Goal: Task Accomplishment & Management: Manage account settings

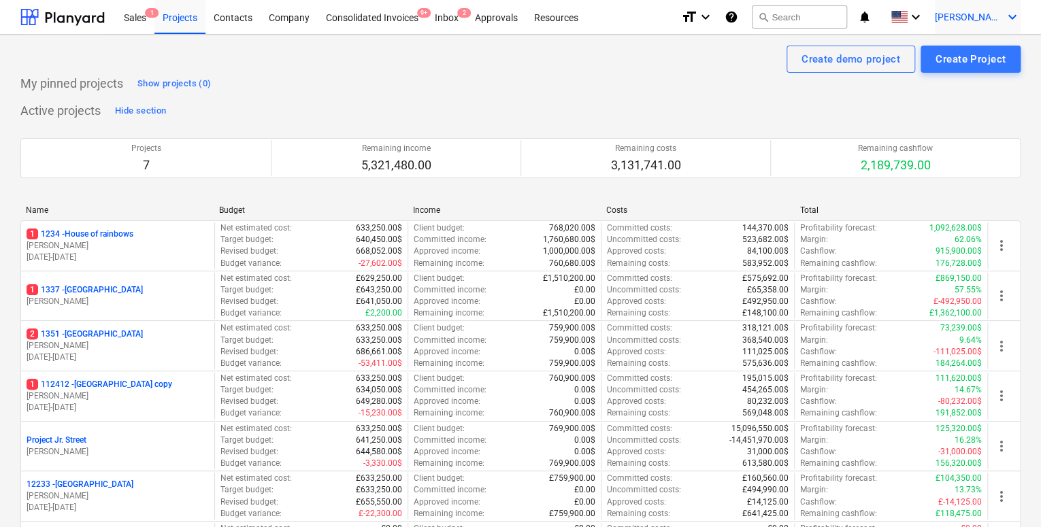
click at [973, 12] on span "[PERSON_NAME]" at bounding box center [969, 17] width 68 height 11
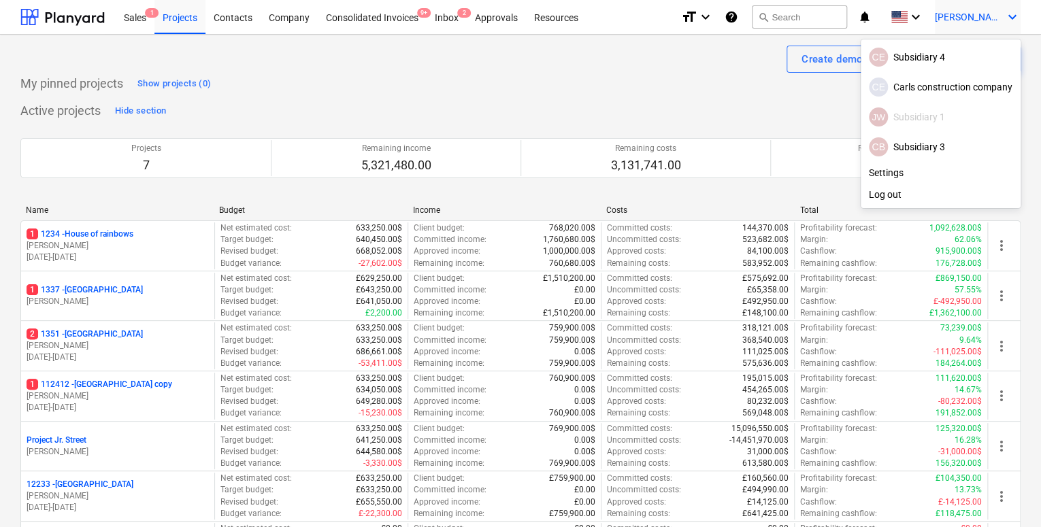
click at [933, 12] on div at bounding box center [520, 263] width 1041 height 527
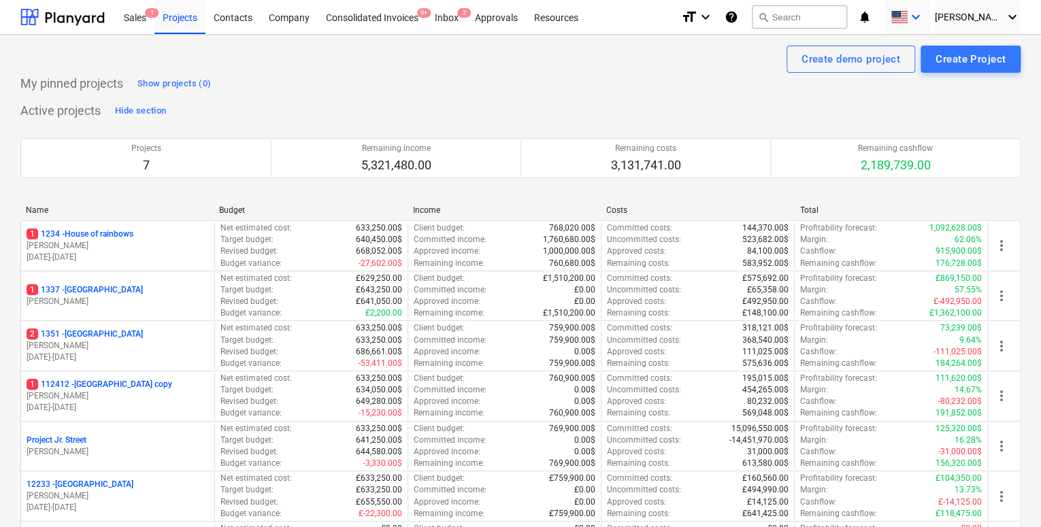
click at [924, 16] on icon "keyboard_arrow_down" at bounding box center [916, 17] width 16 height 16
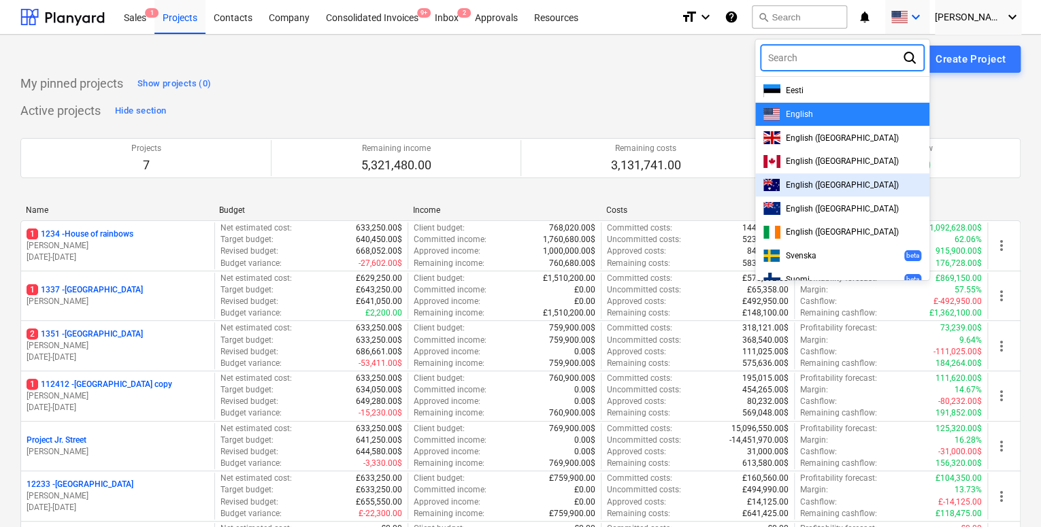
drag, startPoint x: 852, startPoint y: 209, endPoint x: 846, endPoint y: 186, distance: 23.3
click at [846, 186] on div "Eesti English English ([GEOGRAPHIC_DATA]) English ([GEOGRAPHIC_DATA]) English (…" at bounding box center [842, 178] width 174 height 204
click at [846, 186] on span "English ([GEOGRAPHIC_DATA])" at bounding box center [842, 185] width 113 height 10
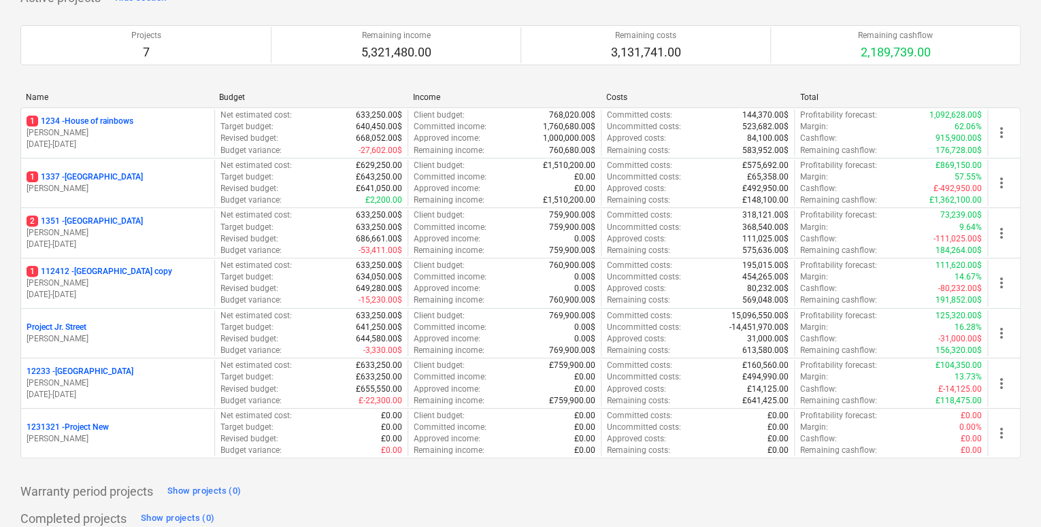
scroll to position [147, 0]
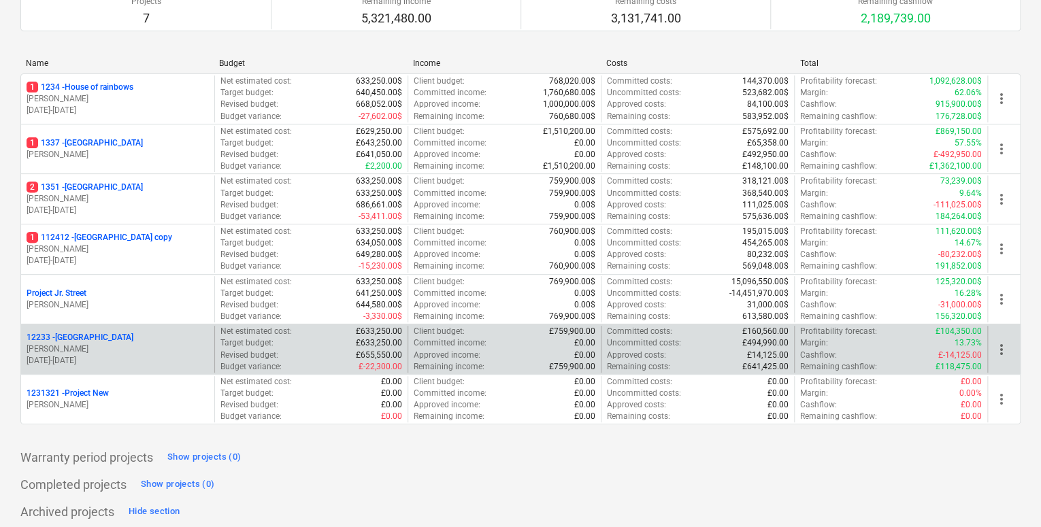
click at [90, 357] on p "[DATE] - [DATE]" at bounding box center [118, 361] width 182 height 12
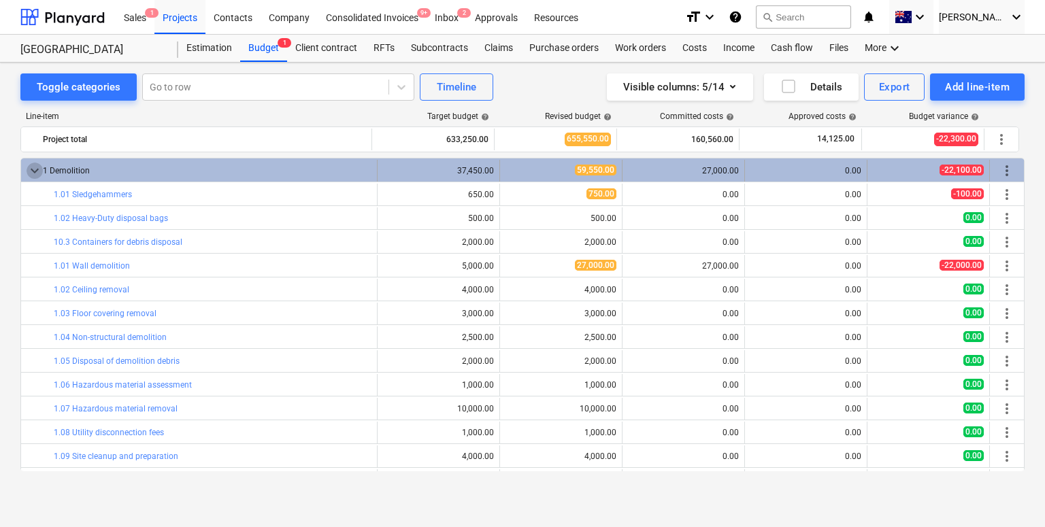
click at [37, 171] on span "keyboard_arrow_down" at bounding box center [35, 171] width 16 height 16
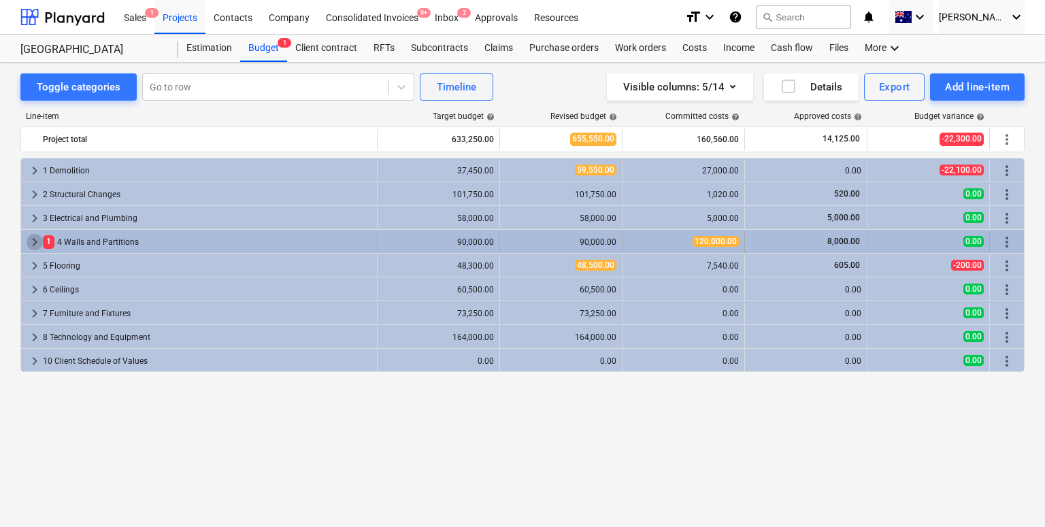
click at [30, 242] on span "keyboard_arrow_right" at bounding box center [35, 242] width 16 height 16
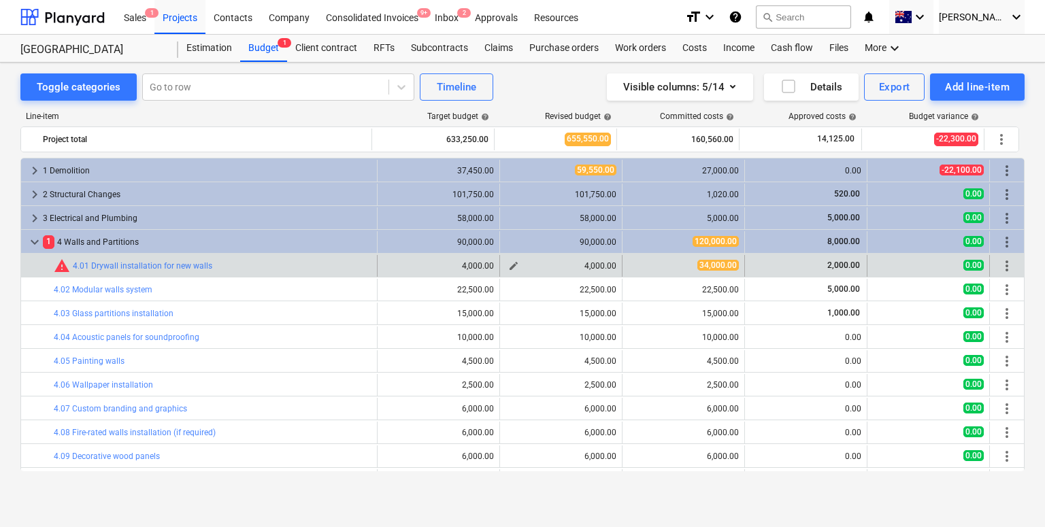
click at [512, 263] on span "edit" at bounding box center [513, 266] width 11 height 11
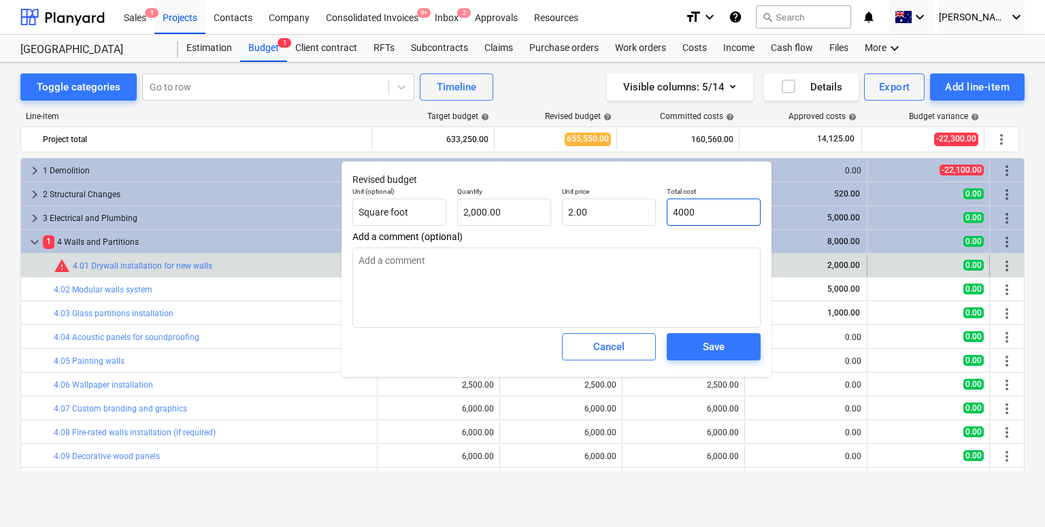
click at [707, 212] on input "4000" at bounding box center [714, 212] width 94 height 27
type input "3"
type textarea "x"
type input "0.00"
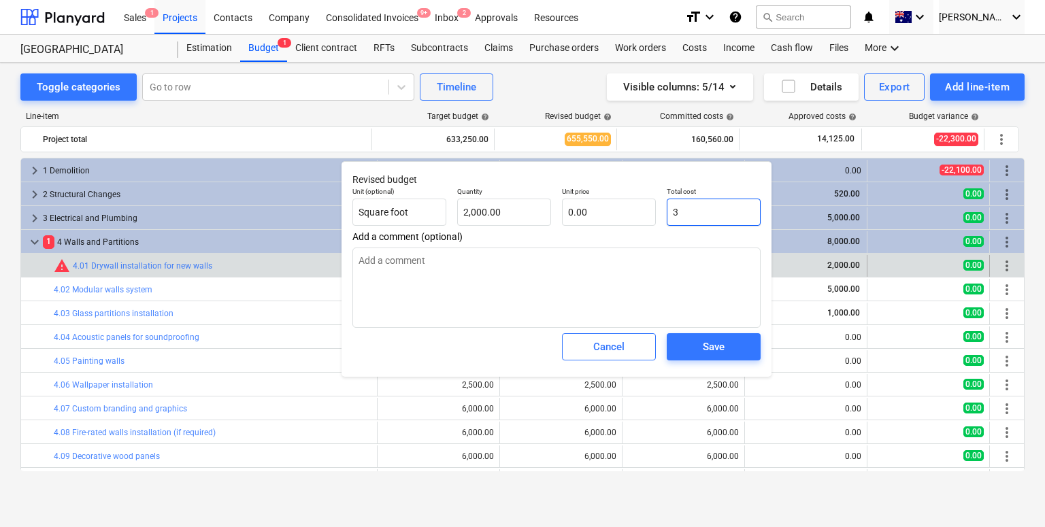
type input "32"
type textarea "x"
type input "0.02"
type input "3"
type textarea "x"
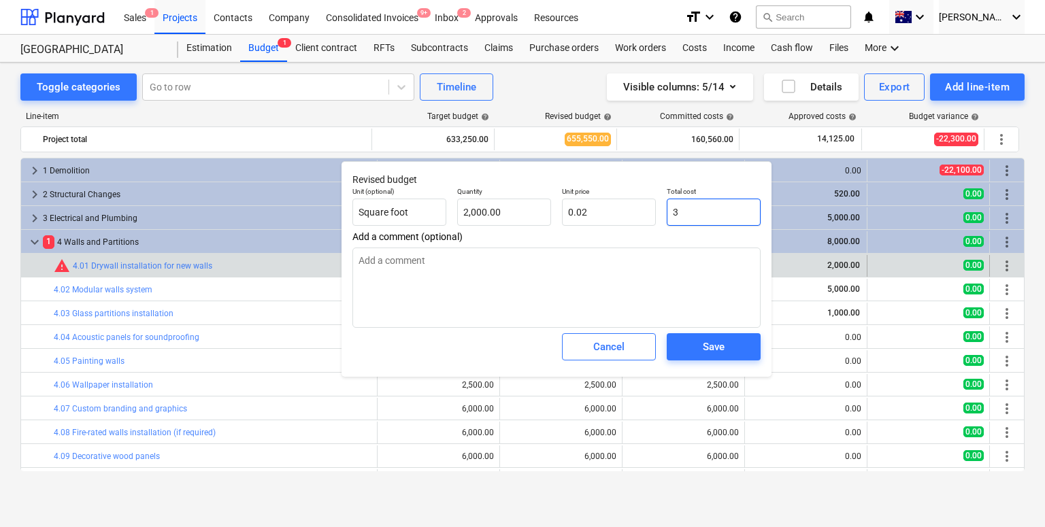
type input "0.00"
type input "34"
type textarea "x"
type input "0.02"
type input "340"
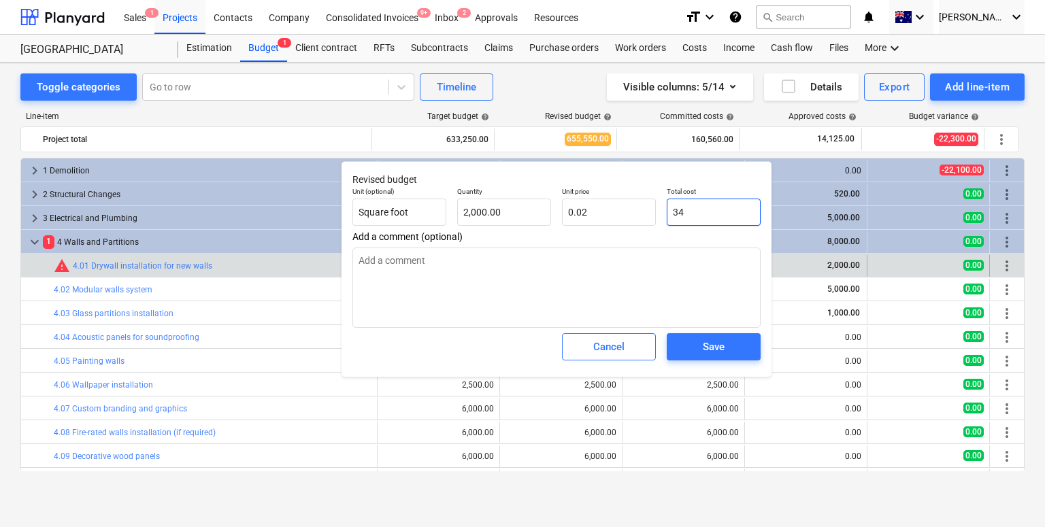
type textarea "x"
type input "0.17"
type input "3400"
type textarea "x"
type input "1.70"
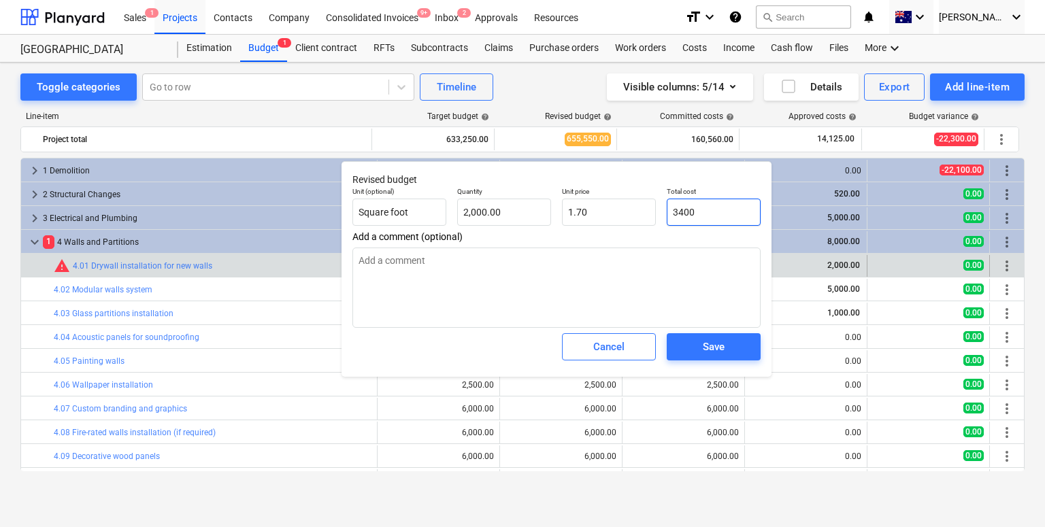
type input "34000"
type textarea "x"
type input "17.00"
type input "34,000.00"
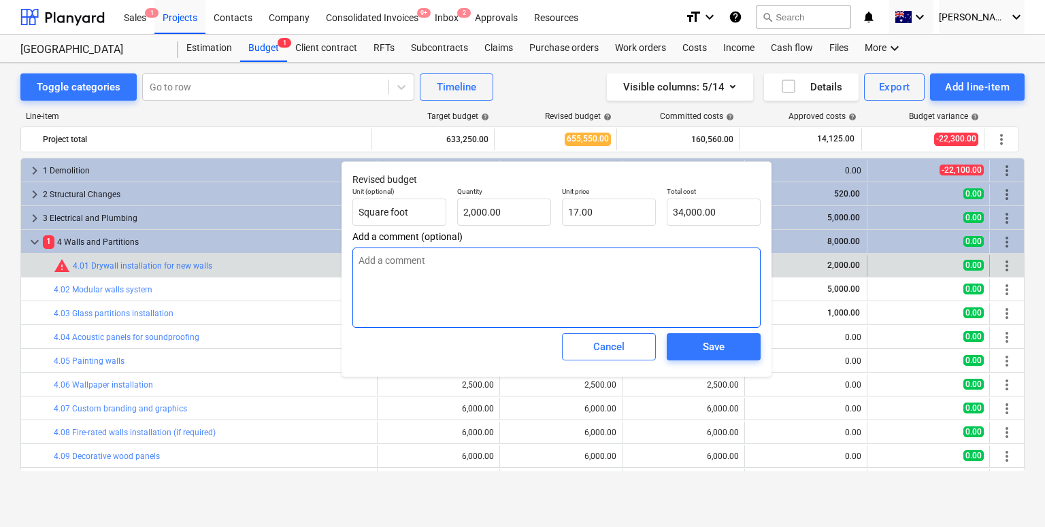
click at [633, 269] on textarea at bounding box center [556, 288] width 408 height 80
type textarea "x"
type textarea "P"
type textarea "x"
type textarea "Pr"
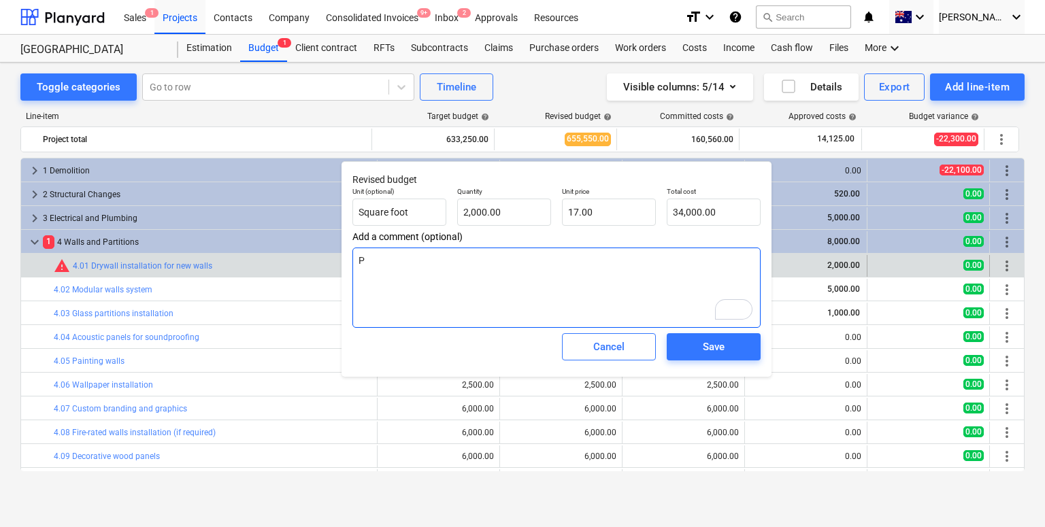
type textarea "x"
type textarea "Pri"
type textarea "x"
type textarea "Pric"
type textarea "x"
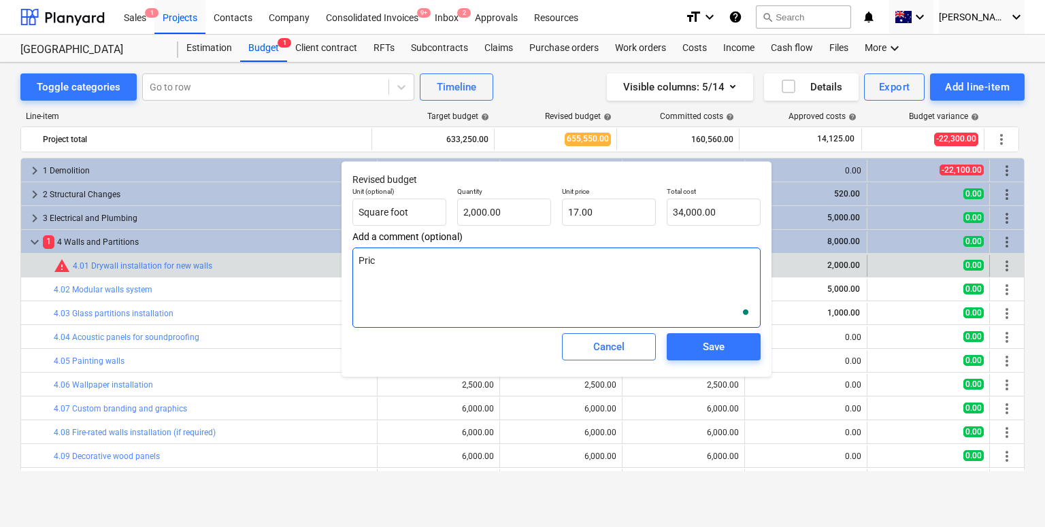
type textarea "Price"
type textarea "x"
type textarea "Price"
type textarea "x"
type textarea "Price i"
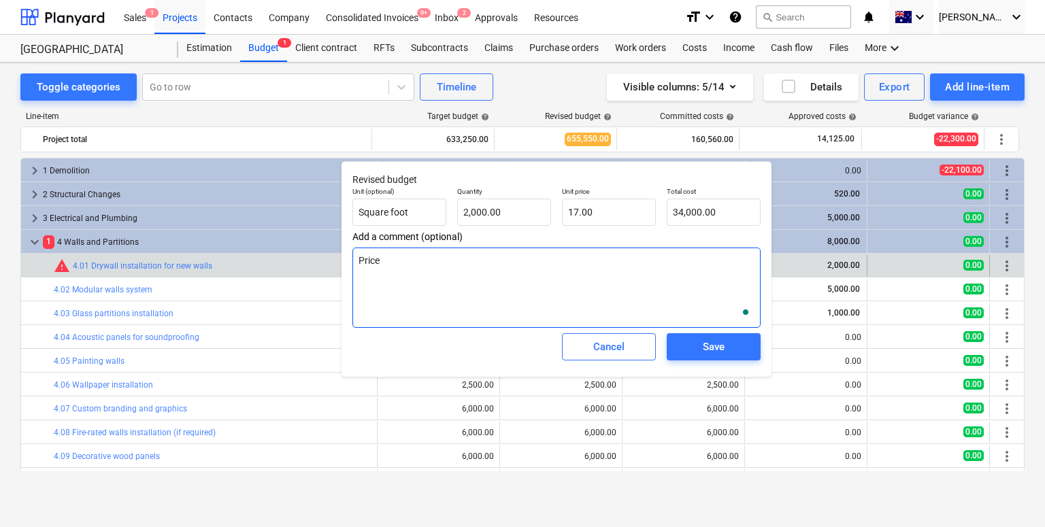
type textarea "x"
type textarea "Price in"
type textarea "x"
type textarea "Price inc"
type textarea "x"
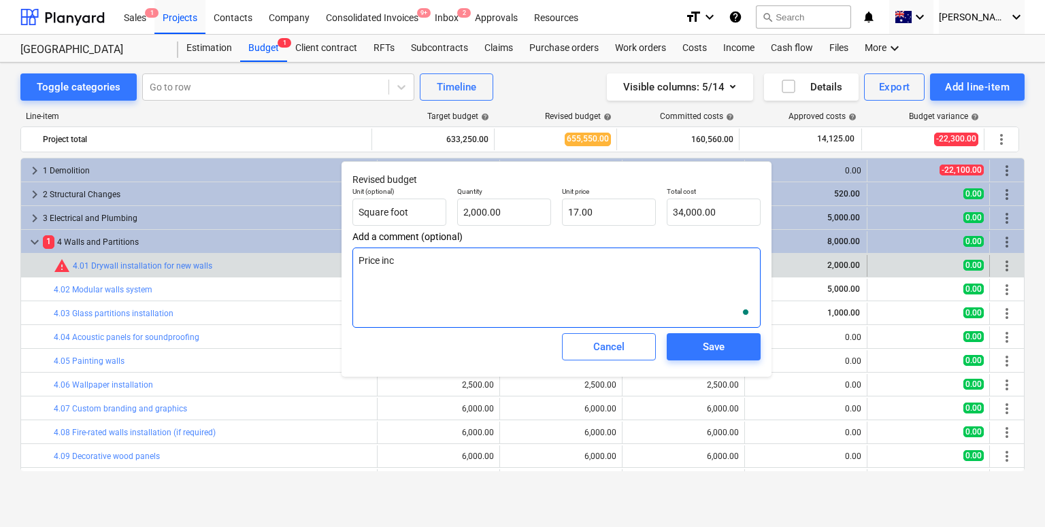
type textarea "Price incr"
type textarea "x"
type textarea "Price incre"
type textarea "x"
type textarea "Price increa"
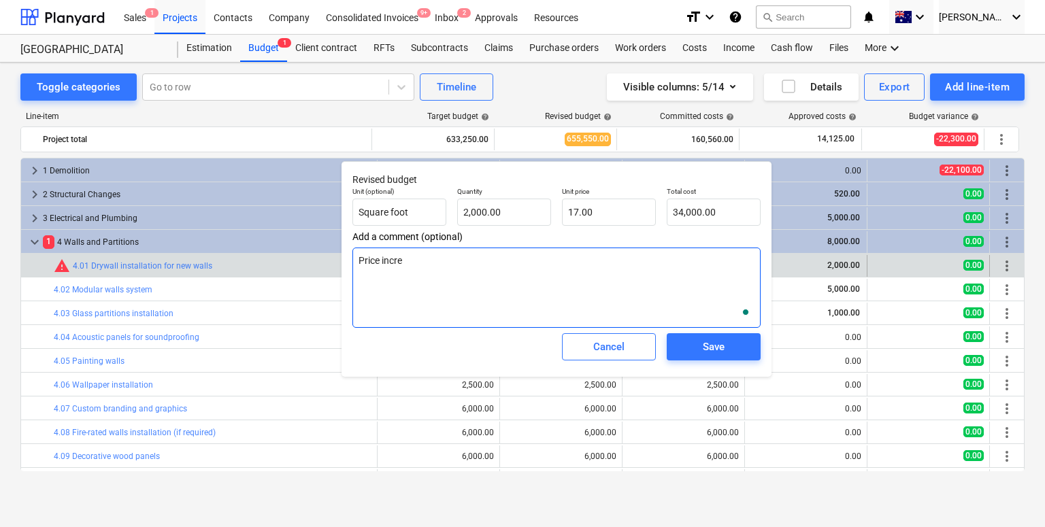
type textarea "x"
type textarea "Price increas"
type textarea "x"
type textarea "Price increase"
type textarea "x"
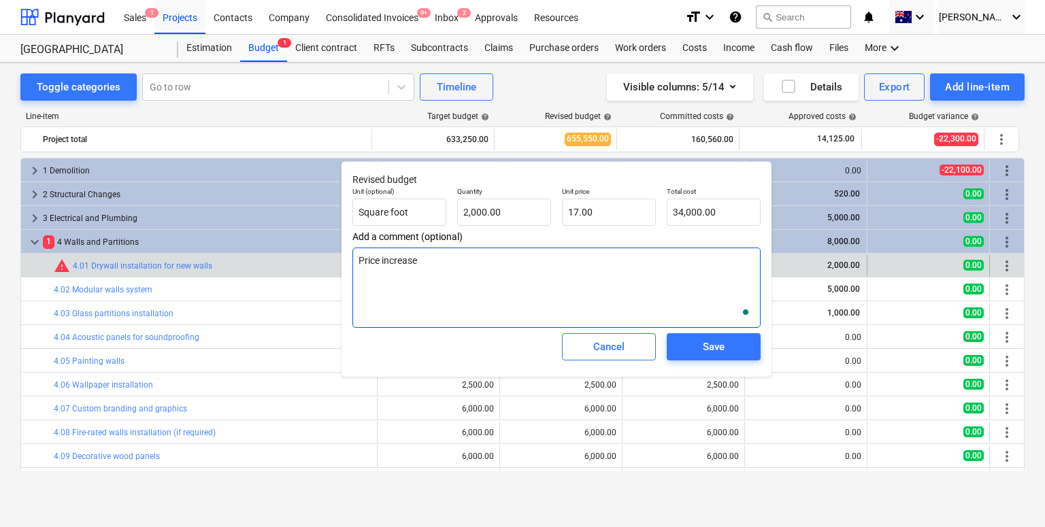
type textarea "Price increases"
type textarea "x"
type textarea "Price increases"
type textarea "x"
type textarea "Price increases"
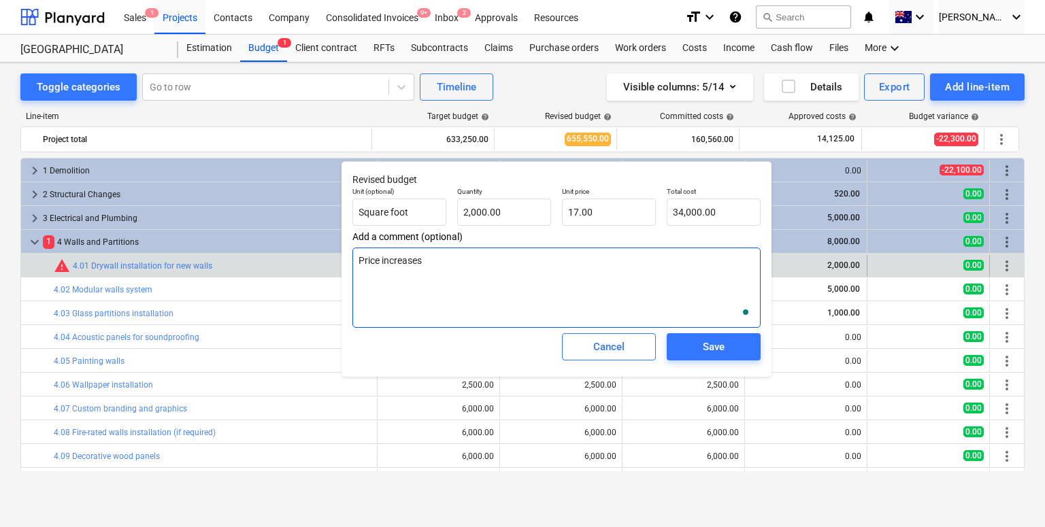
type textarea "x"
type textarea "Price increases."
type textarea "x"
type textarea "Price increases."
type textarea "x"
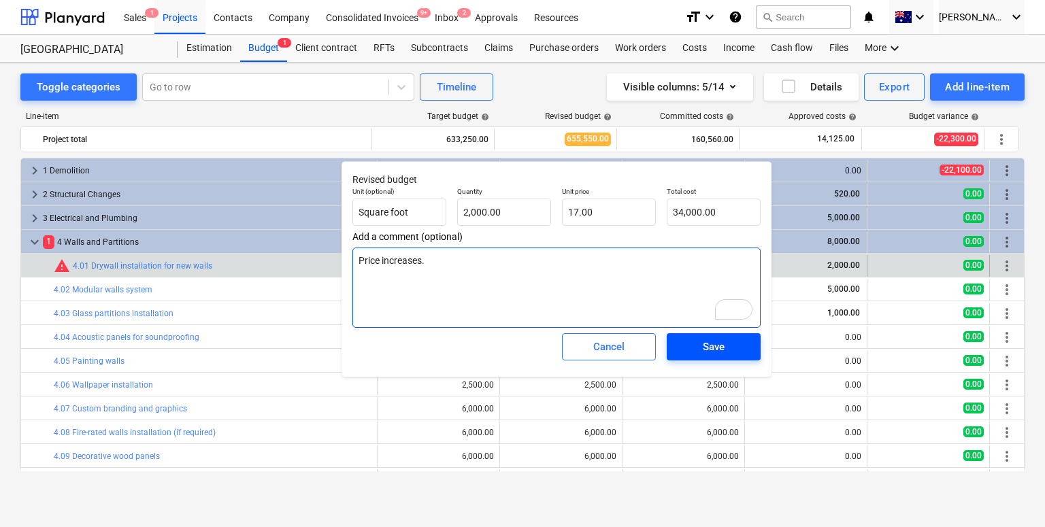
type textarea "Price increases."
click at [705, 345] on div "Save" at bounding box center [714, 347] width 22 height 18
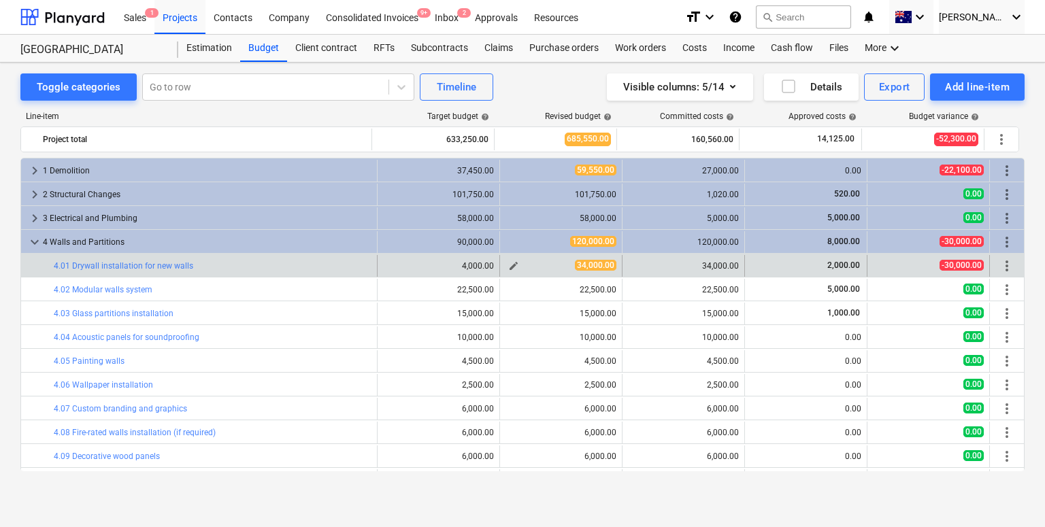
click at [511, 269] on span "edit" at bounding box center [513, 266] width 11 height 11
type textarea "x"
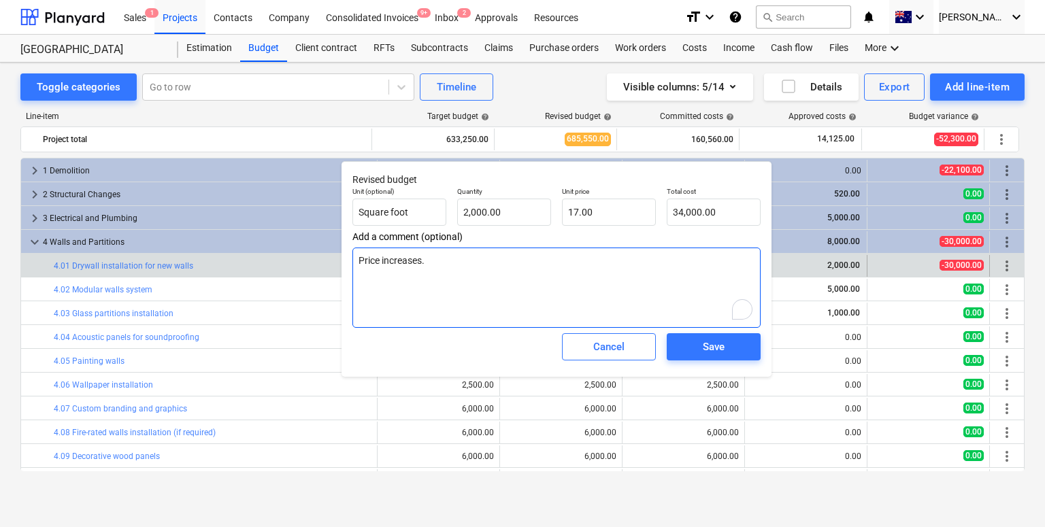
click at [374, 261] on textarea "Price increases." at bounding box center [556, 288] width 408 height 80
click at [652, 182] on div "Unit price 17.00" at bounding box center [609, 207] width 105 height 50
click at [590, 359] on button "Cancel" at bounding box center [609, 346] width 94 height 27
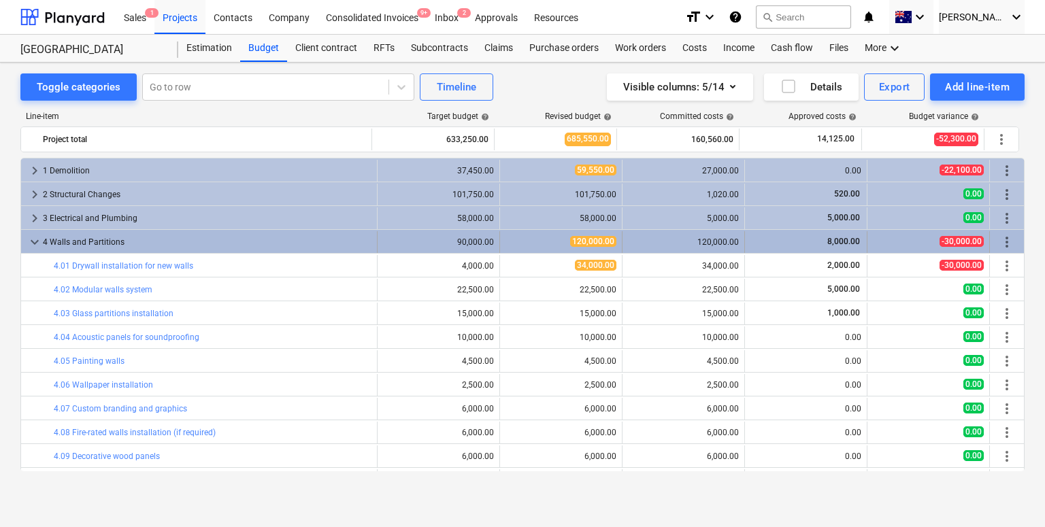
click at [35, 242] on span "keyboard_arrow_down" at bounding box center [35, 242] width 16 height 16
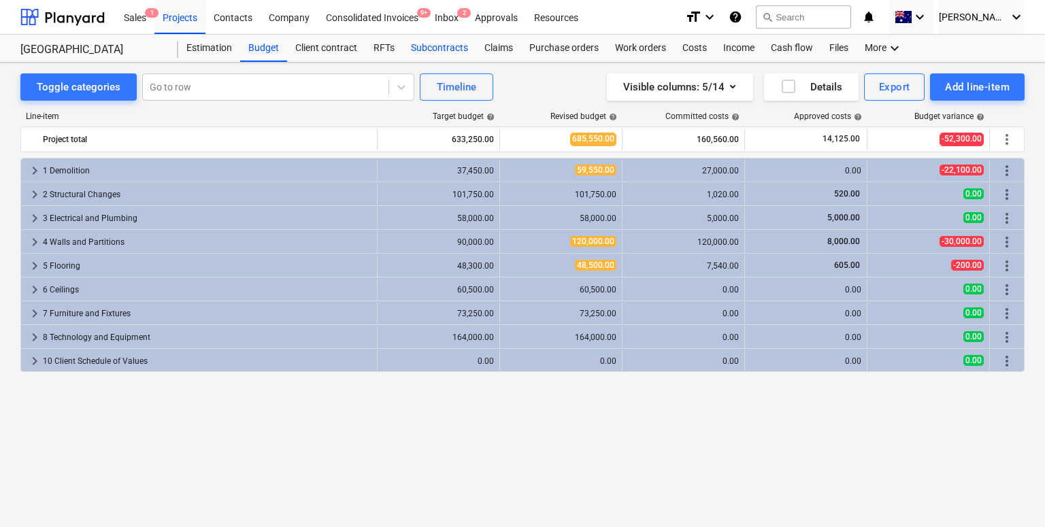
click at [422, 48] on div "Subcontracts" at bounding box center [439, 48] width 73 height 27
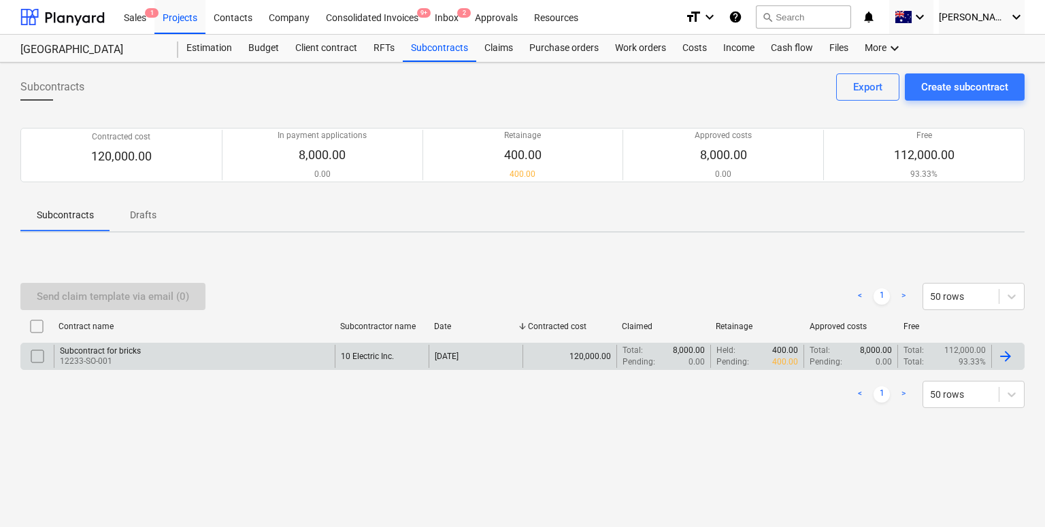
click at [122, 352] on div "Subcontract for bricks" at bounding box center [100, 351] width 81 height 10
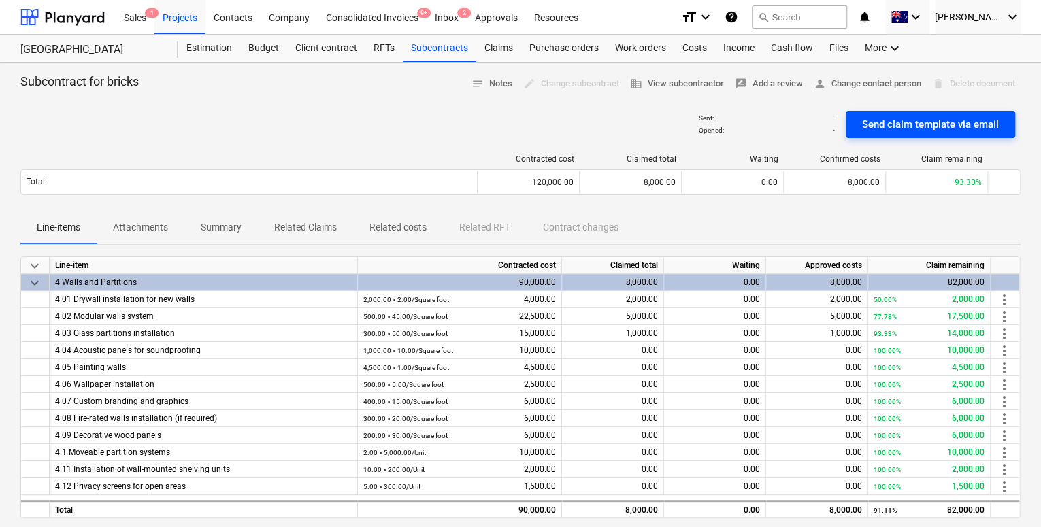
click at [905, 120] on div "Send claim template via email" at bounding box center [930, 125] width 137 height 18
click at [874, 20] on span "notifications 1" at bounding box center [866, 17] width 16 height 16
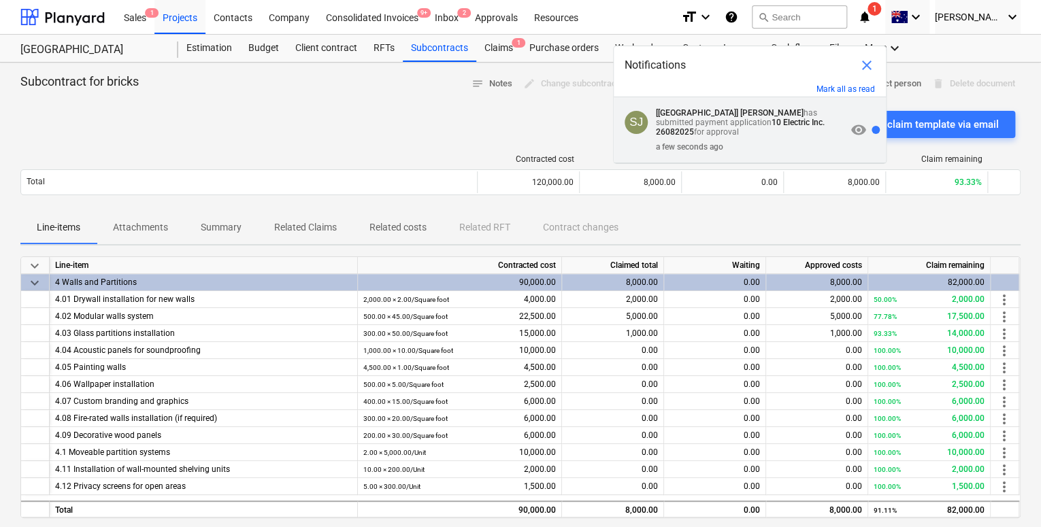
click at [714, 131] on p "[West Street] [PERSON_NAME] has submitted payment application 10 Electric Inc. …" at bounding box center [751, 122] width 190 height 29
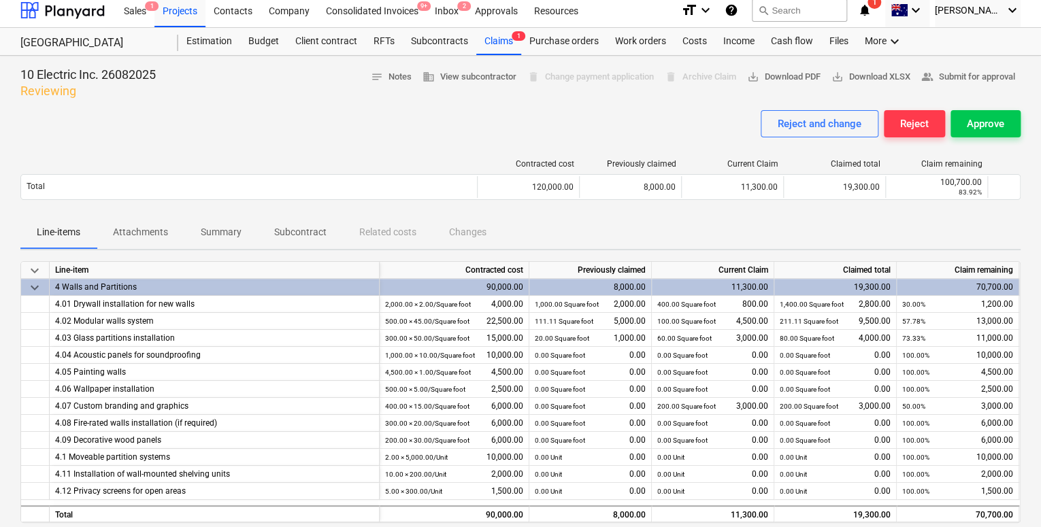
scroll to position [4, 0]
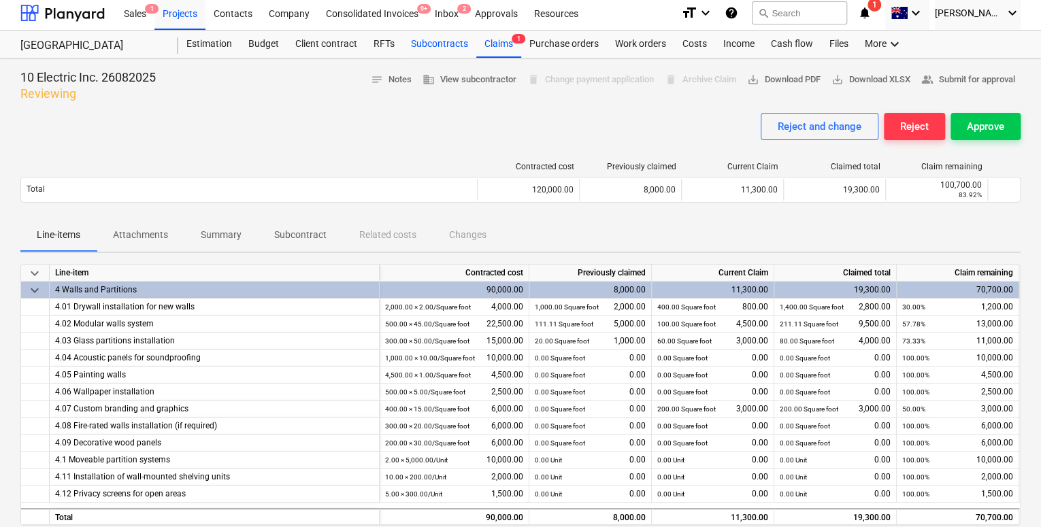
click at [442, 48] on div "Subcontracts" at bounding box center [439, 44] width 73 height 27
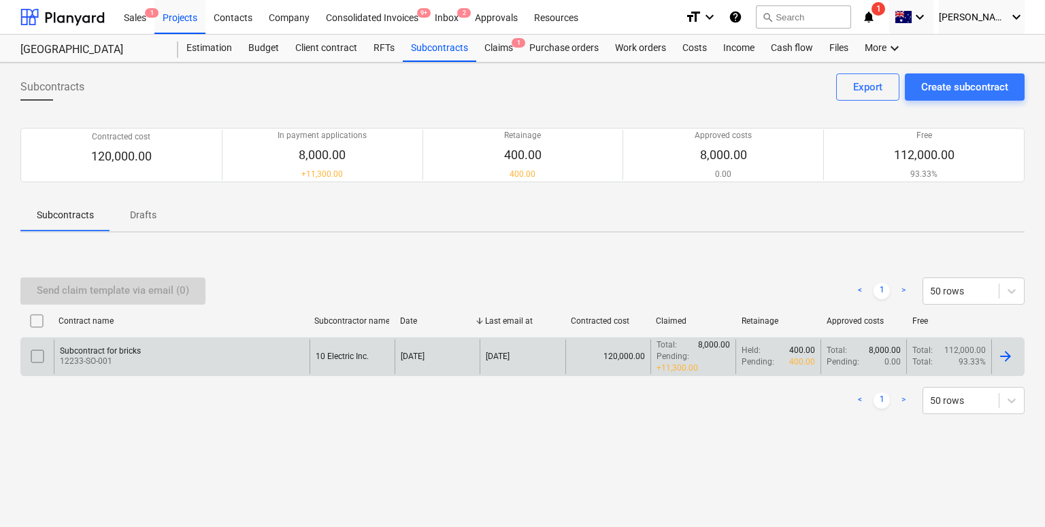
click at [188, 360] on div "Subcontract for bricks 12233-SO-001" at bounding box center [182, 357] width 256 height 35
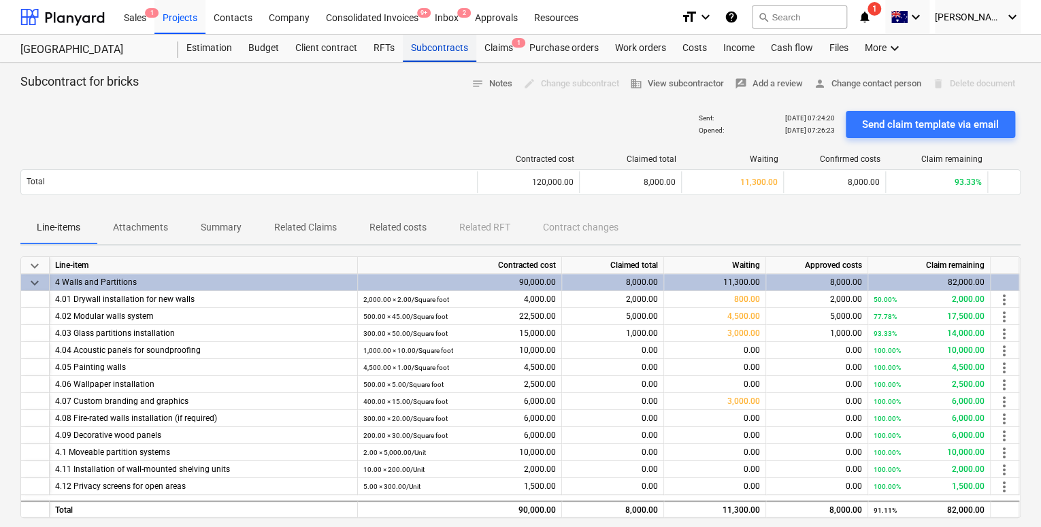
click at [425, 50] on div "Subcontracts" at bounding box center [439, 48] width 73 height 27
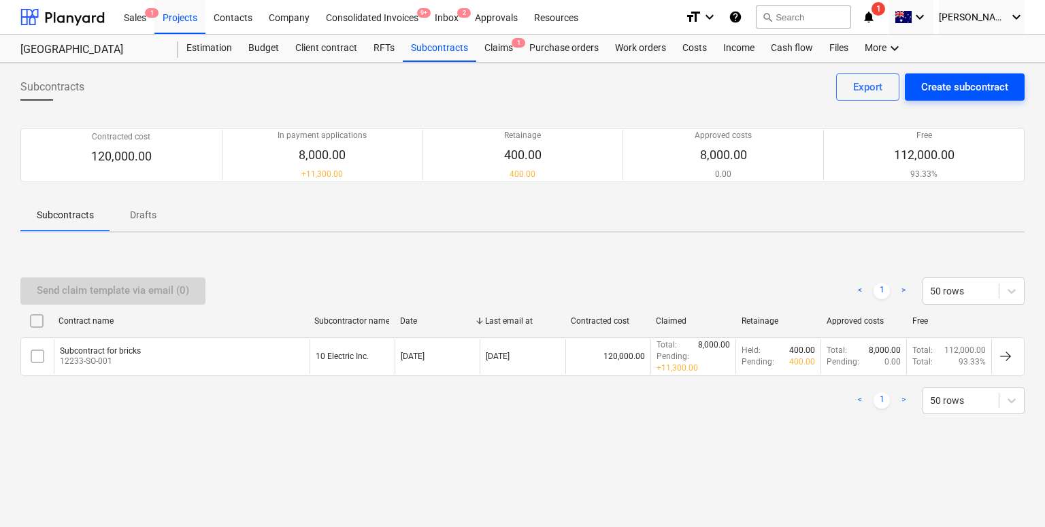
click at [931, 90] on div "Create subcontract" at bounding box center [964, 87] width 87 height 18
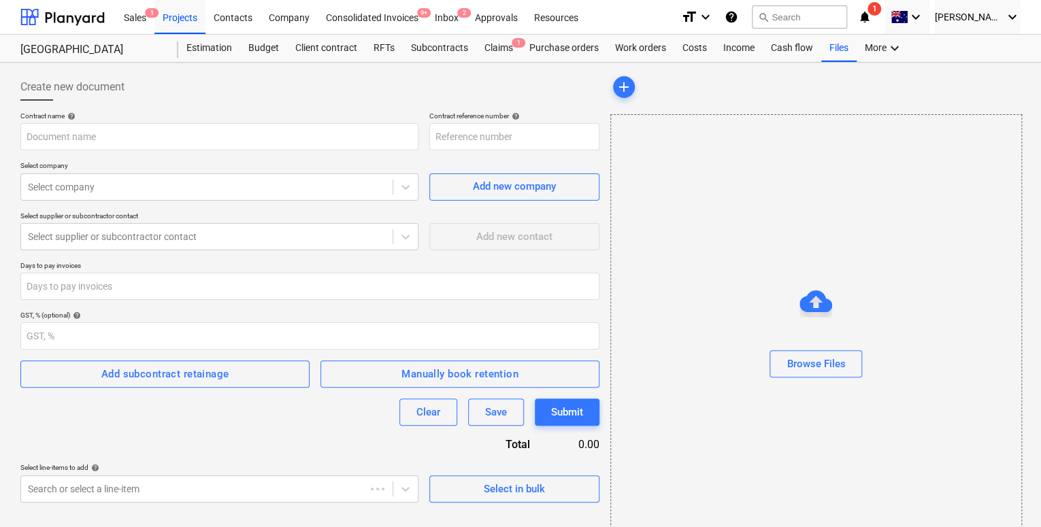
type input "12233-SO-003"
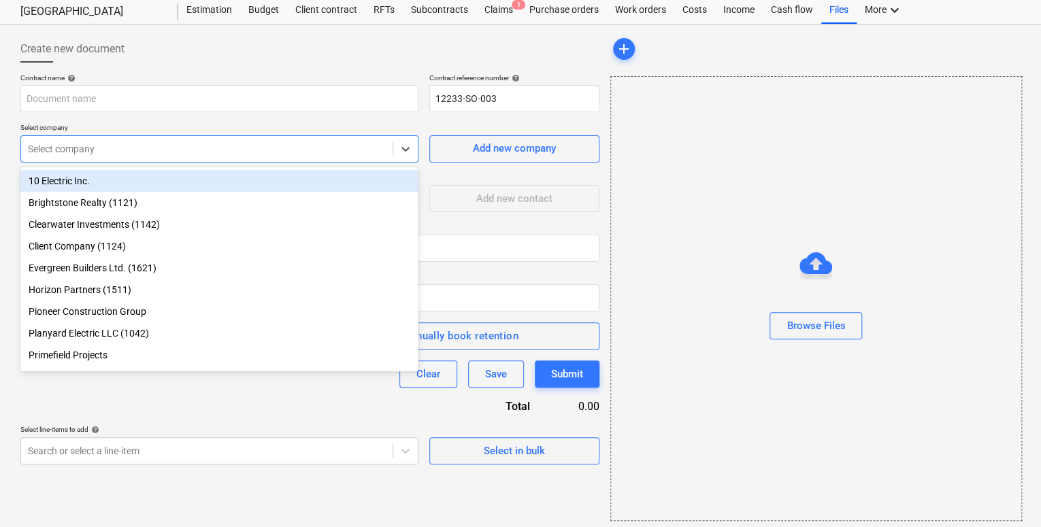
click at [135, 154] on div at bounding box center [207, 149] width 358 height 14
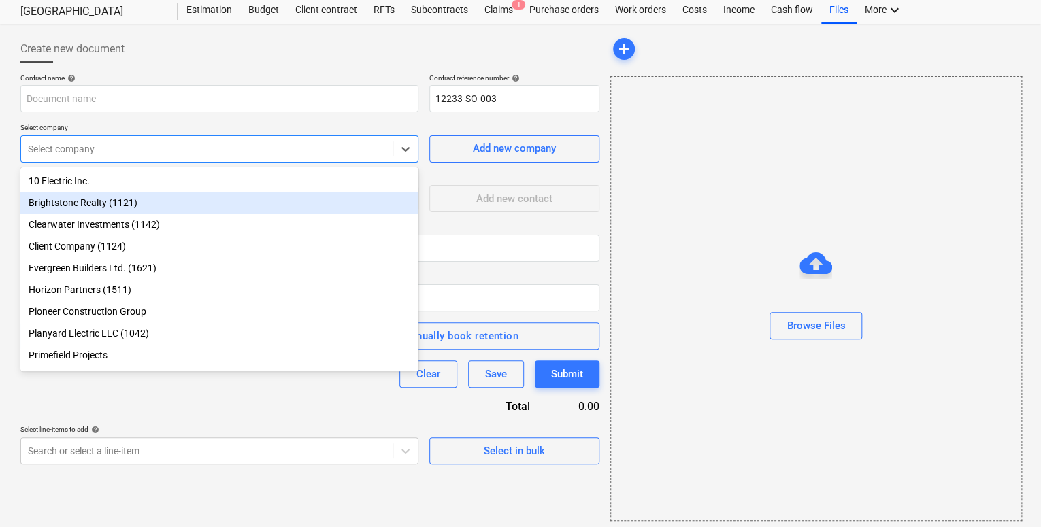
click at [125, 119] on div "Contract name help Contract reference number help 12233-SO-003 Select company o…" at bounding box center [309, 268] width 579 height 391
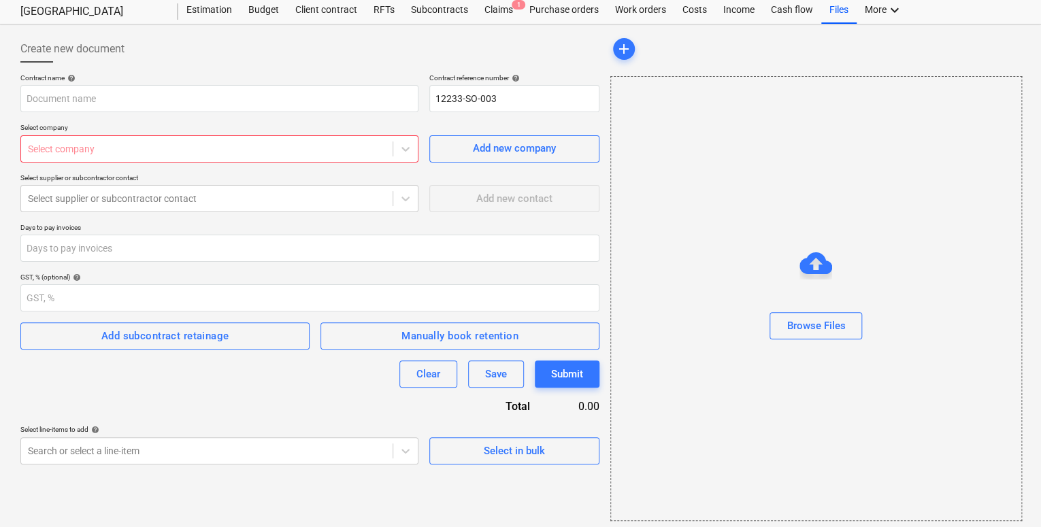
scroll to position [42, 0]
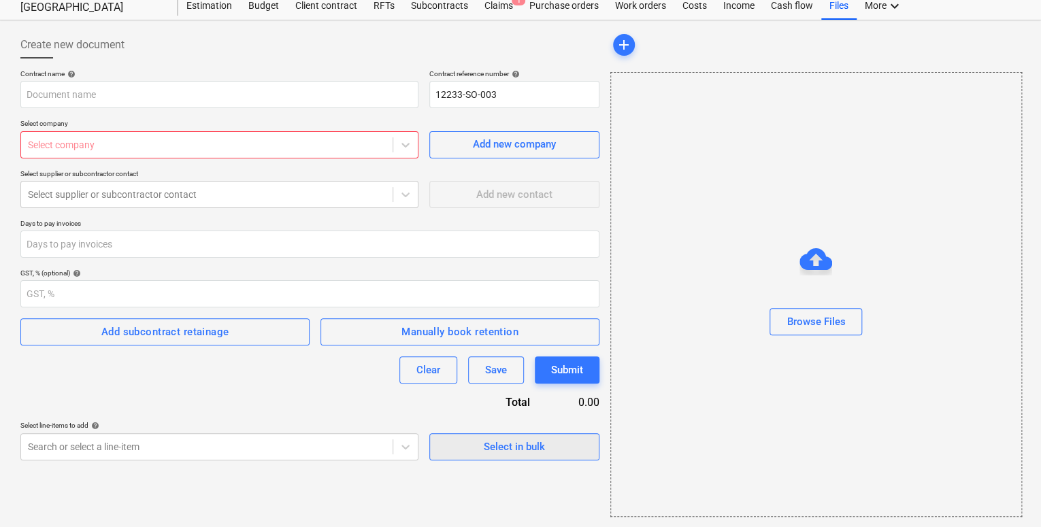
click at [482, 438] on span "Select in bulk" at bounding box center [514, 447] width 136 height 18
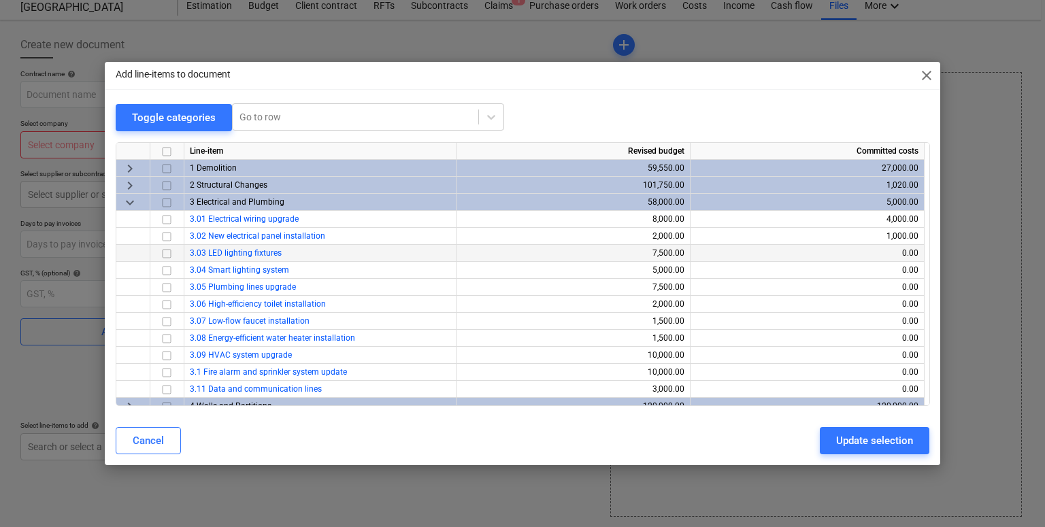
click at [160, 249] on input "checkbox" at bounding box center [167, 253] width 16 height 16
click at [164, 282] on input "checkbox" at bounding box center [167, 287] width 16 height 16
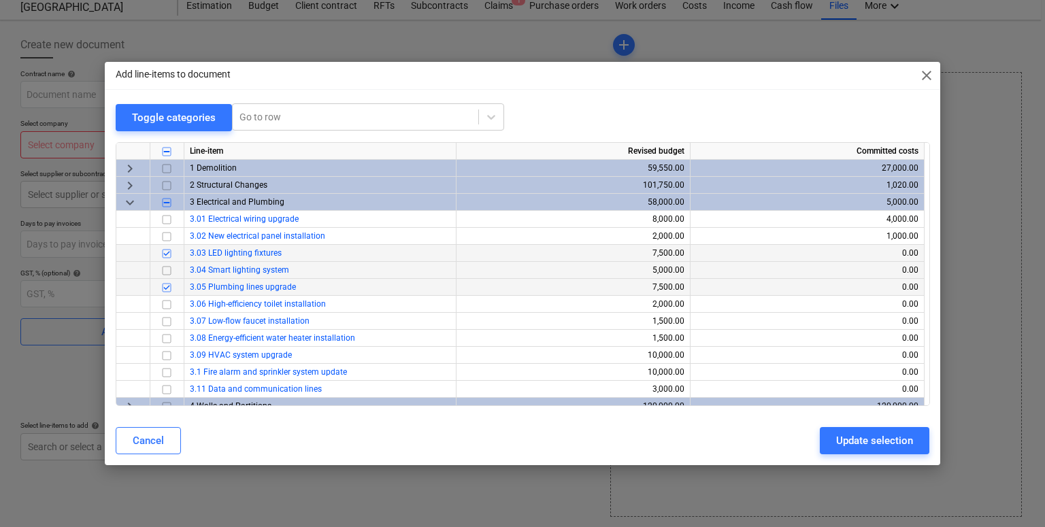
click at [166, 270] on input "checkbox" at bounding box center [167, 270] width 16 height 16
click at [885, 441] on div "Update selection" at bounding box center [874, 441] width 77 height 18
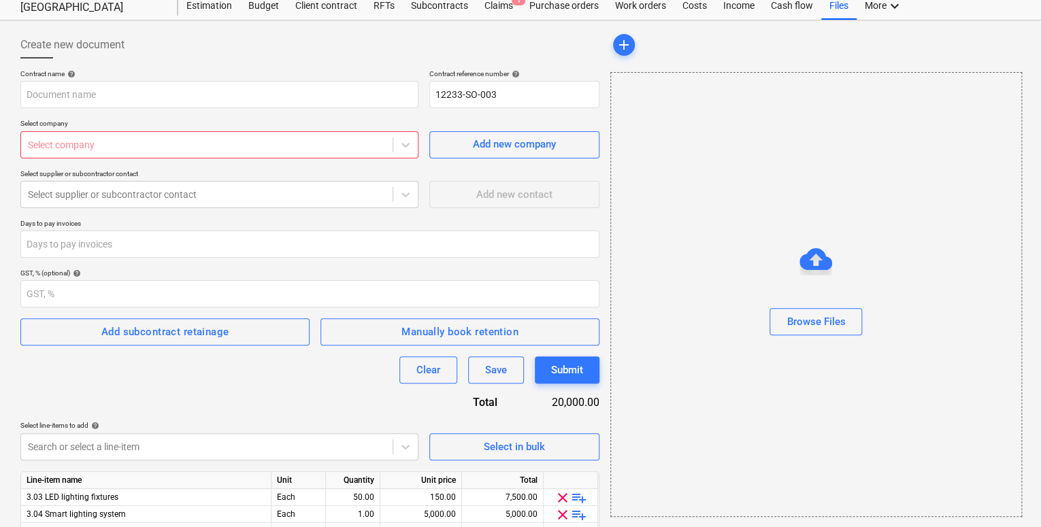
scroll to position [110, 0]
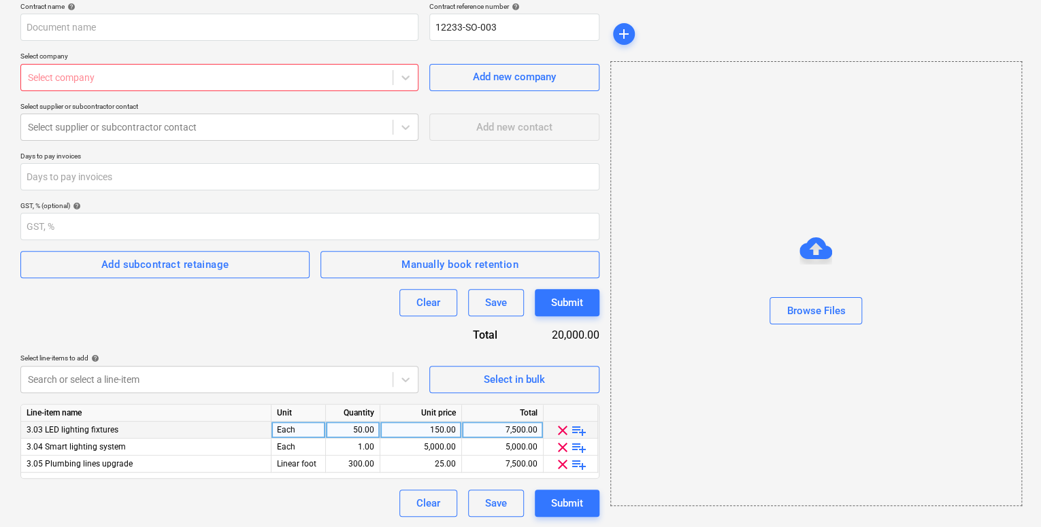
click at [575, 432] on span "playlist_add" at bounding box center [579, 431] width 16 height 16
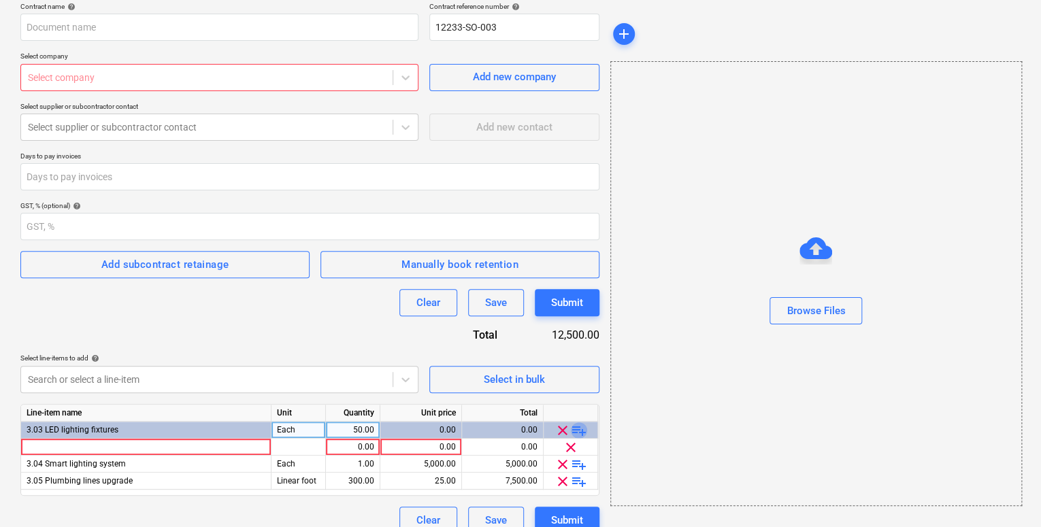
click at [575, 432] on span "playlist_add" at bounding box center [579, 431] width 16 height 16
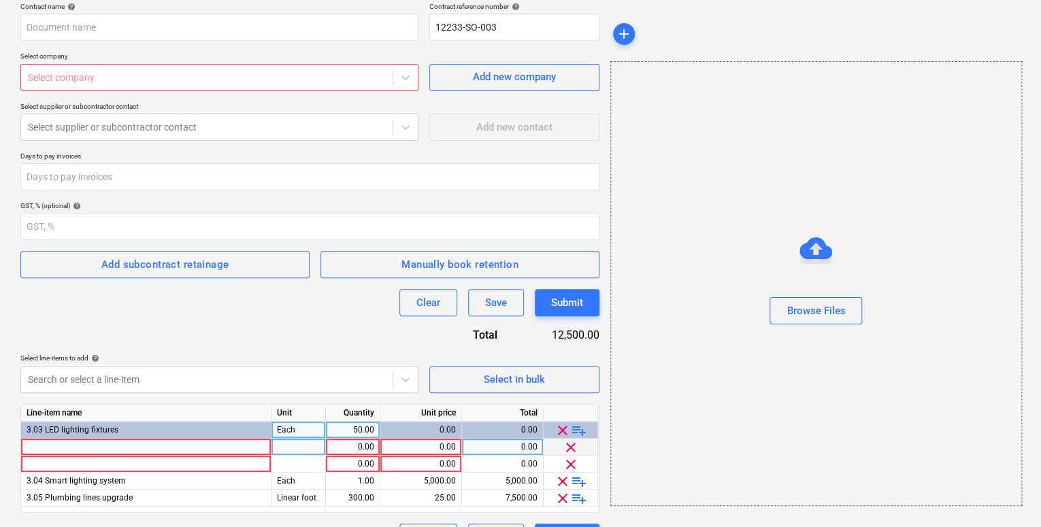
click at [163, 443] on div at bounding box center [146, 447] width 250 height 17
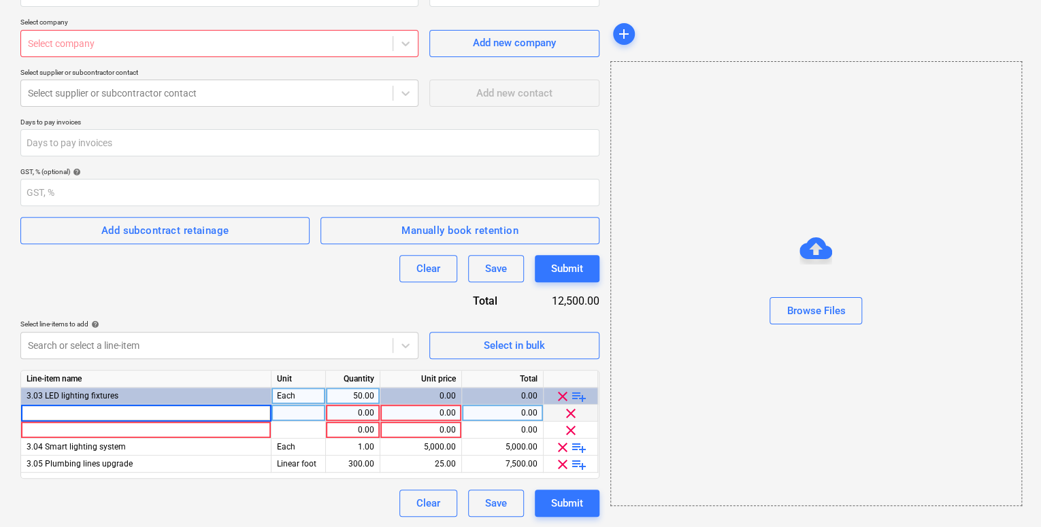
scroll to position [0, 0]
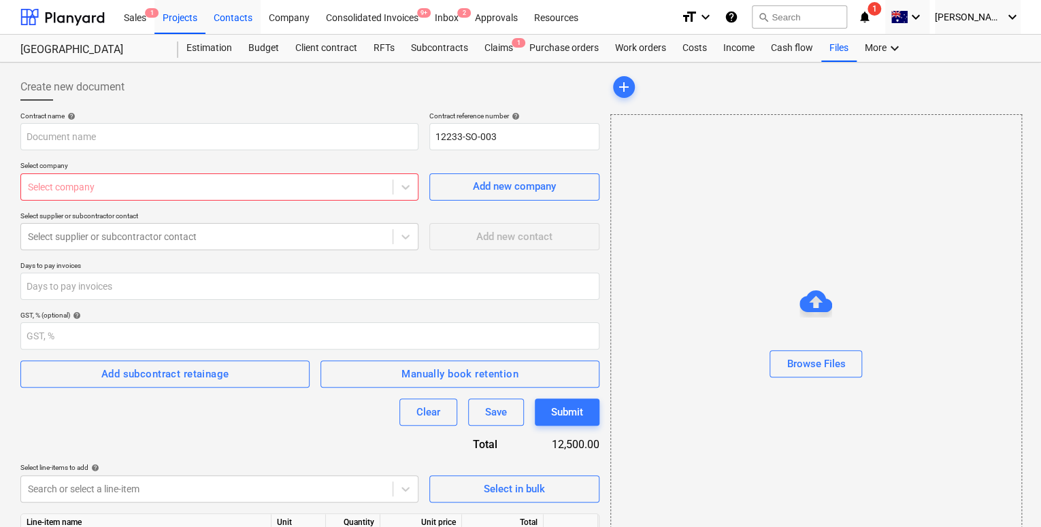
click at [255, 32] on div "Contacts" at bounding box center [232, 16] width 55 height 35
click at [258, 46] on div "Budget" at bounding box center [263, 48] width 47 height 27
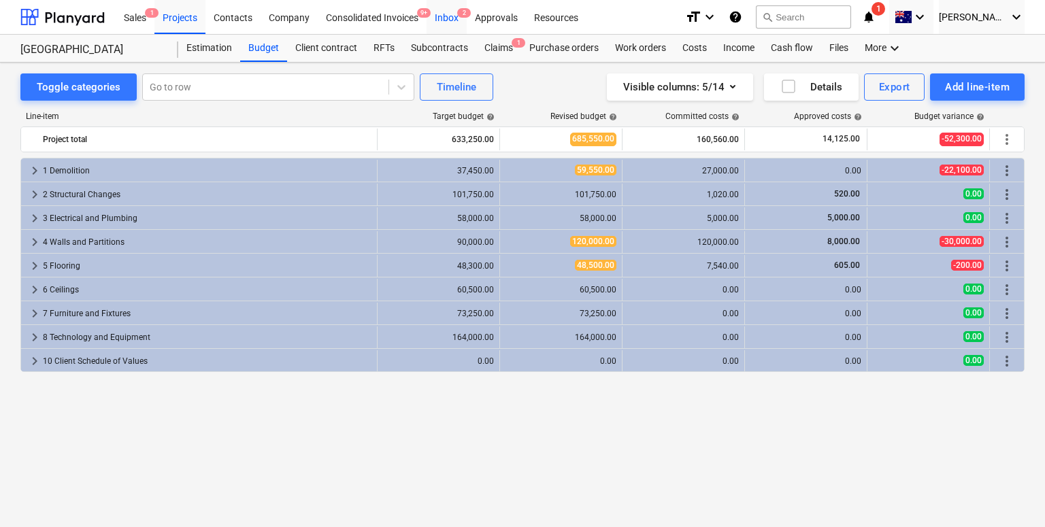
click at [446, 12] on div "Inbox 2" at bounding box center [447, 16] width 40 height 35
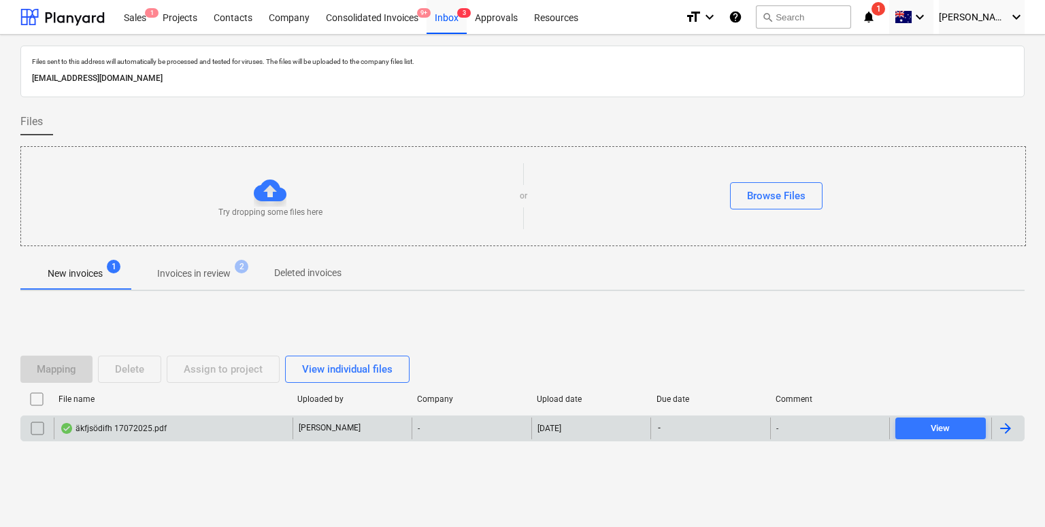
click at [110, 431] on div "äkfjsödifh 17072025.pdf" at bounding box center [113, 428] width 107 height 11
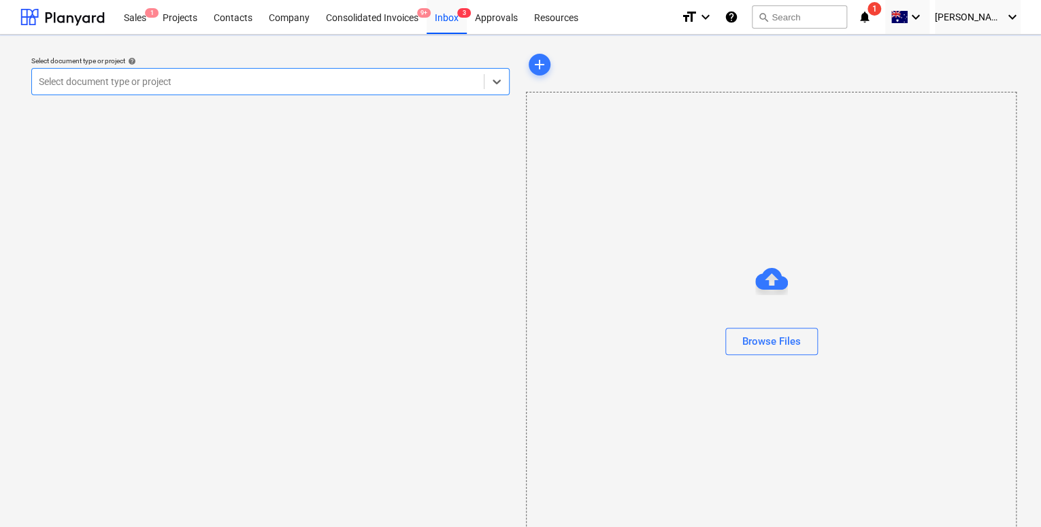
click at [342, 89] on div "Select document type or project" at bounding box center [258, 81] width 452 height 19
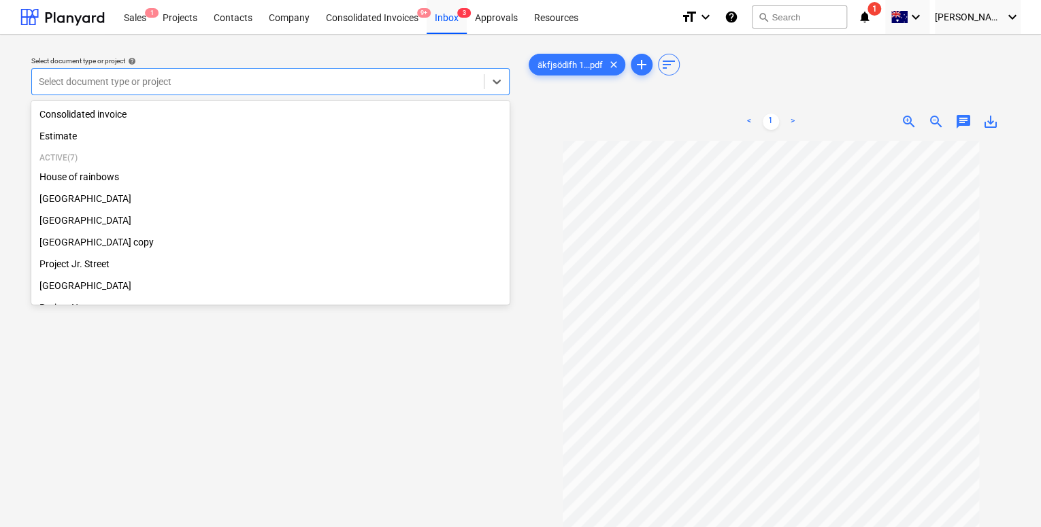
scroll to position [22, 0]
click at [67, 263] on div "[GEOGRAPHIC_DATA]" at bounding box center [270, 264] width 478 height 22
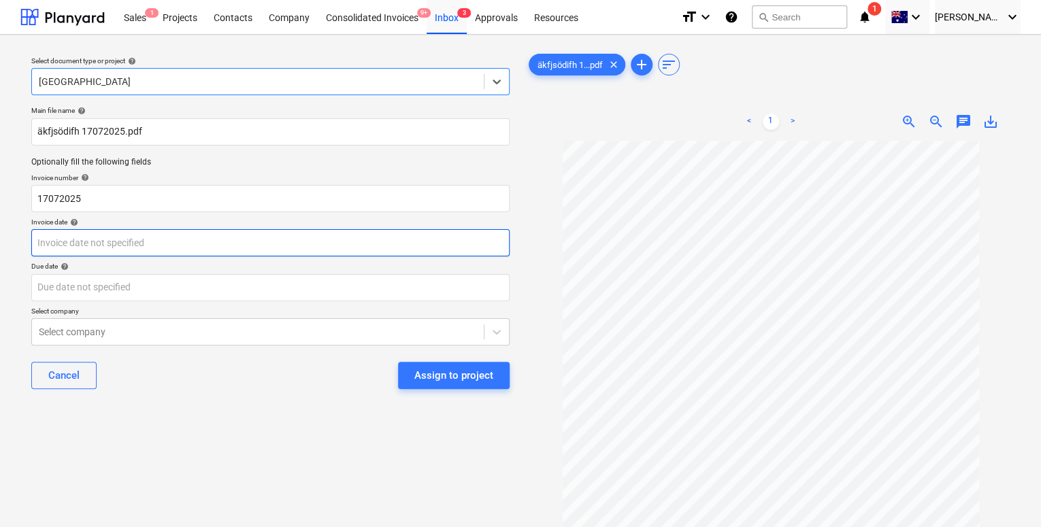
click at [121, 245] on body "Sales 1 Projects Contacts Company Consolidated Invoices 9+ Inbox 3 Approvals Re…" at bounding box center [520, 263] width 1041 height 527
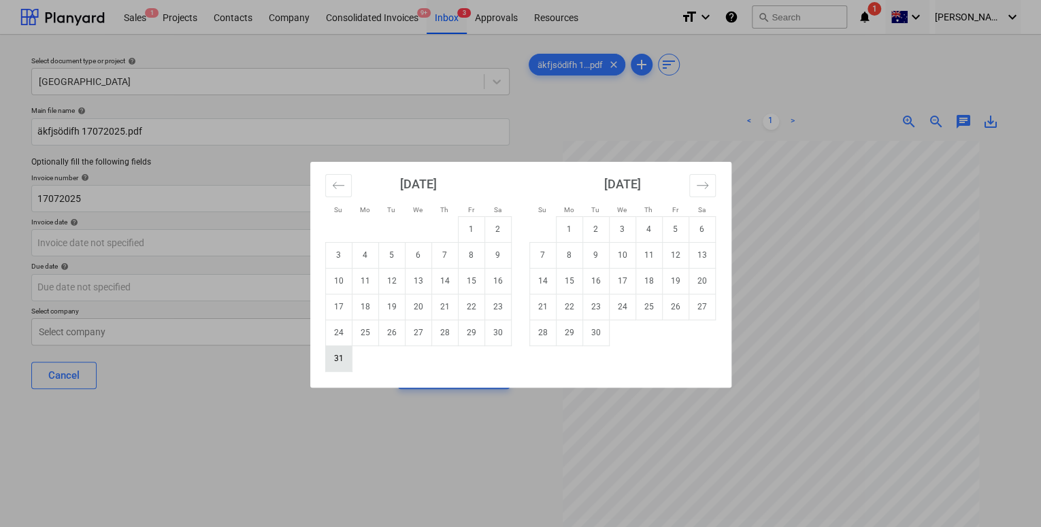
click at [341, 359] on td "31" at bounding box center [338, 359] width 27 height 26
type input "[DATE]"
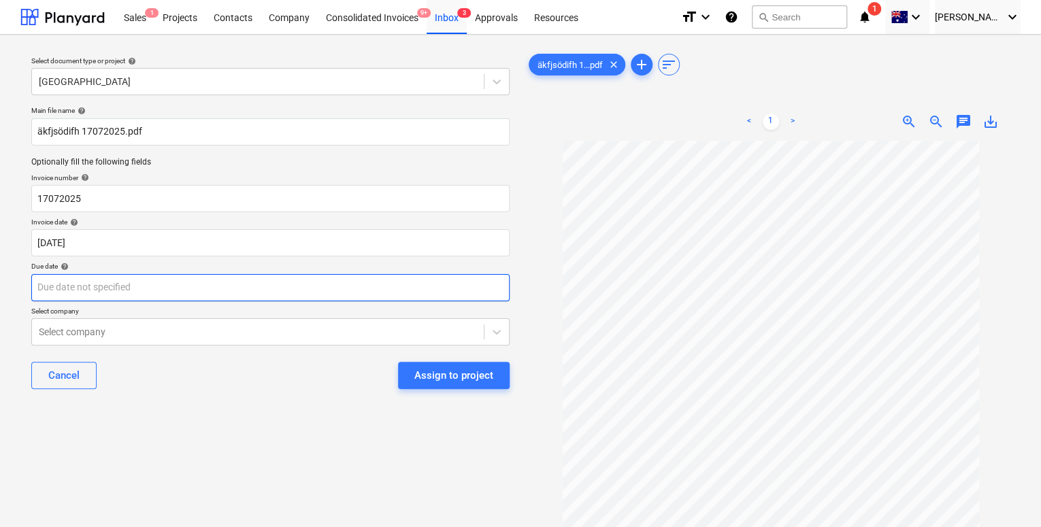
click at [269, 295] on body "Sales 1 Projects Contacts Company Consolidated Invoices 9+ Inbox 3 Approvals Re…" at bounding box center [520, 263] width 1041 height 527
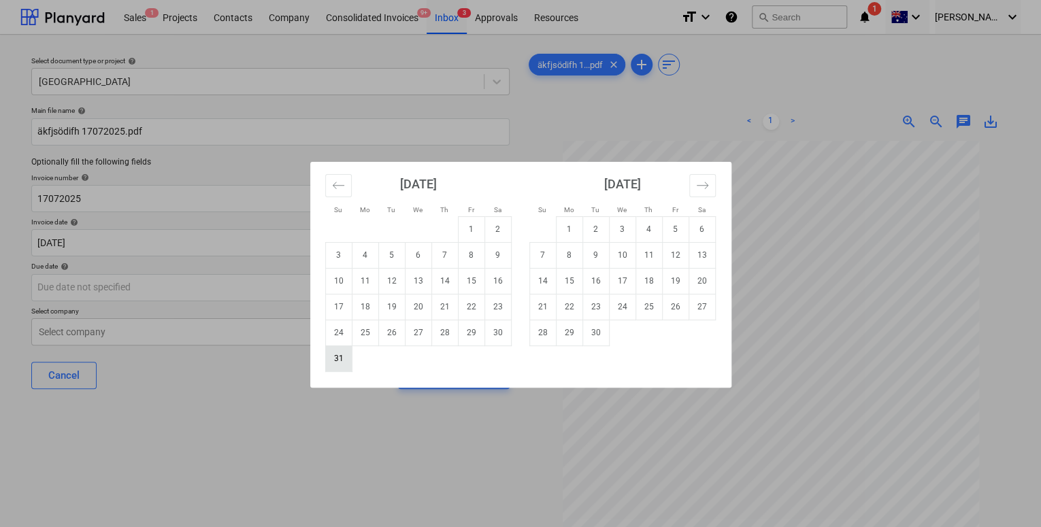
click at [336, 367] on td "31" at bounding box center [338, 359] width 27 height 26
type input "[DATE]"
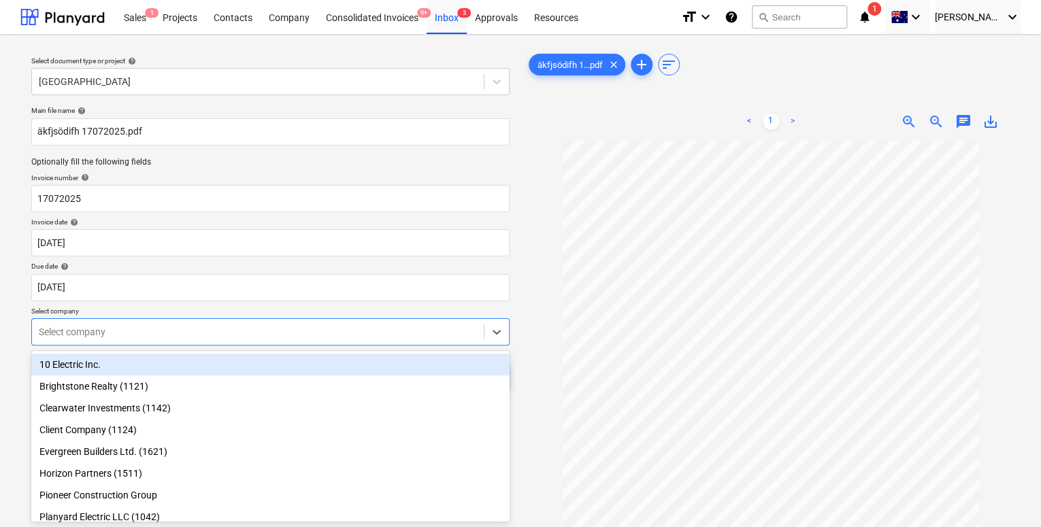
click at [268, 335] on body "Sales 1 Projects Contacts Company Consolidated Invoices 9+ Inbox 3 Approvals Re…" at bounding box center [520, 263] width 1041 height 527
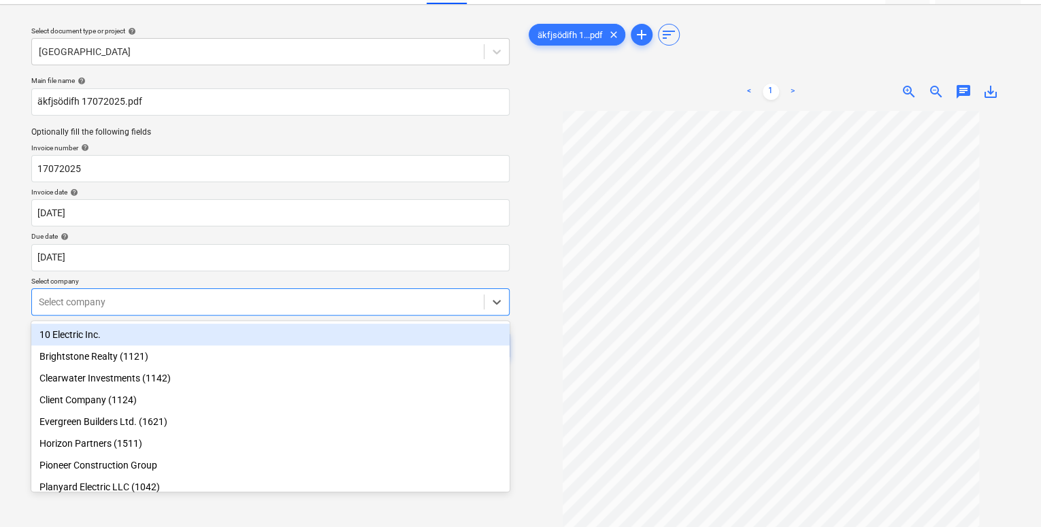
scroll to position [33, 0]
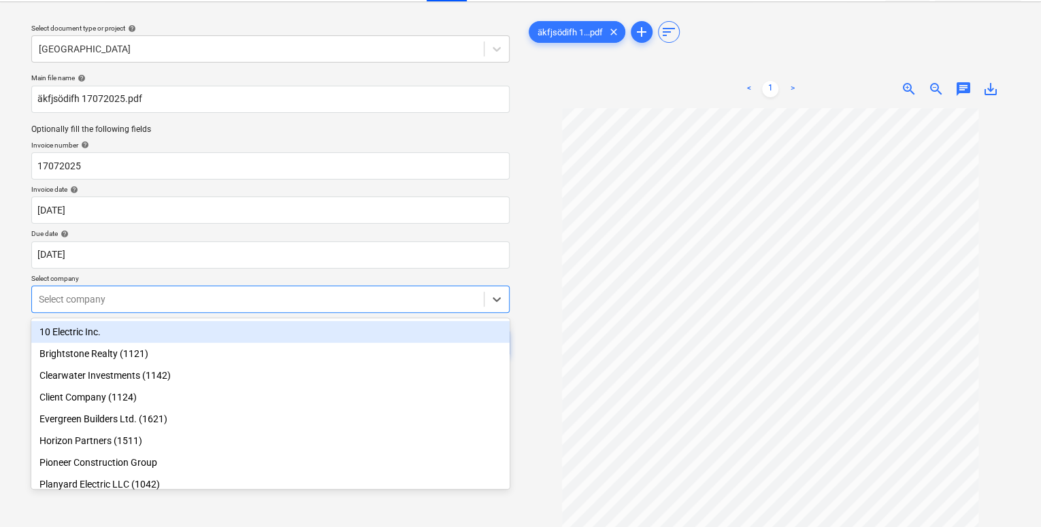
click at [237, 341] on div "10 Electric Inc." at bounding box center [270, 332] width 478 height 22
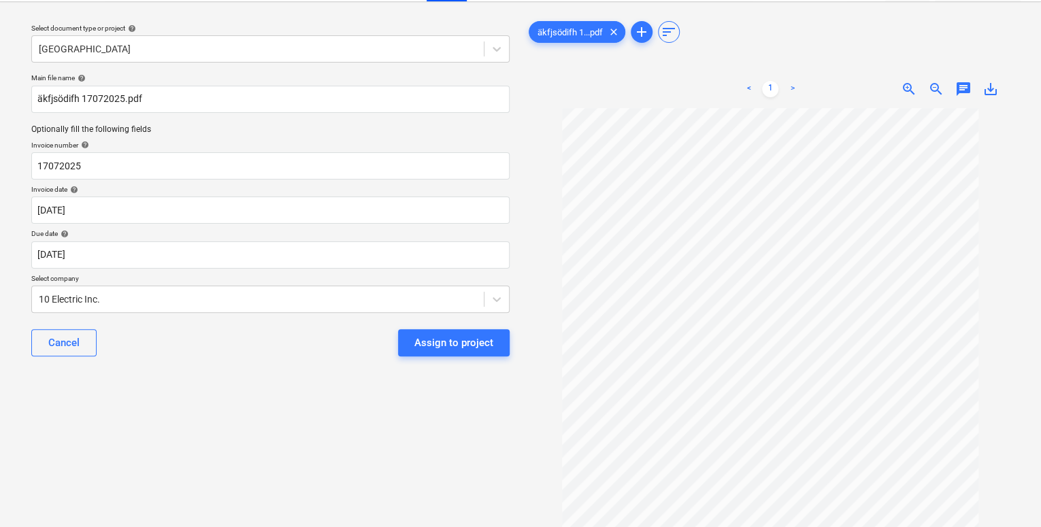
click at [246, 359] on div "Cancel Assign to project" at bounding box center [270, 342] width 478 height 49
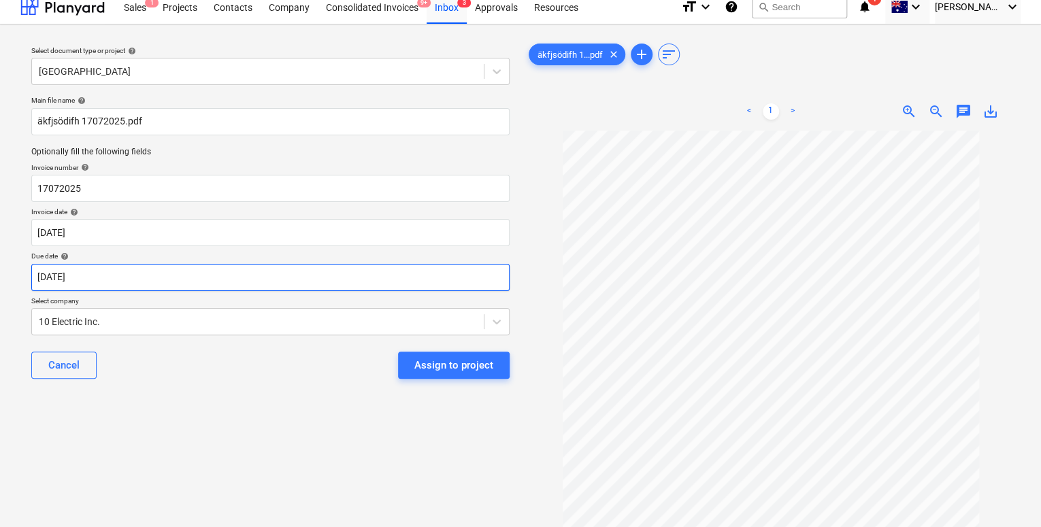
scroll to position [0, 0]
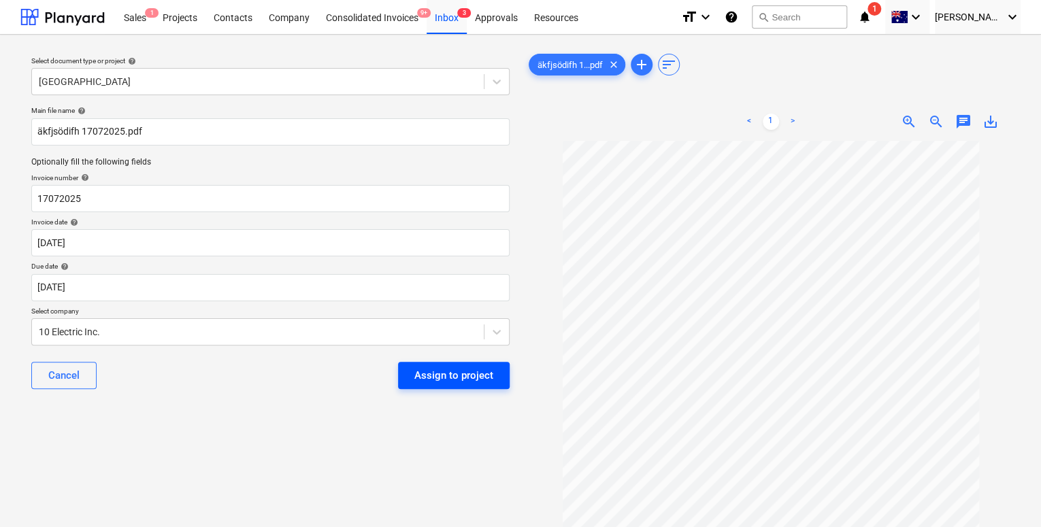
click at [446, 380] on div "Assign to project" at bounding box center [453, 376] width 79 height 18
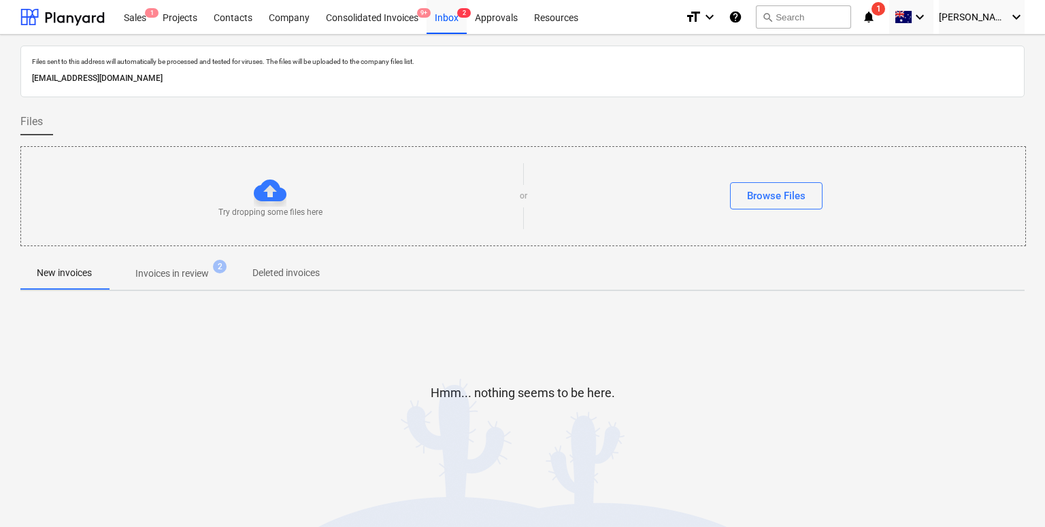
click at [173, 281] on span "Invoices in review 2" at bounding box center [172, 273] width 128 height 24
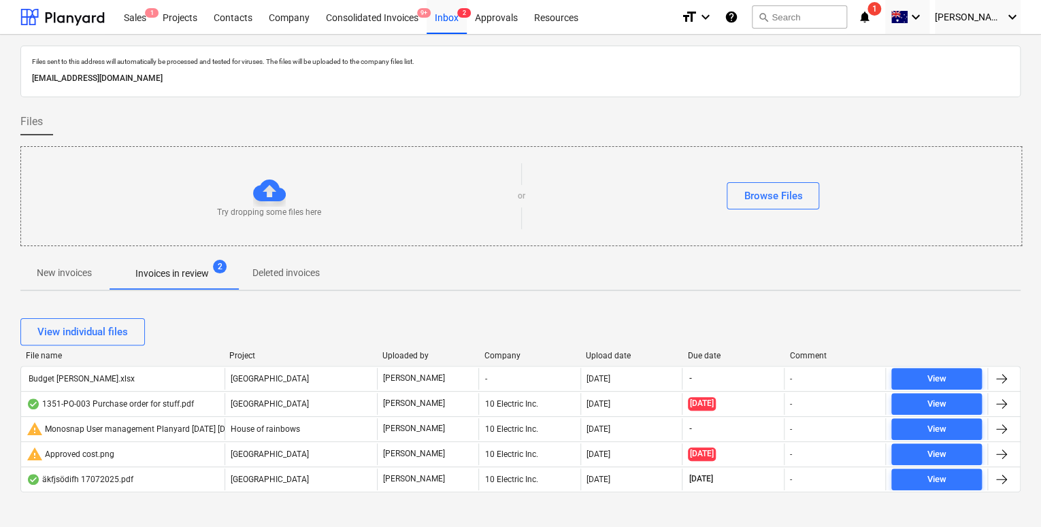
scroll to position [12, 0]
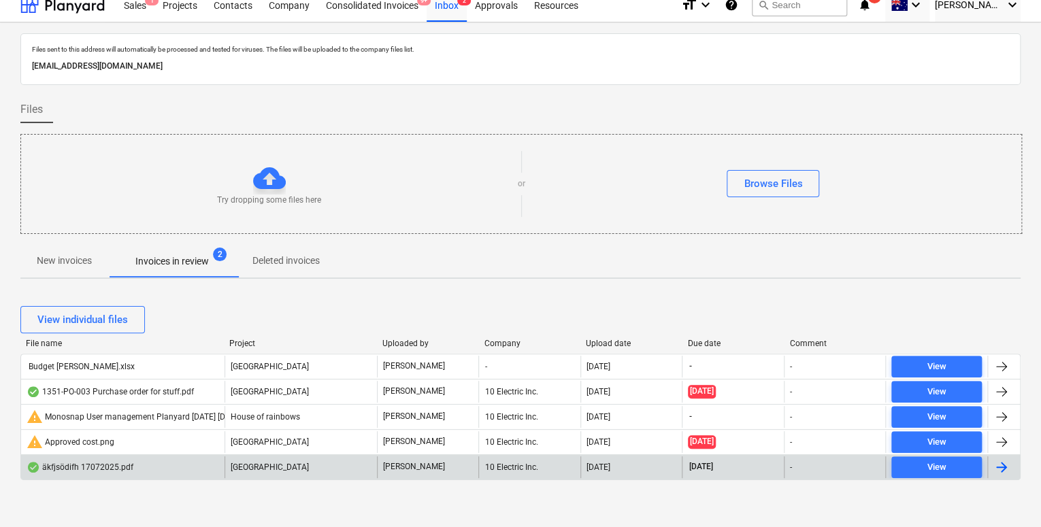
click at [102, 468] on div "äkfjsödifh 17072025.pdf" at bounding box center [80, 467] width 107 height 11
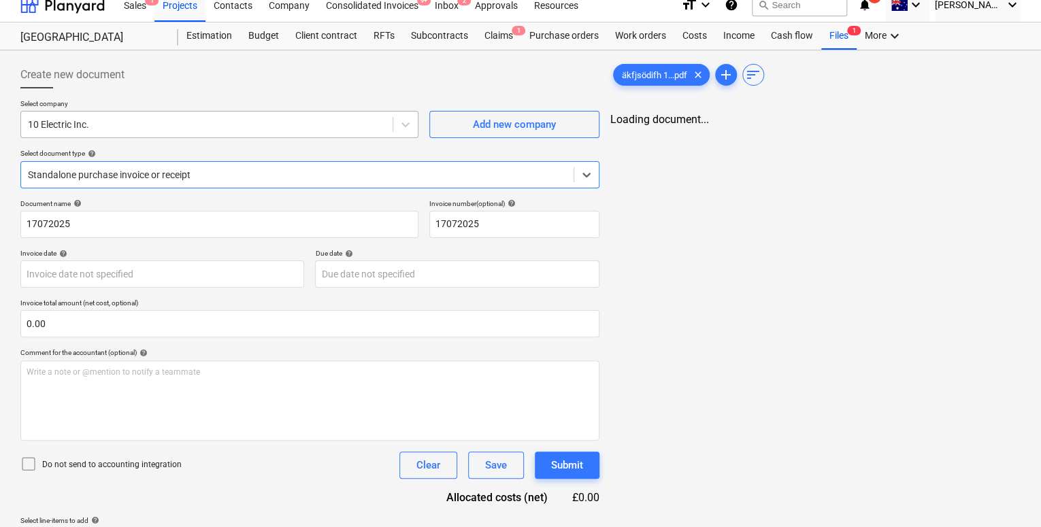
type input "[DATE]"
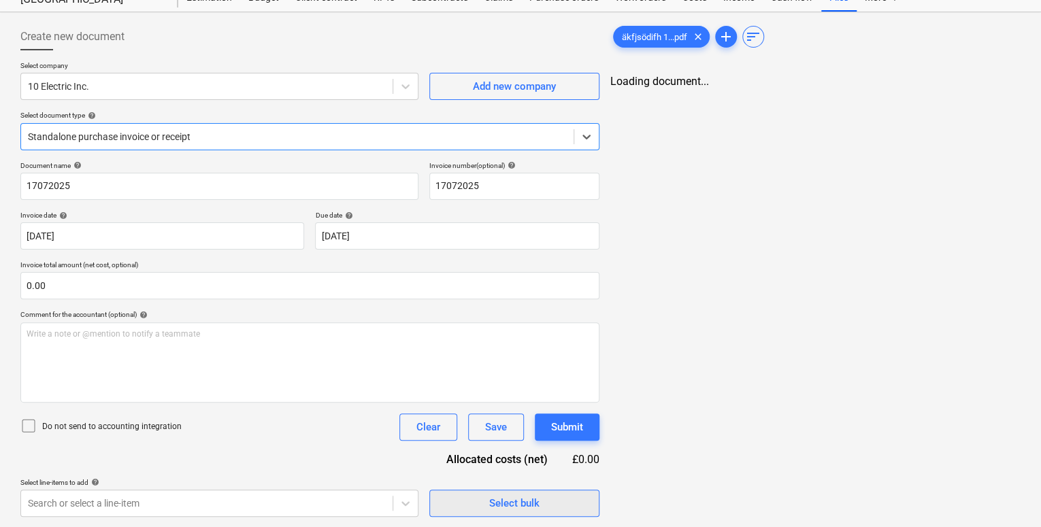
click at [446, 499] on span "Select bulk" at bounding box center [514, 504] width 136 height 18
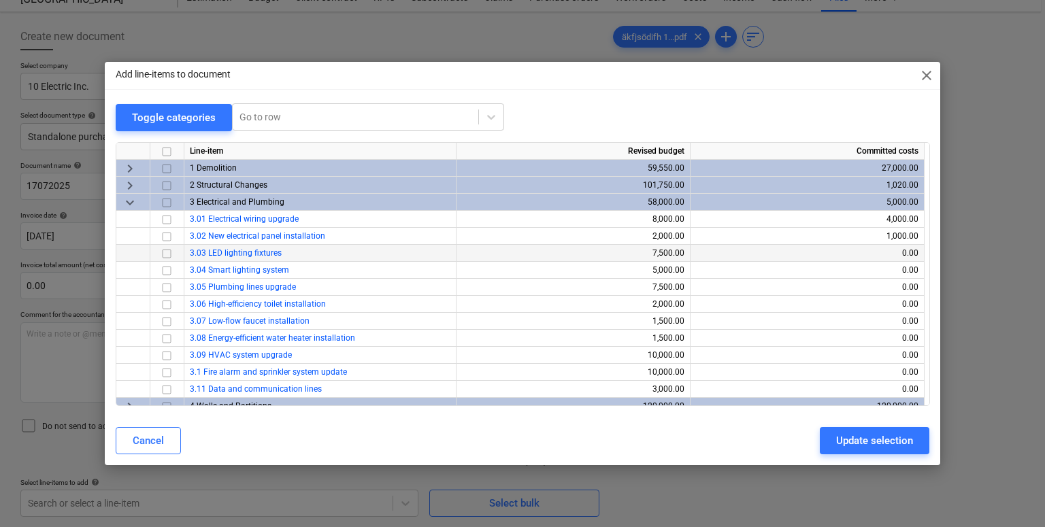
click at [165, 252] on input "checkbox" at bounding box center [167, 253] width 16 height 16
click at [165, 269] on input "checkbox" at bounding box center [167, 270] width 16 height 16
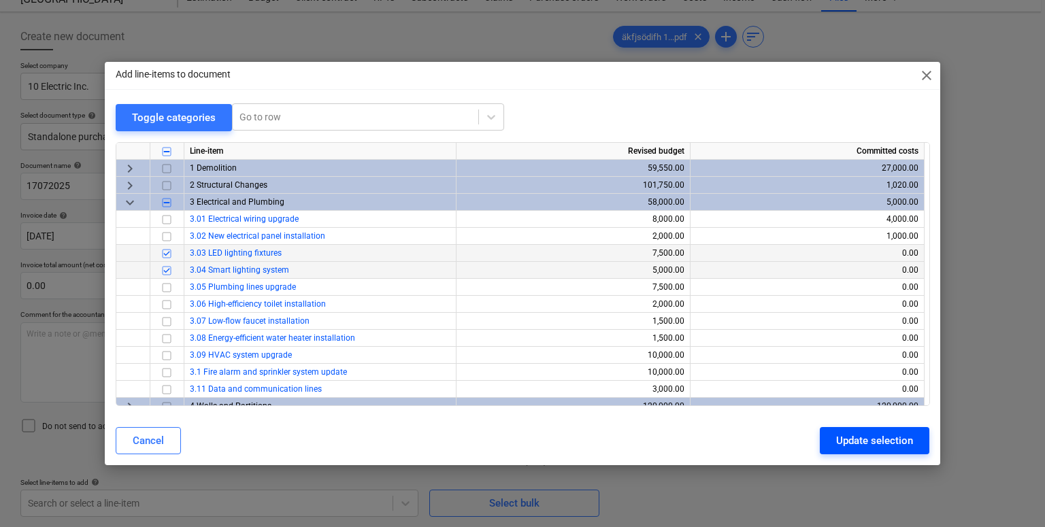
click at [885, 439] on div "Update selection" at bounding box center [874, 441] width 77 height 18
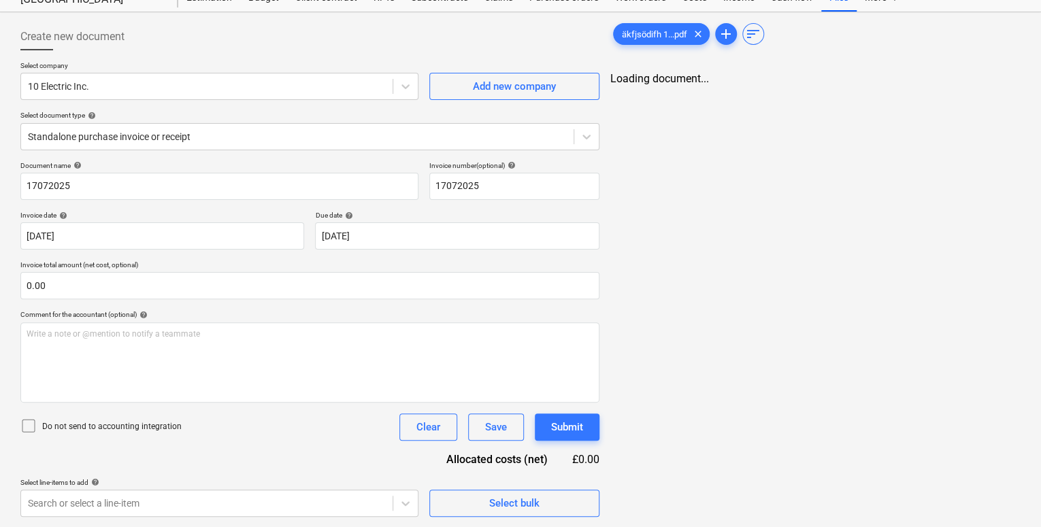
scroll to position [157, 0]
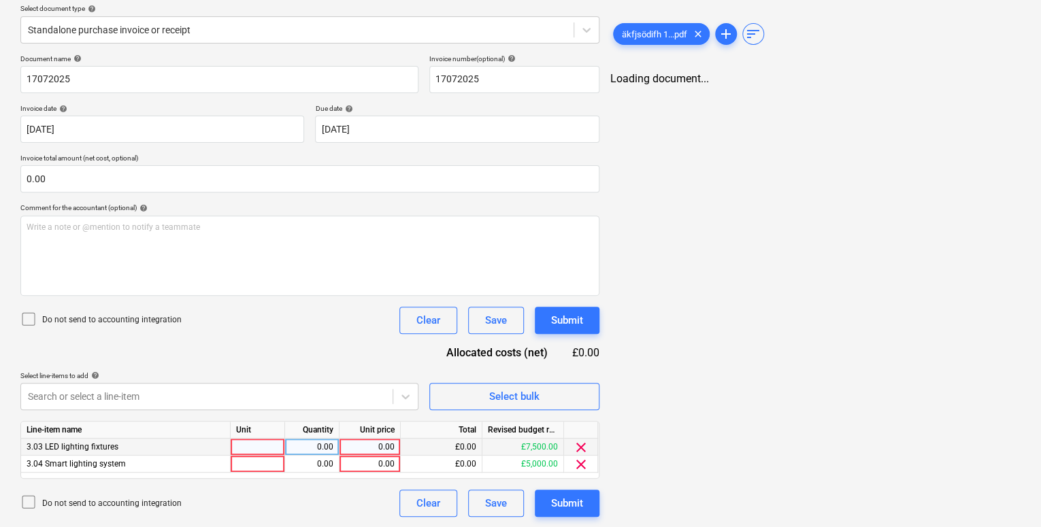
click at [378, 444] on div "0.00" at bounding box center [370, 447] width 50 height 17
type input "2000"
type input "3000"
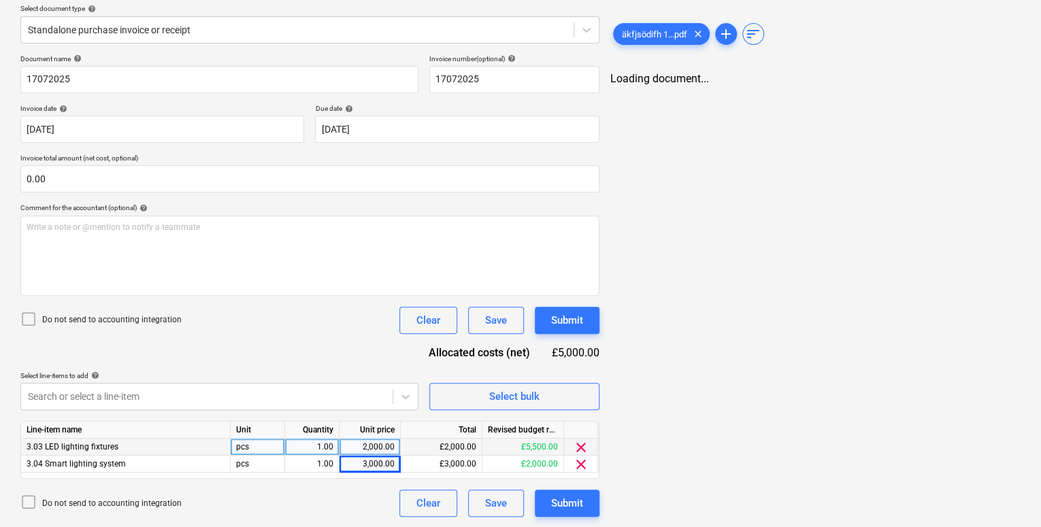
click at [297, 350] on div "Document name help 17072025 Invoice number (optional) help 17072025 Invoice dat…" at bounding box center [309, 285] width 579 height 463
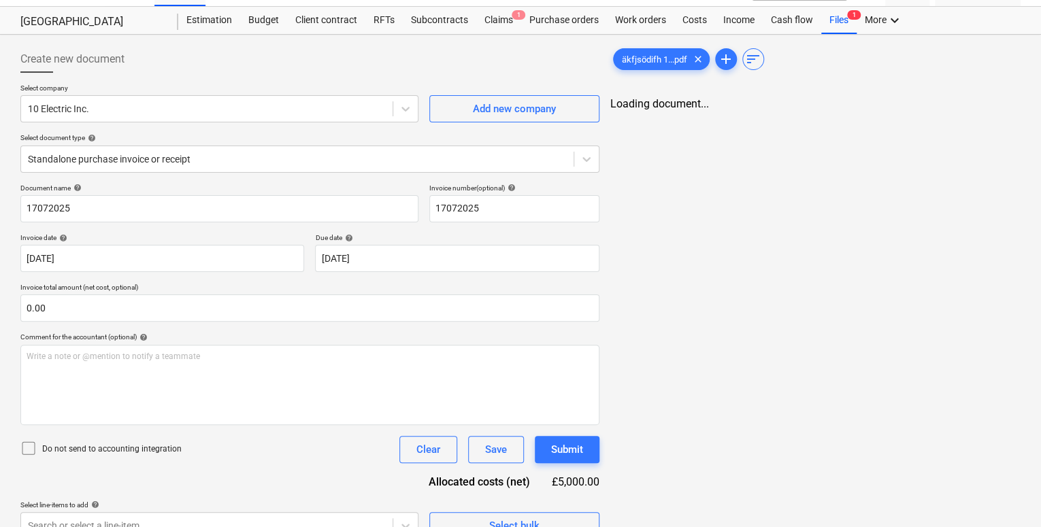
scroll to position [25, 0]
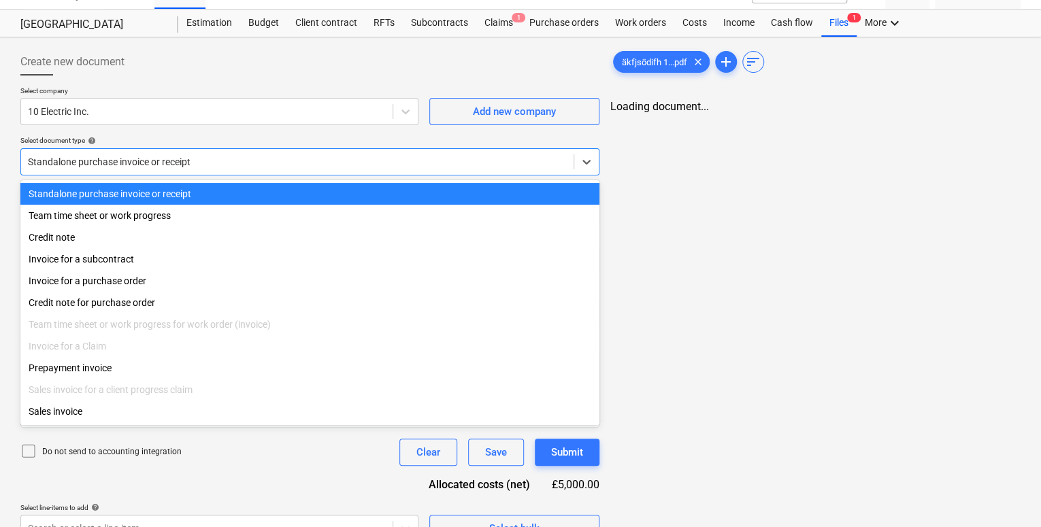
click at [85, 159] on div at bounding box center [297, 162] width 539 height 14
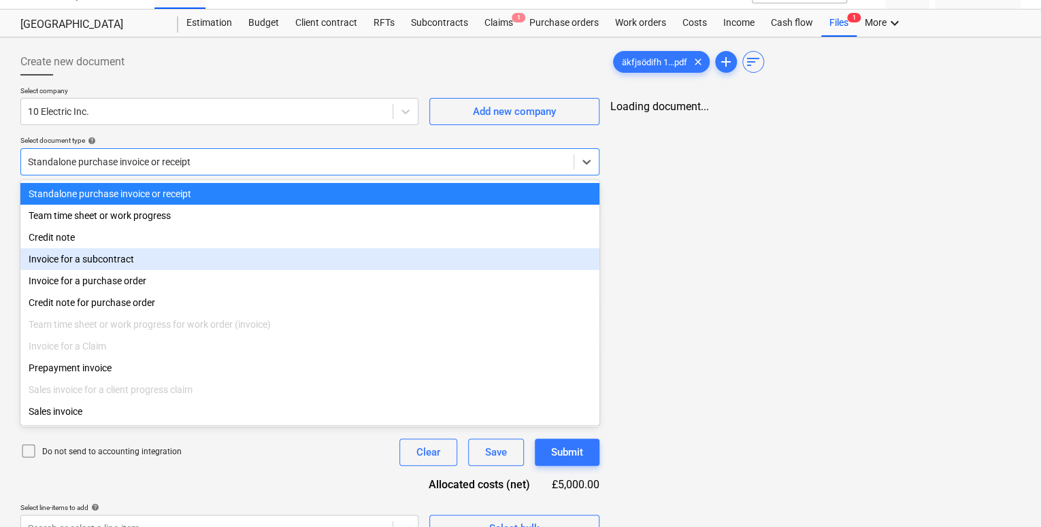
click at [104, 259] on div "Invoice for a subcontract" at bounding box center [309, 259] width 579 height 22
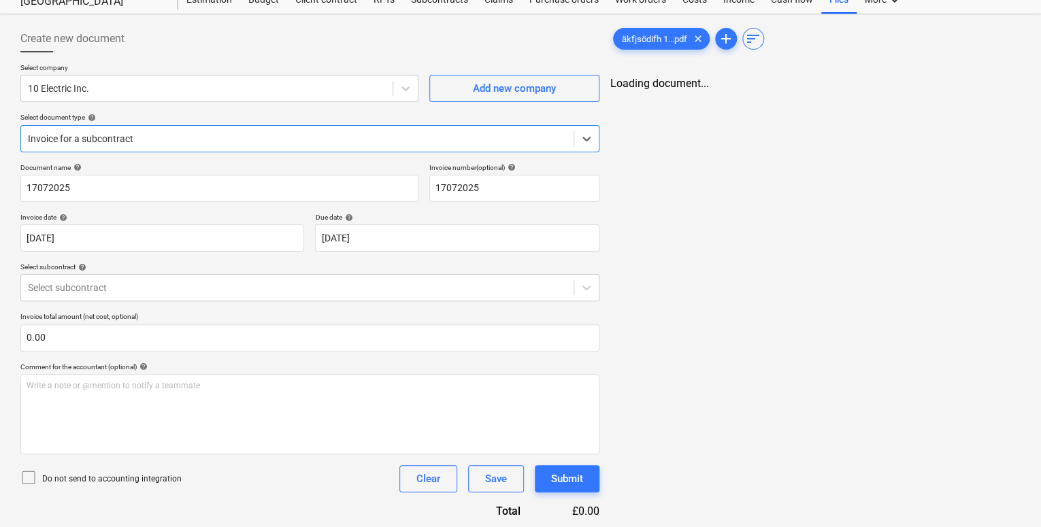
scroll to position [50, 0]
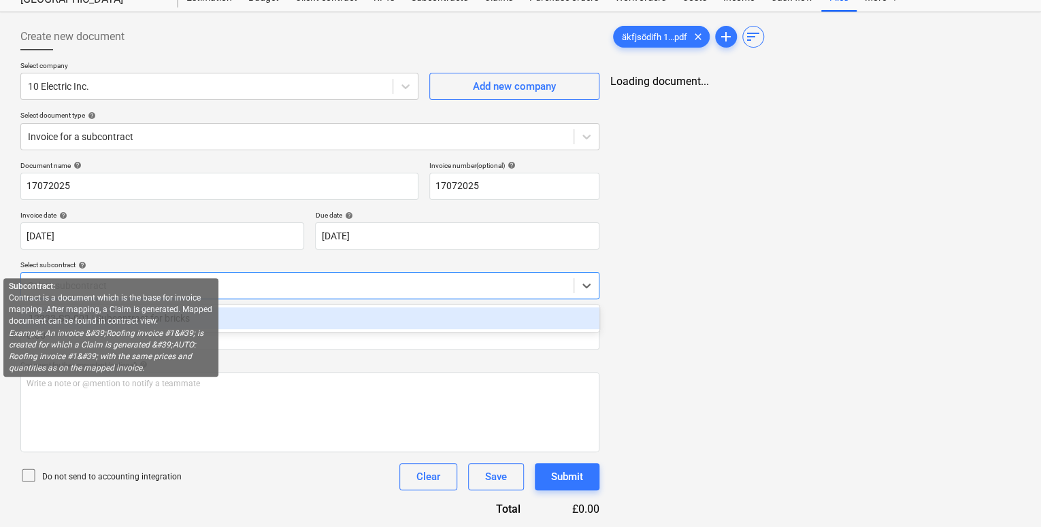
click at [84, 279] on div at bounding box center [297, 286] width 539 height 14
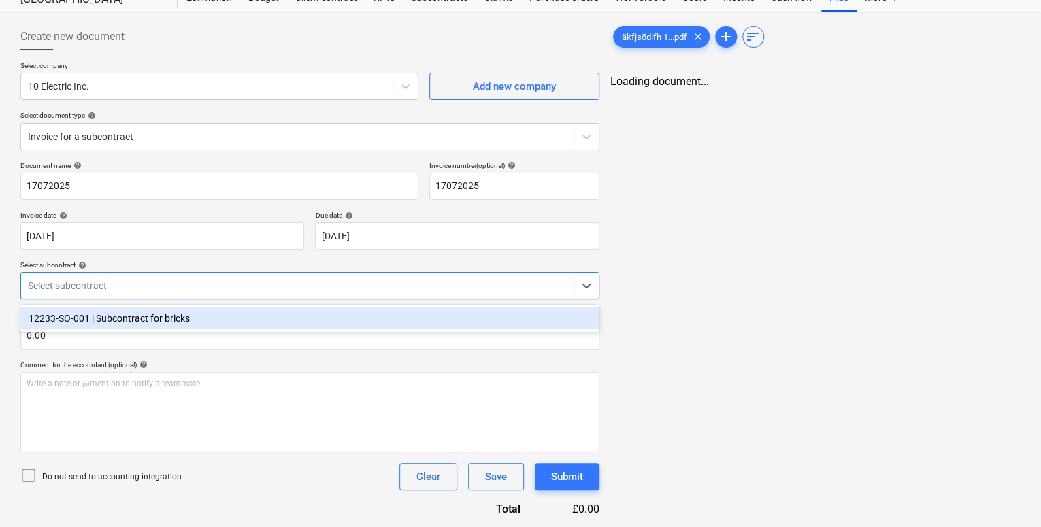
click at [110, 318] on div "12233-SO-001 | Subcontract for bricks" at bounding box center [309, 319] width 579 height 22
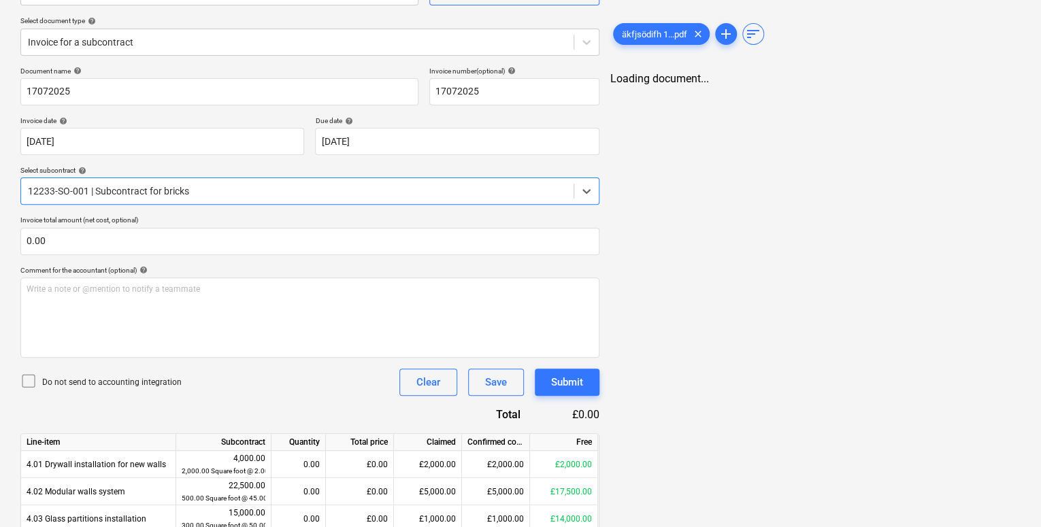
scroll to position [137, 0]
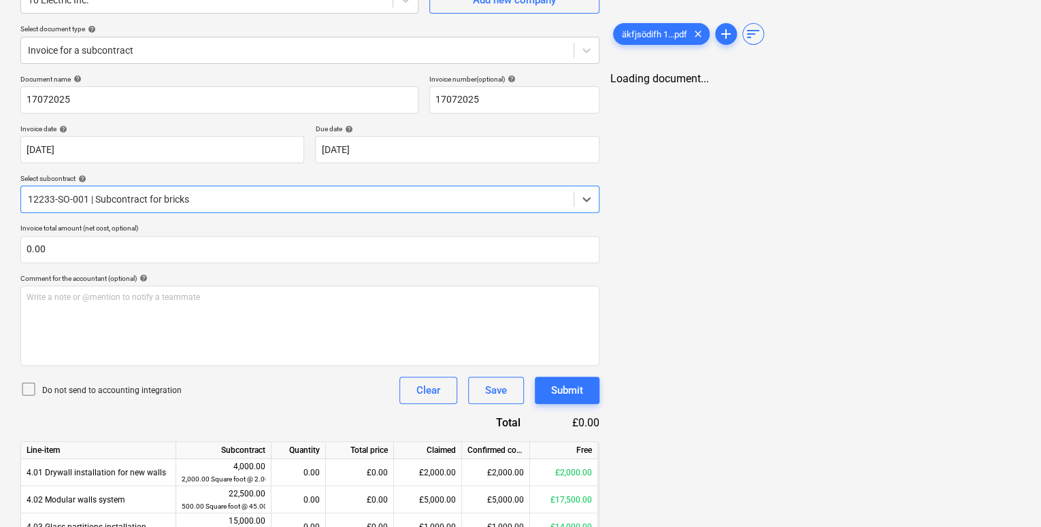
click at [215, 210] on div "12233-SO-001 | Subcontract for bricks" at bounding box center [309, 199] width 579 height 27
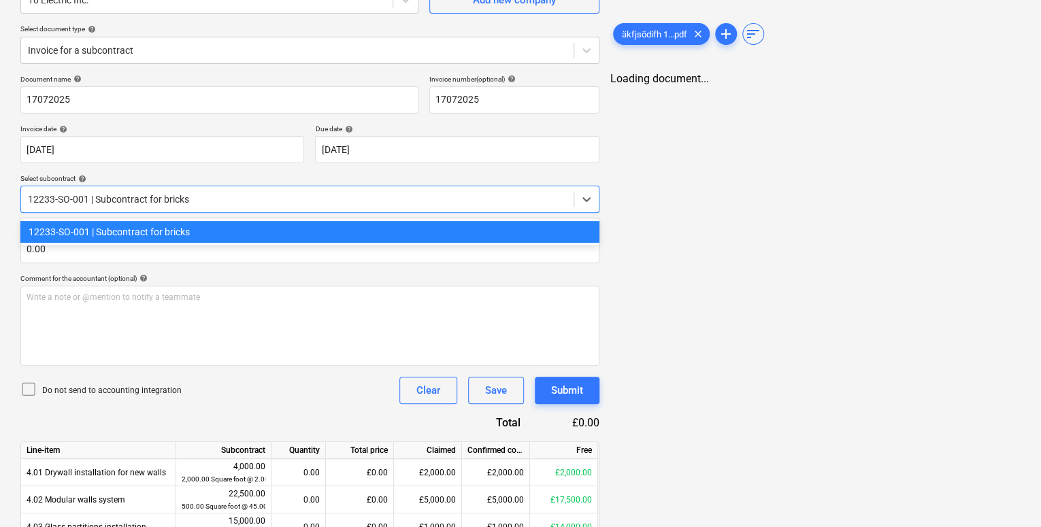
click at [212, 197] on div at bounding box center [297, 200] width 539 height 14
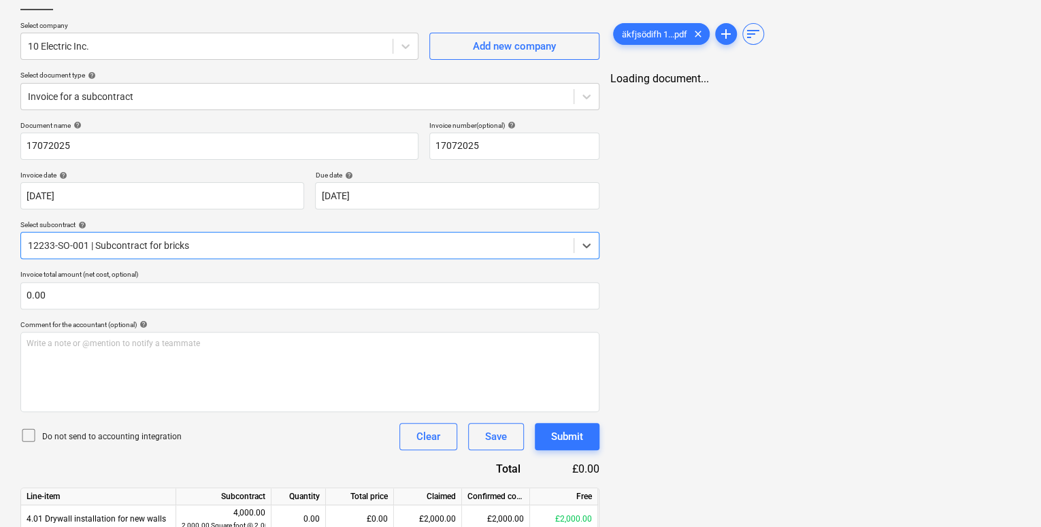
scroll to position [70, 0]
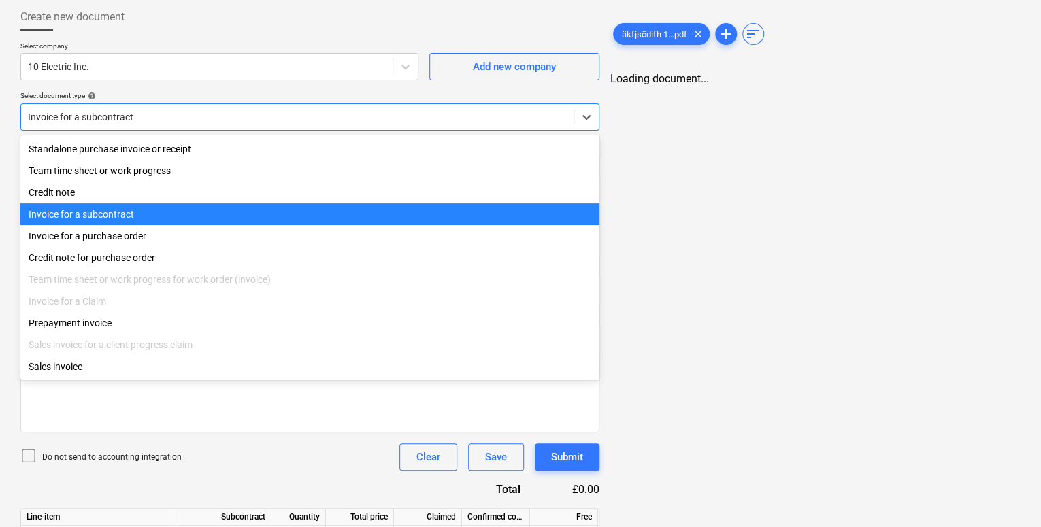
click at [210, 122] on div at bounding box center [297, 117] width 539 height 14
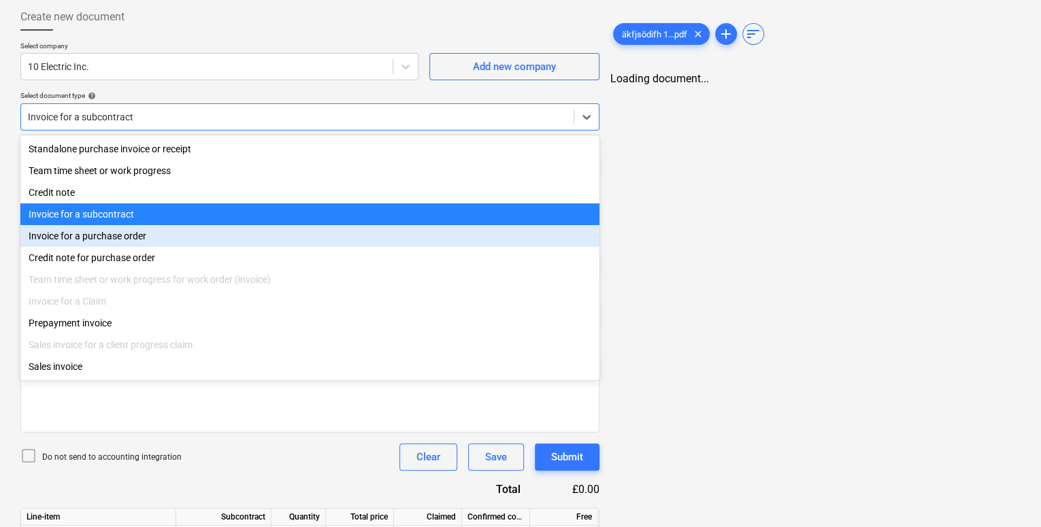
click at [123, 233] on div "Invoice for a purchase order" at bounding box center [309, 236] width 579 height 22
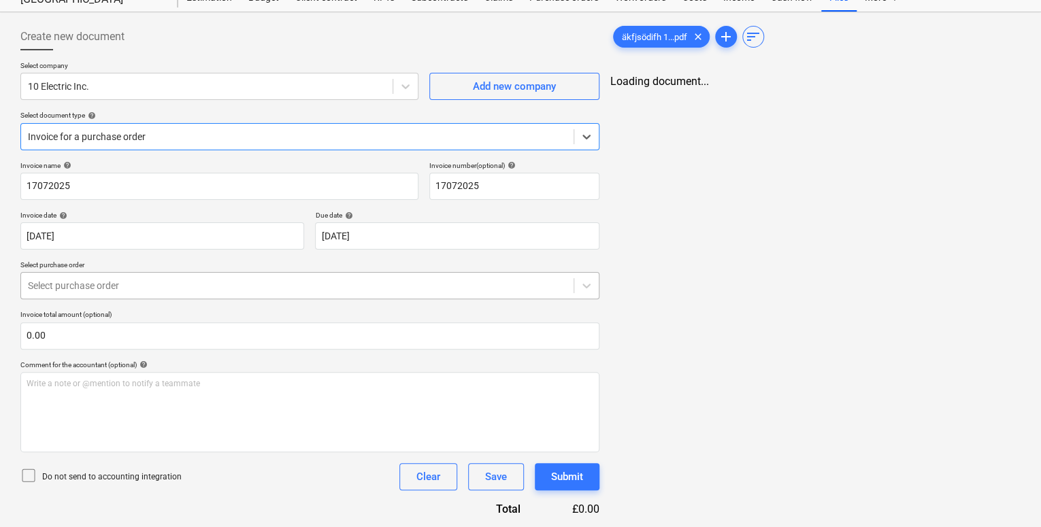
click at [122, 294] on div "Select purchase order" at bounding box center [297, 285] width 552 height 19
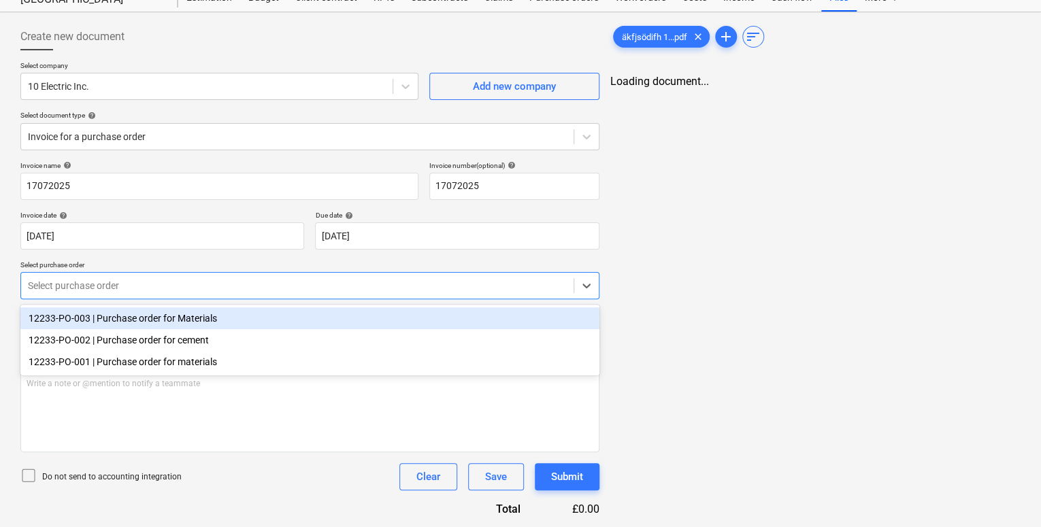
click at [111, 322] on div "12233-PO-003 | Purchase order for Materials" at bounding box center [309, 319] width 579 height 22
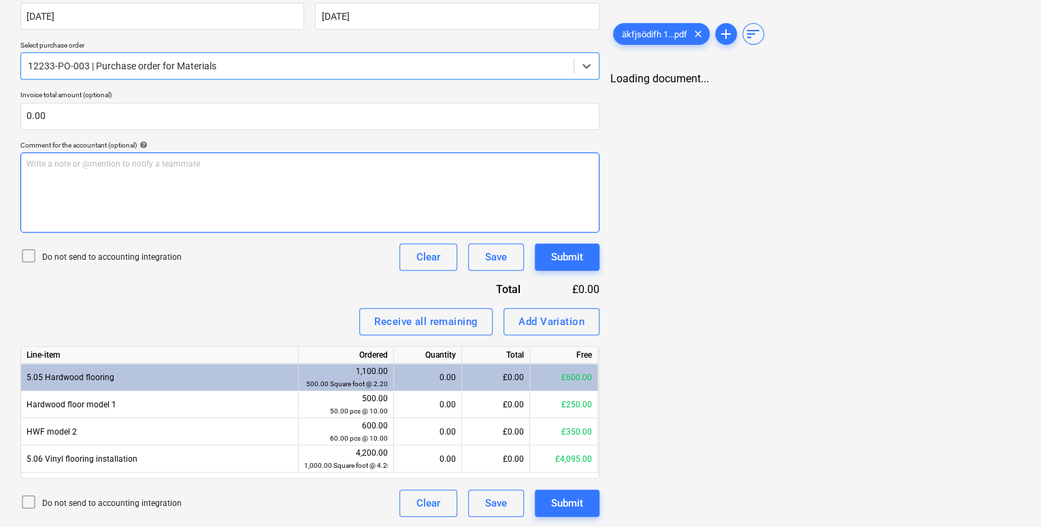
scroll to position [270, 0]
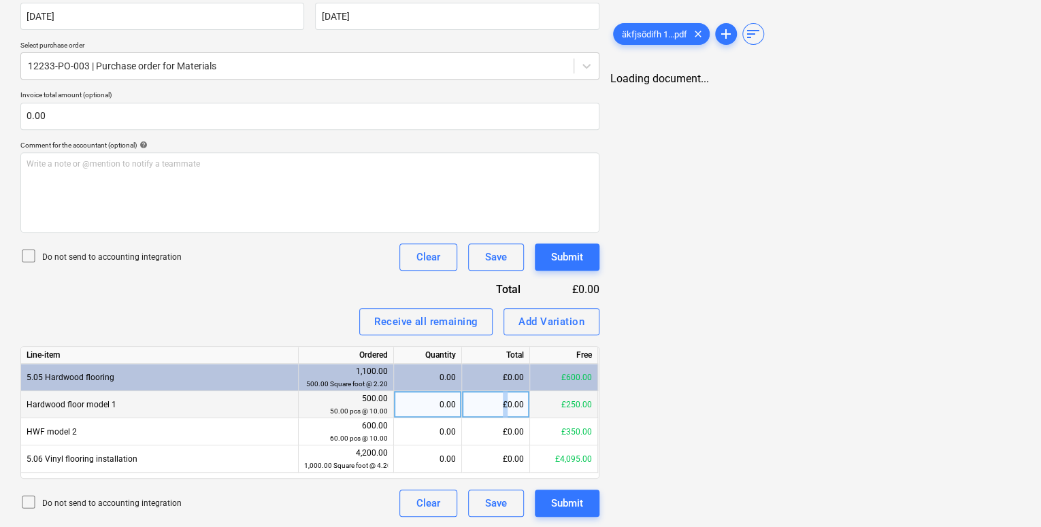
drag, startPoint x: 506, startPoint y: 406, endPoint x: 497, endPoint y: 406, distance: 9.5
click at [497, 406] on div "£0.00" at bounding box center [496, 404] width 68 height 27
click at [269, 281] on div "Invoice name help 17072025 Invoice number (optional) help 17072025 Invoice date…" at bounding box center [309, 229] width 579 height 576
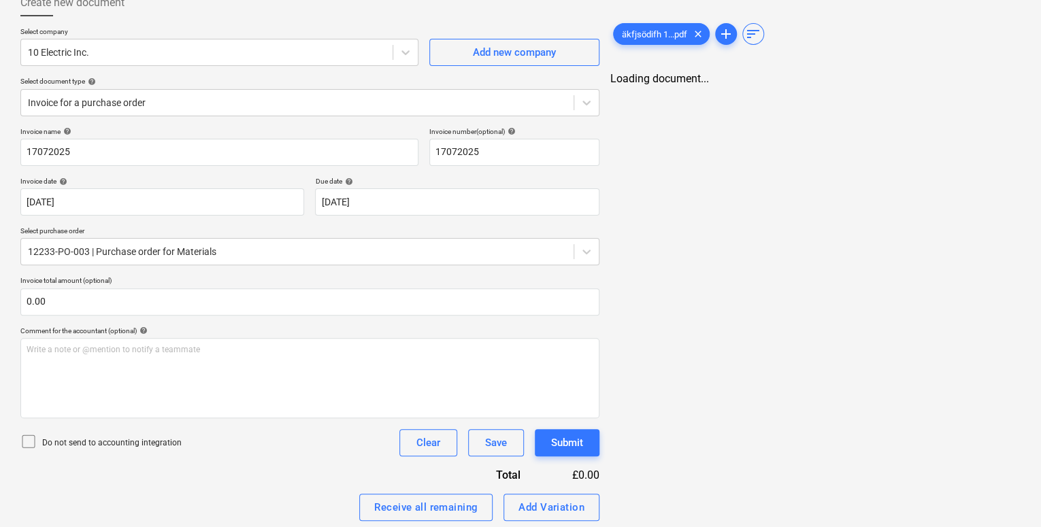
scroll to position [0, 0]
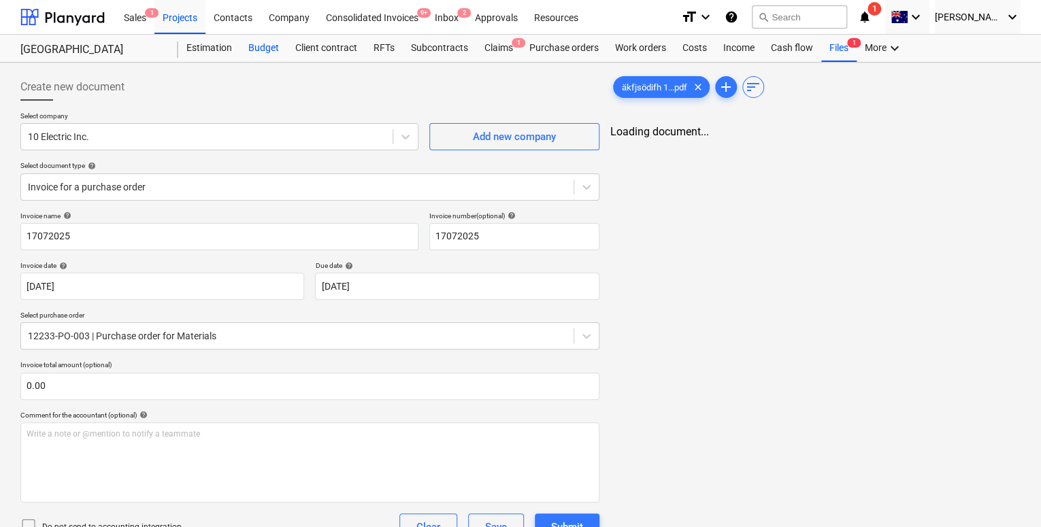
click at [269, 45] on div "Budget" at bounding box center [263, 48] width 47 height 27
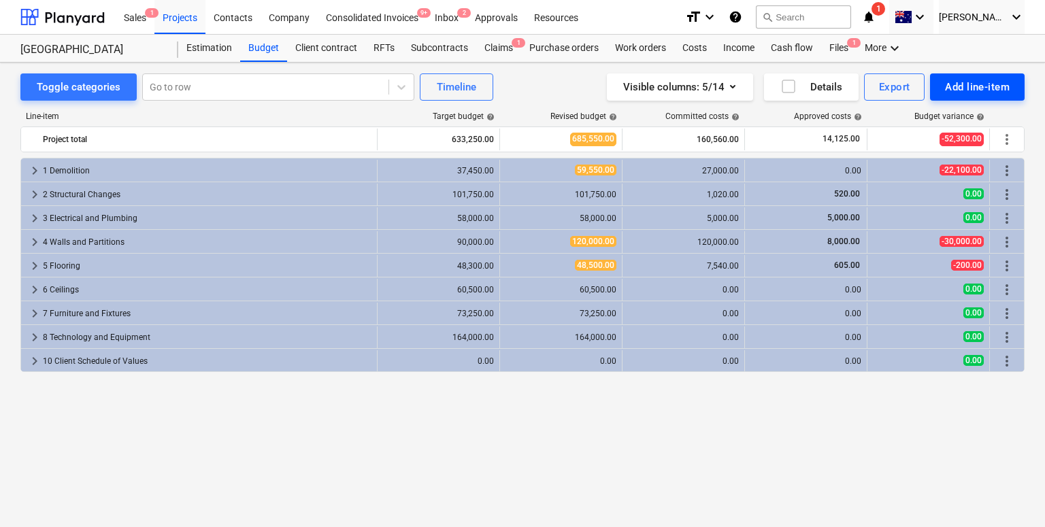
click at [993, 82] on div "Add line-item" at bounding box center [977, 87] width 65 height 18
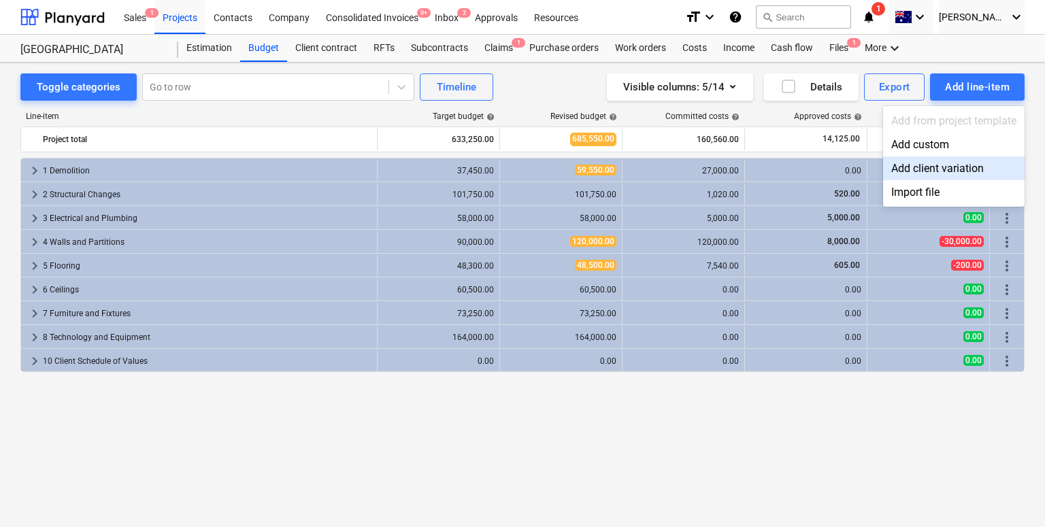
click at [938, 165] on div "Add client variation" at bounding box center [954, 168] width 142 height 24
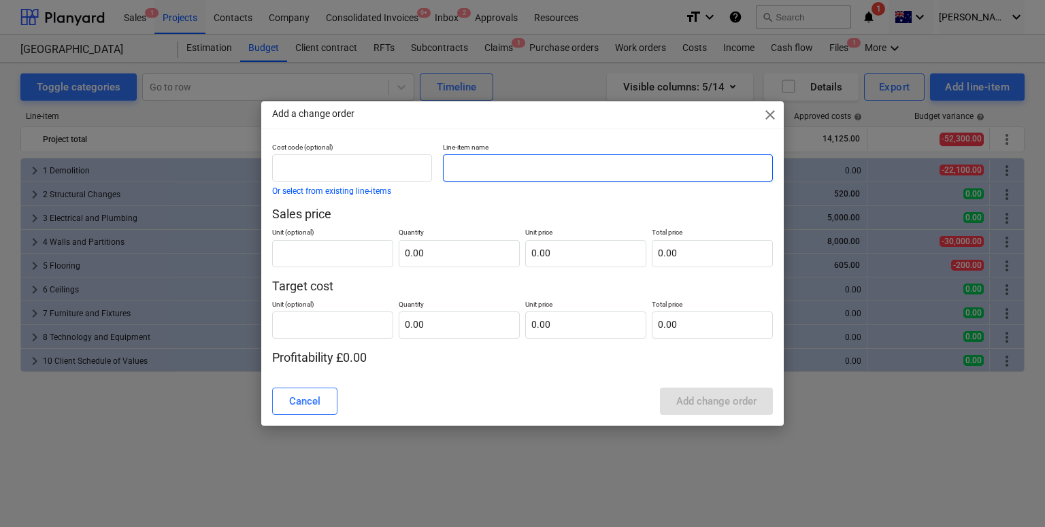
click at [479, 169] on input "text" at bounding box center [608, 167] width 330 height 27
type input "V01"
type input "1.00"
type input "0.00"
type input "2"
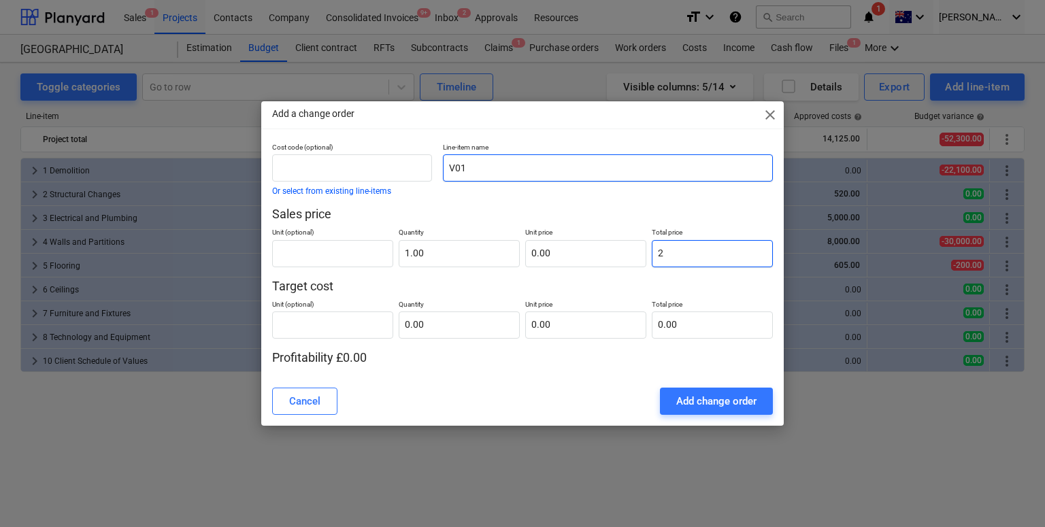
type input "2.00"
type input "20"
type input "20.00"
type input "200"
type input "200.00"
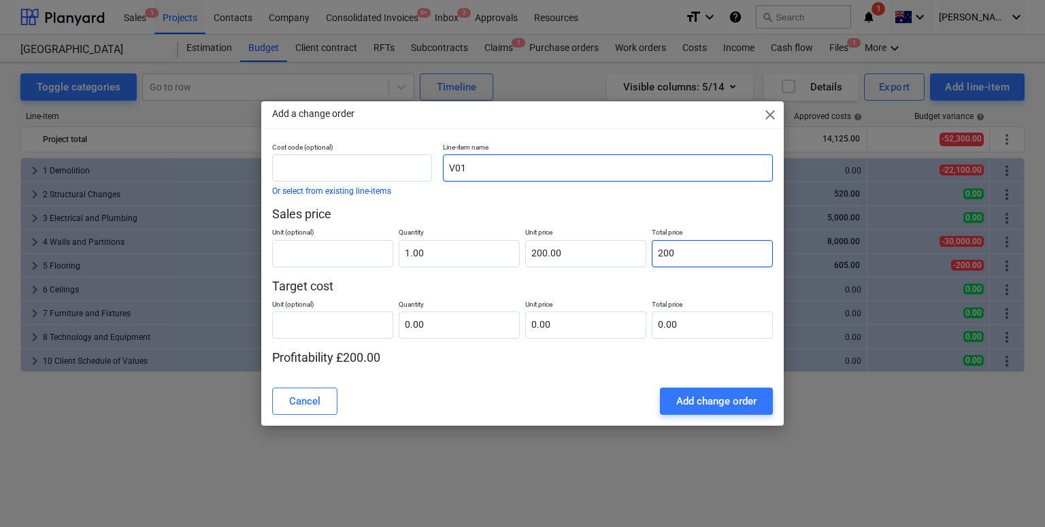
type input "2000"
type input "2,000.00"
type input "0.00"
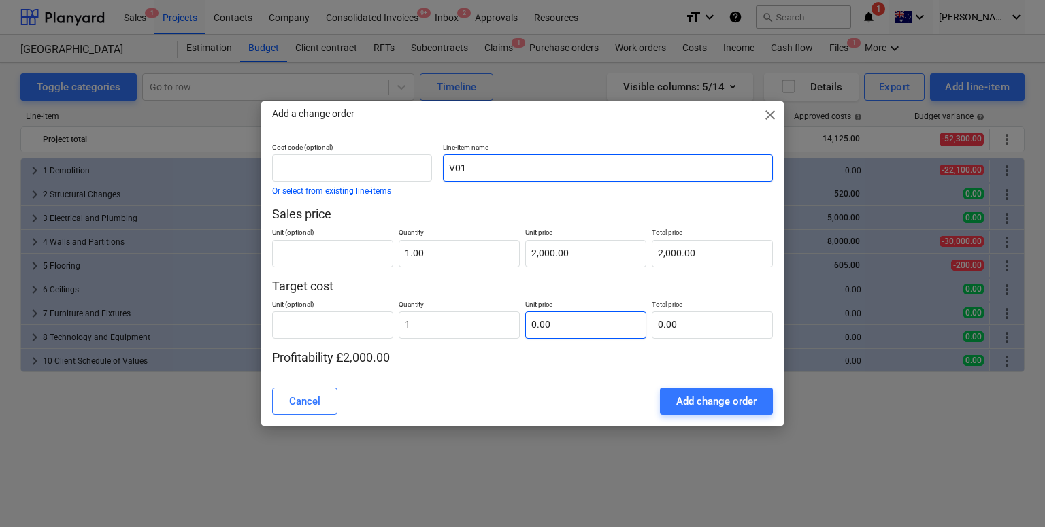
type input "1.00"
type input "0.00"
type input "1"
type input "1.00"
type input "15"
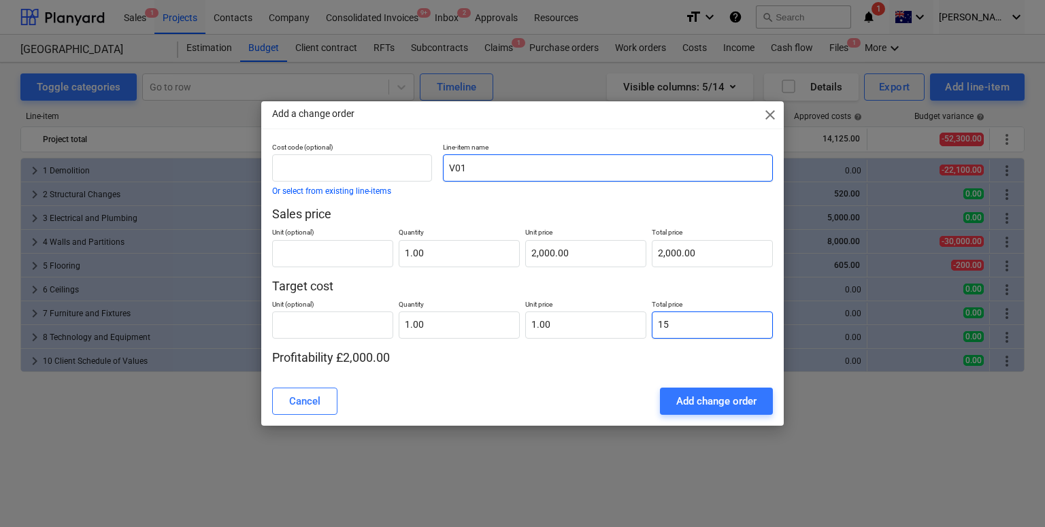
type input "15.00"
type input "150"
type input "150.00"
type input "1500"
type input "1,500.00"
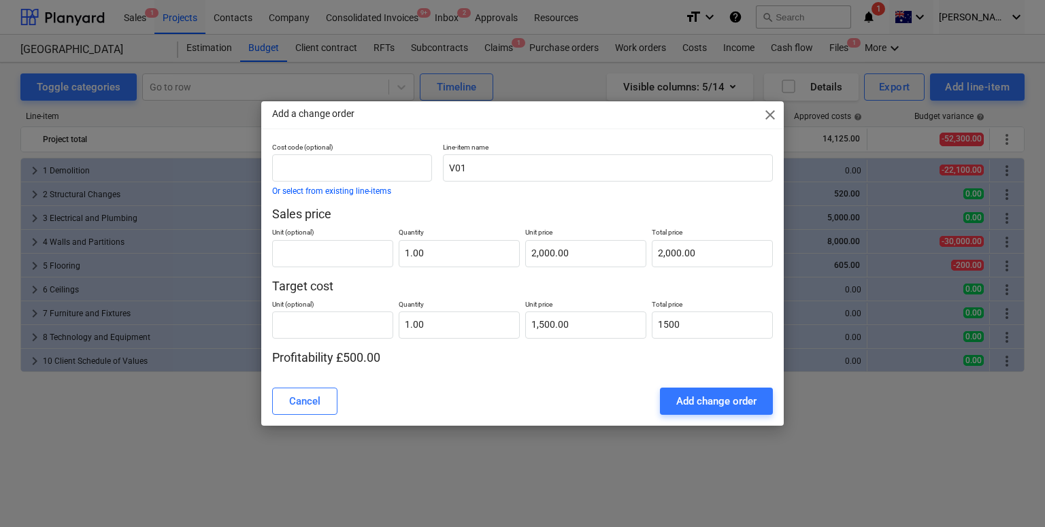
type input "1,500.00"
click at [509, 367] on div "Cost code (optional) Or select from existing line-items Line-item name V01 Sale…" at bounding box center [522, 260] width 523 height 234
click at [687, 399] on div "Add change order" at bounding box center [716, 402] width 80 height 18
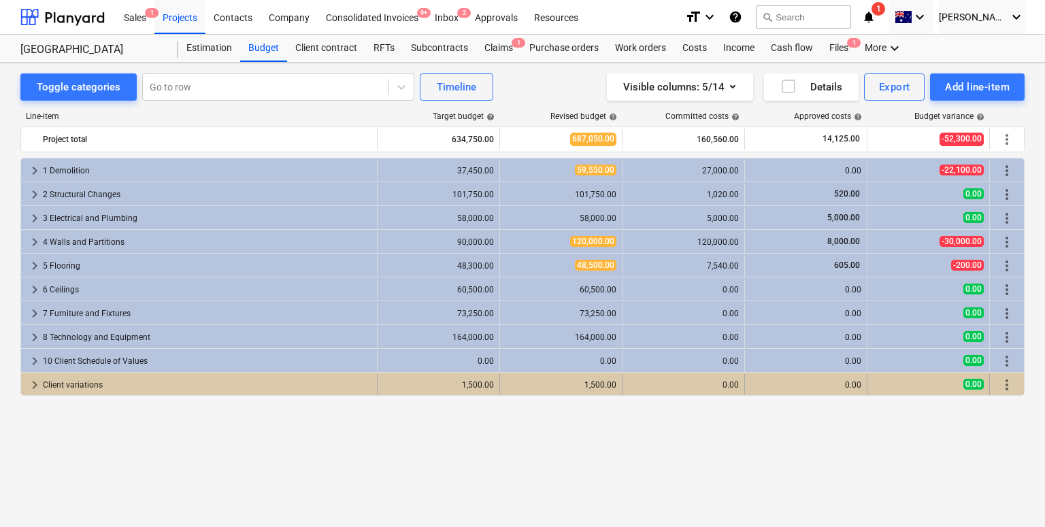
click at [37, 387] on span "keyboard_arrow_right" at bounding box center [35, 385] width 16 height 16
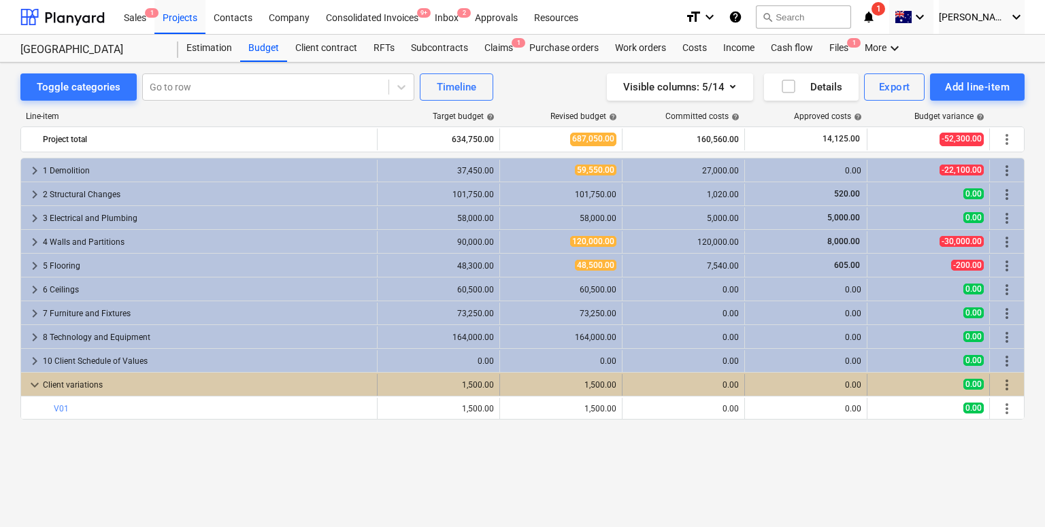
click at [29, 387] on span "keyboard_arrow_down" at bounding box center [35, 385] width 16 height 16
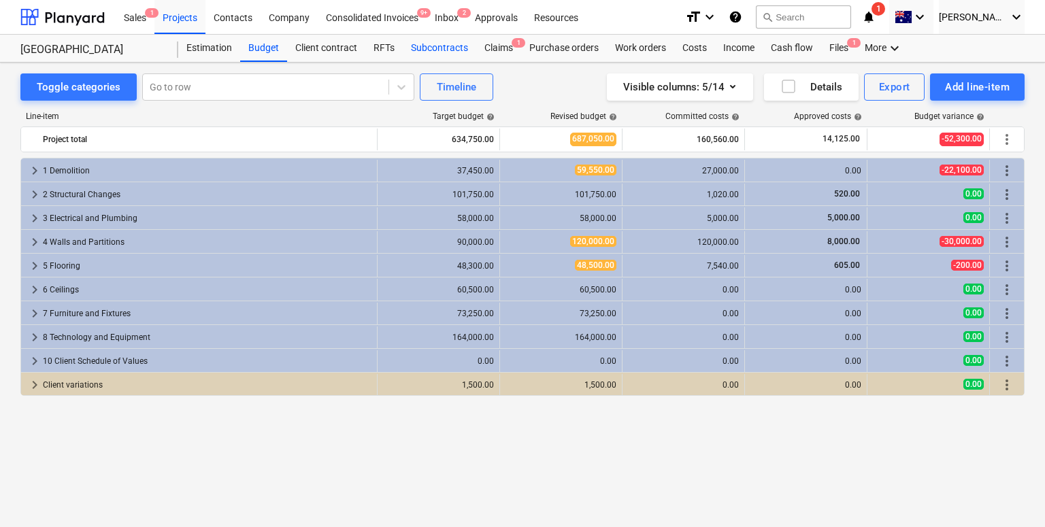
click at [426, 46] on div "Subcontracts" at bounding box center [439, 48] width 73 height 27
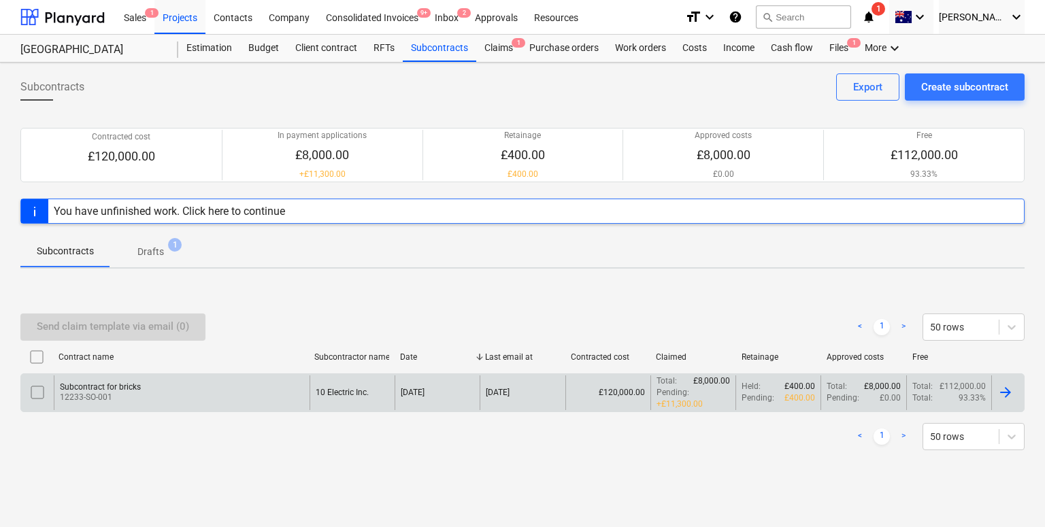
click at [175, 378] on div "Subcontract for bricks 12233-SO-001" at bounding box center [182, 393] width 256 height 35
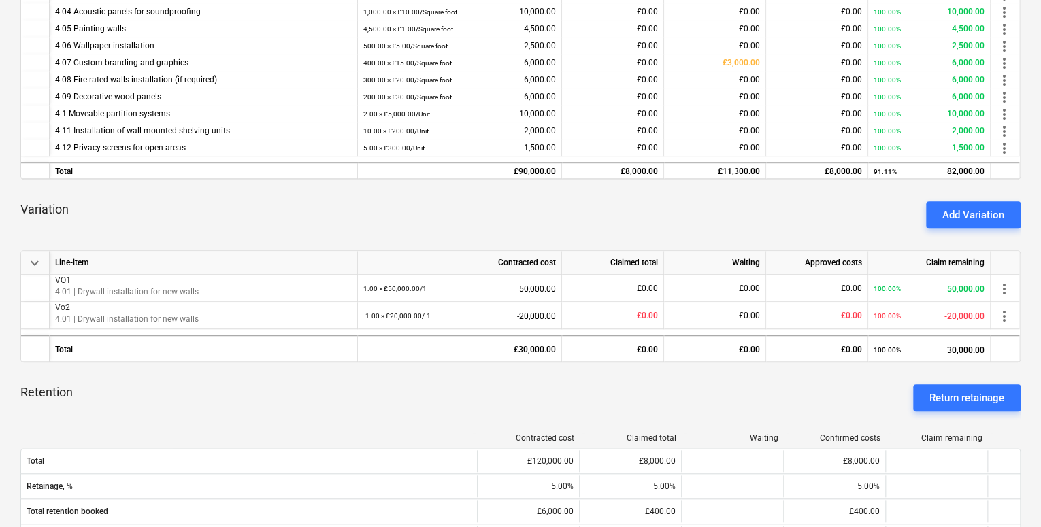
scroll to position [354, 0]
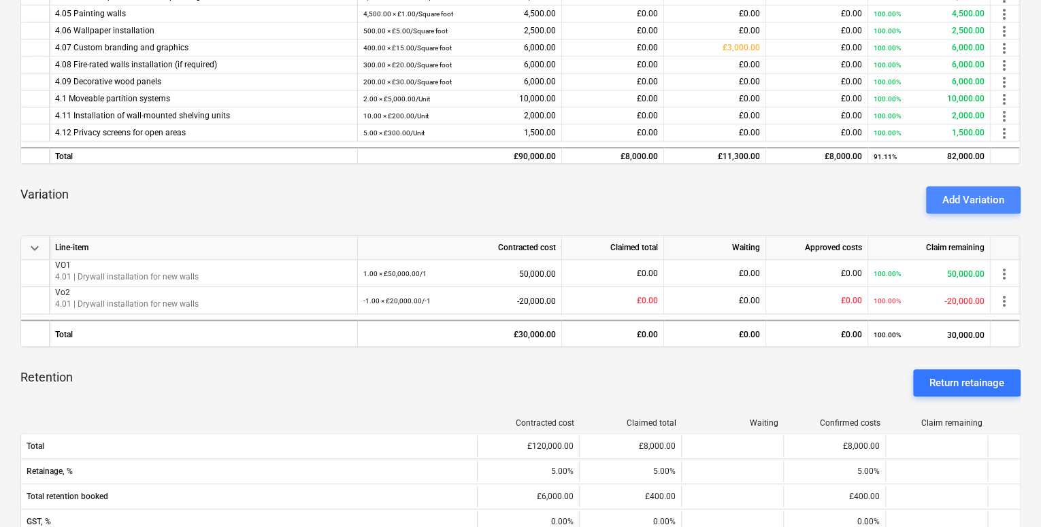
click at [941, 193] on button "Add Variation" at bounding box center [973, 199] width 95 height 27
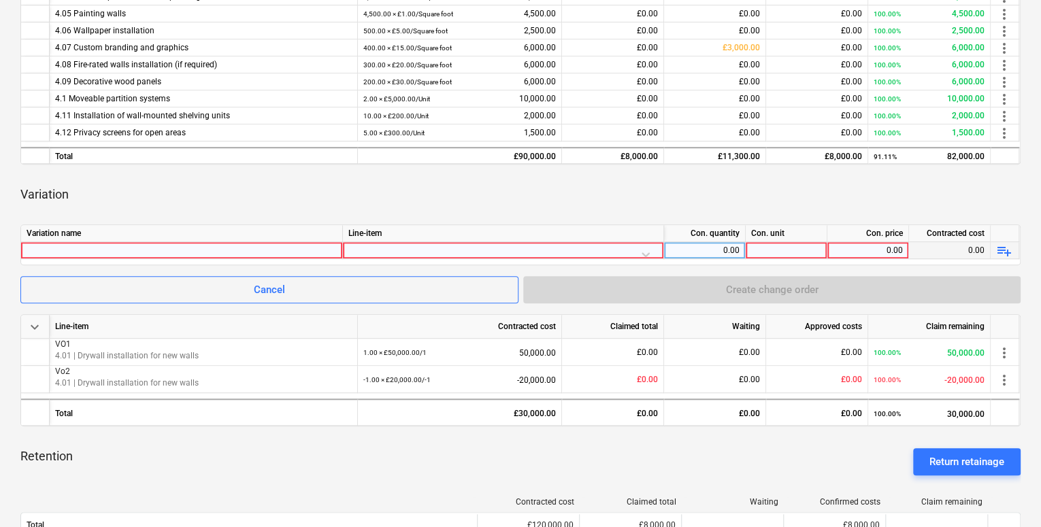
click at [642, 251] on div at bounding box center [503, 254] width 310 height 24
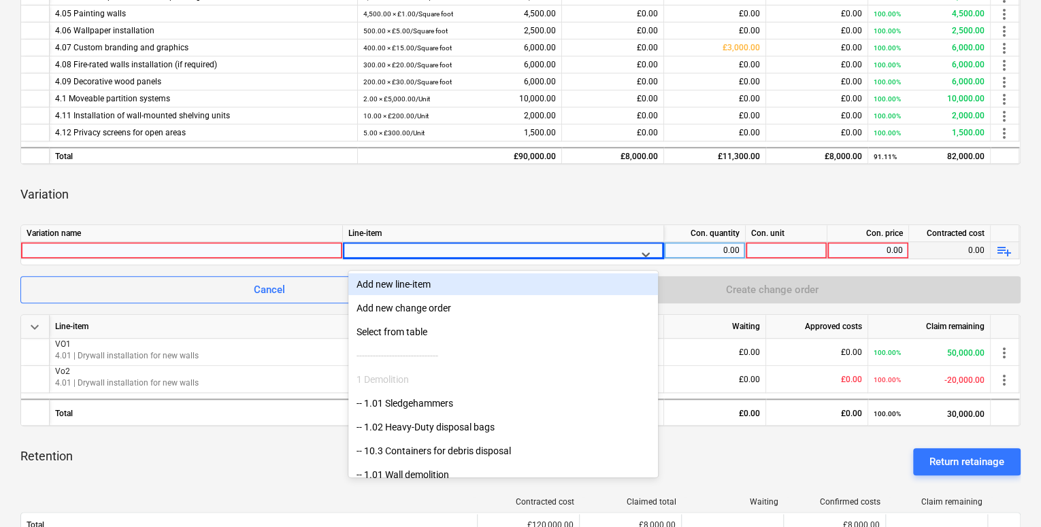
click at [435, 222] on div "keyboard_arrow_down Line-item Contracted cost Claimed total Waiting Approved co…" at bounding box center [520, 359] width 1000 height 913
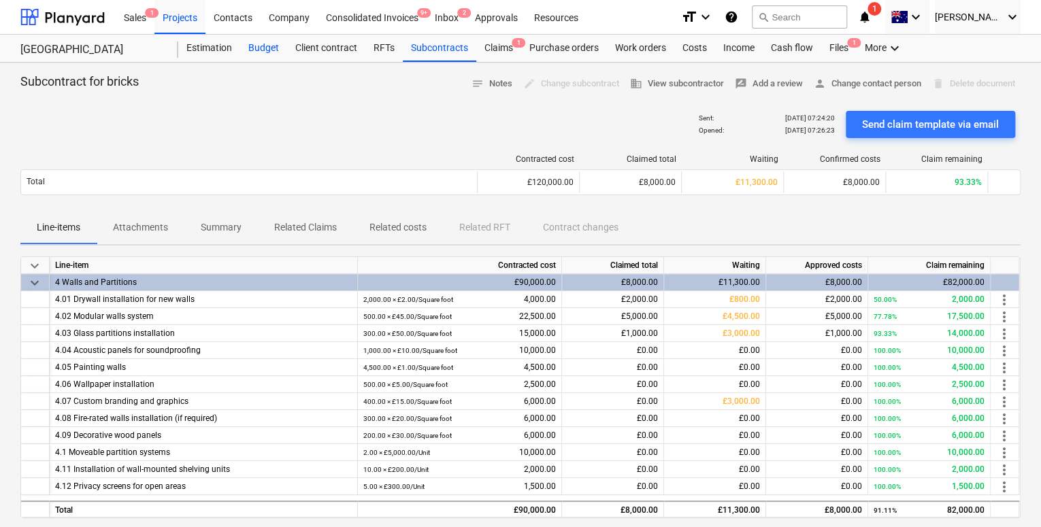
click at [263, 45] on div "Budget" at bounding box center [263, 48] width 47 height 27
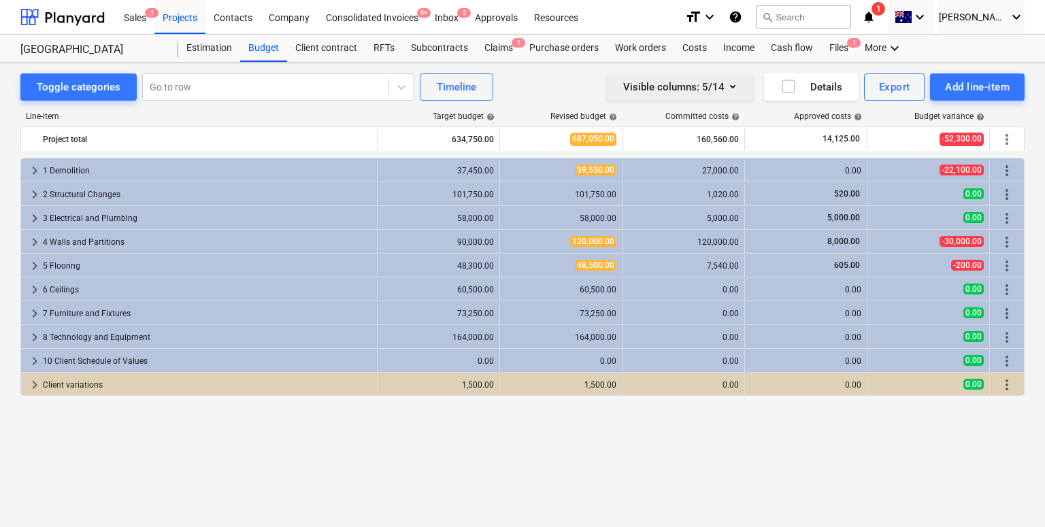
click at [712, 97] on button "Visible columns : 5/14" at bounding box center [680, 86] width 146 height 27
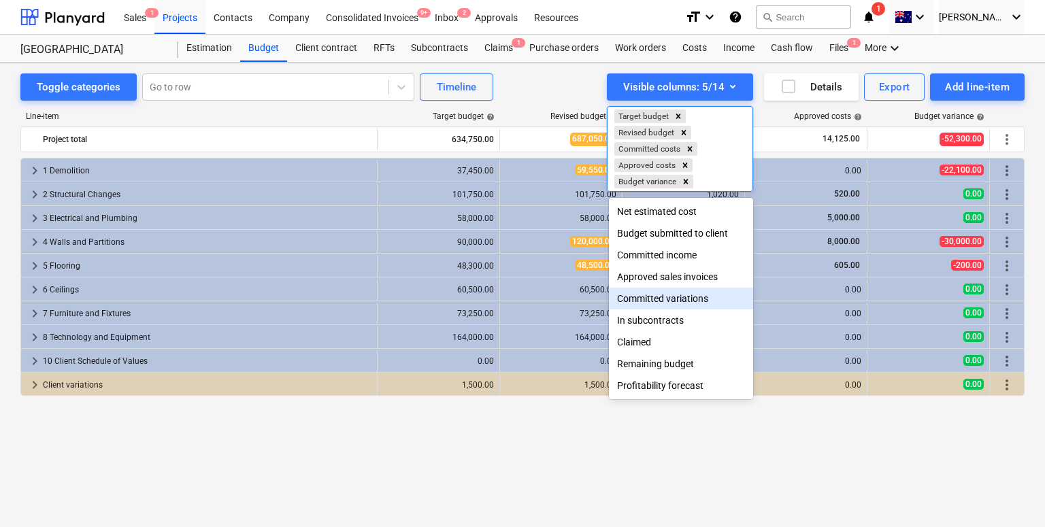
click at [658, 293] on div "Committed variations" at bounding box center [681, 299] width 144 height 22
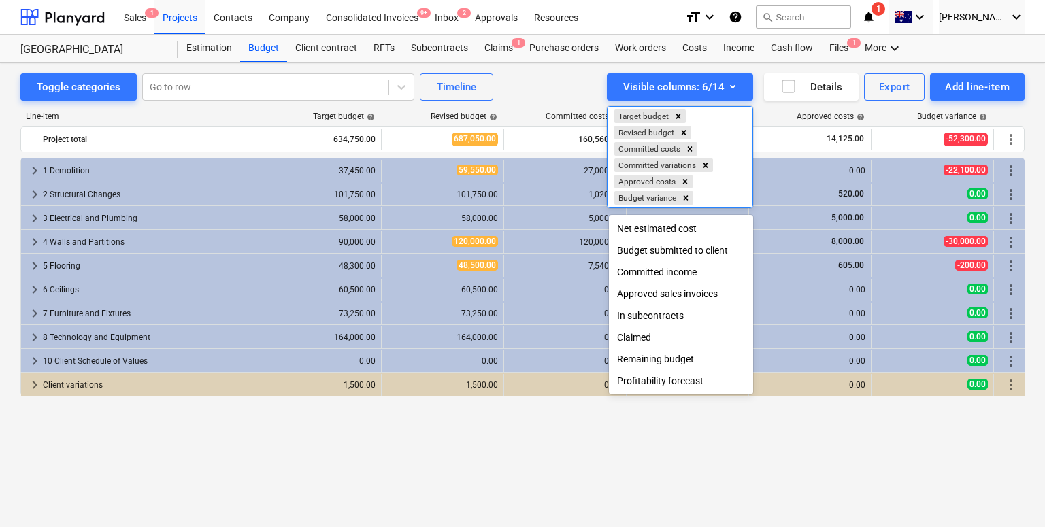
click at [561, 417] on div at bounding box center [522, 263] width 1045 height 527
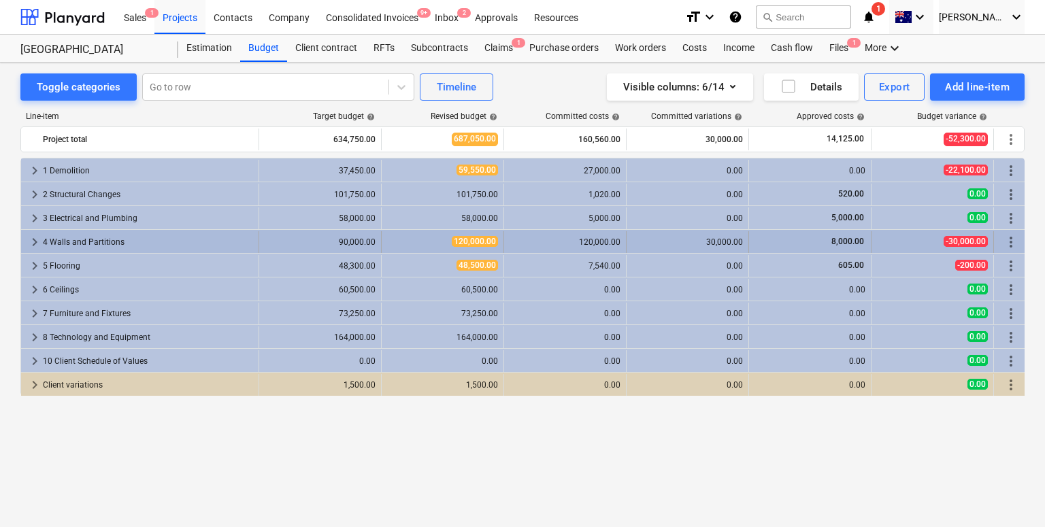
click at [35, 244] on span "keyboard_arrow_right" at bounding box center [35, 242] width 16 height 16
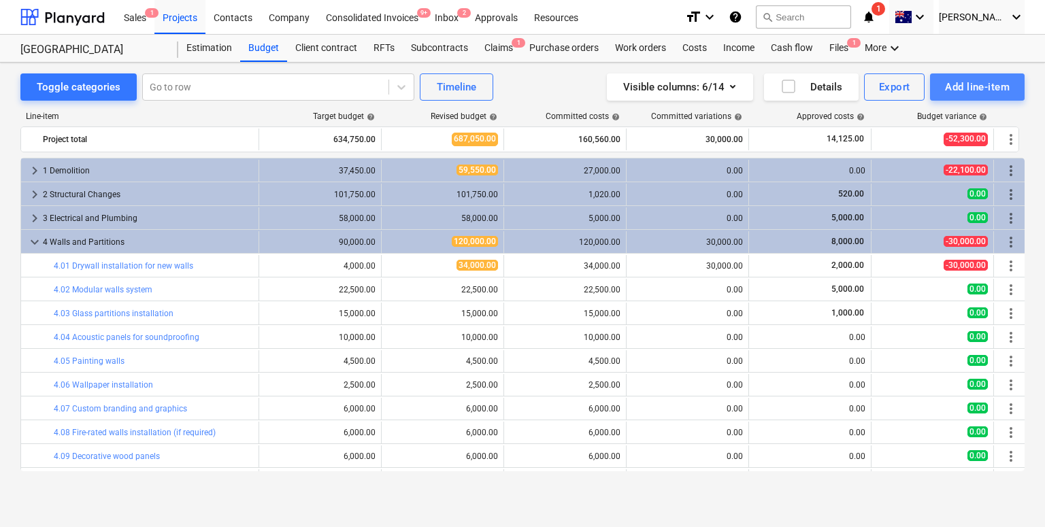
click at [975, 82] on div "Add line-item" at bounding box center [977, 87] width 65 height 18
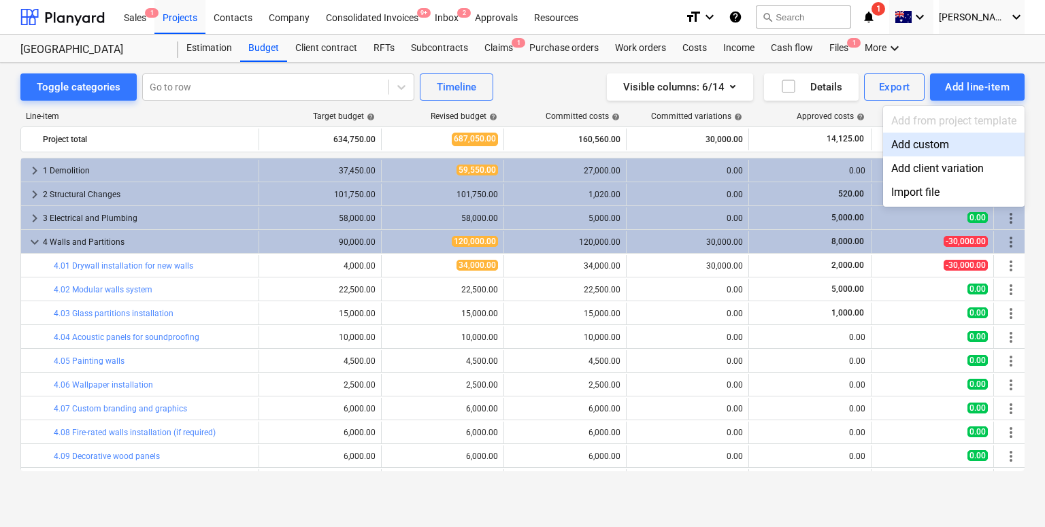
click at [908, 146] on div "Add custom" at bounding box center [954, 145] width 142 height 24
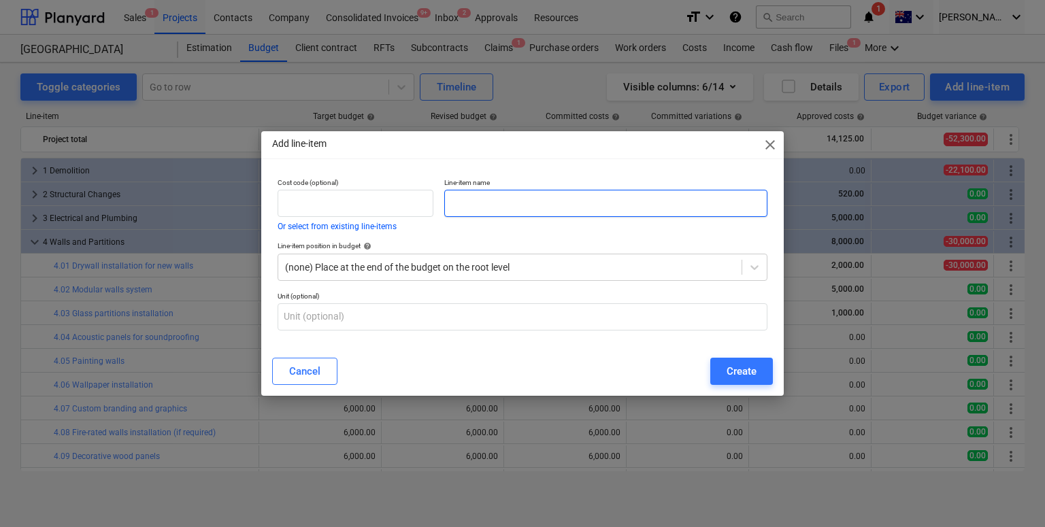
click at [528, 203] on input "text" at bounding box center [605, 203] width 323 height 27
type input "Test"
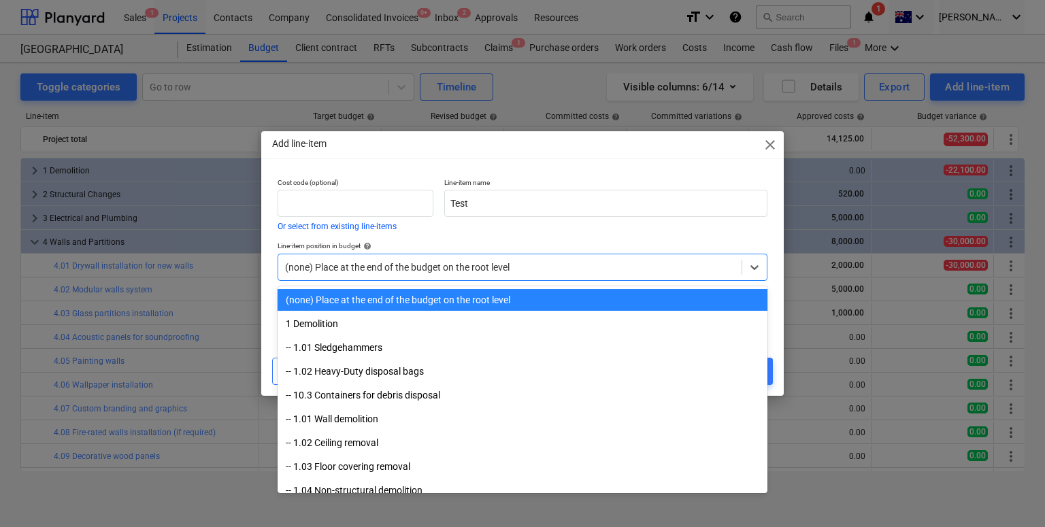
click at [464, 258] on div "(none) Place at the end of the budget on the root level" at bounding box center [509, 267] width 463 height 19
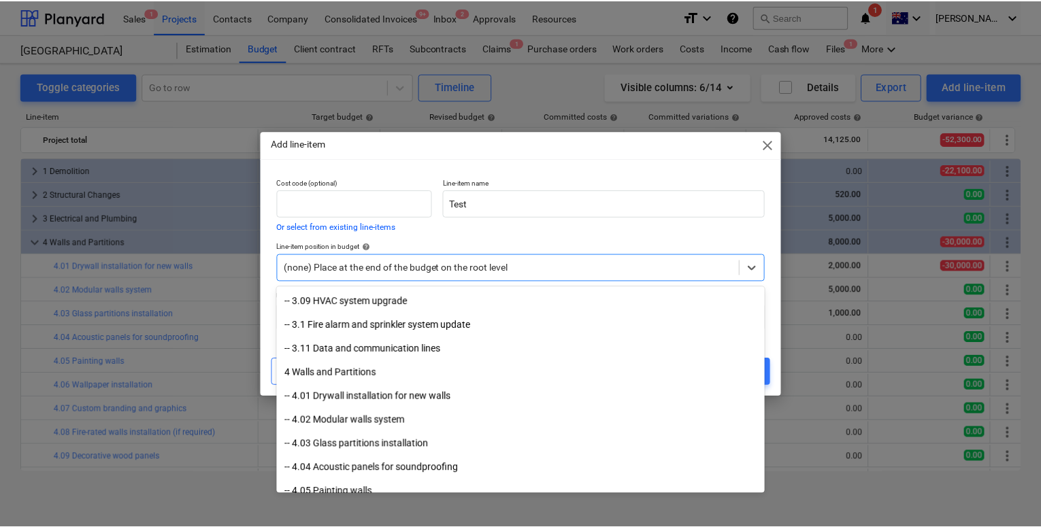
scroll to position [860, 0]
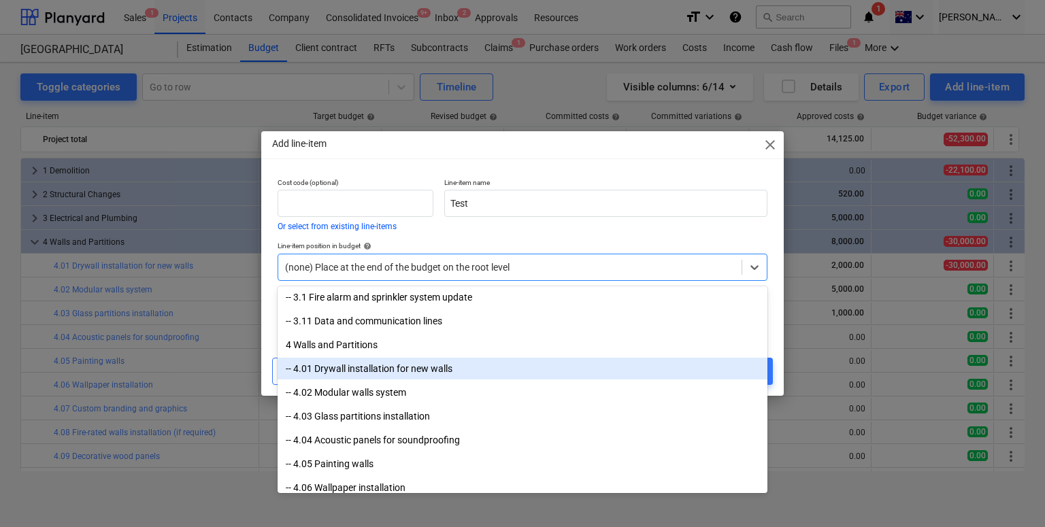
click at [383, 370] on div "-- 4.01 Drywall installation for new walls" at bounding box center [523, 369] width 490 height 22
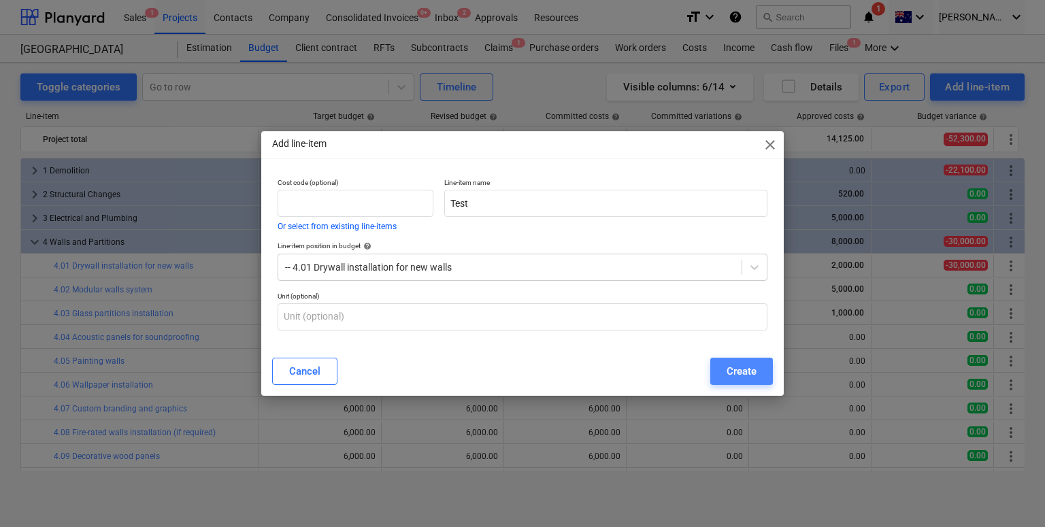
click at [736, 368] on div "Create" at bounding box center [742, 372] width 30 height 18
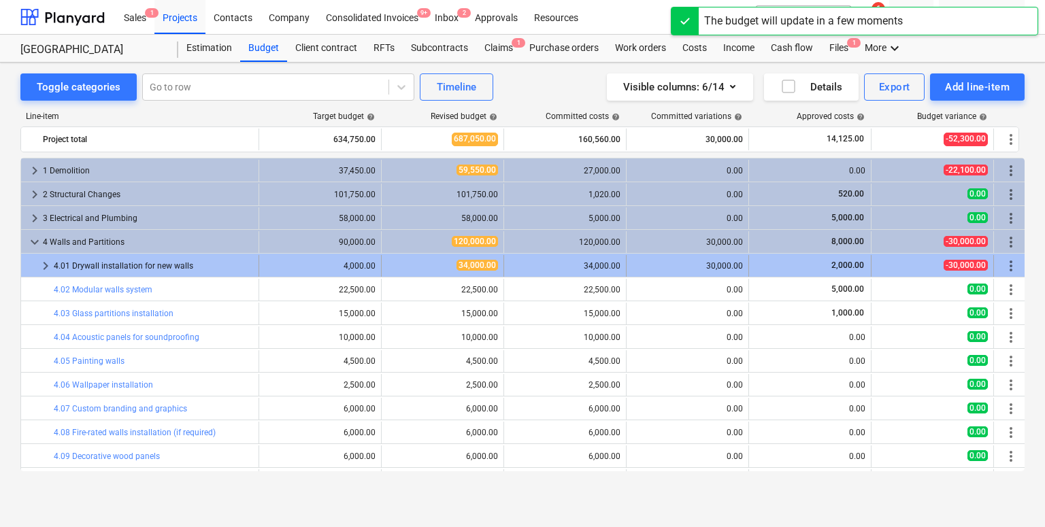
click at [46, 268] on span "keyboard_arrow_right" at bounding box center [45, 266] width 16 height 16
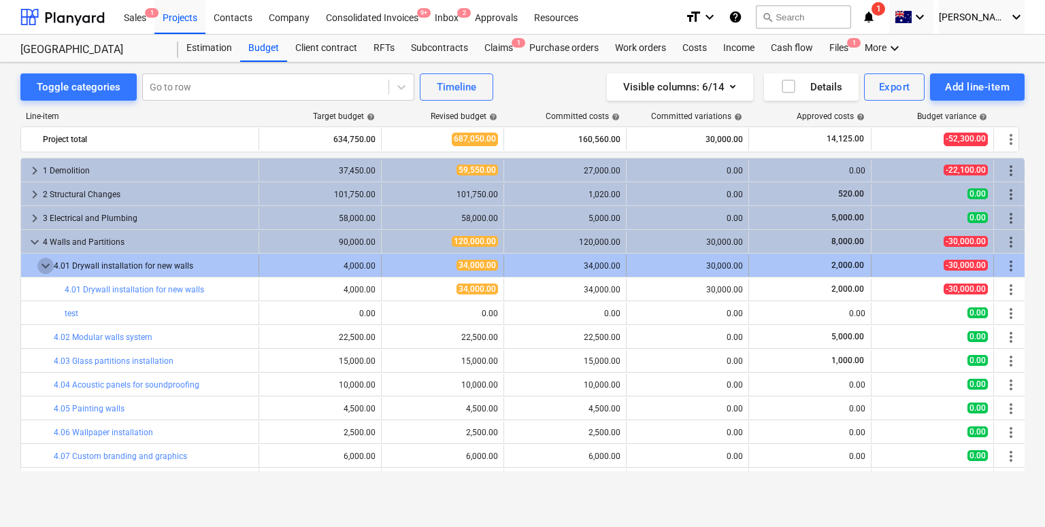
click at [43, 267] on span "keyboard_arrow_down" at bounding box center [45, 266] width 16 height 16
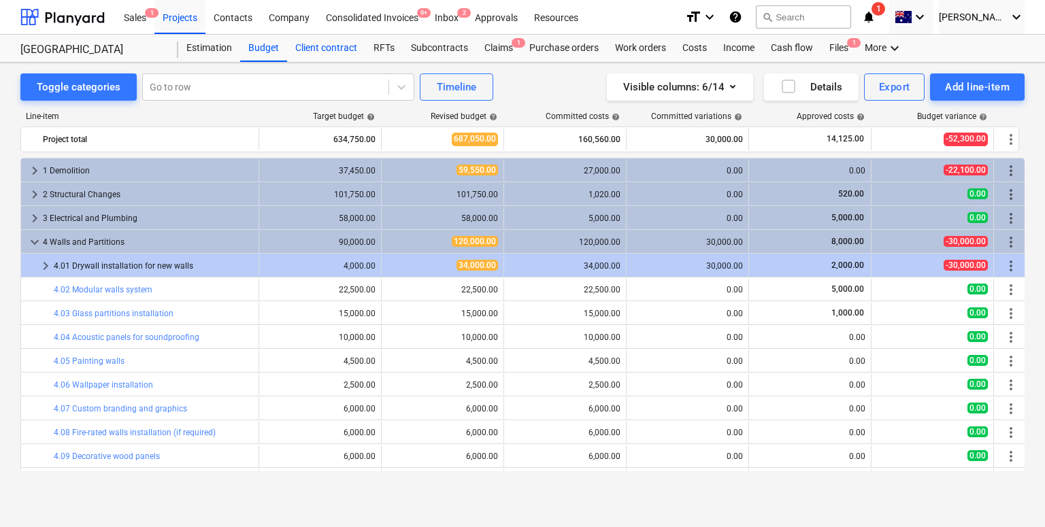
click at [321, 51] on div "Client contract" at bounding box center [326, 48] width 78 height 27
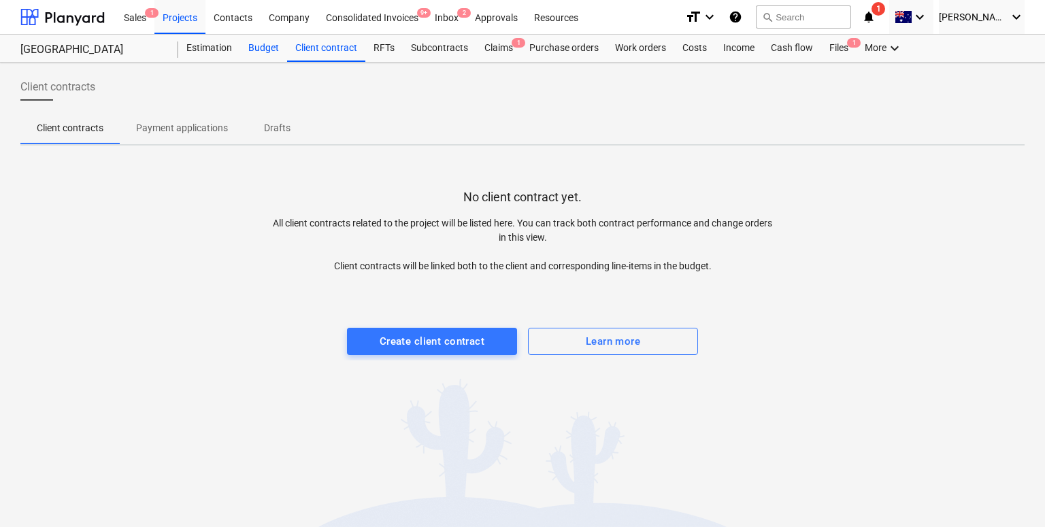
click at [249, 46] on div "Budget" at bounding box center [263, 48] width 47 height 27
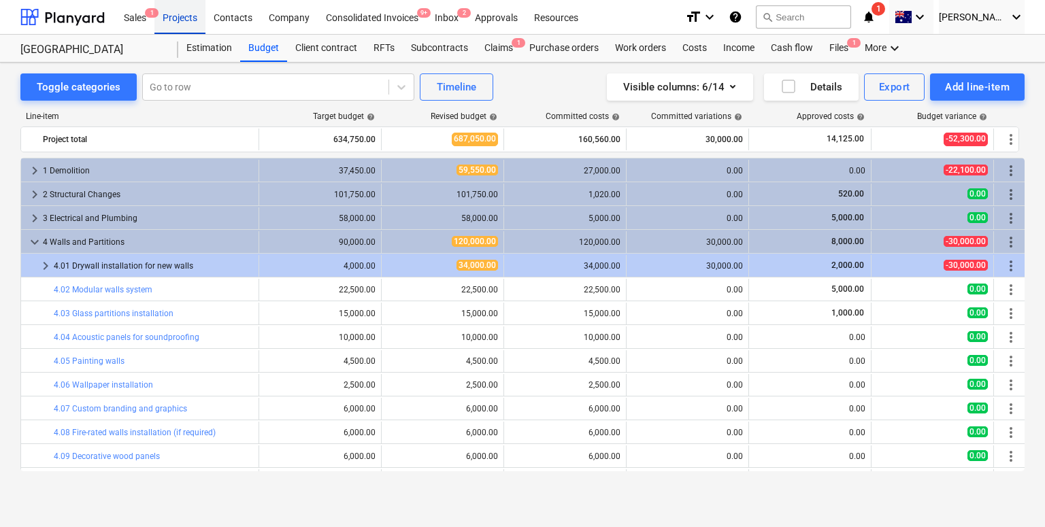
click at [188, 23] on div "Projects" at bounding box center [179, 16] width 51 height 35
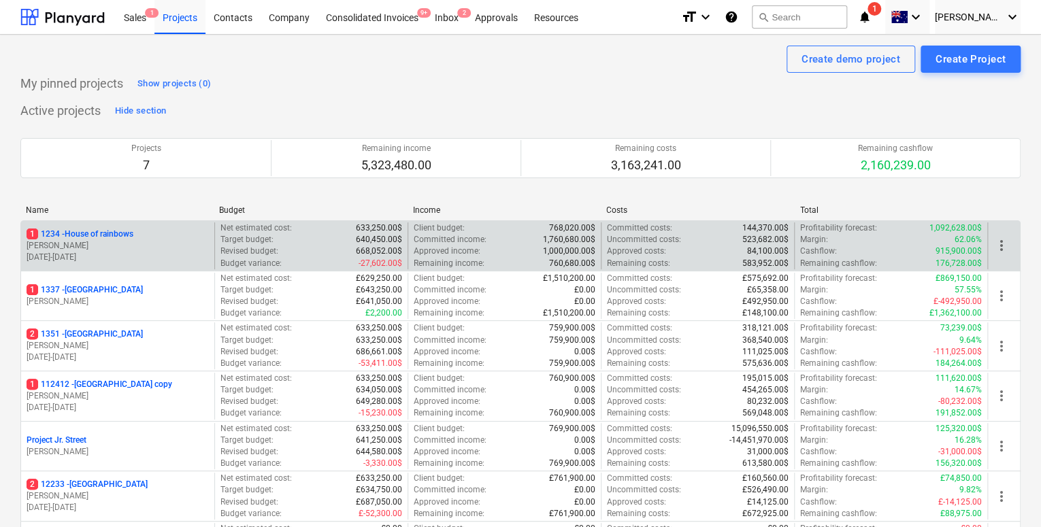
scroll to position [8, 0]
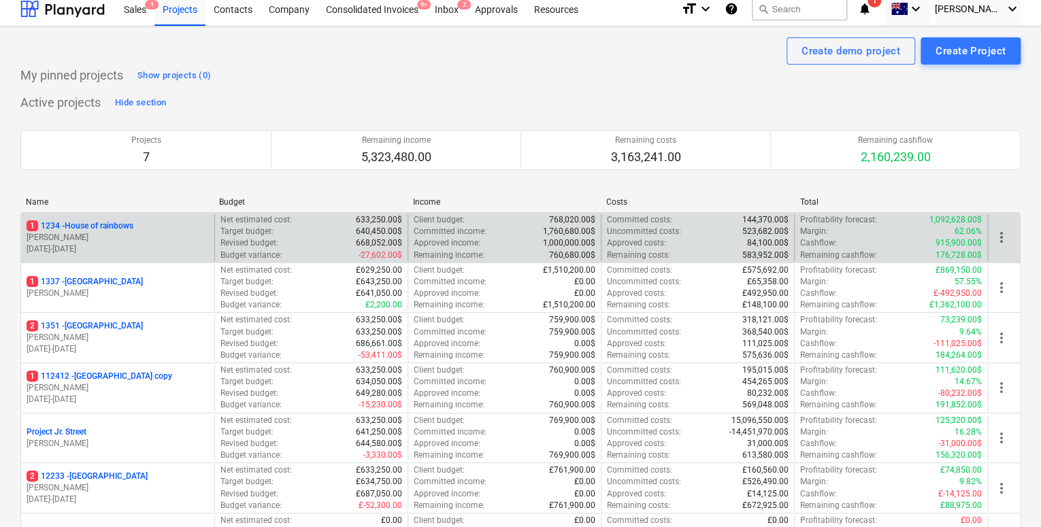
click at [160, 233] on p "[PERSON_NAME]" at bounding box center [118, 238] width 182 height 12
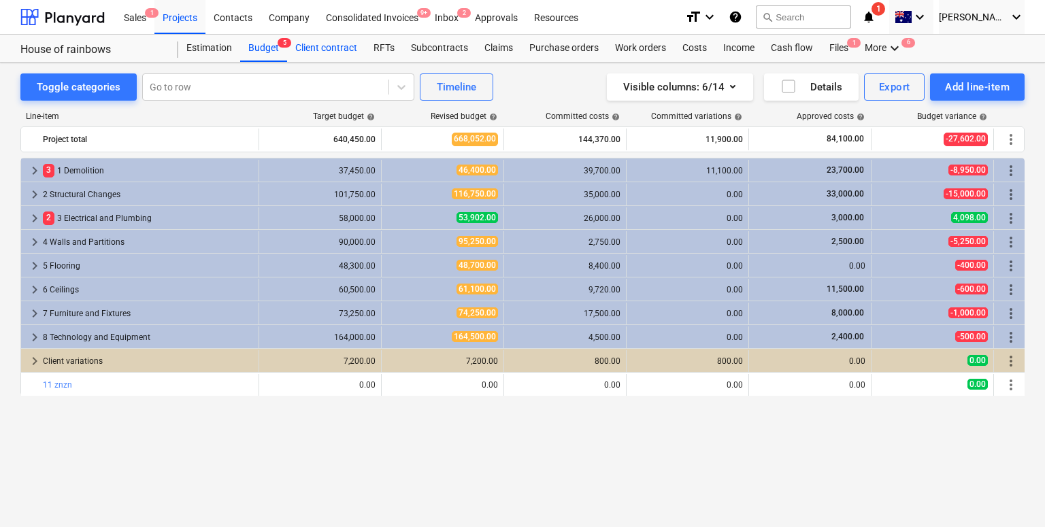
click at [335, 36] on div "Client contract" at bounding box center [326, 48] width 78 height 27
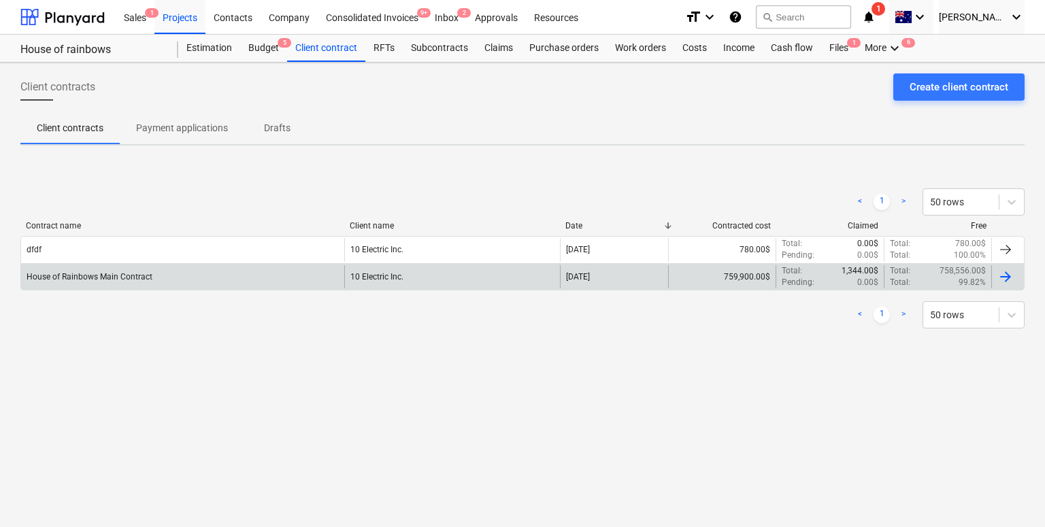
click at [174, 277] on div "House of Rainbows Main Contract" at bounding box center [182, 276] width 323 height 23
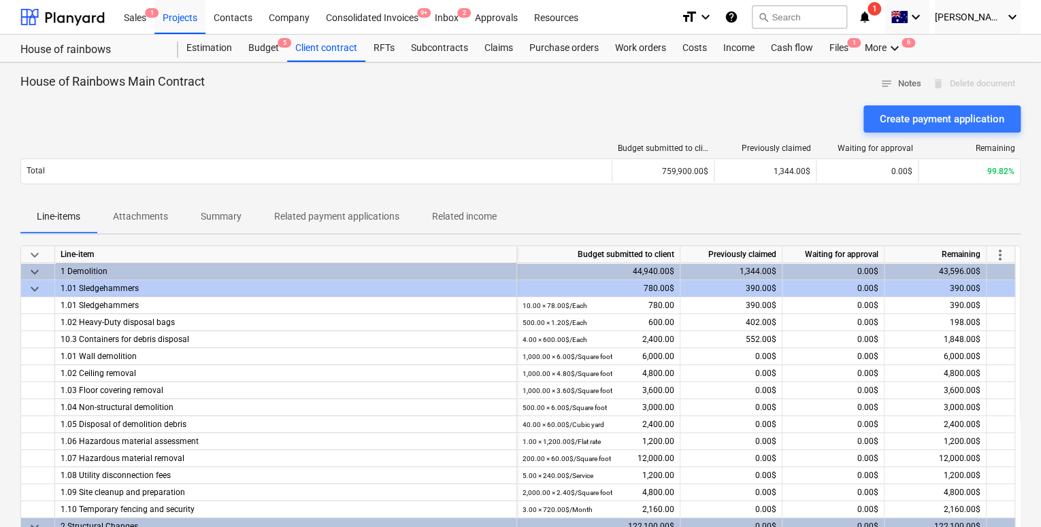
click at [37, 271] on span "keyboard_arrow_down" at bounding box center [35, 272] width 16 height 16
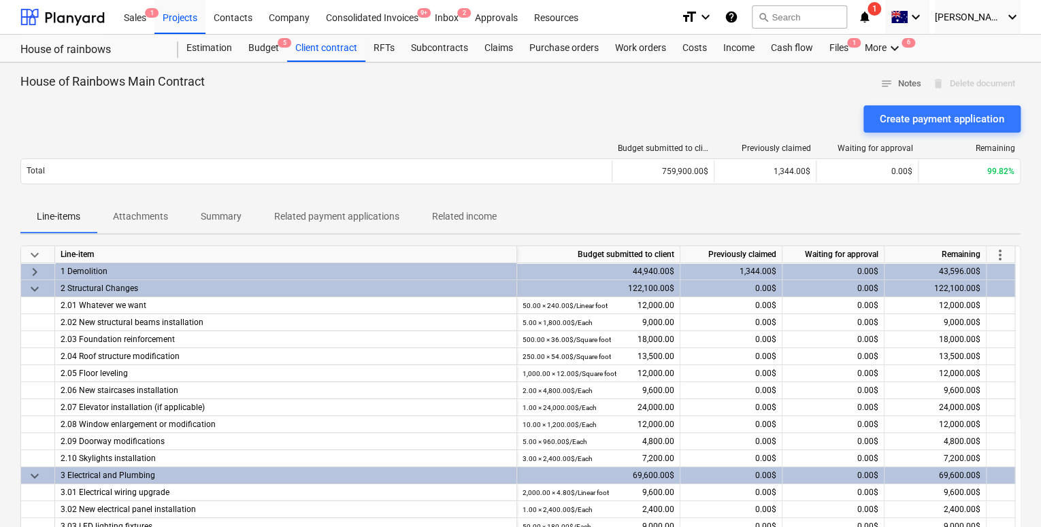
click at [33, 292] on span "keyboard_arrow_down" at bounding box center [35, 289] width 16 height 16
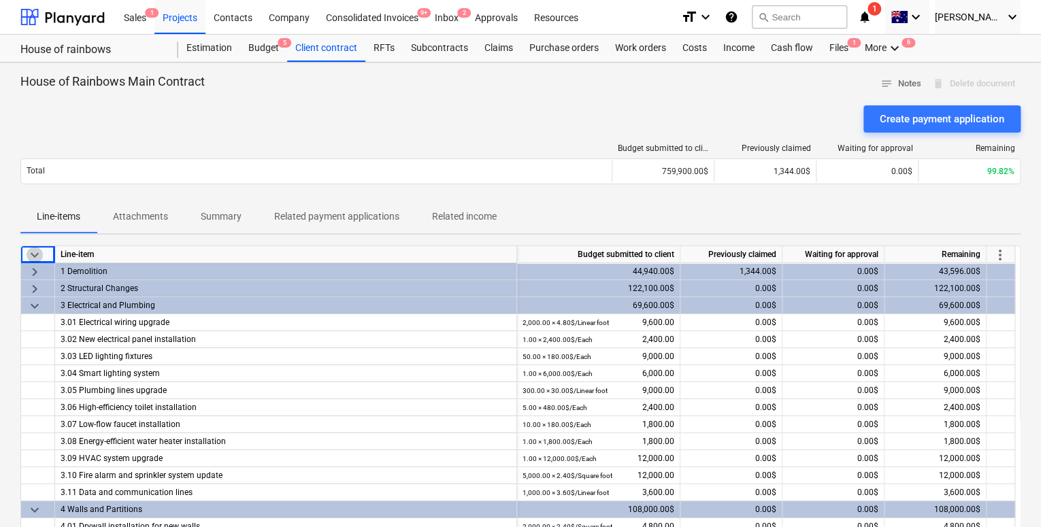
click at [33, 253] on span "keyboard_arrow_down" at bounding box center [35, 255] width 16 height 16
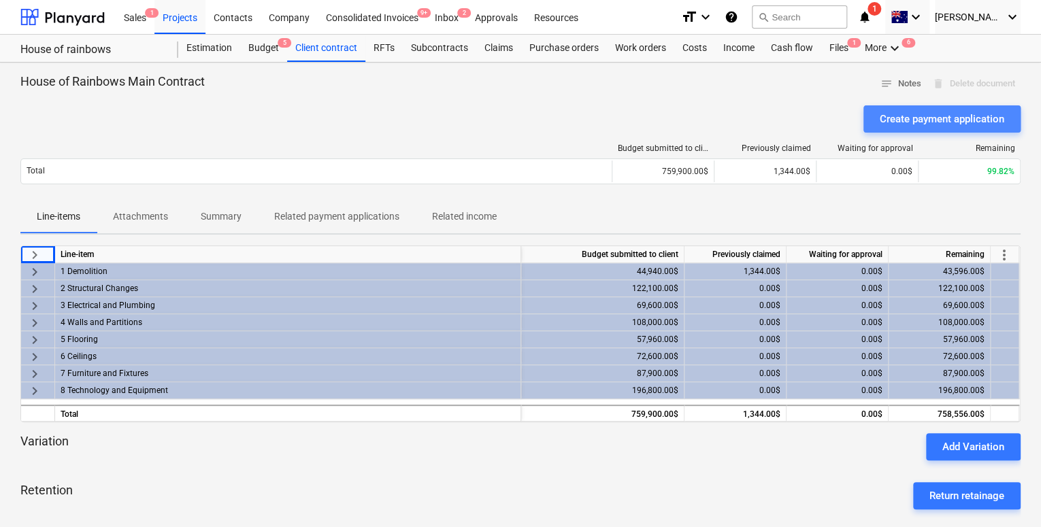
click at [899, 117] on div "Create payment application" at bounding box center [942, 119] width 125 height 18
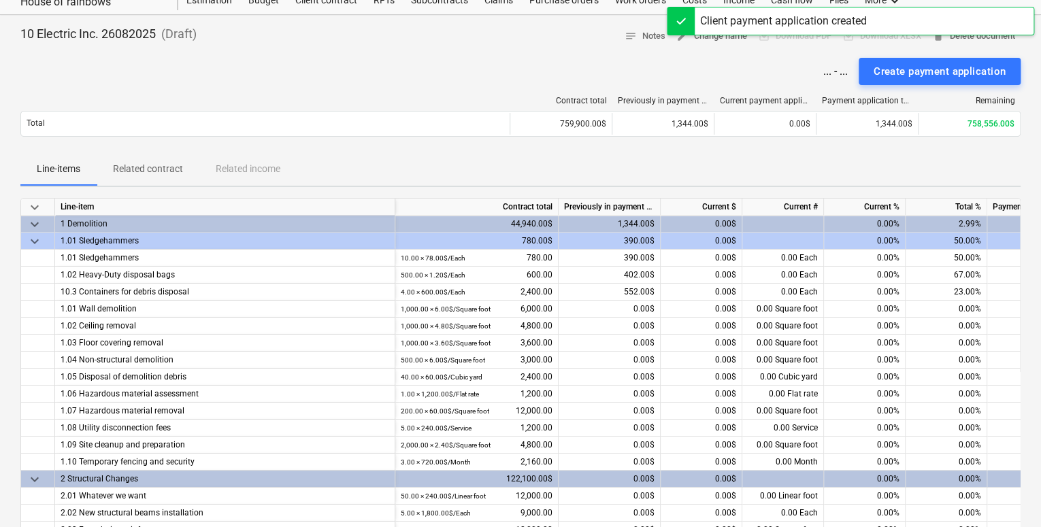
scroll to position [48, 0]
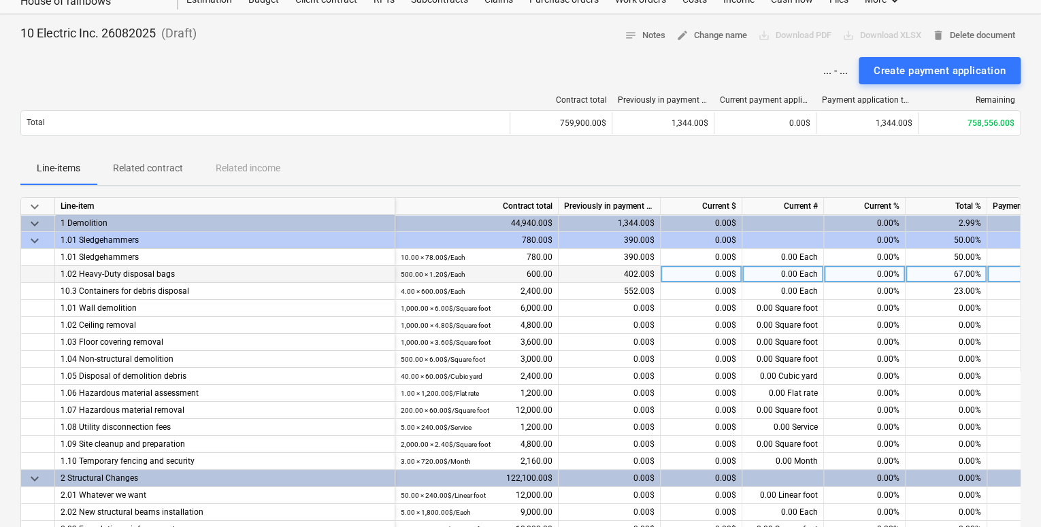
click at [708, 267] on div "0.00$" at bounding box center [702, 274] width 82 height 17
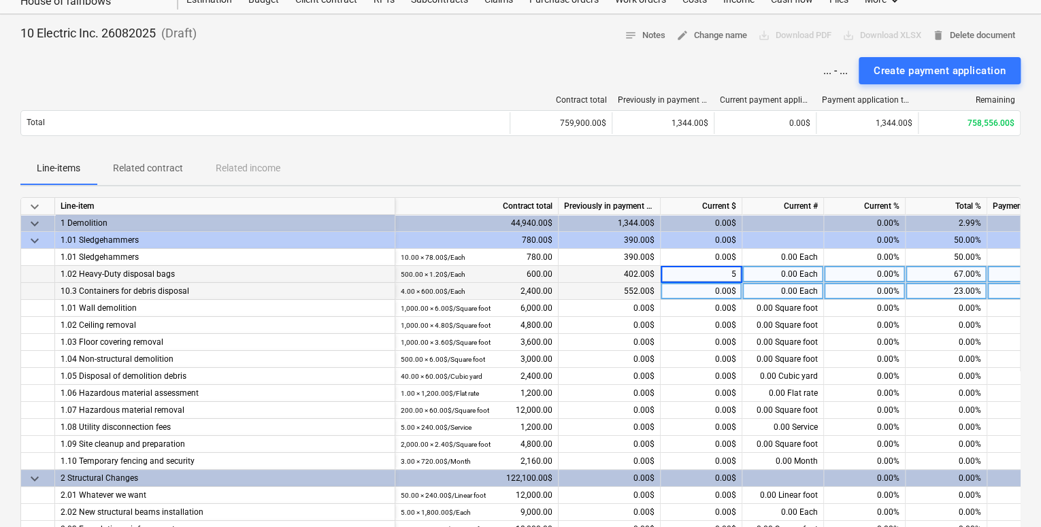
type input "50"
type input "120"
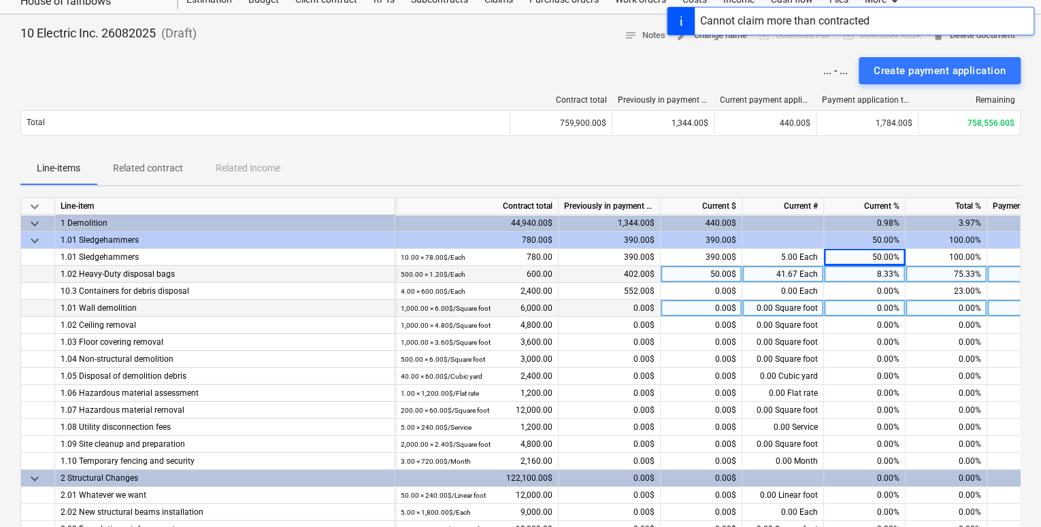
click at [883, 312] on div "0.00%" at bounding box center [865, 308] width 82 height 17
type input "20"
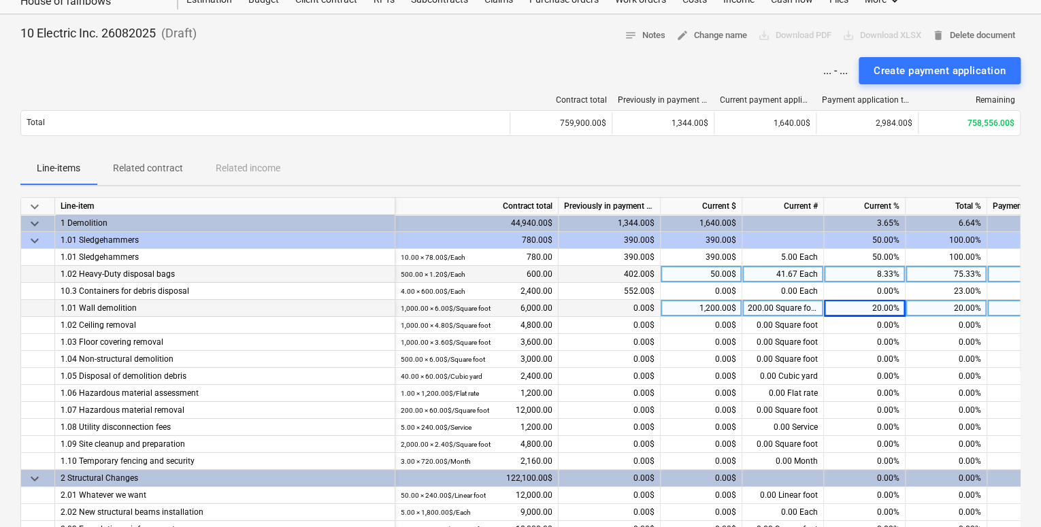
click at [31, 242] on span "keyboard_arrow_down" at bounding box center [35, 241] width 16 height 16
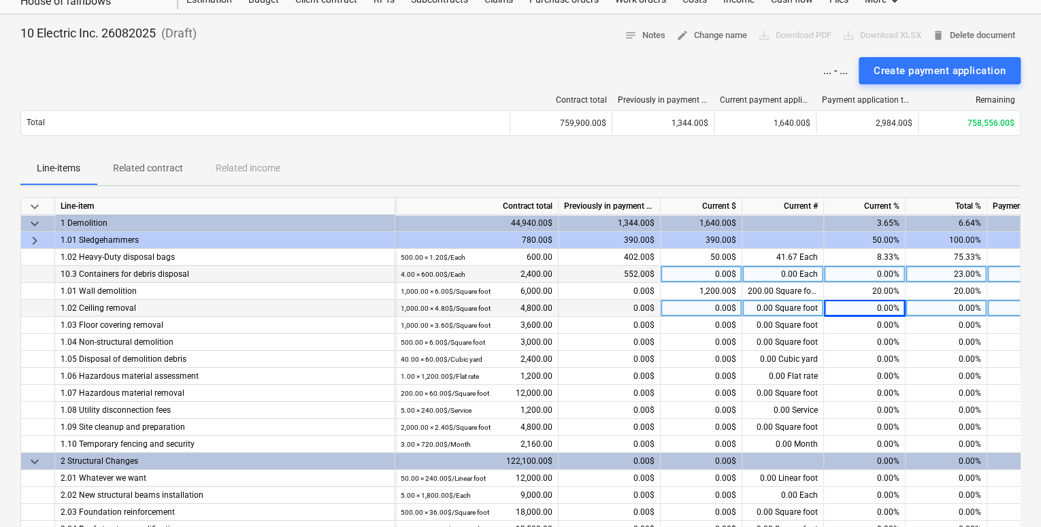
scroll to position [0, 0]
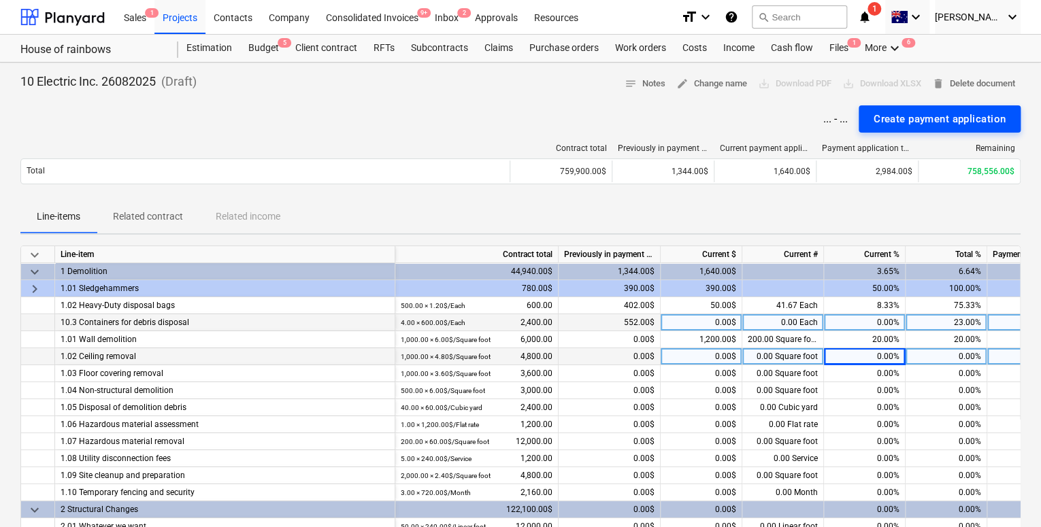
click at [919, 118] on div "Create payment application" at bounding box center [940, 119] width 132 height 18
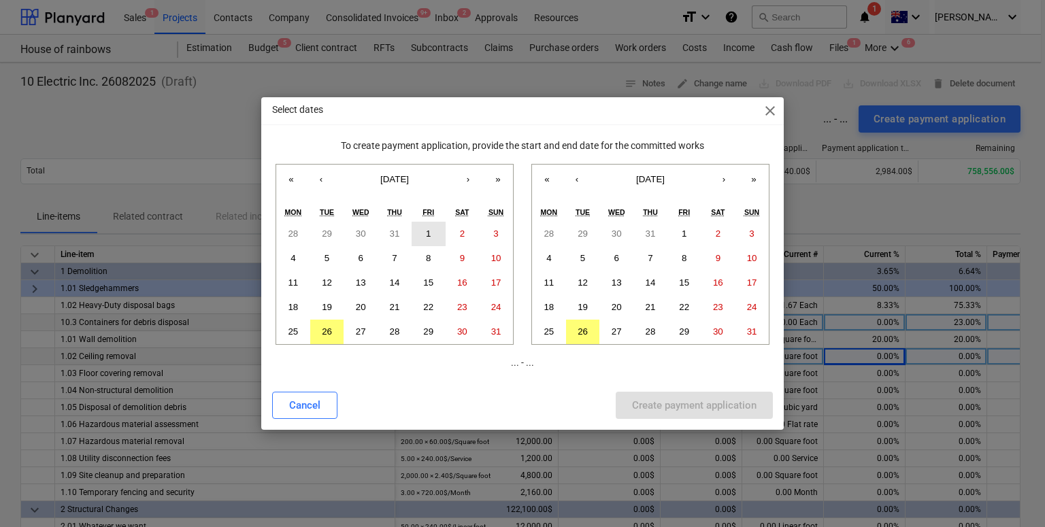
click at [418, 222] on button "1" at bounding box center [429, 234] width 34 height 24
click at [768, 110] on span "close" at bounding box center [770, 111] width 16 height 16
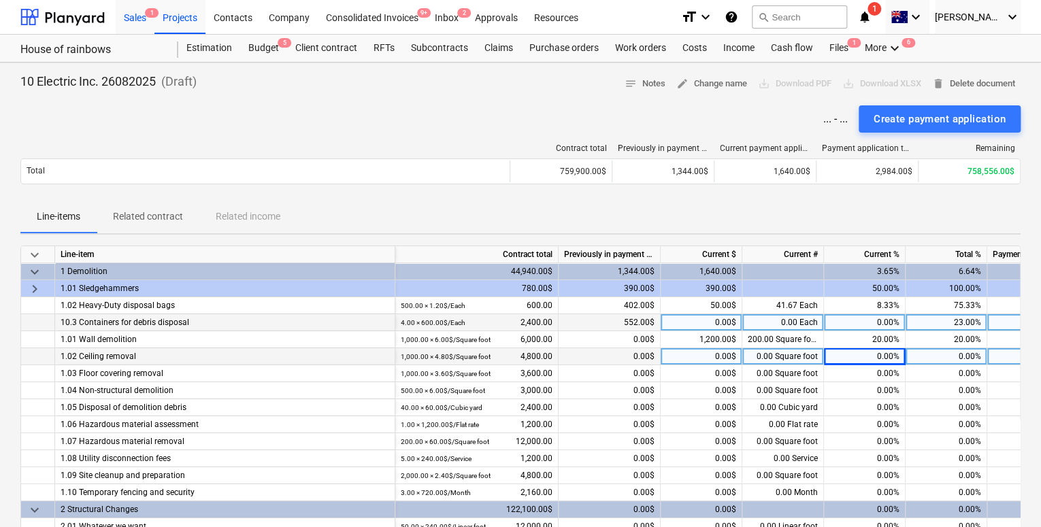
click at [137, 17] on div "Sales 1" at bounding box center [135, 16] width 39 height 35
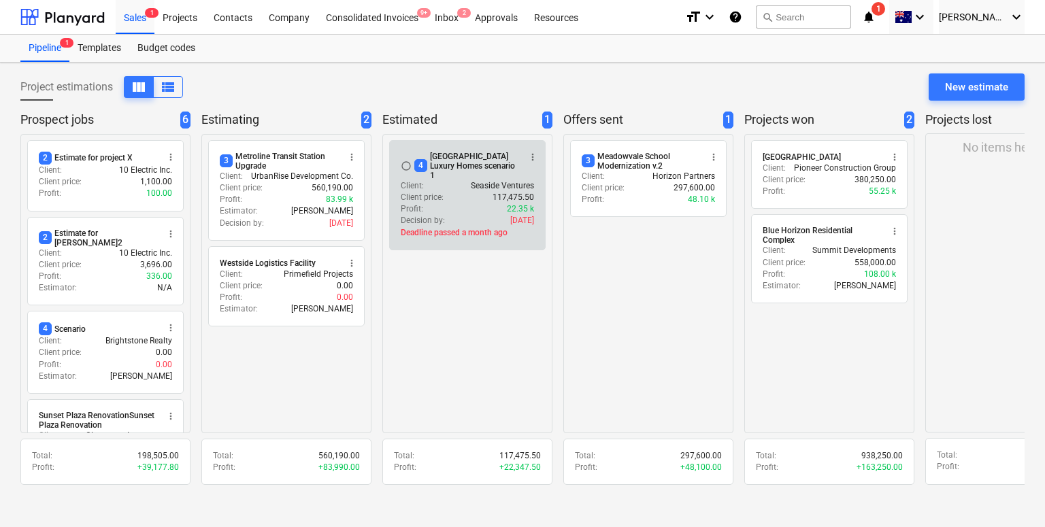
click at [506, 203] on div "Profit : 22.35 k" at bounding box center [467, 209] width 133 height 12
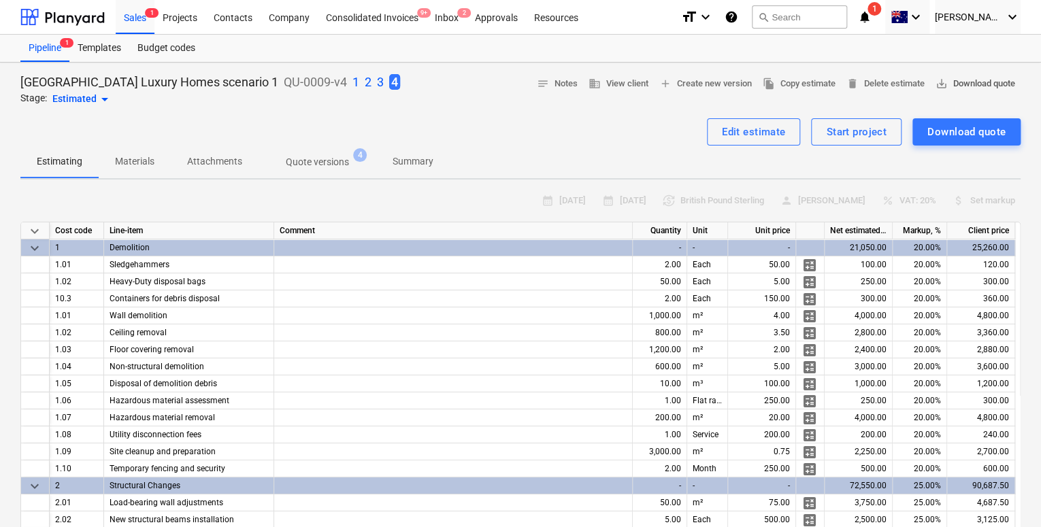
click at [953, 80] on span "save_alt Download quote" at bounding box center [976, 84] width 80 height 16
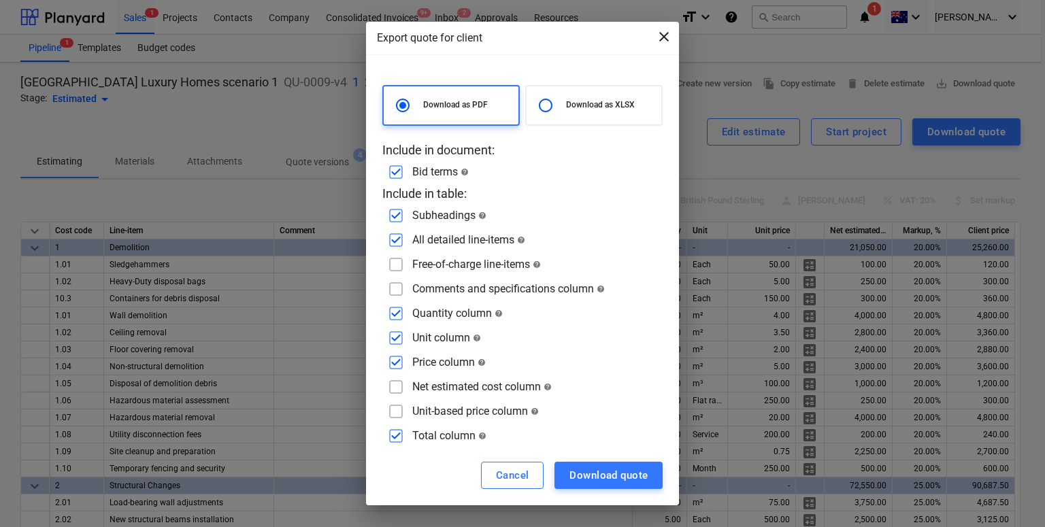
click at [671, 33] on span "close" at bounding box center [664, 37] width 16 height 16
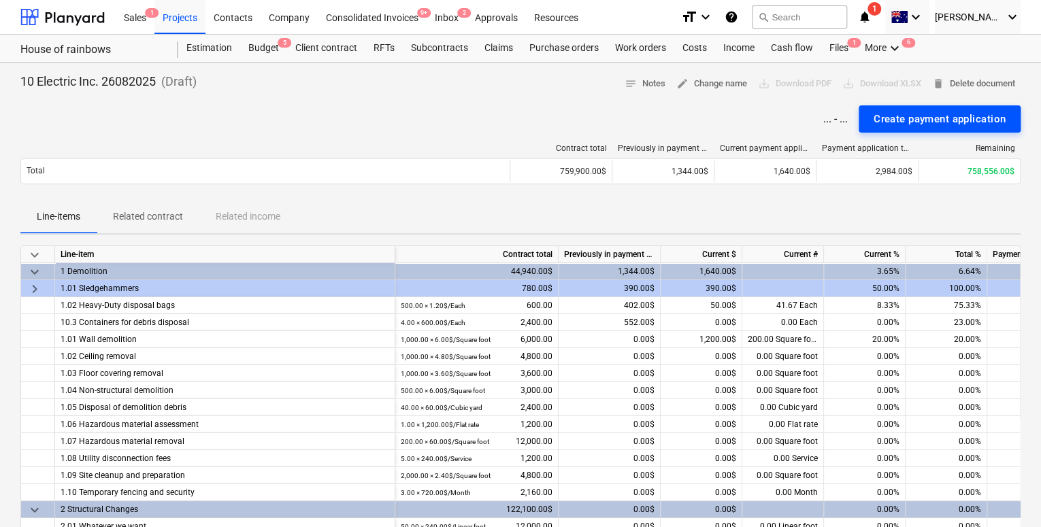
click at [890, 114] on div "Create payment application" at bounding box center [940, 119] width 132 height 18
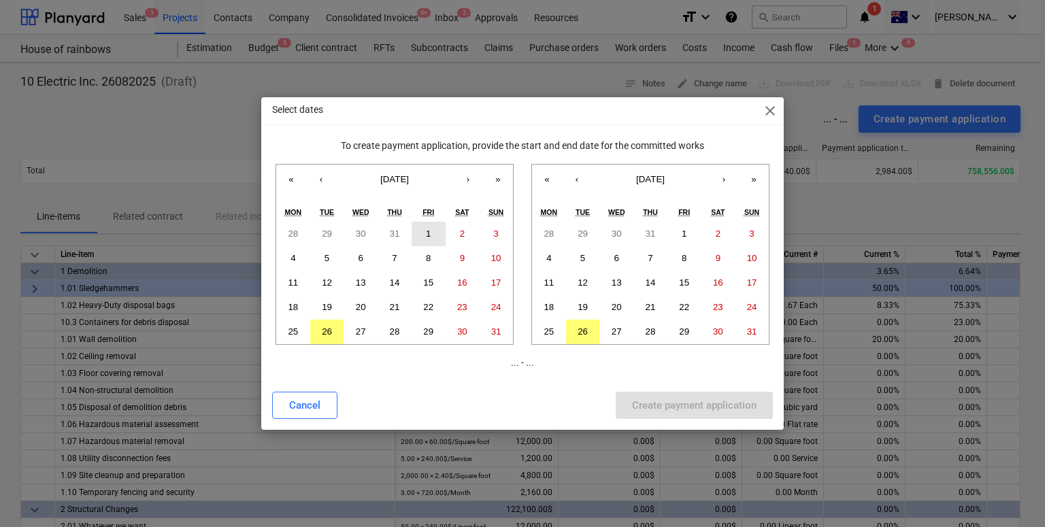
click at [431, 225] on button "1" at bounding box center [429, 234] width 34 height 24
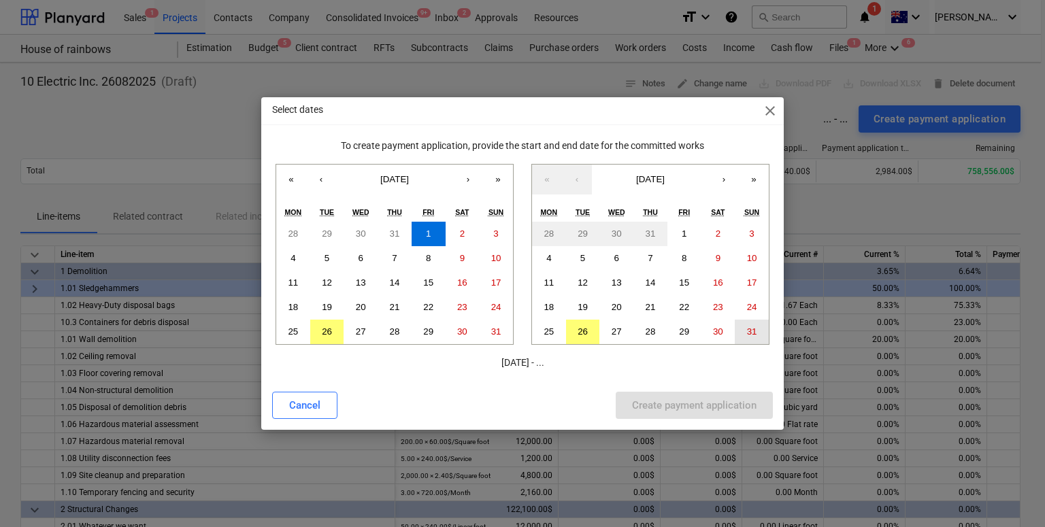
click at [748, 335] on abbr "31" at bounding box center [752, 332] width 10 height 10
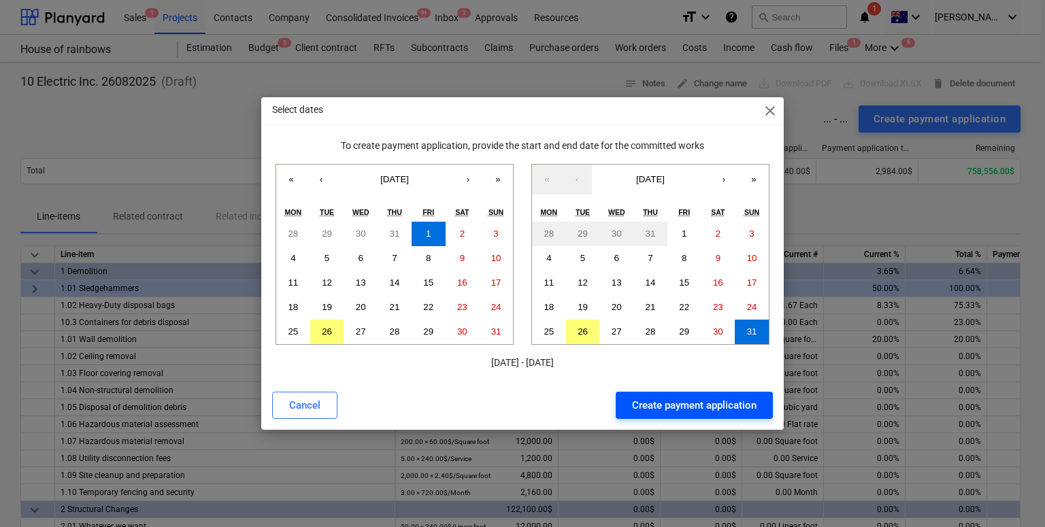
click at [671, 408] on div "Create payment application" at bounding box center [694, 406] width 125 height 18
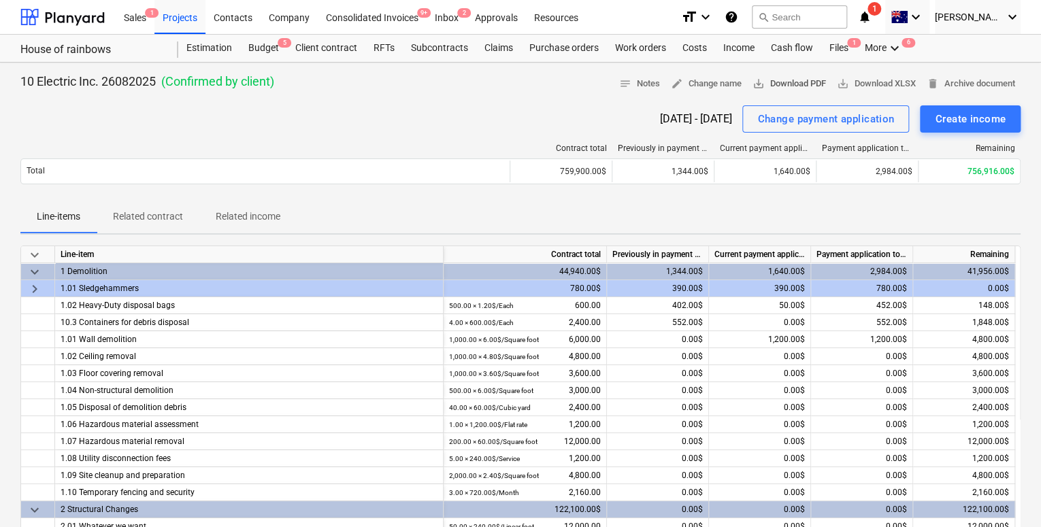
click at [788, 82] on span "save_alt Download PDF" at bounding box center [789, 84] width 73 height 16
click at [35, 257] on span "keyboard_arrow_down" at bounding box center [35, 255] width 16 height 16
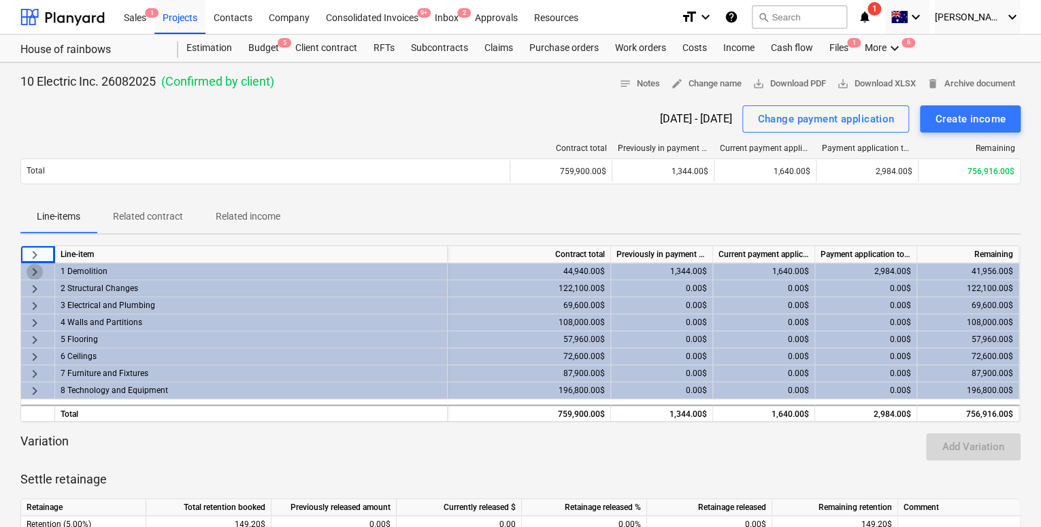
click at [34, 271] on span "keyboard_arrow_right" at bounding box center [35, 272] width 16 height 16
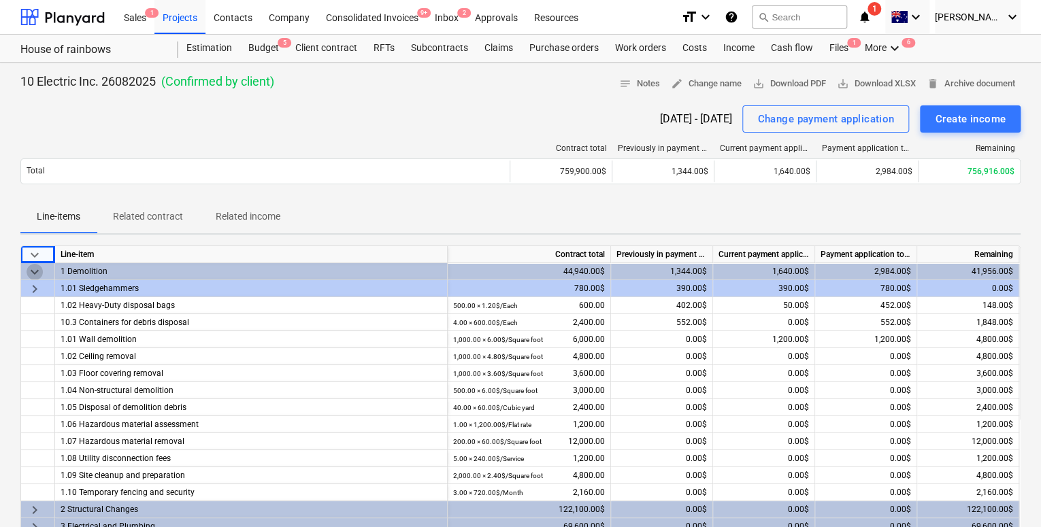
click at [34, 271] on span "keyboard_arrow_down" at bounding box center [35, 272] width 16 height 16
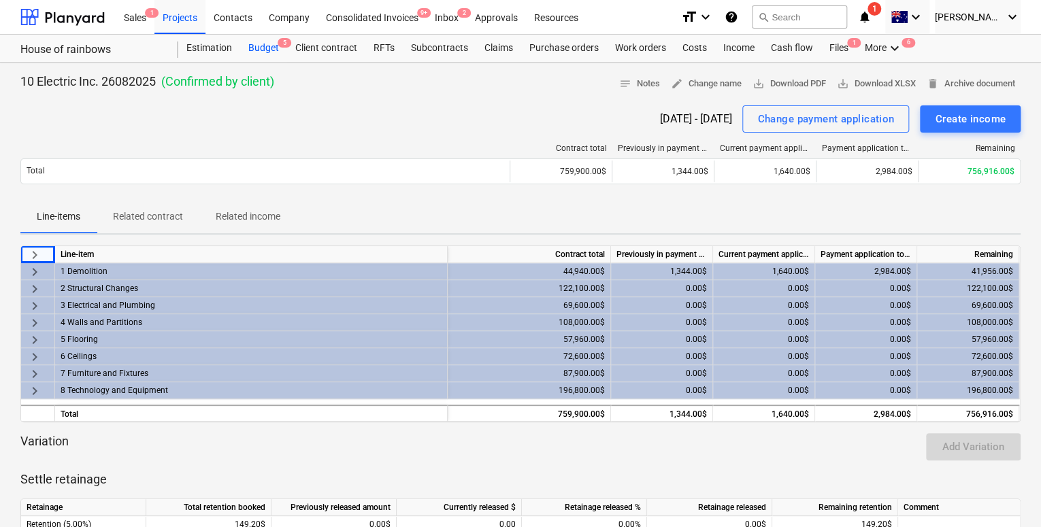
click at [253, 53] on div "Budget 5" at bounding box center [263, 48] width 47 height 27
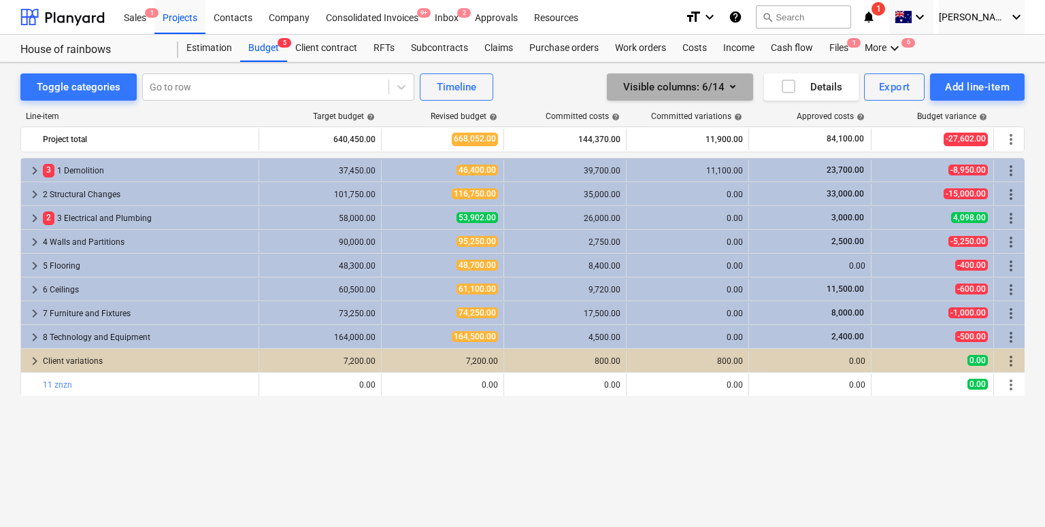
click at [714, 73] on button "Visible columns : 6/14" at bounding box center [680, 86] width 146 height 27
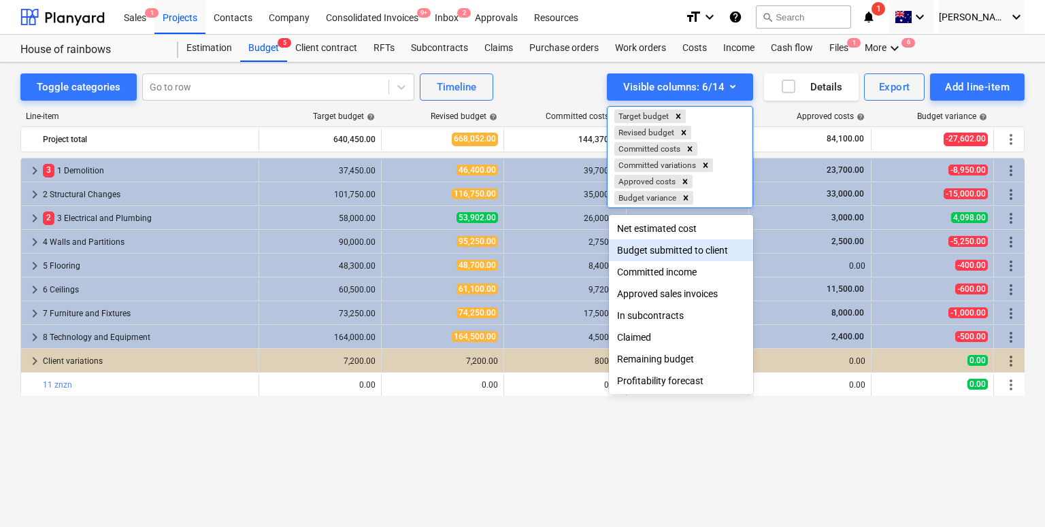
click at [665, 246] on div "Budget submitted to client" at bounding box center [681, 251] width 144 height 22
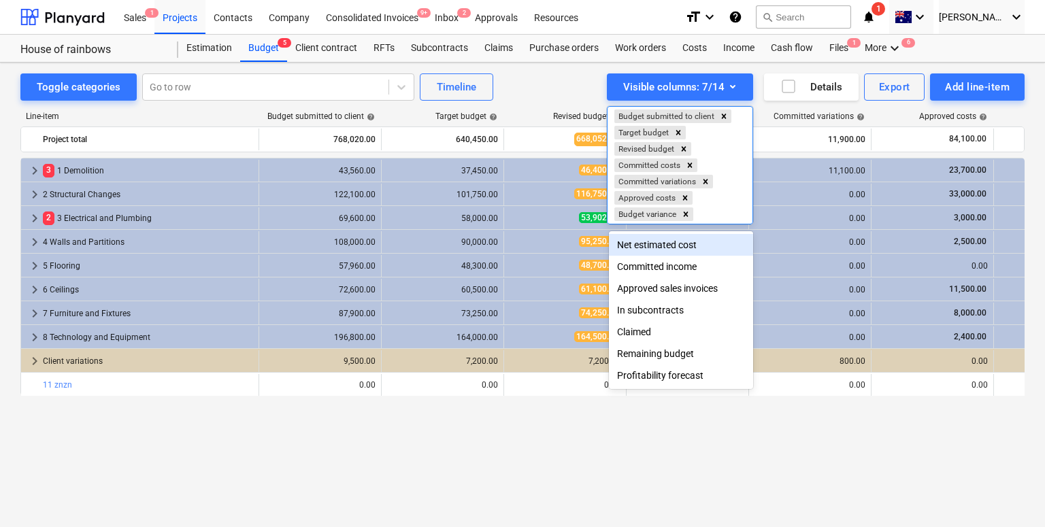
click at [318, 108] on div at bounding box center [522, 263] width 1045 height 527
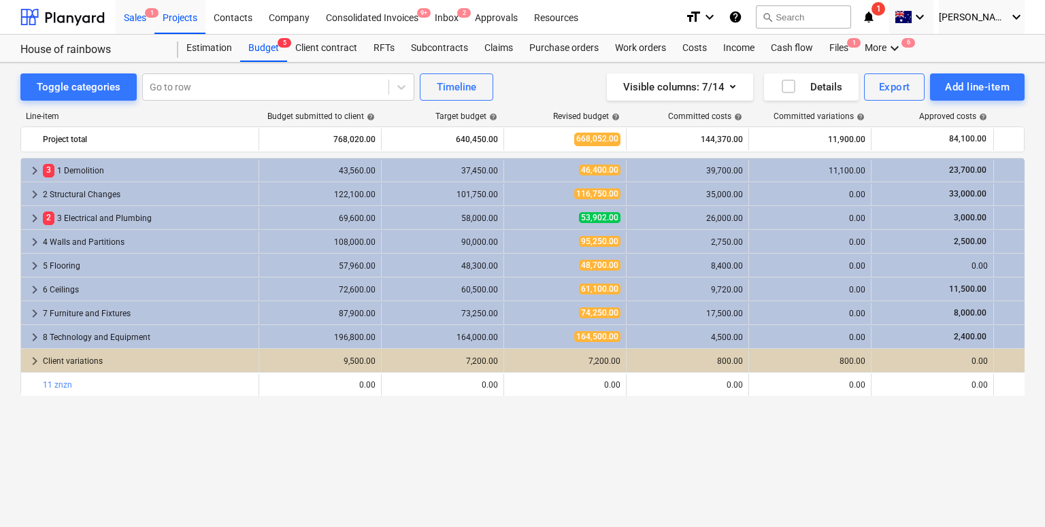
click at [129, 22] on div "Sales 1" at bounding box center [135, 16] width 39 height 35
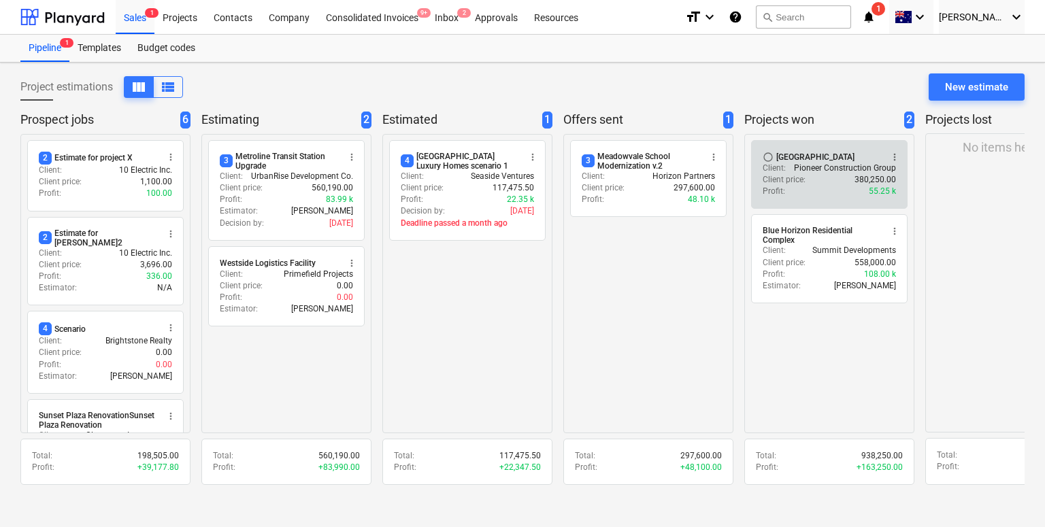
click at [776, 166] on p "Client :" at bounding box center [774, 169] width 23 height 12
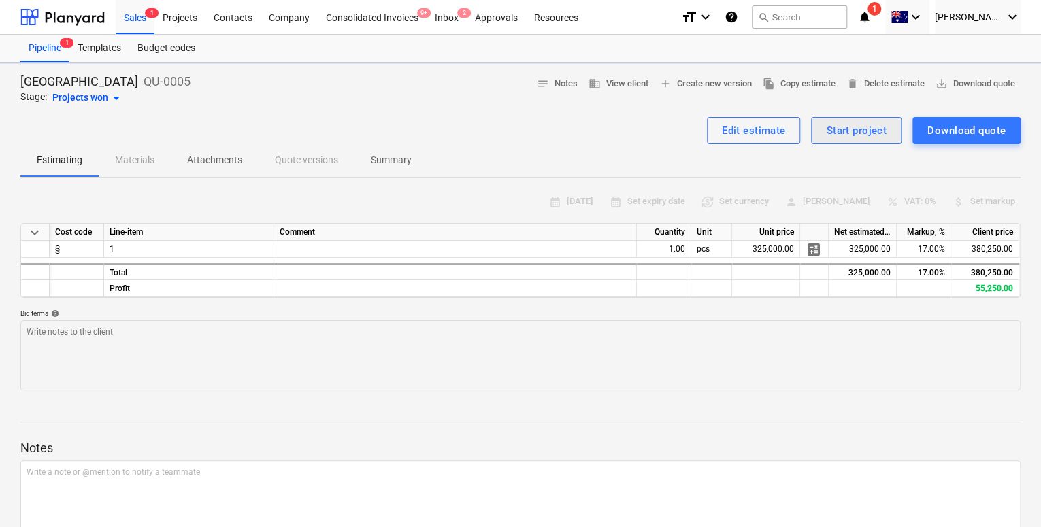
type textarea "x"
click at [951, 80] on span "save_alt Download quote" at bounding box center [976, 84] width 80 height 16
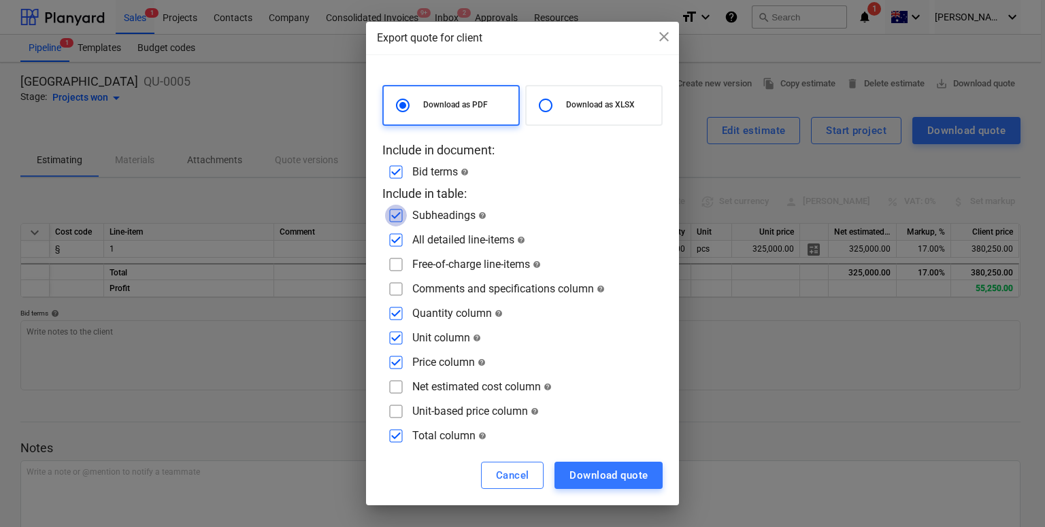
click at [399, 218] on input "checkbox" at bounding box center [396, 216] width 22 height 22
checkbox input "false"
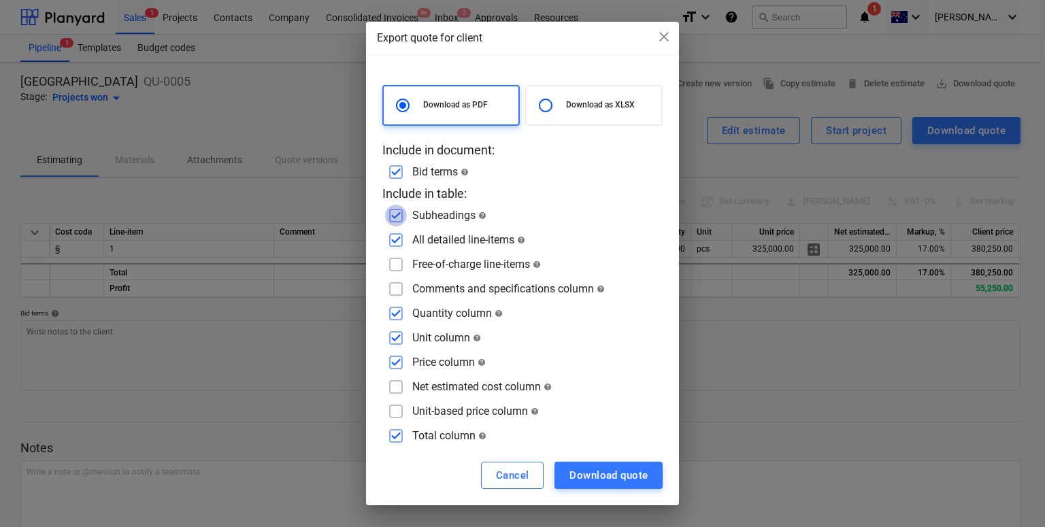
checkbox input "false"
click at [399, 218] on input "checkbox" at bounding box center [396, 216] width 22 height 22
checkbox input "true"
click at [389, 249] on input "checkbox" at bounding box center [396, 240] width 22 height 22
checkbox input "true"
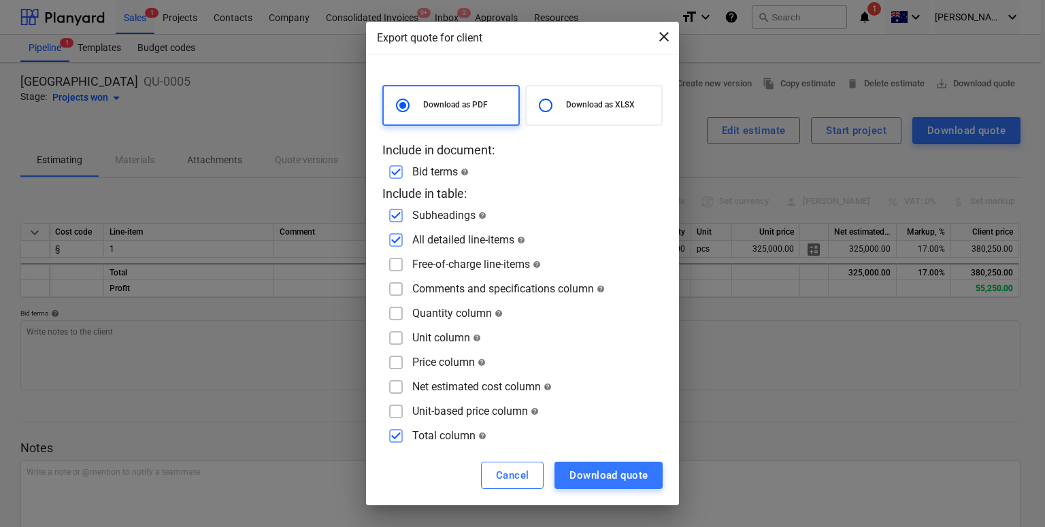
click at [667, 31] on span "close" at bounding box center [664, 37] width 16 height 16
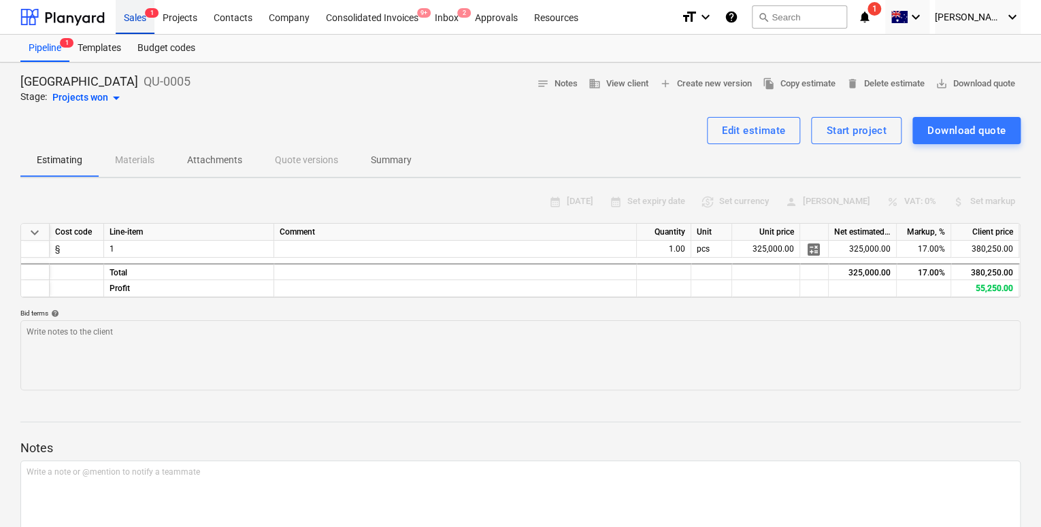
click at [133, 18] on div "Sales 1" at bounding box center [135, 16] width 39 height 35
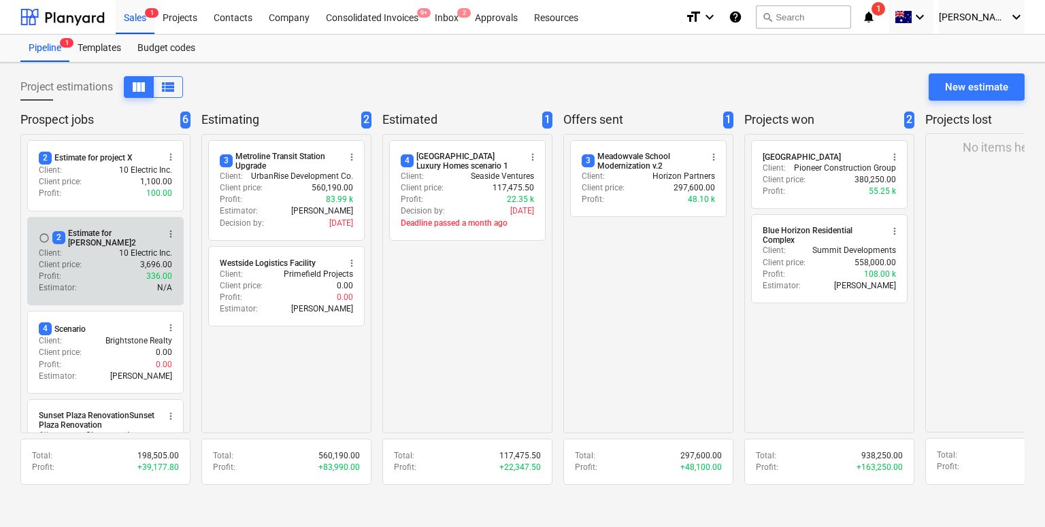
click at [137, 248] on p "10 Electric Inc." at bounding box center [145, 254] width 53 height 12
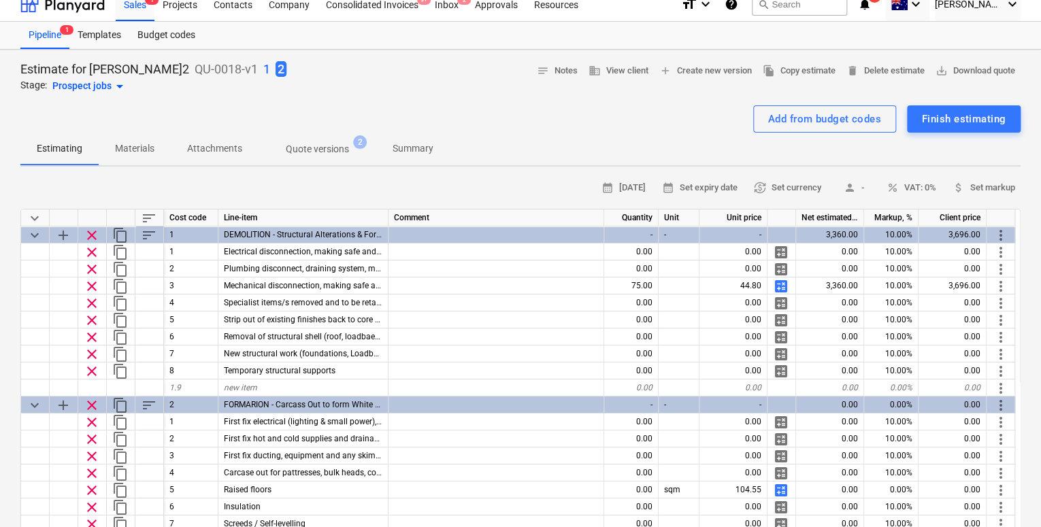
scroll to position [8, 0]
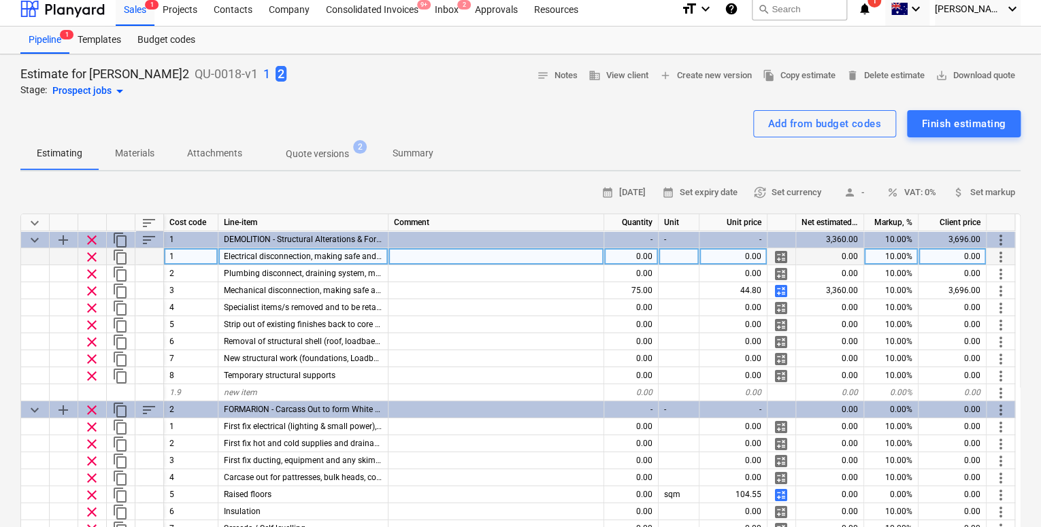
click at [784, 257] on span "calculate" at bounding box center [781, 257] width 16 height 16
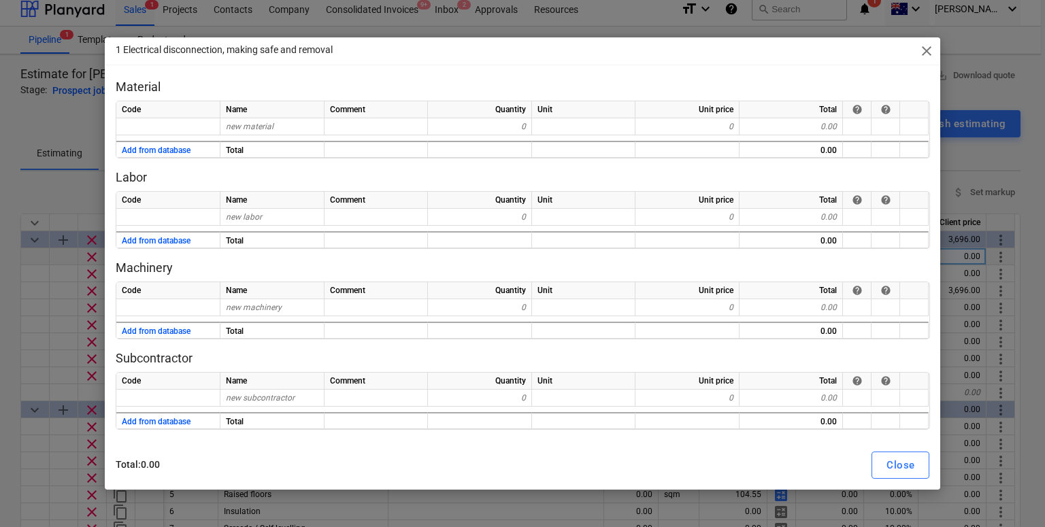
click at [929, 56] on span "close" at bounding box center [927, 51] width 16 height 16
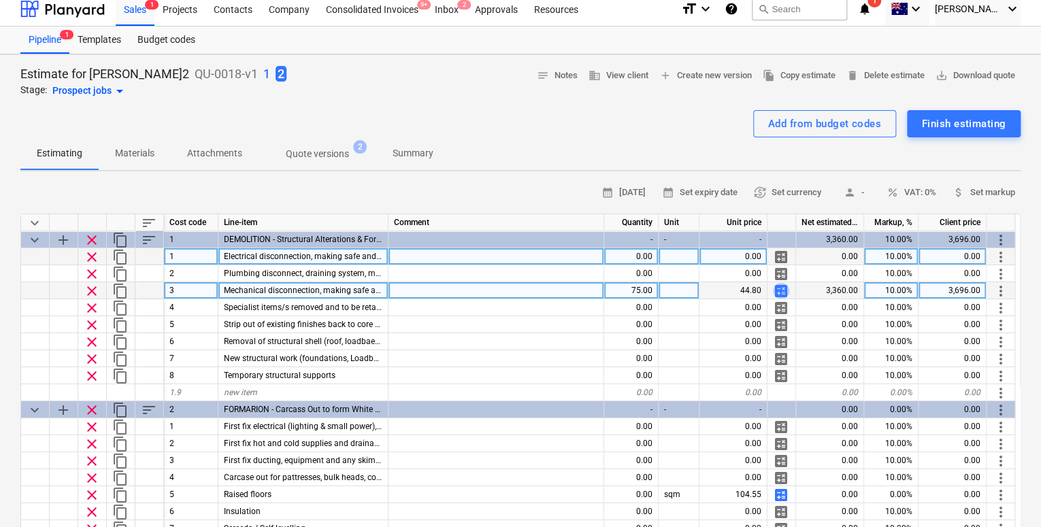
click at [776, 284] on span "calculate" at bounding box center [781, 291] width 16 height 16
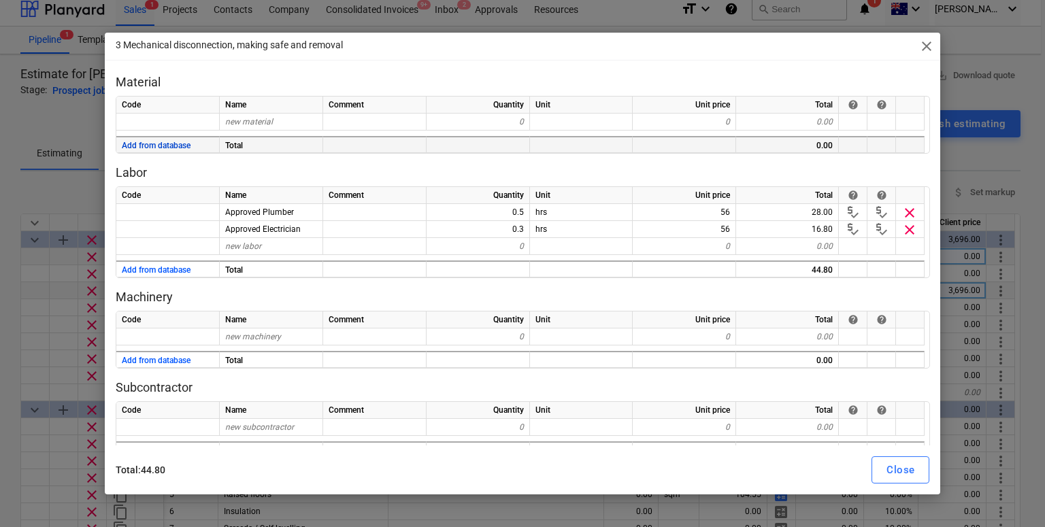
click at [148, 146] on button "Add from database" at bounding box center [156, 145] width 69 height 17
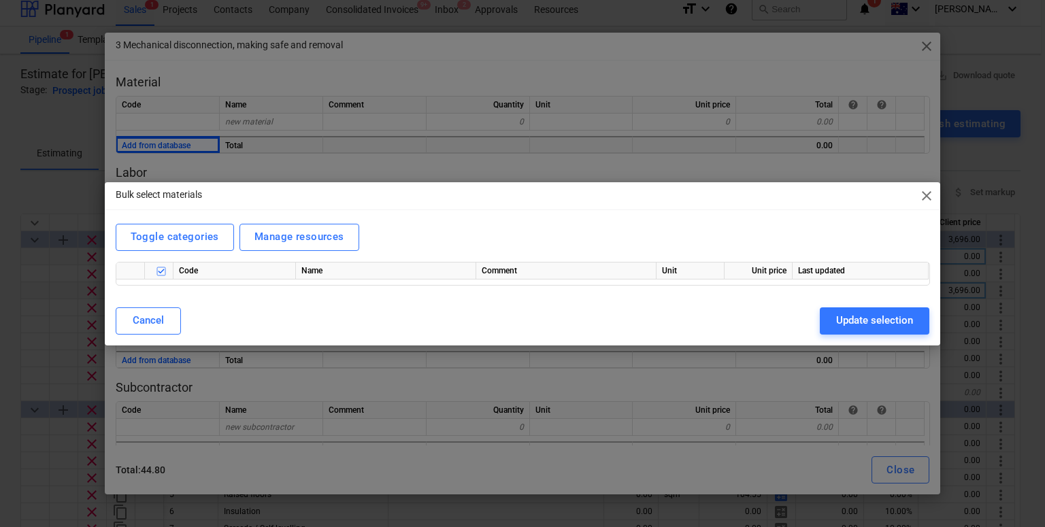
click at [139, 302] on div "Cancel Update selection" at bounding box center [523, 321] width 831 height 38
click at [139, 321] on div "Cancel" at bounding box center [148, 321] width 31 height 18
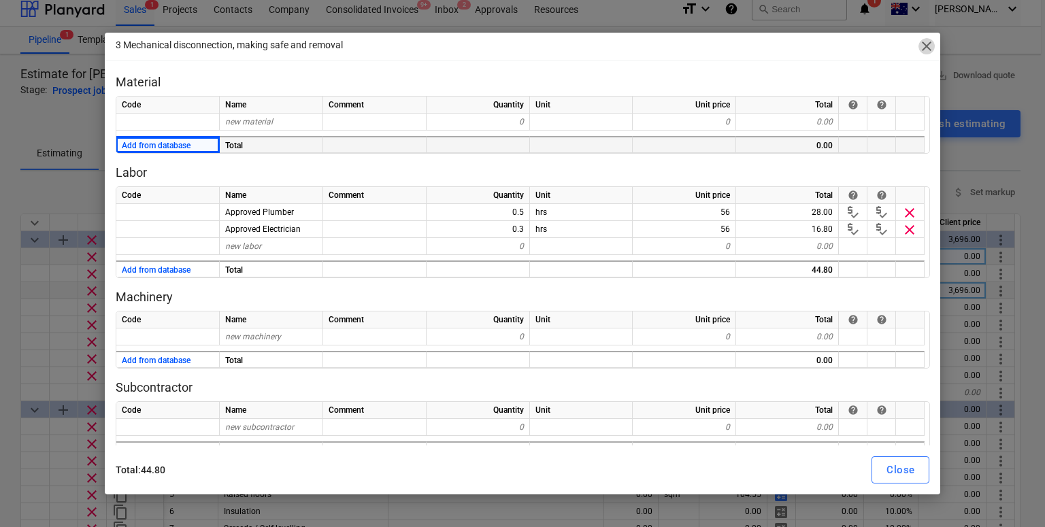
click at [929, 44] on span "close" at bounding box center [927, 46] width 16 height 16
type textarea "x"
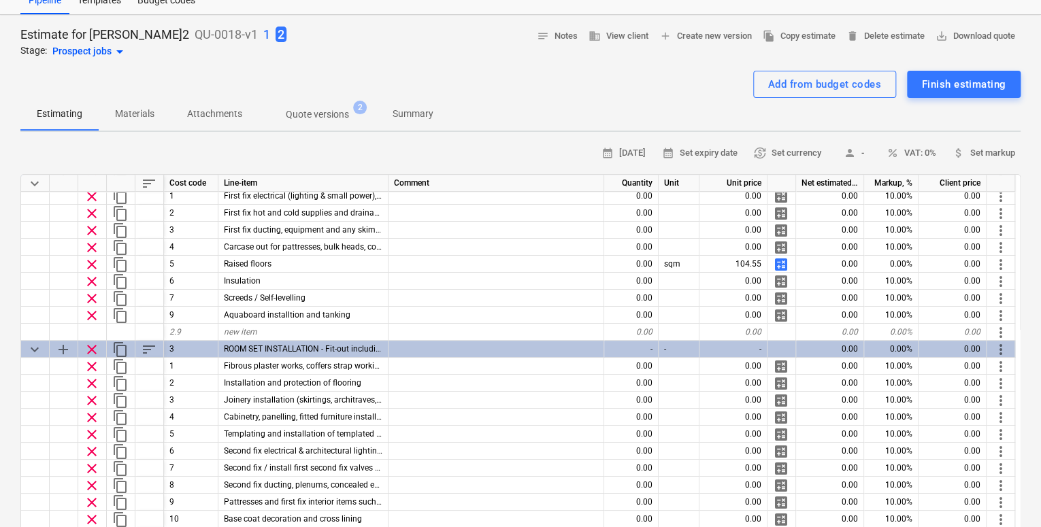
scroll to position [49, 0]
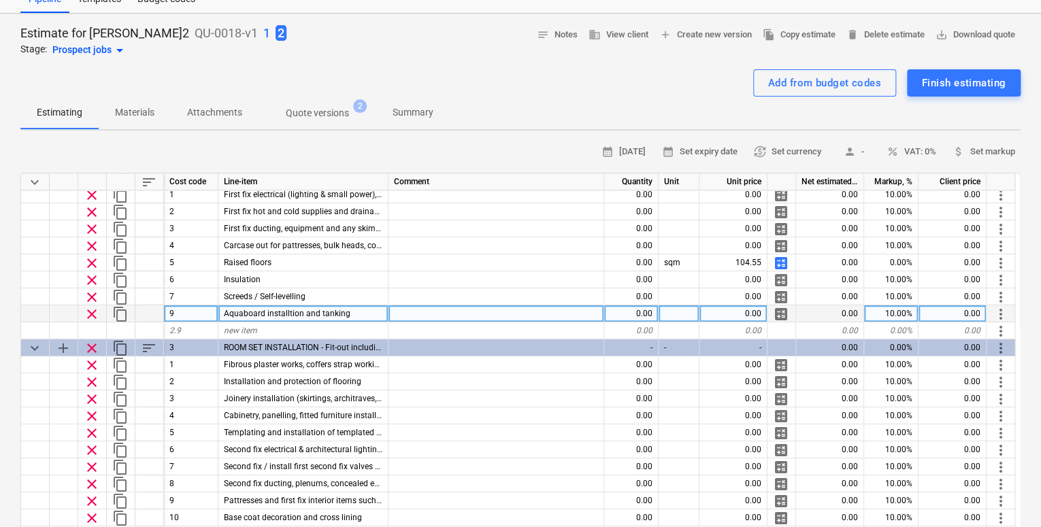
click at [284, 316] on span "Aquaboard installtion and tanking" at bounding box center [287, 314] width 127 height 10
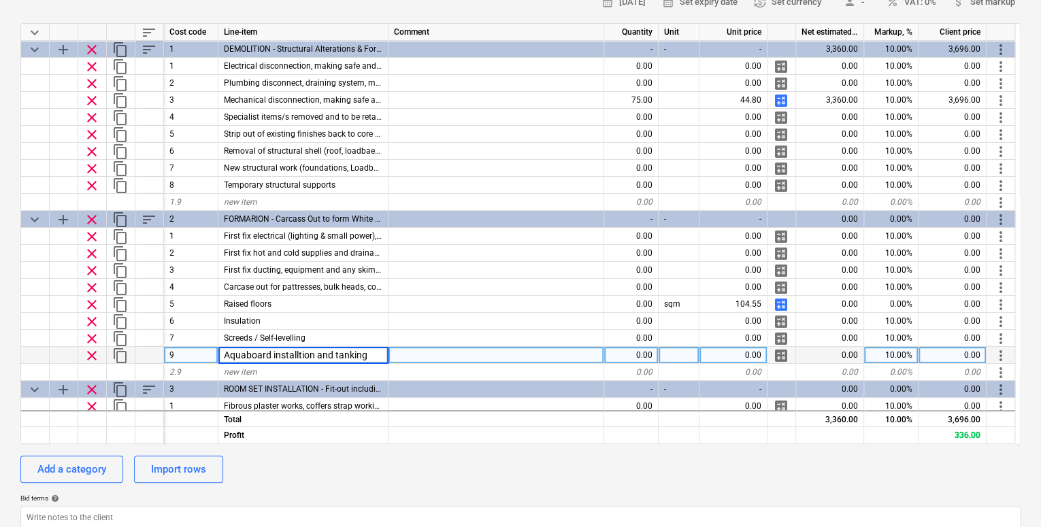
scroll to position [197, 0]
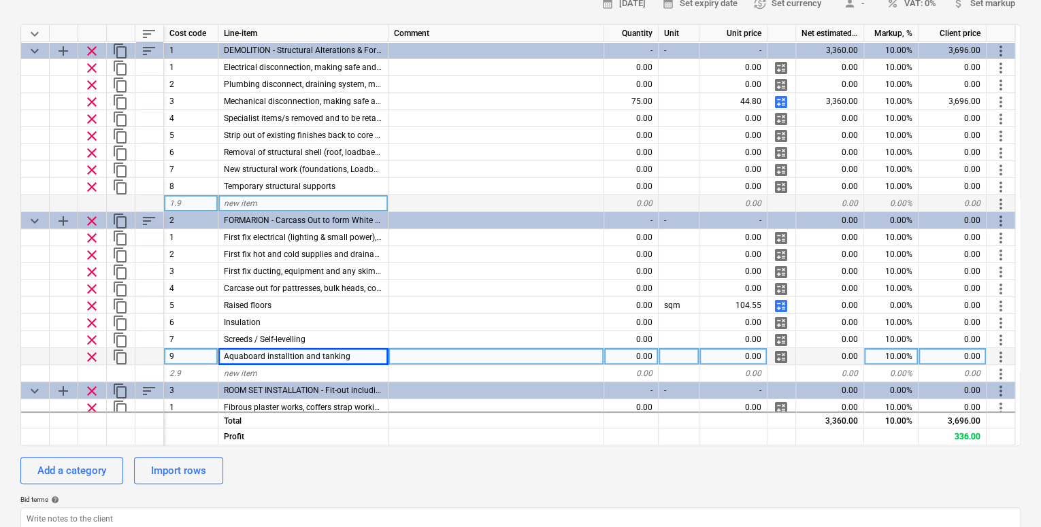
click at [238, 210] on div "new item" at bounding box center [303, 203] width 170 height 17
type input "HEj"
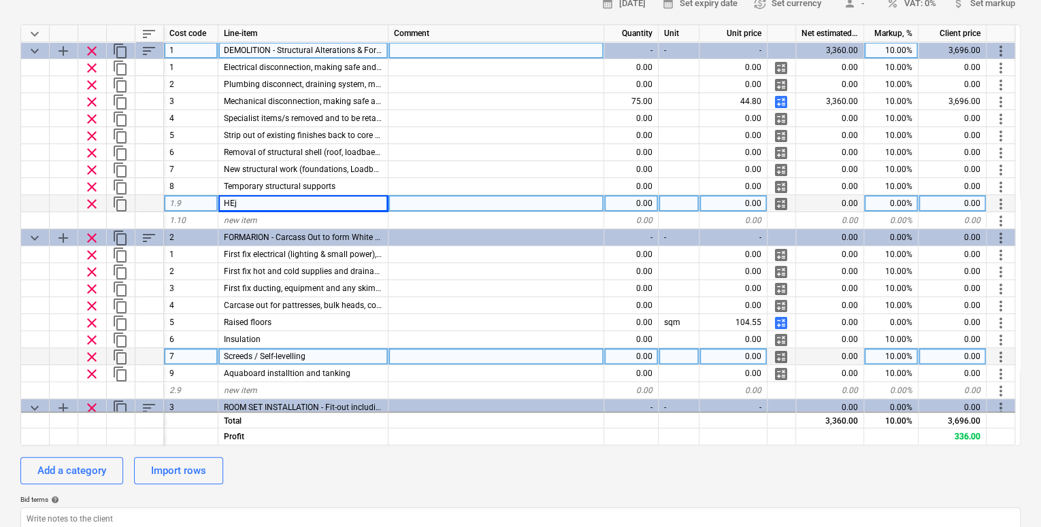
click at [61, 48] on span "add" at bounding box center [63, 51] width 16 height 16
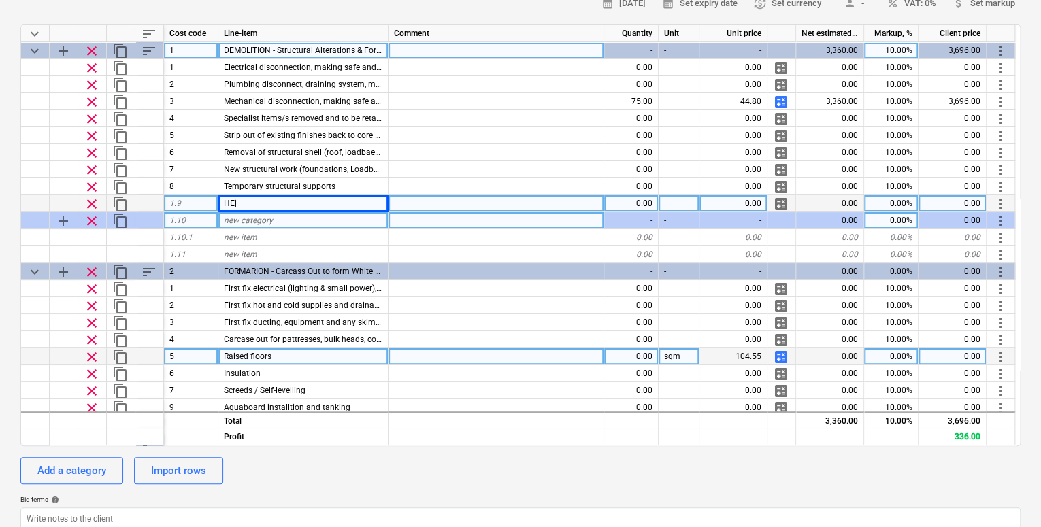
click at [263, 224] on span "new category" at bounding box center [248, 221] width 49 height 10
click at [92, 203] on span "clear" at bounding box center [92, 204] width 16 height 16
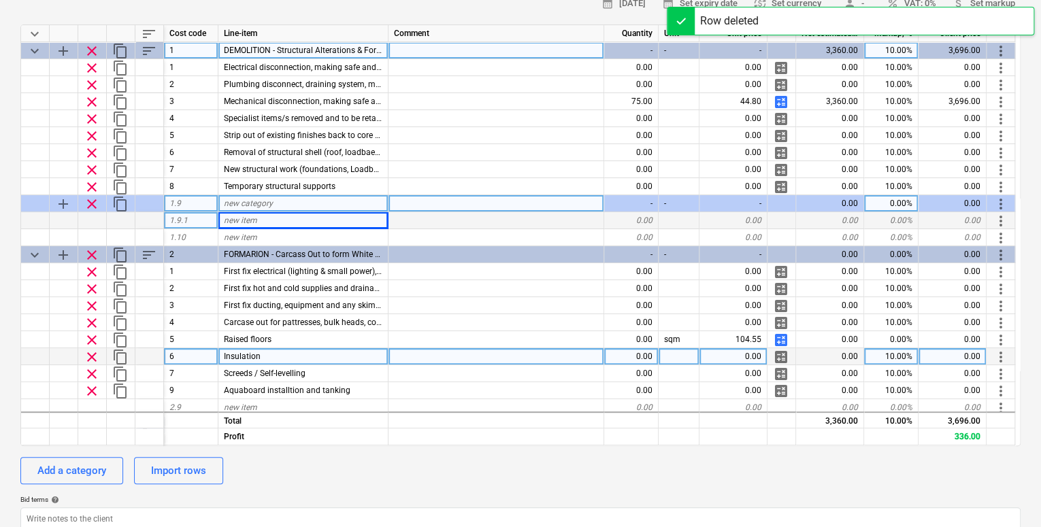
click at [238, 204] on span "new category" at bounding box center [248, 204] width 49 height 10
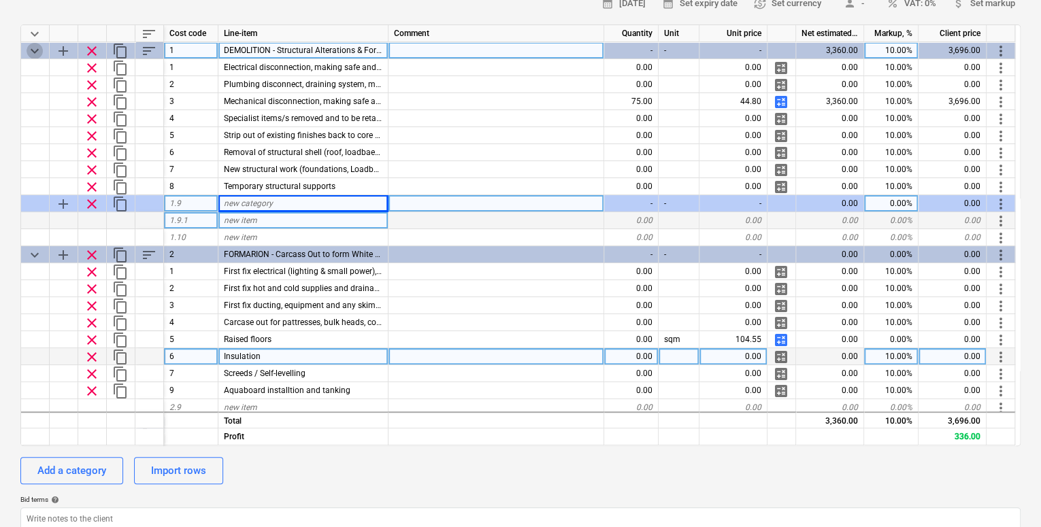
click at [33, 50] on span "keyboard_arrow_down" at bounding box center [35, 51] width 16 height 16
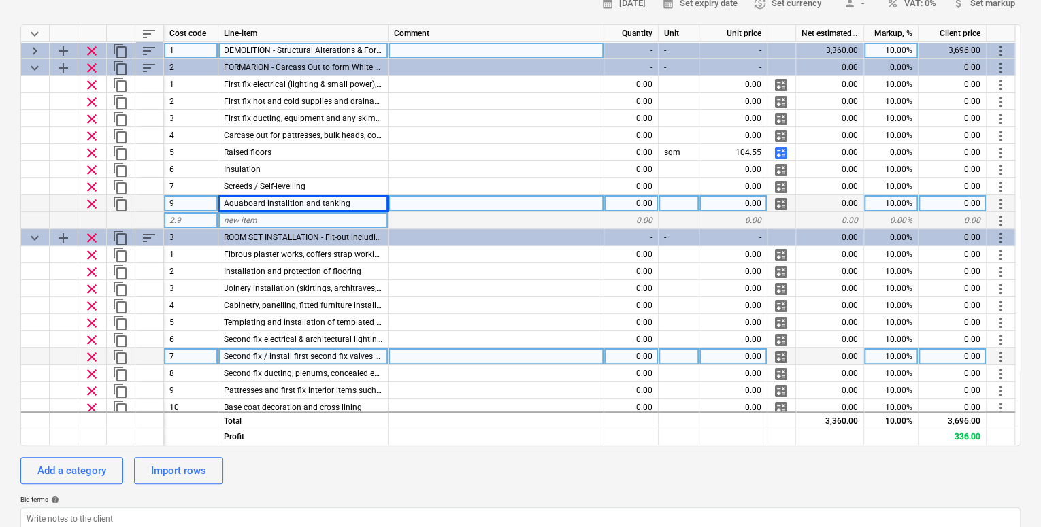
click at [26, 48] on div "keyboard_arrow_right" at bounding box center [35, 50] width 29 height 17
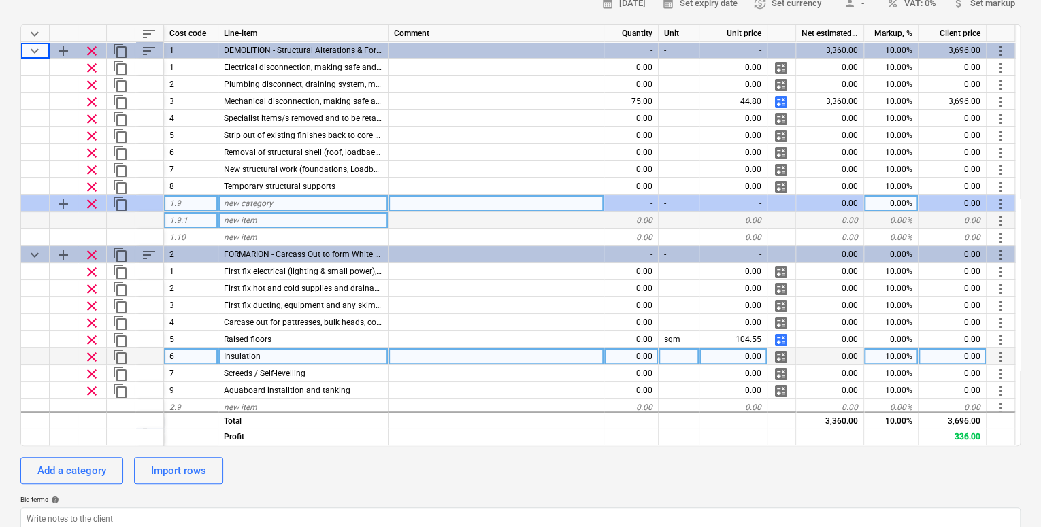
click at [33, 33] on span "keyboard_arrow_down" at bounding box center [35, 34] width 16 height 16
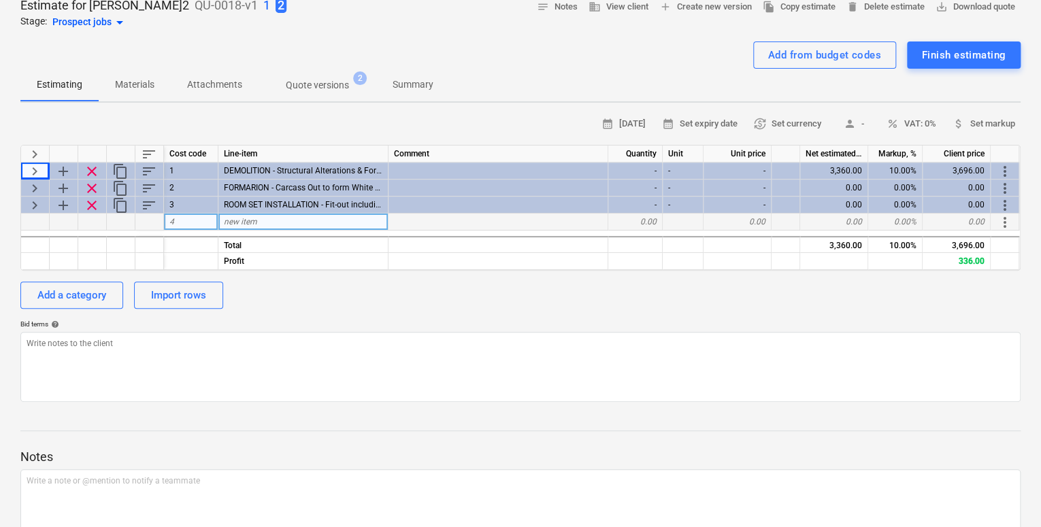
scroll to position [61, 0]
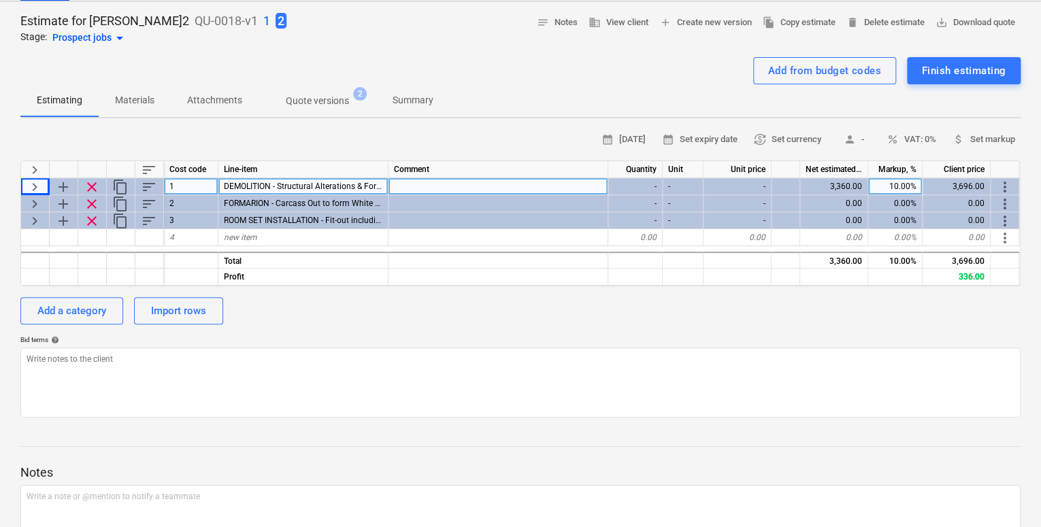
click at [31, 185] on span "keyboard_arrow_right" at bounding box center [35, 187] width 16 height 16
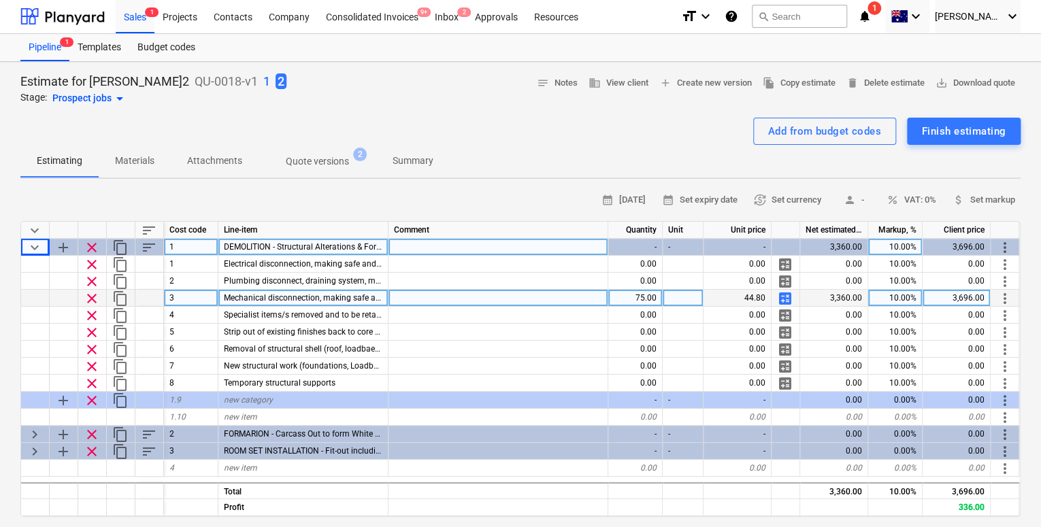
scroll to position [0, 0]
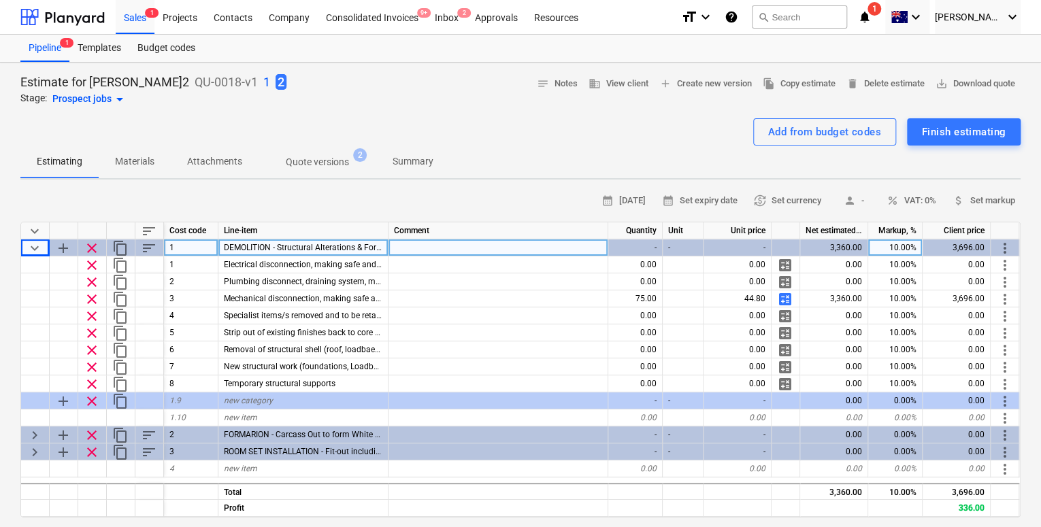
click at [263, 81] on div "1 2" at bounding box center [274, 82] width 23 height 18
click at [263, 81] on p "1" at bounding box center [266, 82] width 7 height 16
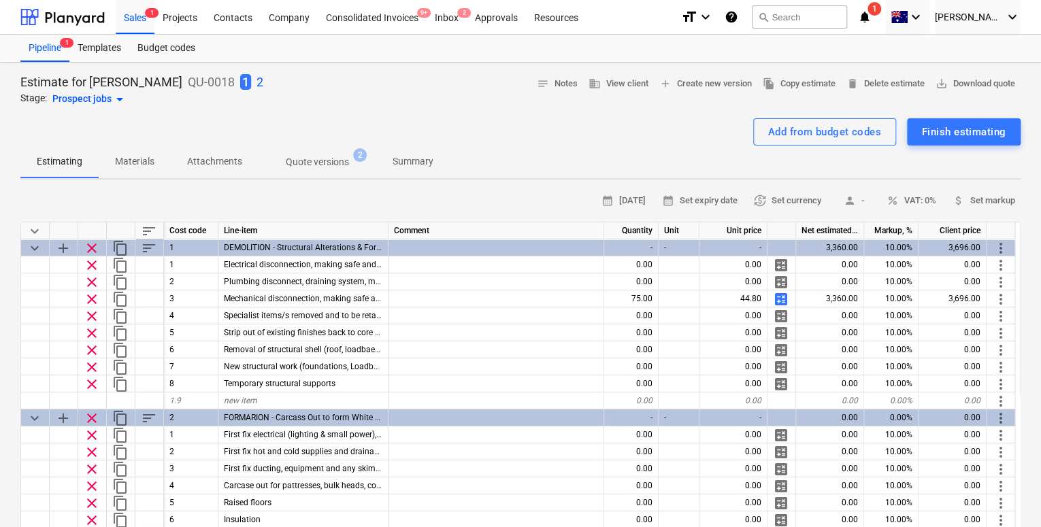
click at [257, 80] on p "2" at bounding box center [260, 82] width 7 height 16
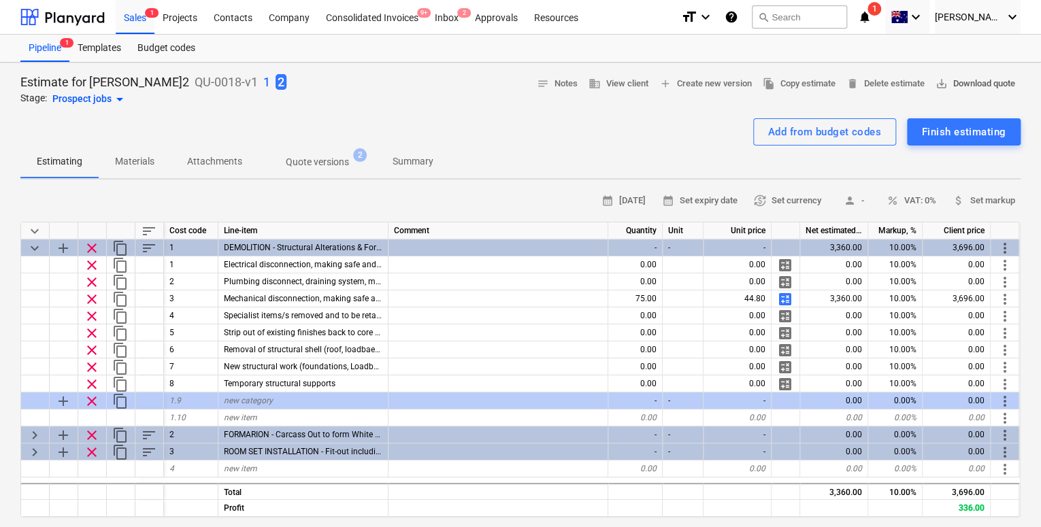
click at [963, 82] on span "save_alt Download quote" at bounding box center [976, 84] width 80 height 16
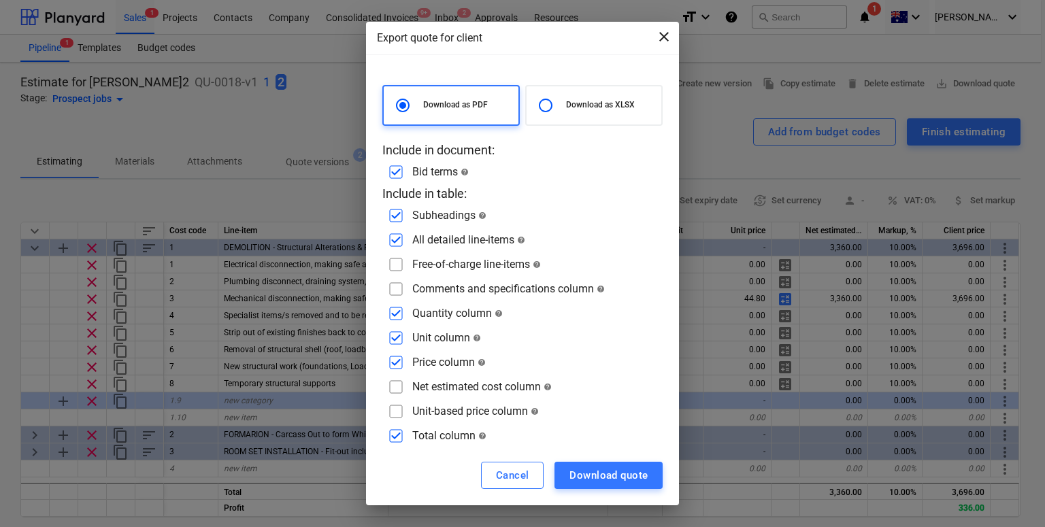
click at [667, 40] on span "close" at bounding box center [664, 37] width 16 height 16
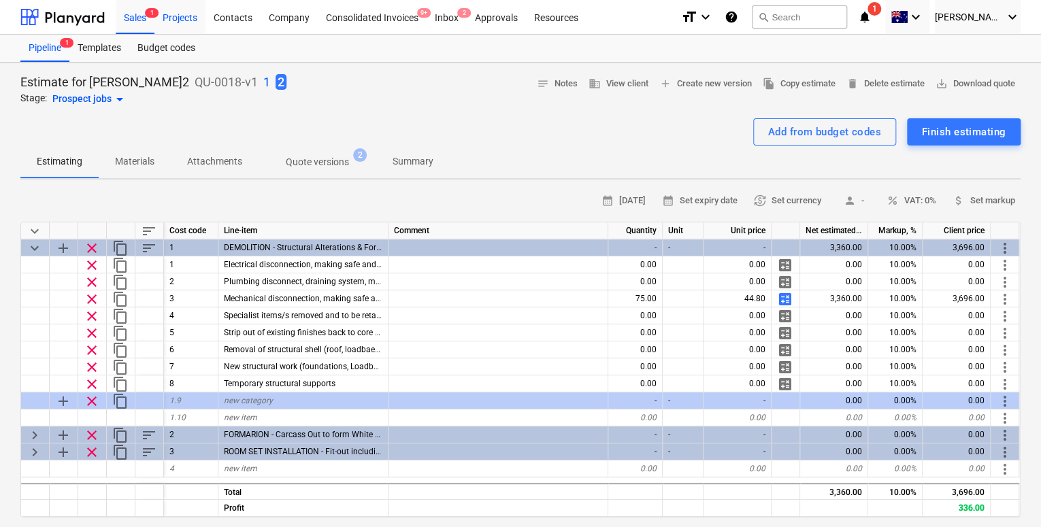
click at [195, 10] on div "Projects" at bounding box center [179, 16] width 51 height 35
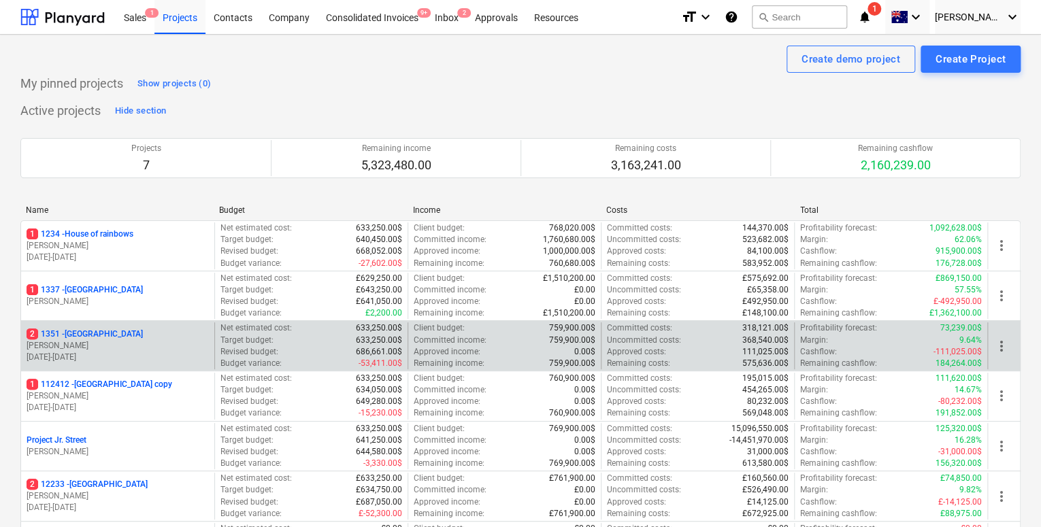
scroll to position [152, 0]
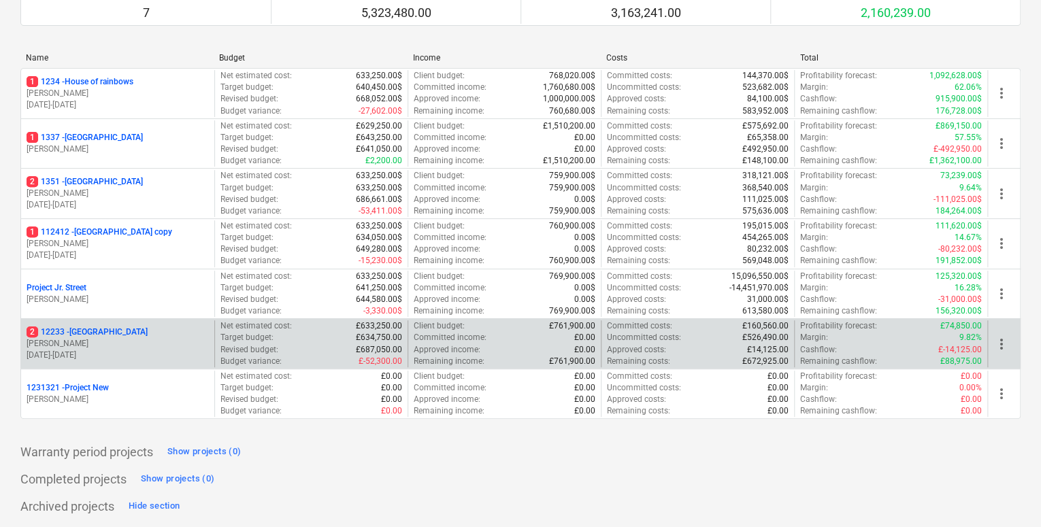
click at [150, 329] on div "2 [STREET_ADDRESS]" at bounding box center [118, 333] width 182 height 12
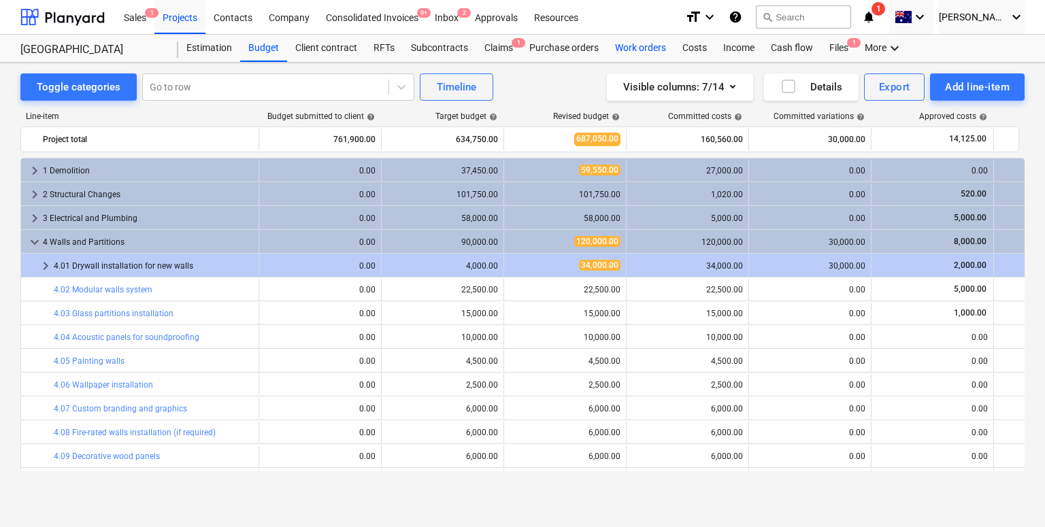
click at [627, 39] on div "Work orders" at bounding box center [640, 48] width 67 height 27
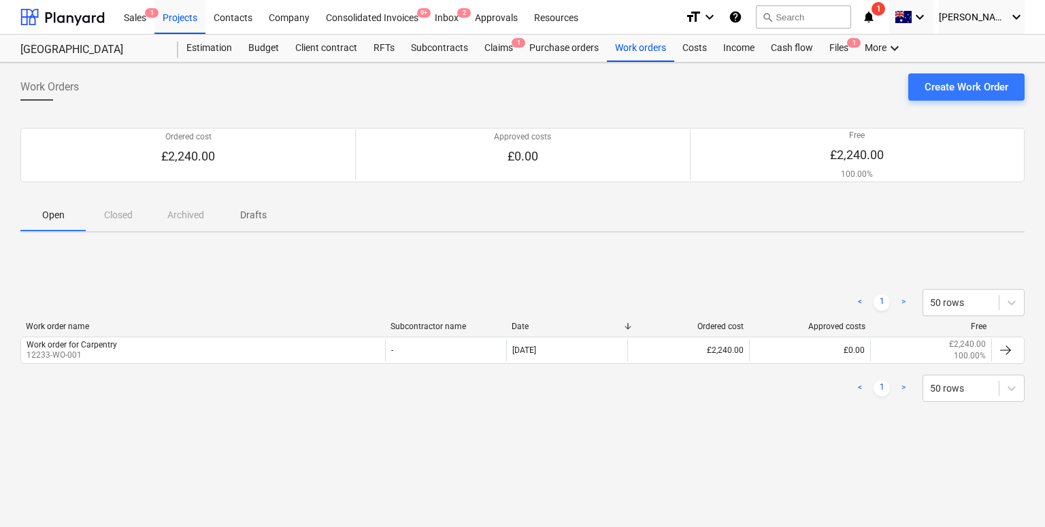
click at [571, 64] on div "Work Orders Create Work Order Ordered cost £2,240.00 Approved costs £0.00 Free …" at bounding box center [522, 295] width 1045 height 465
click at [570, 52] on div "Purchase orders" at bounding box center [564, 48] width 86 height 27
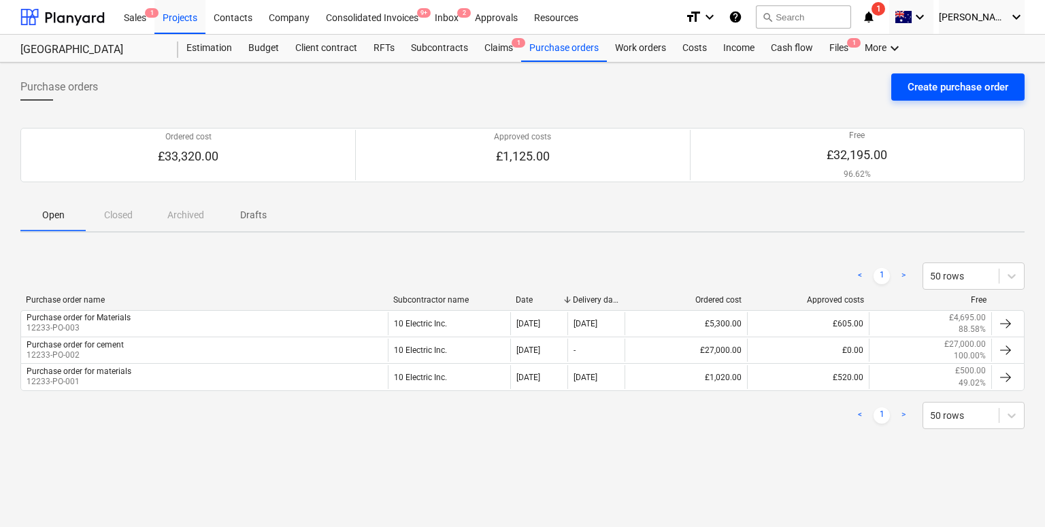
click at [920, 88] on div "Create purchase order" at bounding box center [958, 87] width 101 height 18
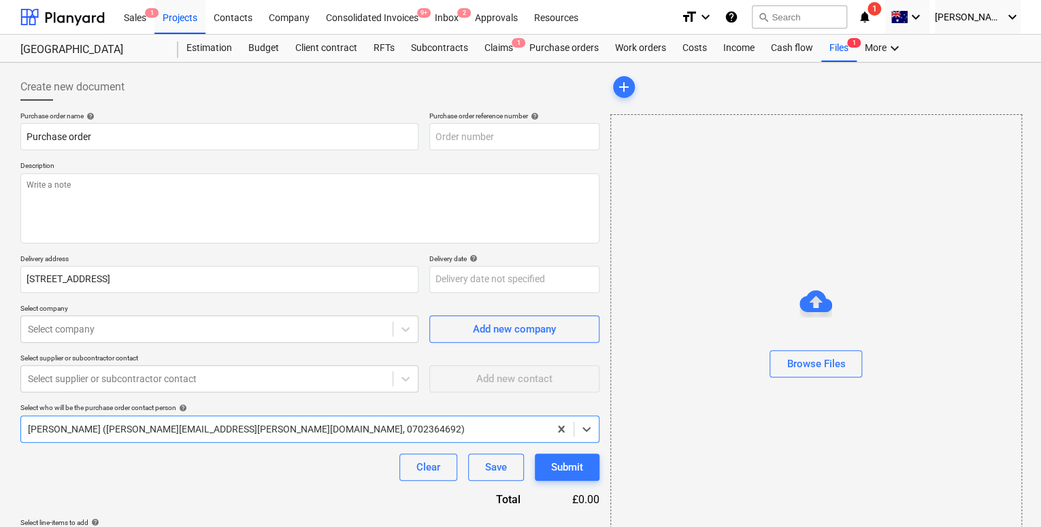
type textarea "x"
type input "12233-PO-004"
click at [202, 140] on input "Purchase order" at bounding box center [219, 136] width 398 height 27
type textarea "x"
type input "Purchase order"
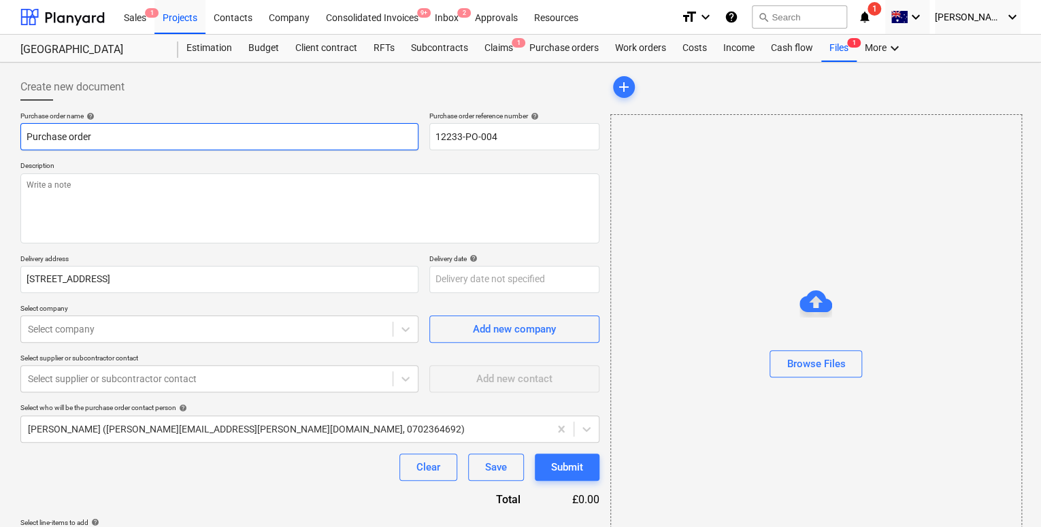
type textarea "x"
type input "Purchase order f"
type textarea "x"
type input "Purchase order fo"
type textarea "x"
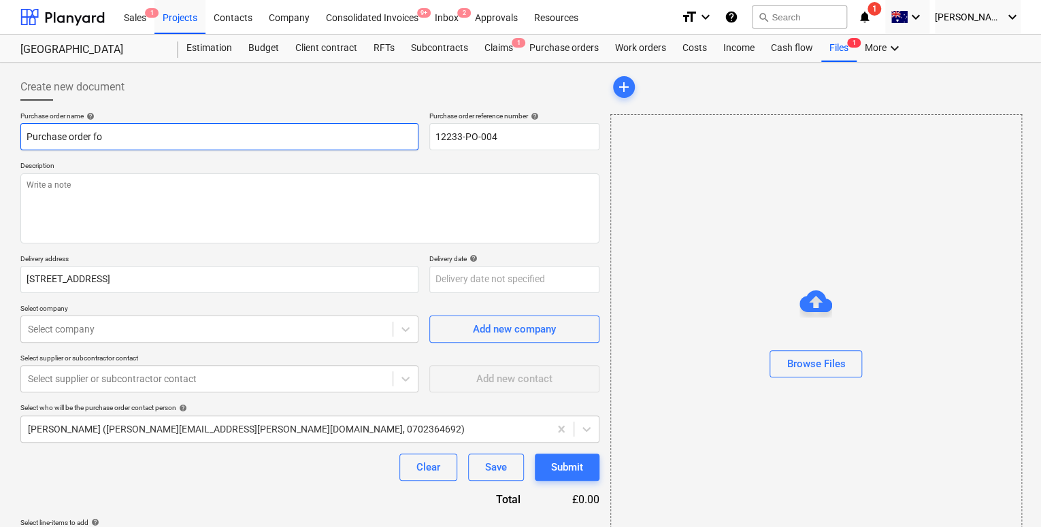
type input "Purchase order for"
type textarea "x"
type input "Purchase order for"
type textarea "x"
type input "Purchase order for l"
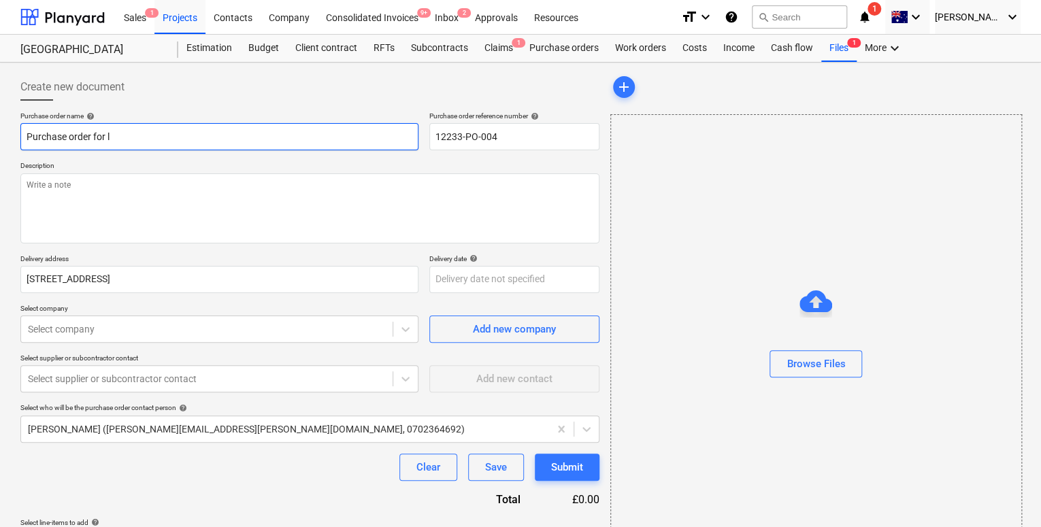
type textarea "x"
type input "Purchase order for lig"
type textarea "x"
type input "Purchase order for light"
type textarea "x"
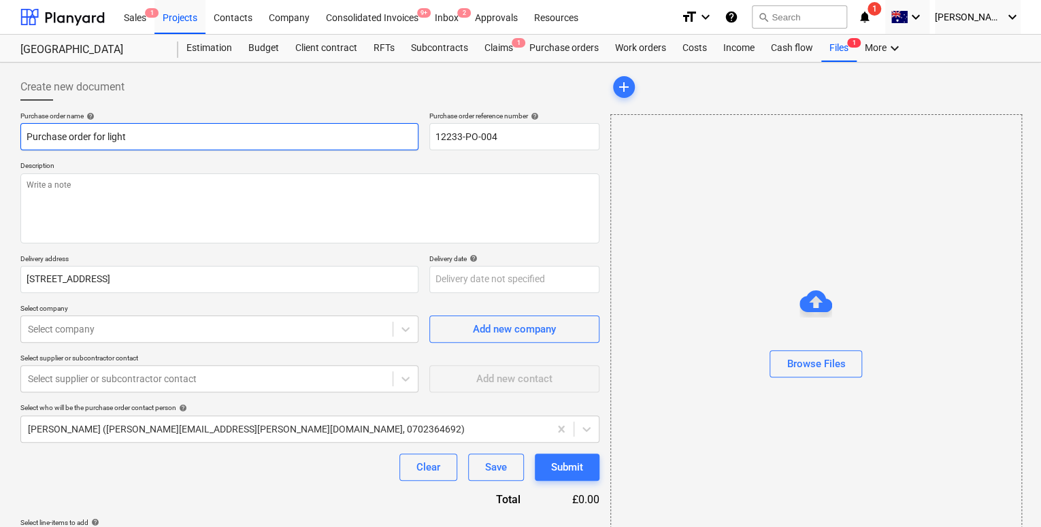
type input "Purchase order for lights"
type textarea "x"
type input "Purchase order for lights"
type textarea "x"
type input "Purchase order for lights"
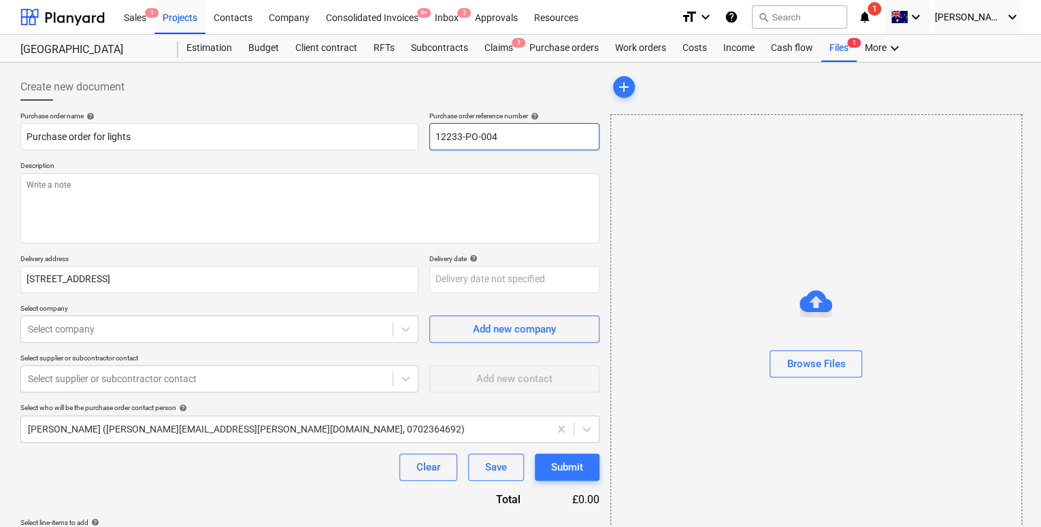
drag, startPoint x: 483, startPoint y: 135, endPoint x: 508, endPoint y: 135, distance: 25.2
click at [508, 135] on input "12233-PO-004" at bounding box center [514, 136] width 170 height 27
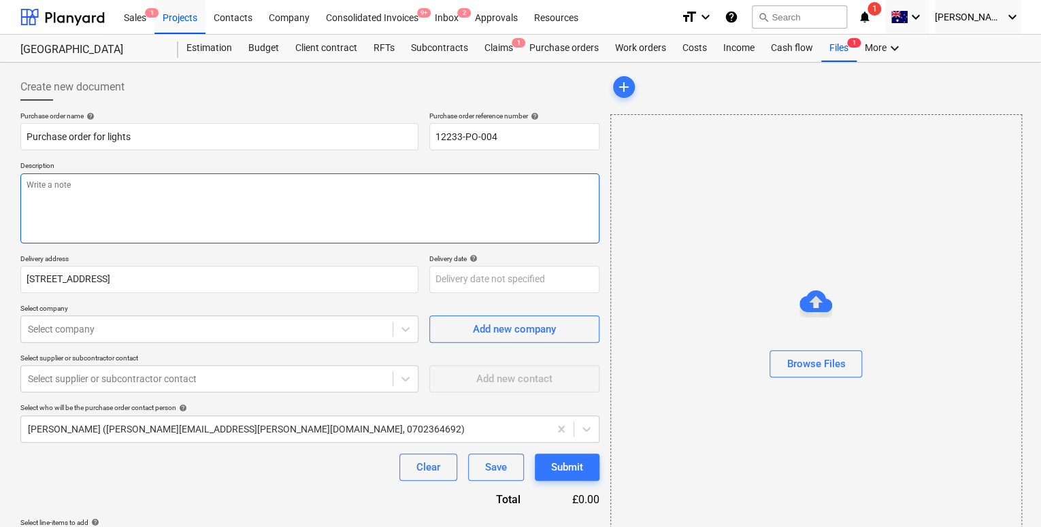
click at [430, 205] on textarea at bounding box center [309, 209] width 579 height 70
type textarea "x"
type textarea "HJ"
type textarea "x"
type textarea "HJi"
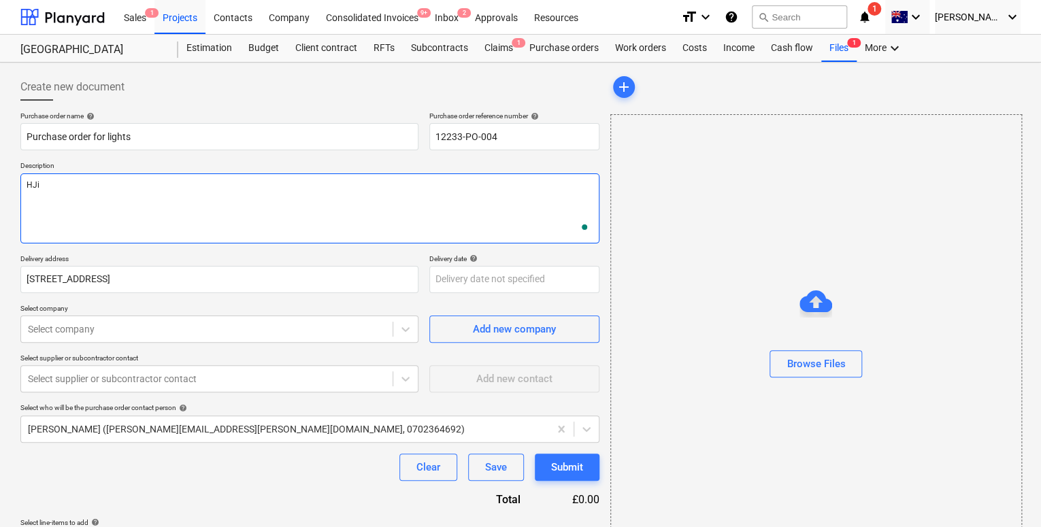
type textarea "x"
type textarea "HJi"
type textarea "x"
type textarea "HJi"
type textarea "x"
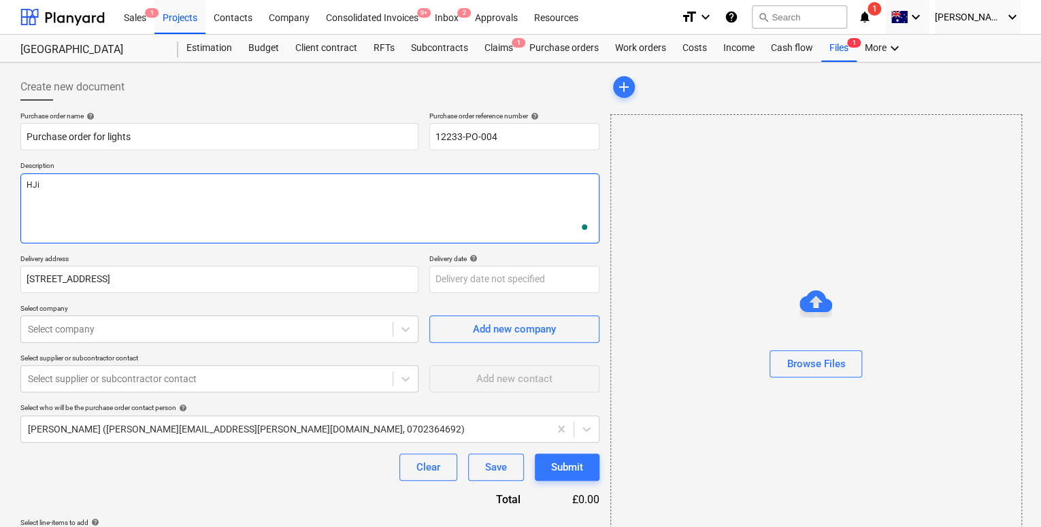
type textarea "HJ"
type textarea "x"
type textarea "H"
type textarea "x"
type textarea "Hi"
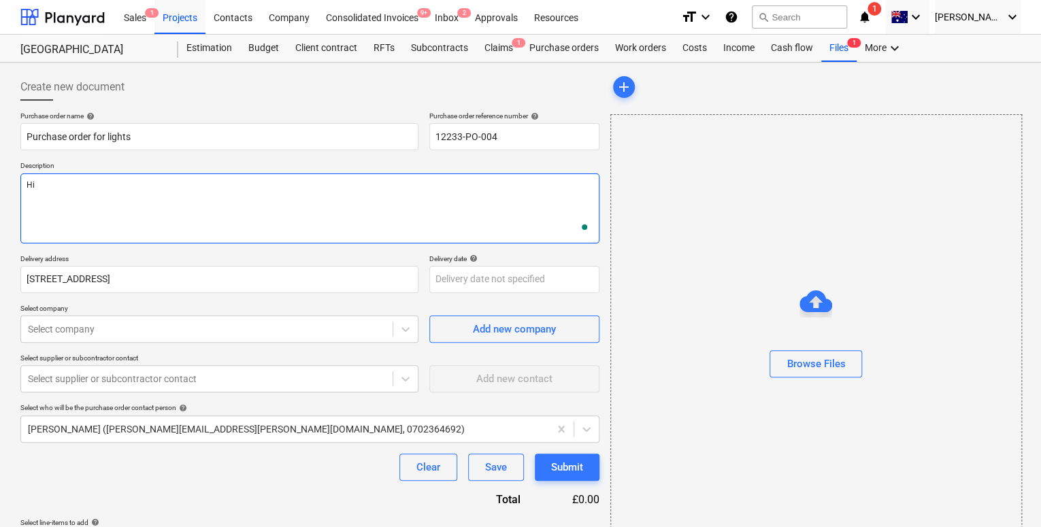
type textarea "x"
type textarea "Hi"
type textarea "x"
type textarea "Hi,"
type textarea "x"
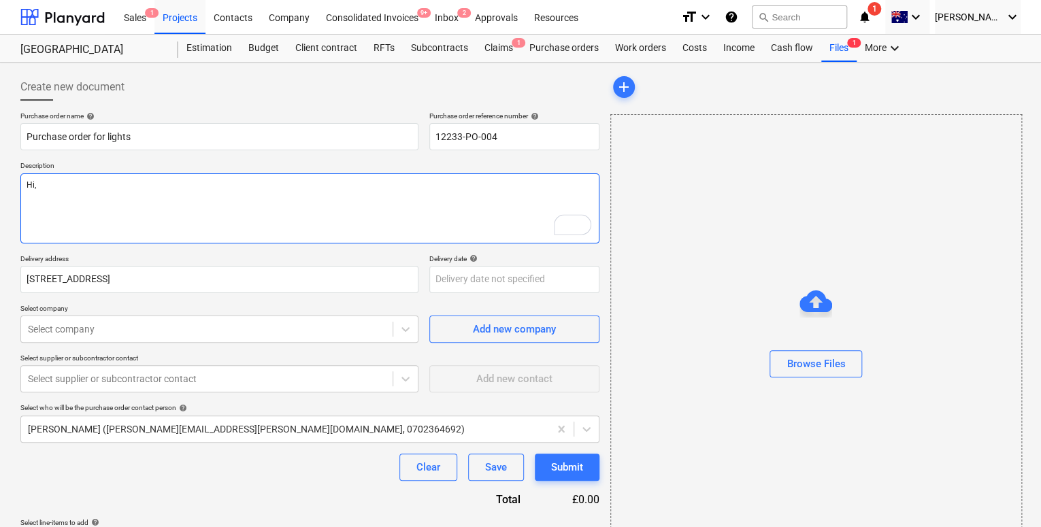
type textarea "Hi,"
type textarea "x"
type textarea "Hi, I"
type textarea "x"
type textarea "Hi, I n"
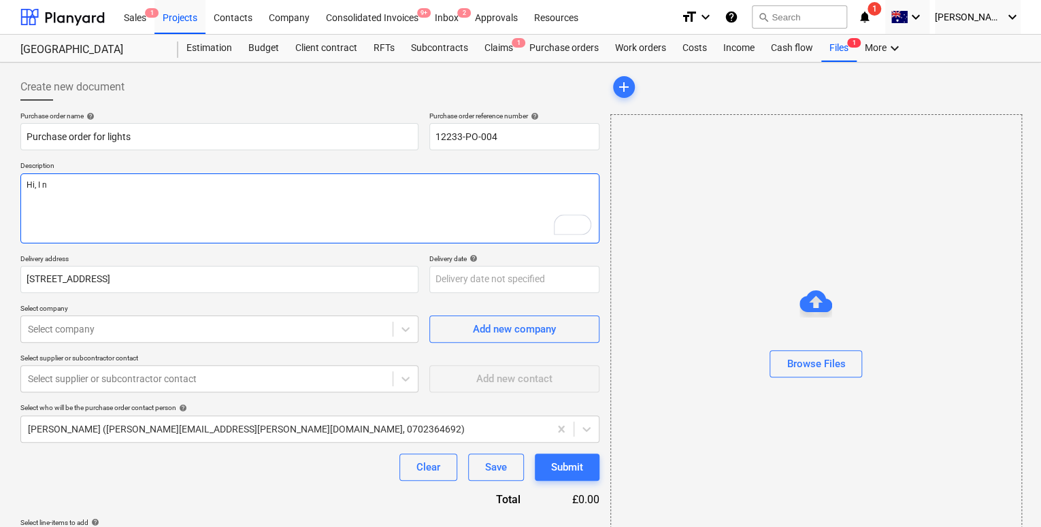
type textarea "x"
type textarea "Hi, I ne"
type textarea "x"
type textarea "Hi, I nee"
type textarea "x"
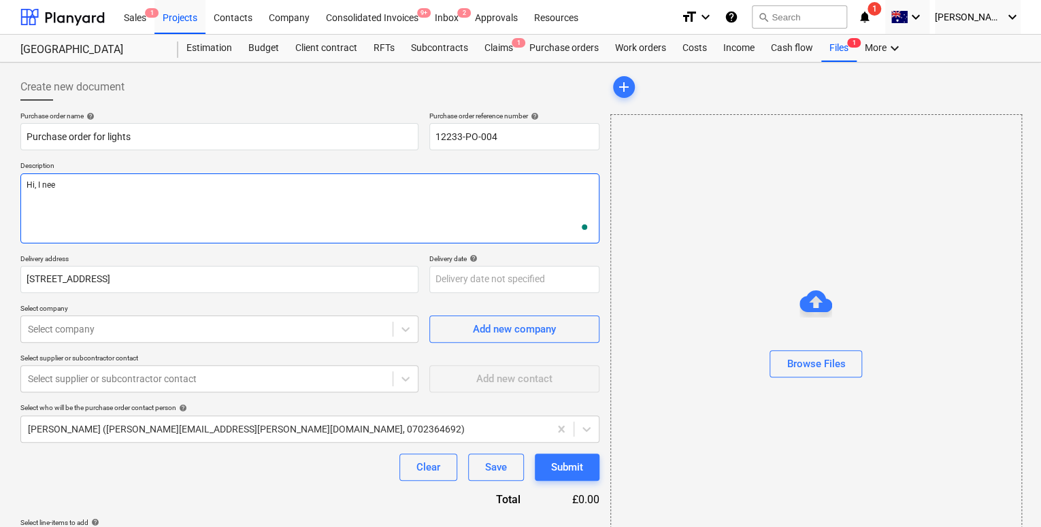
type textarea "Hi, I need"
type textarea "x"
type textarea "Hi, I need"
type textarea "x"
type textarea "Hi, I need l"
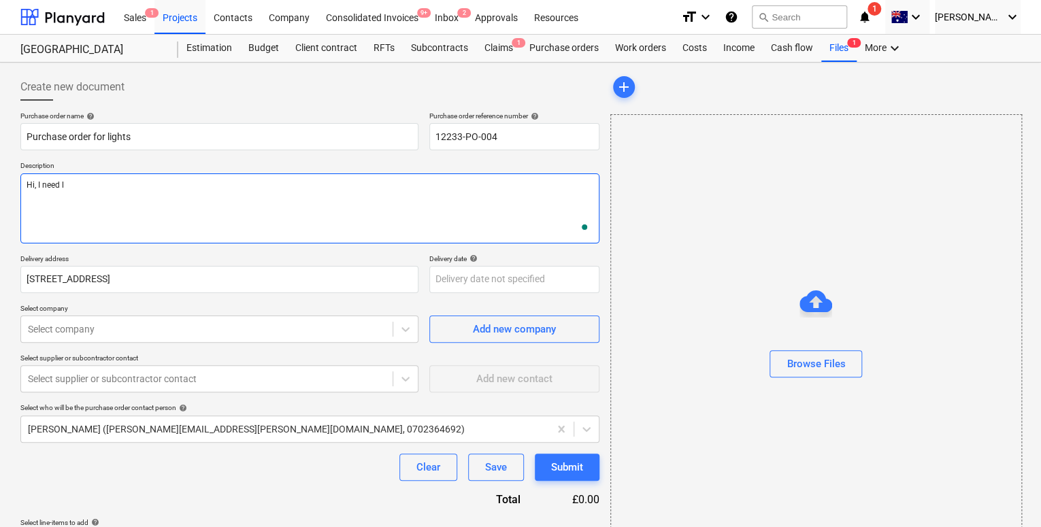
type textarea "x"
type textarea "Hi, I need lig"
type textarea "x"
type textarea "Hi, I need light"
type textarea "x"
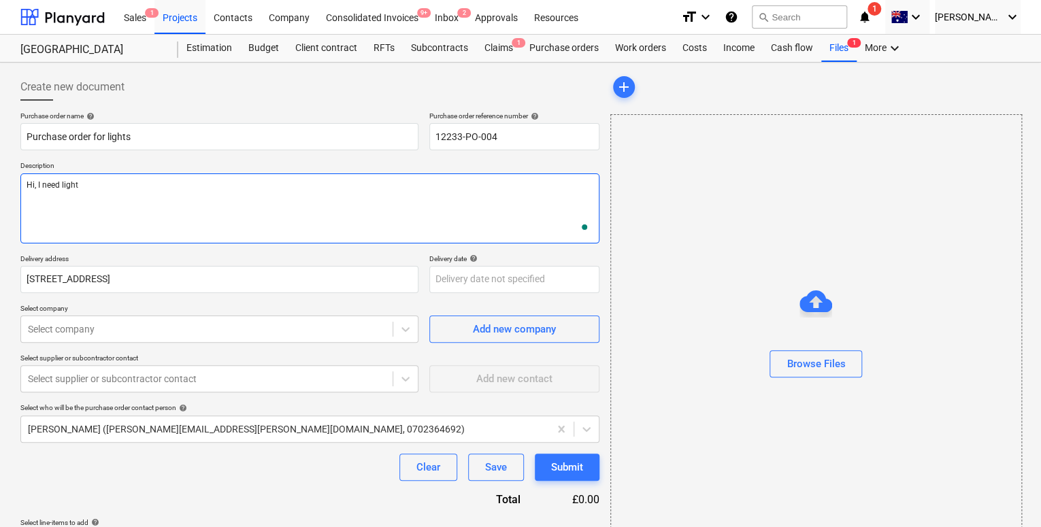
type textarea "Hi, I need lights"
type textarea "x"
type textarea "Hi, I need lights,"
type textarea "x"
type textarea "Hi, I need lights,"
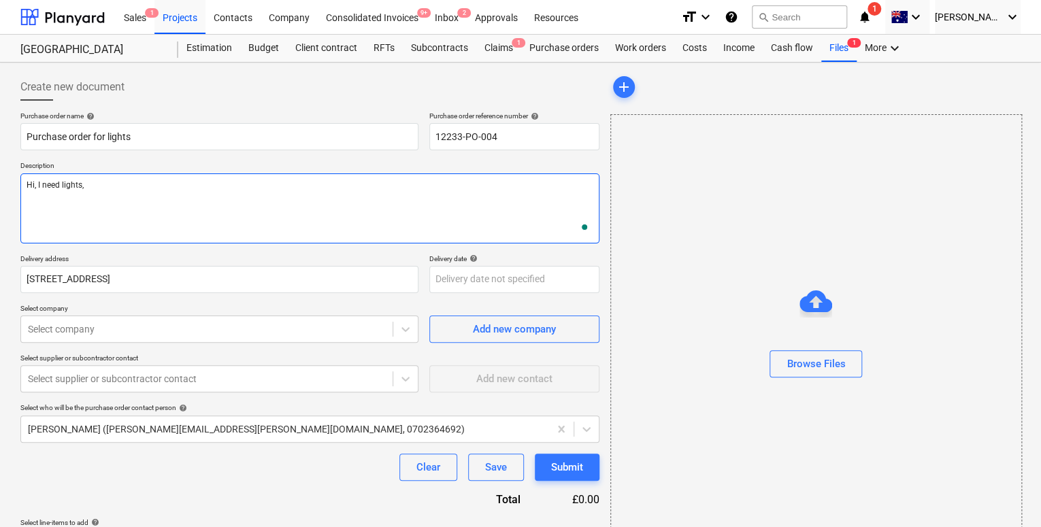
type textarea "x"
type textarea "Hi, I need lights, h"
type textarea "x"
type textarea "Hi, I need lights, hel"
type textarea "x"
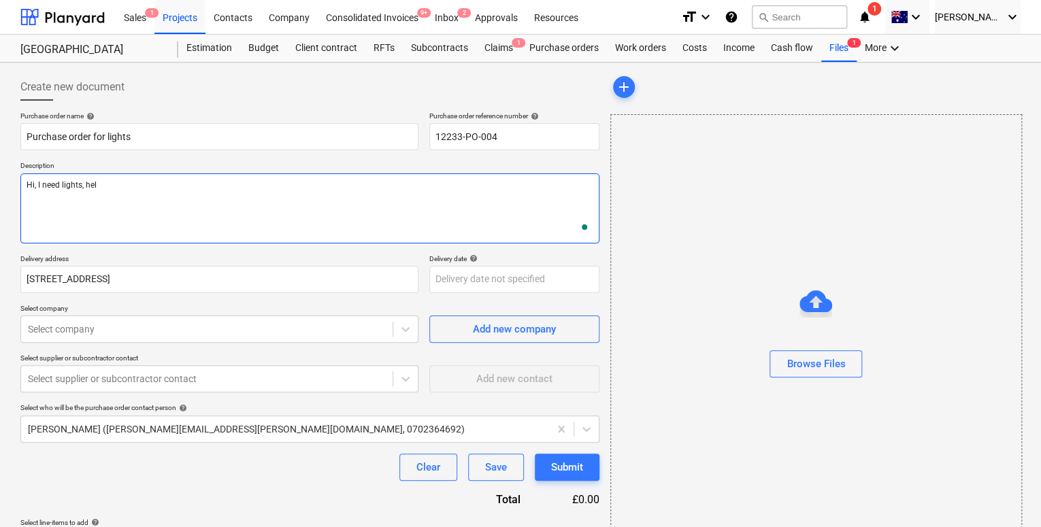
type textarea "Hi, I need lights, help"
type textarea "x"
type textarea "Hi, I need lights, help"
type textarea "x"
type textarea "Hi, I need lights, help me"
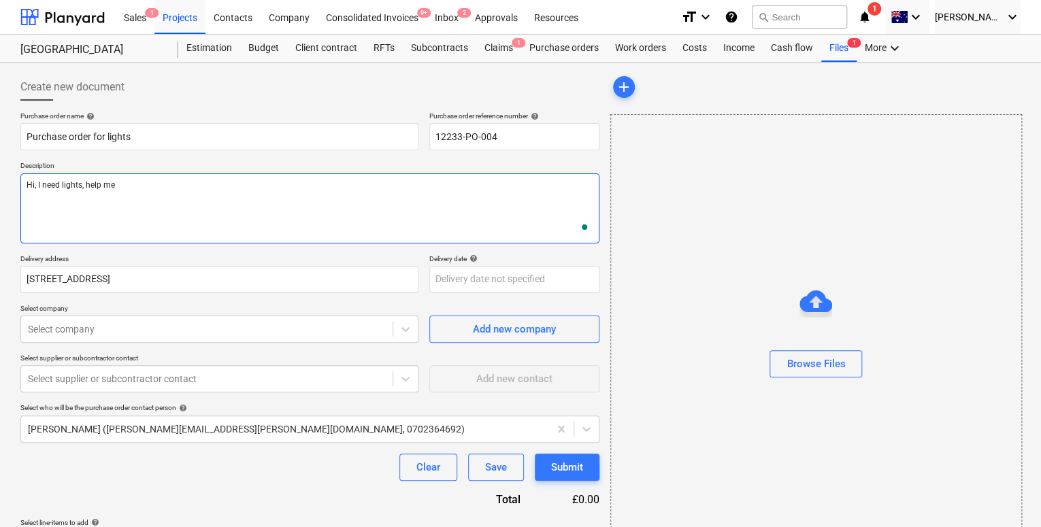
type textarea "x"
type textarea "Hi, I need lights, help me"
type textarea "x"
type textarea "Hi, I need lights, help me"
type textarea "x"
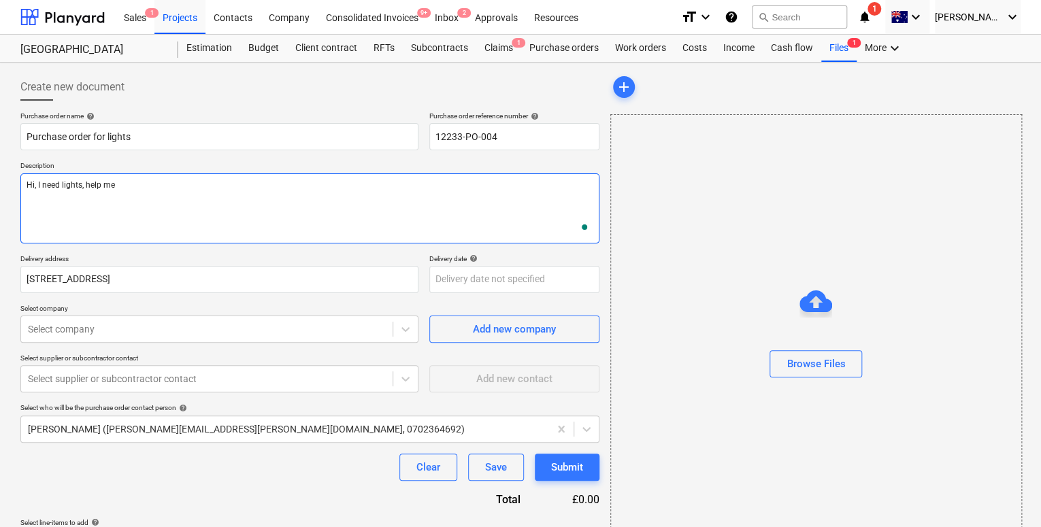
type textarea "Hi, I need lights, help me."
type textarea "x"
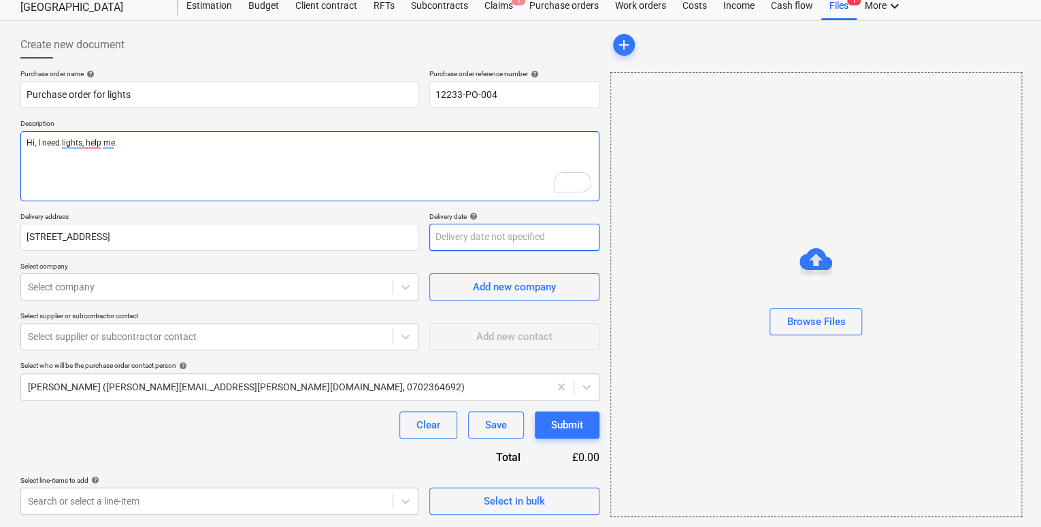
type textarea "Hi, I need lights, help me."
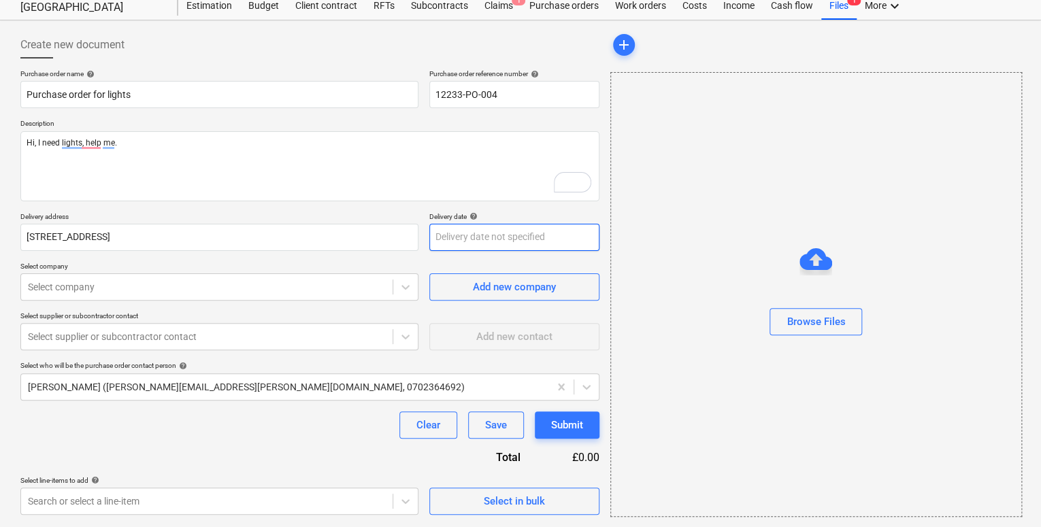
click at [465, 239] on body "Sales 1 Projects Contacts Company Consolidated Invoices 9+ Inbox 2 Approvals Re…" at bounding box center [520, 221] width 1041 height 527
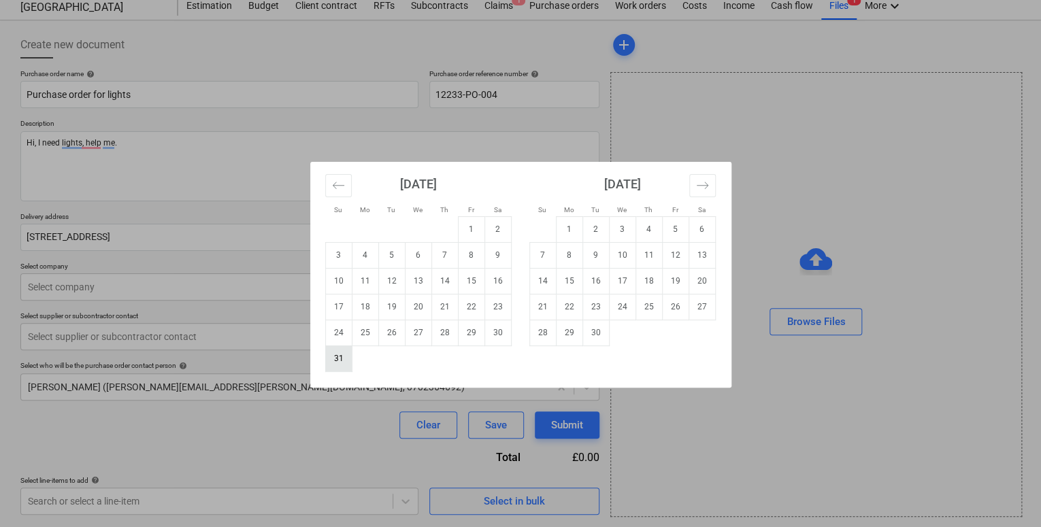
click at [345, 347] on td "31" at bounding box center [338, 359] width 27 height 26
type textarea "x"
type input "[DATE]"
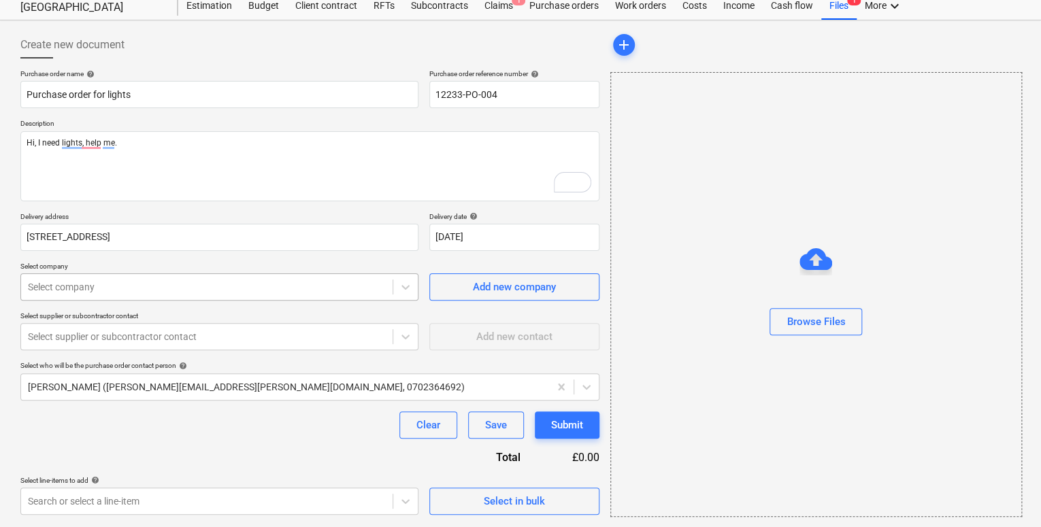
click at [324, 289] on div at bounding box center [207, 287] width 358 height 14
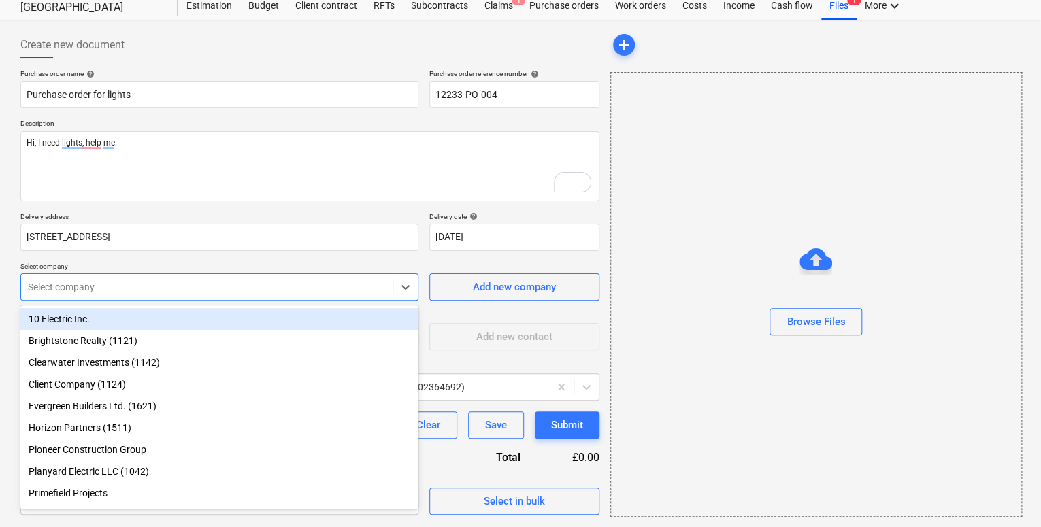
click at [282, 325] on div "10 Electric Inc." at bounding box center [219, 319] width 398 height 22
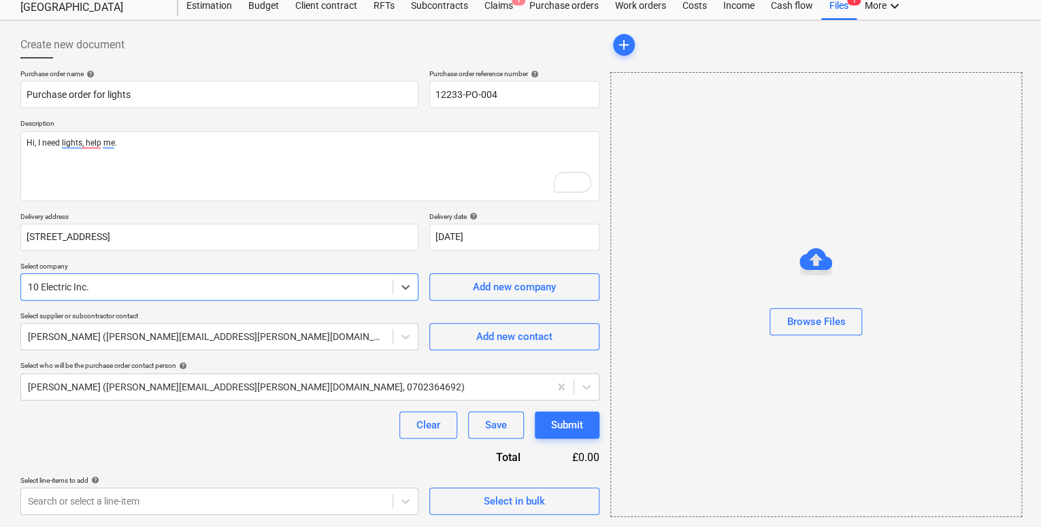
click at [299, 270] on p "Select company" at bounding box center [219, 268] width 398 height 12
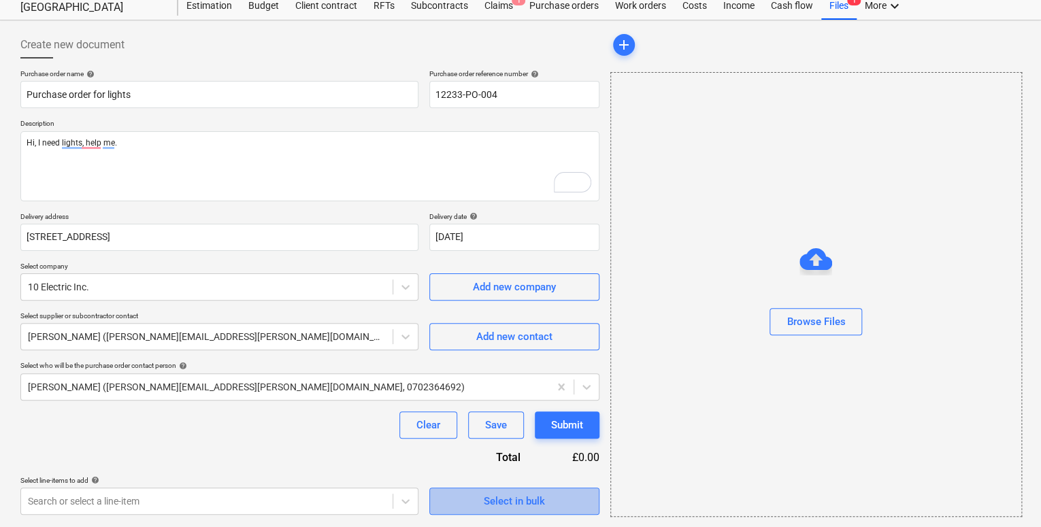
click at [461, 500] on span "Select in bulk" at bounding box center [514, 502] width 136 height 18
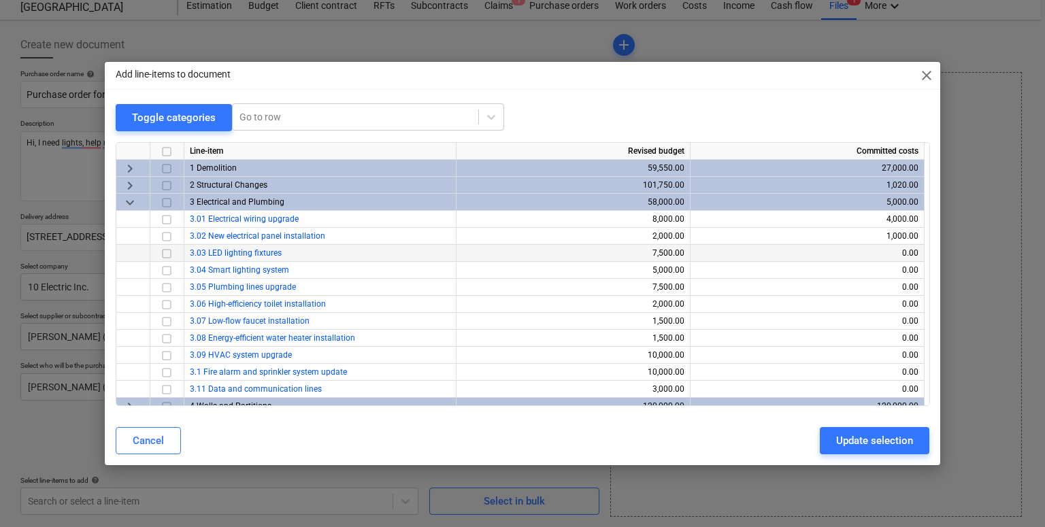
click at [163, 252] on input "checkbox" at bounding box center [167, 253] width 16 height 16
click at [163, 269] on input "checkbox" at bounding box center [167, 270] width 16 height 16
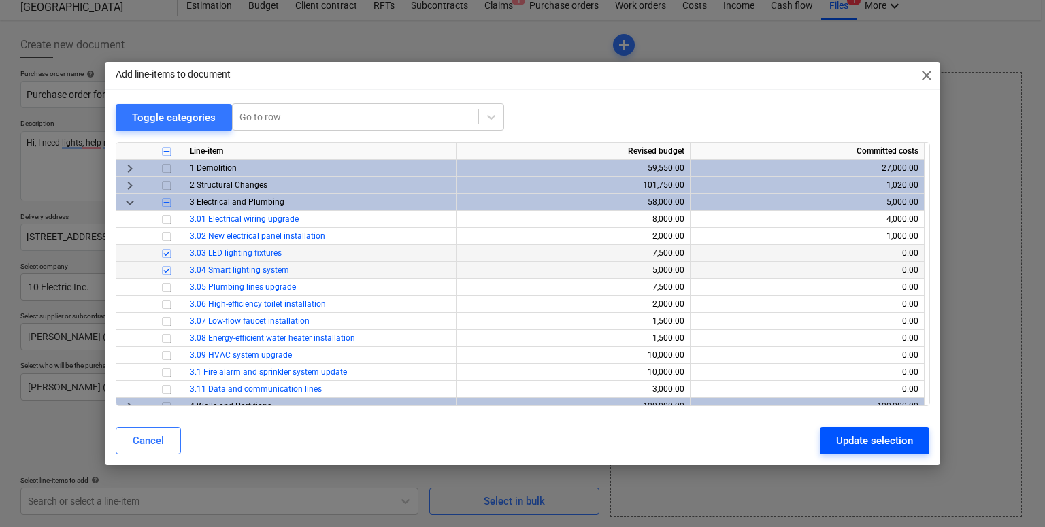
click at [859, 450] on button "Update selection" at bounding box center [875, 440] width 110 height 27
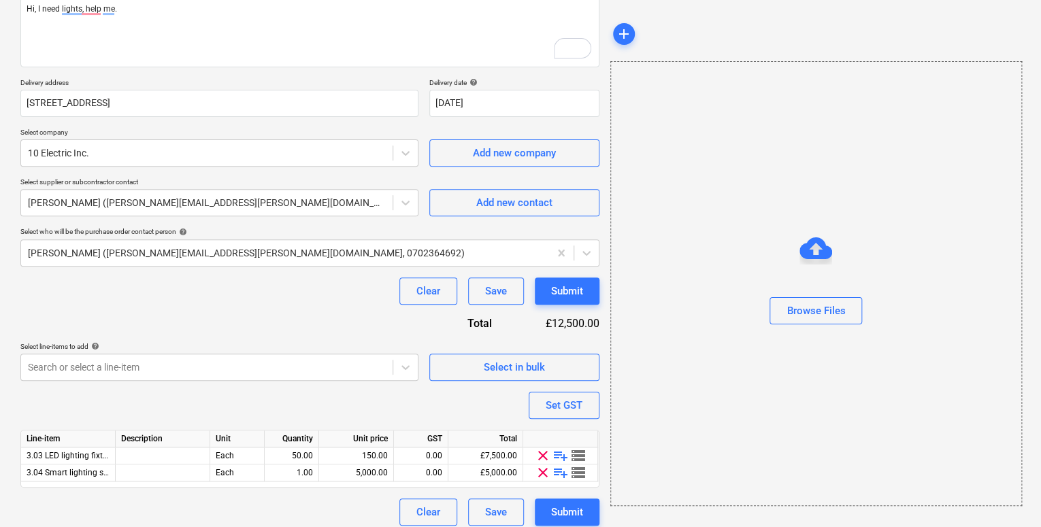
scroll to position [185, 0]
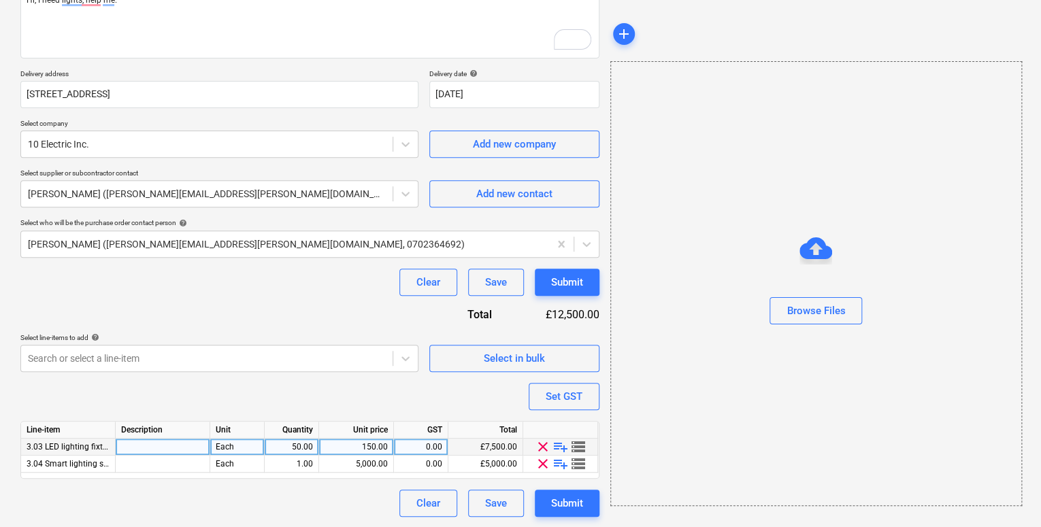
click at [559, 444] on span "playlist_add" at bounding box center [560, 447] width 16 height 16
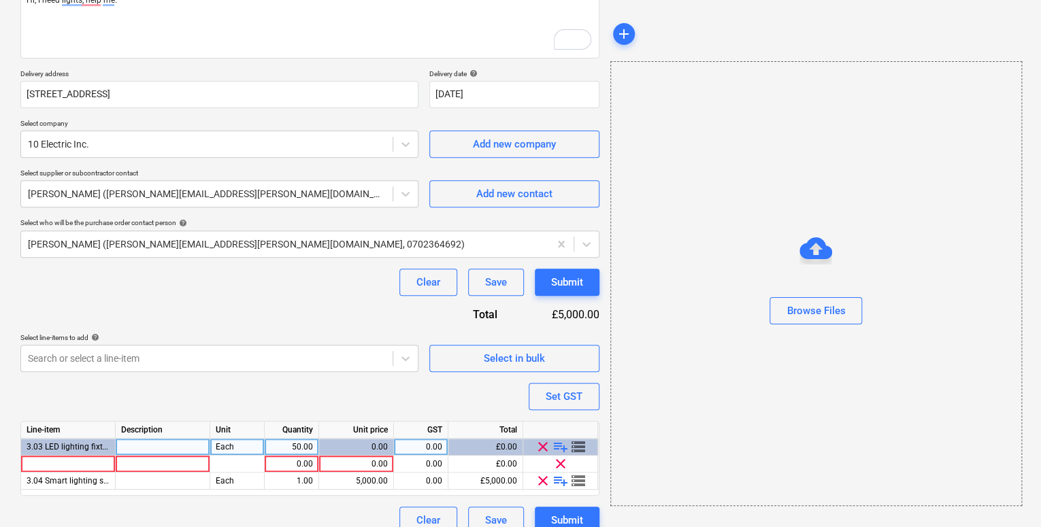
click at [559, 444] on span "playlist_add" at bounding box center [560, 447] width 16 height 16
type textarea "x"
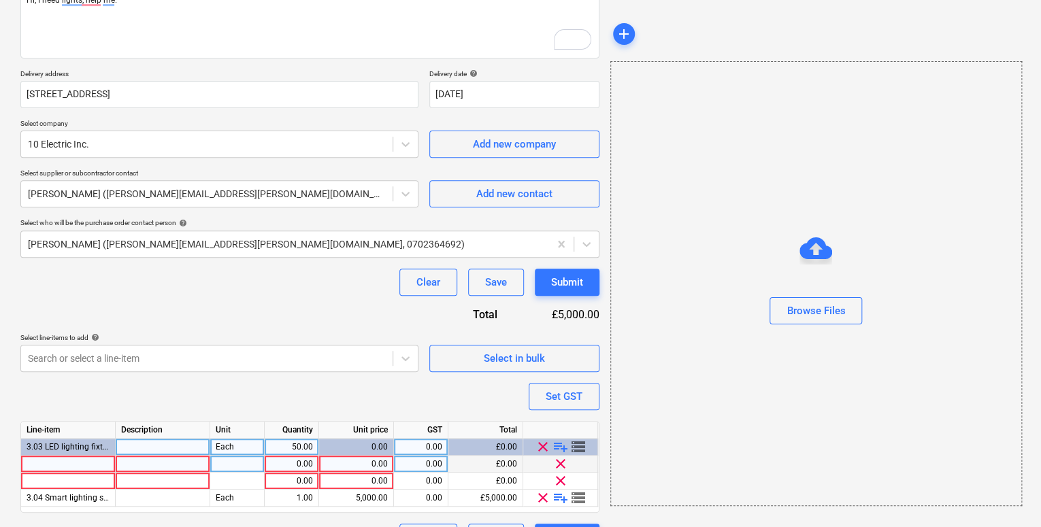
click at [51, 461] on div at bounding box center [68, 464] width 95 height 17
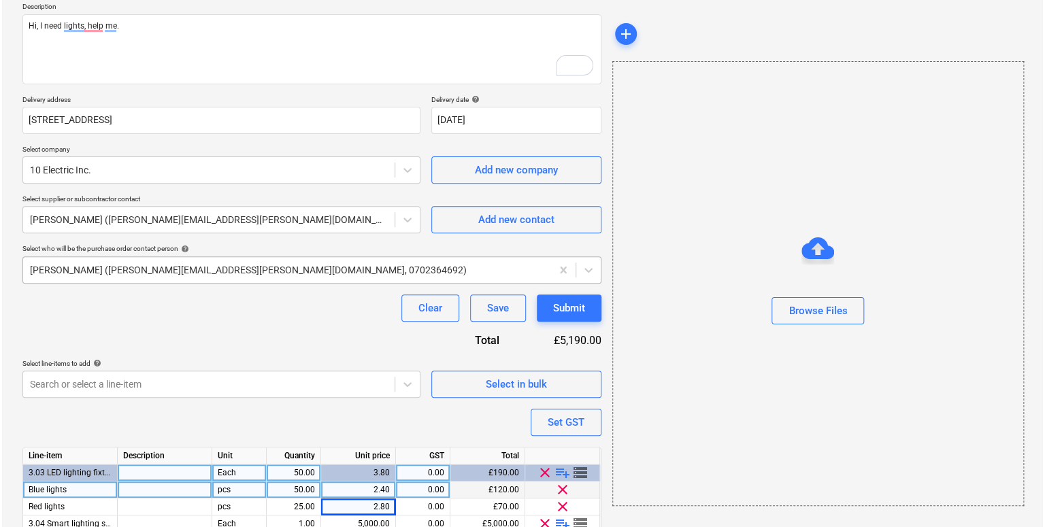
scroll to position [158, 0]
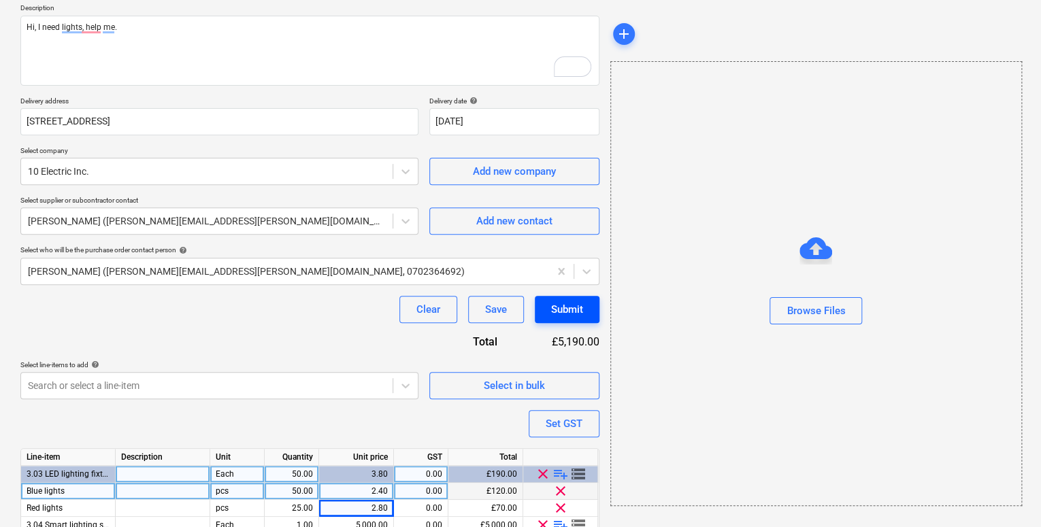
click at [568, 301] on div "Submit" at bounding box center [567, 310] width 32 height 18
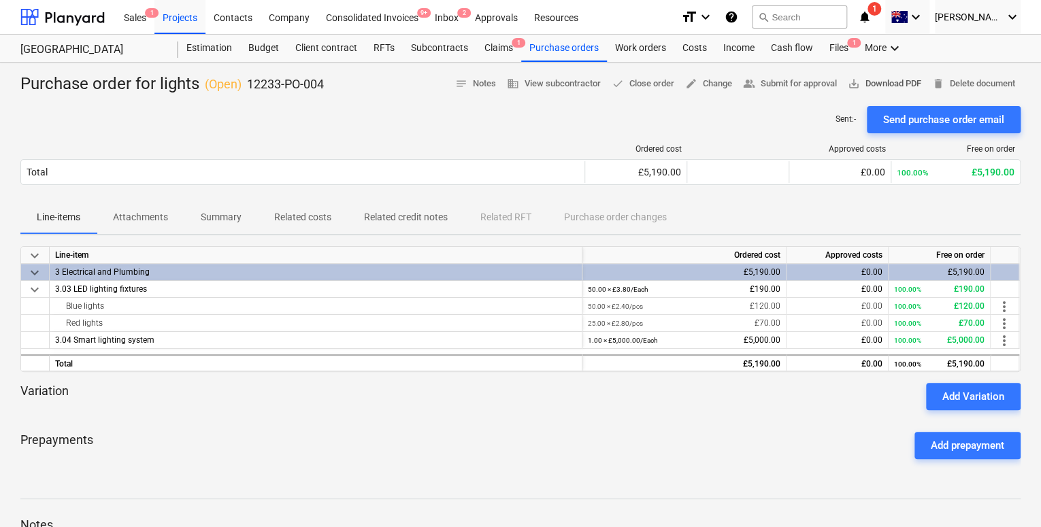
click at [890, 82] on span "save_alt Download PDF" at bounding box center [884, 84] width 73 height 16
click at [271, 21] on div "Company" at bounding box center [289, 16] width 57 height 35
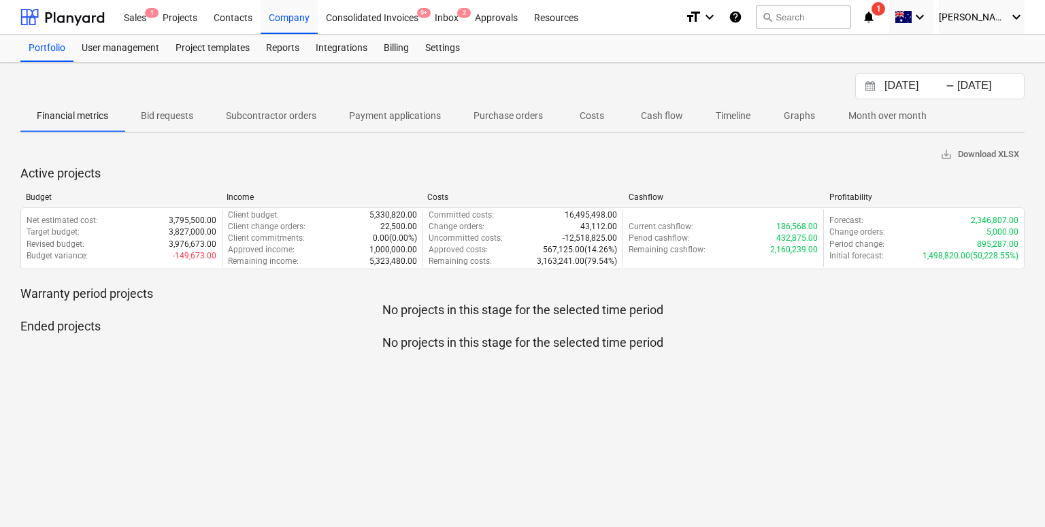
click at [589, 116] on p "Costs" at bounding box center [592, 116] width 33 height 14
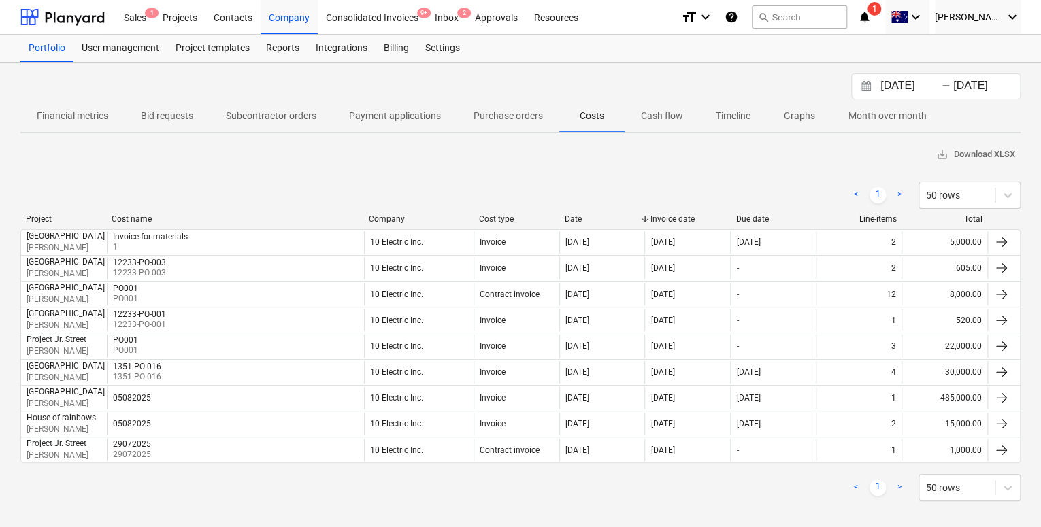
click at [876, 82] on div "[DATE] Press the down arrow key to interact with the calendar and select a date…" at bounding box center [935, 86] width 160 height 19
click at [894, 81] on input "[DATE]" at bounding box center [912, 86] width 69 height 19
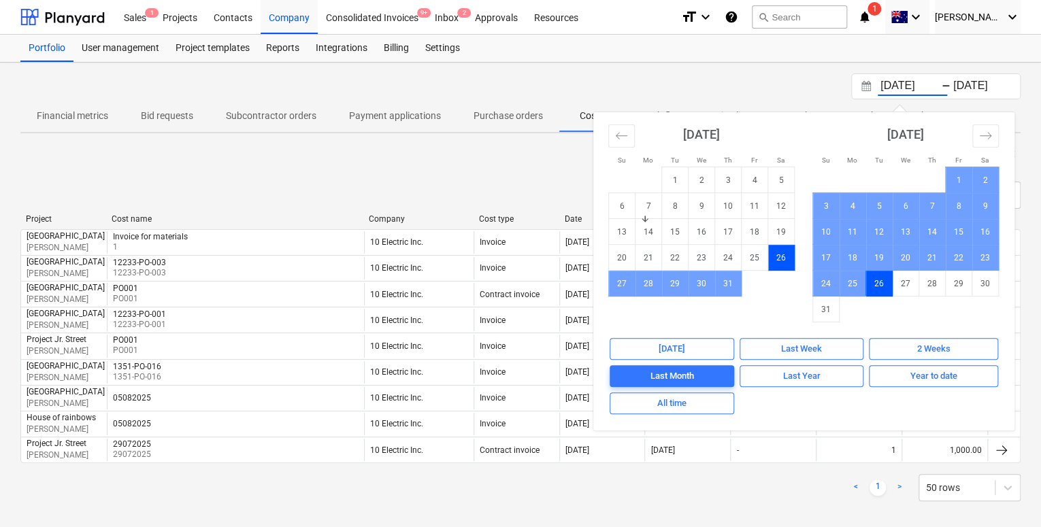
click at [695, 84] on div "[DATE] Press the down arrow key to interact with the calendar and select a date…" at bounding box center [520, 86] width 1000 height 26
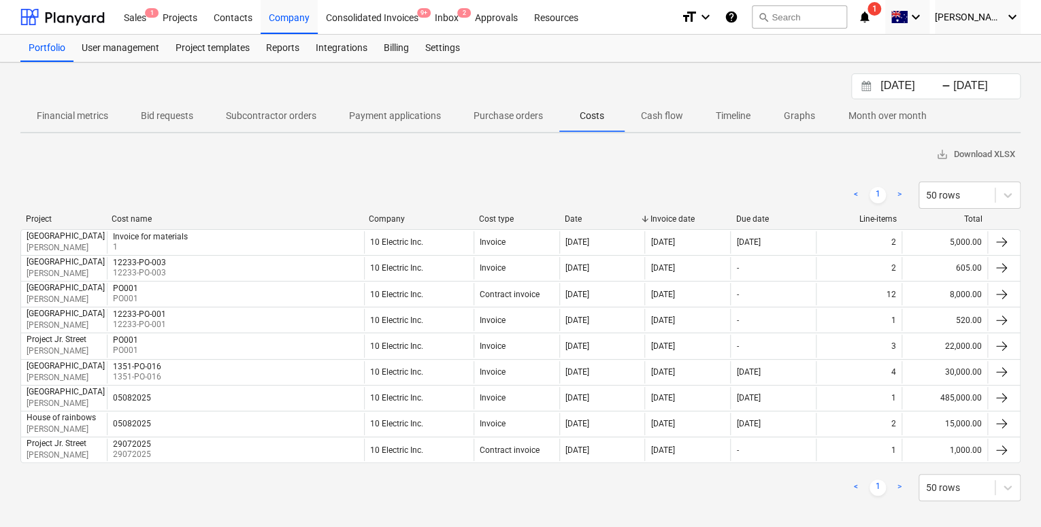
click at [855, 109] on p "Month over month" at bounding box center [887, 116] width 78 height 14
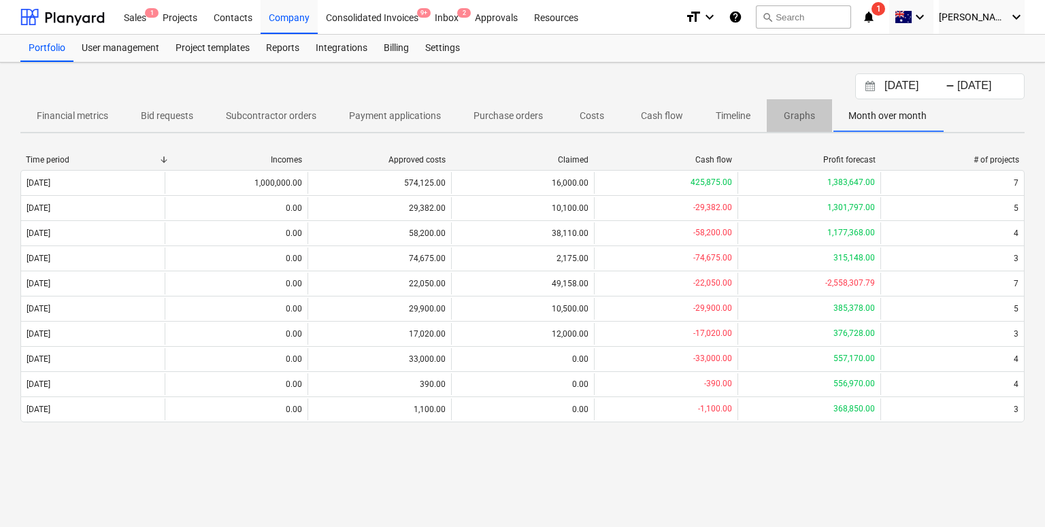
click at [804, 115] on p "Graphs" at bounding box center [799, 116] width 33 height 14
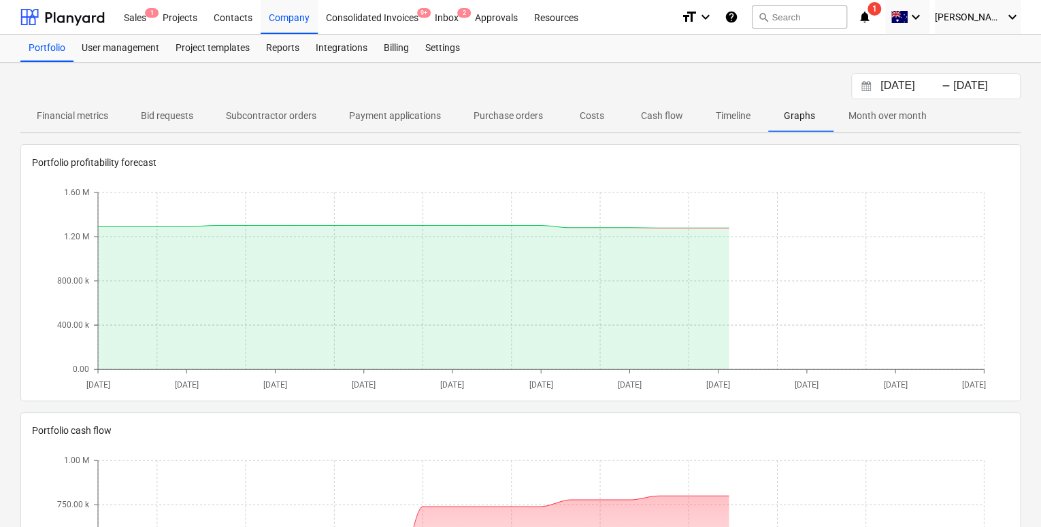
click at [654, 116] on p "Cash flow" at bounding box center [662, 116] width 42 height 14
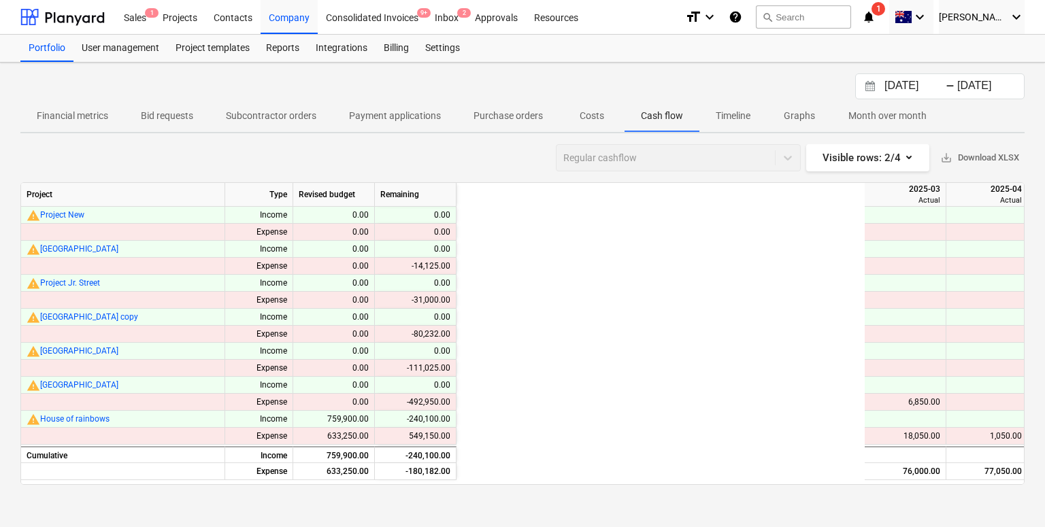
scroll to position [0, 493]
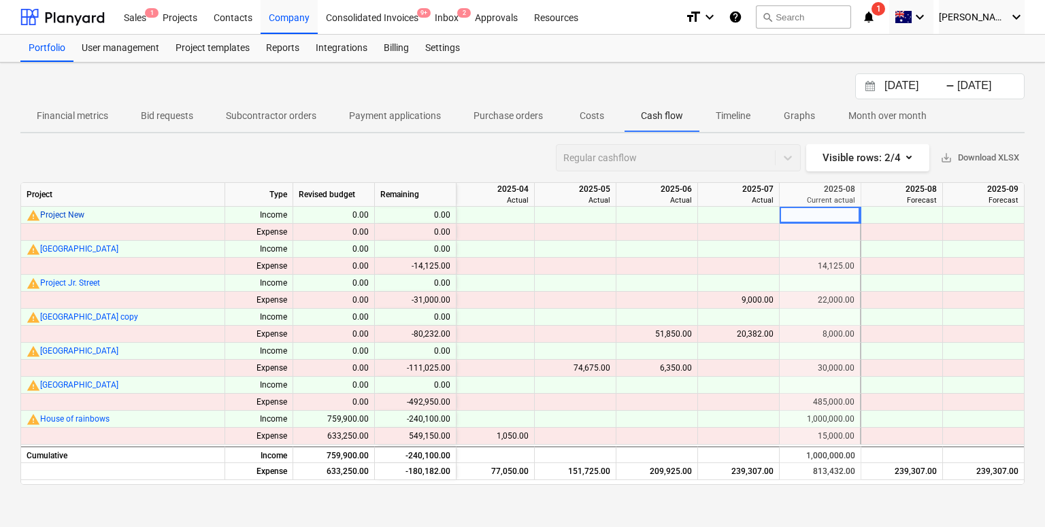
drag, startPoint x: 53, startPoint y: 216, endPoint x: -47, endPoint y: 112, distance: 144.9
click at [0, 112] on html "Sales 1 Projects Contacts Company Consolidated Invoices 9+ Inbox 2 Approvals Re…" at bounding box center [522, 263] width 1045 height 527
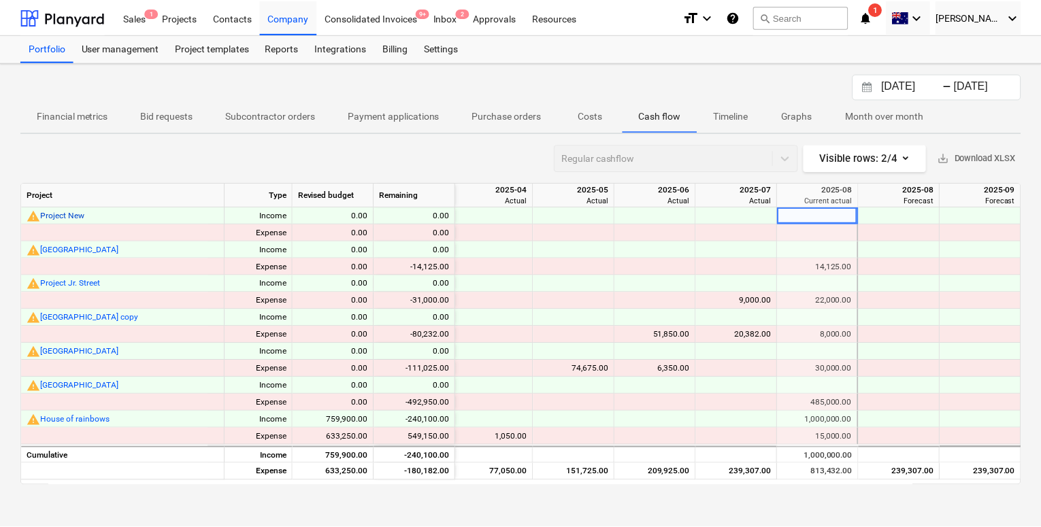
scroll to position [0, 354]
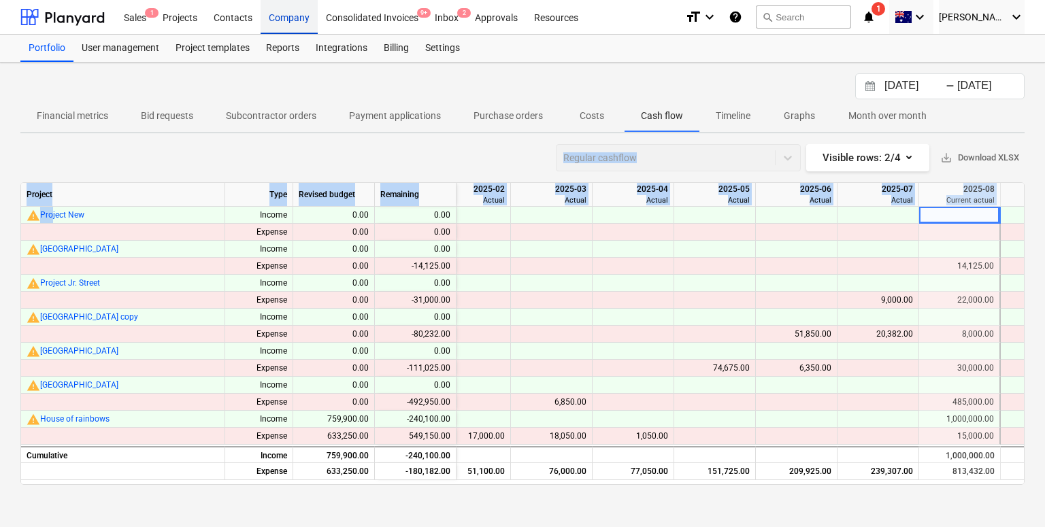
click at [276, 16] on div "Company" at bounding box center [289, 16] width 57 height 35
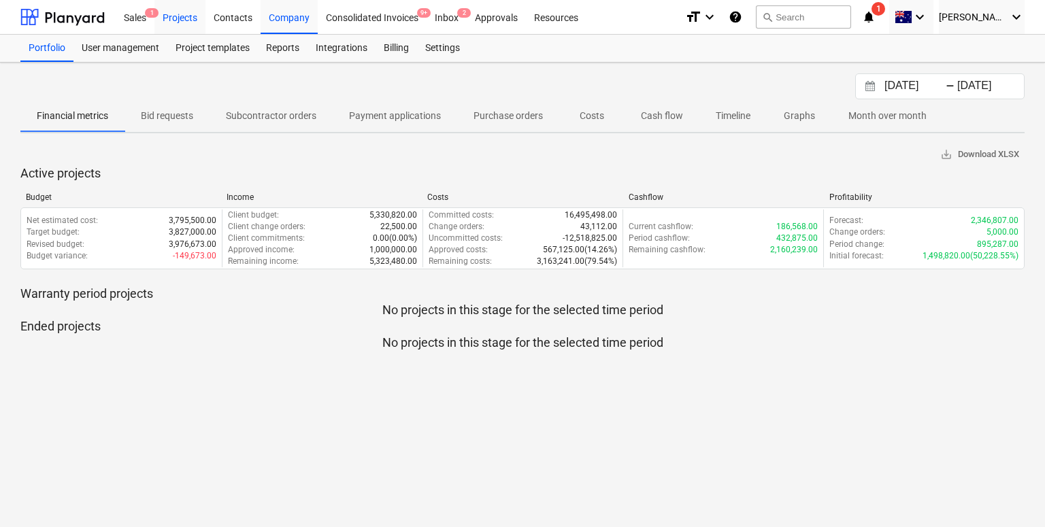
click at [184, 13] on div "Projects" at bounding box center [179, 16] width 51 height 35
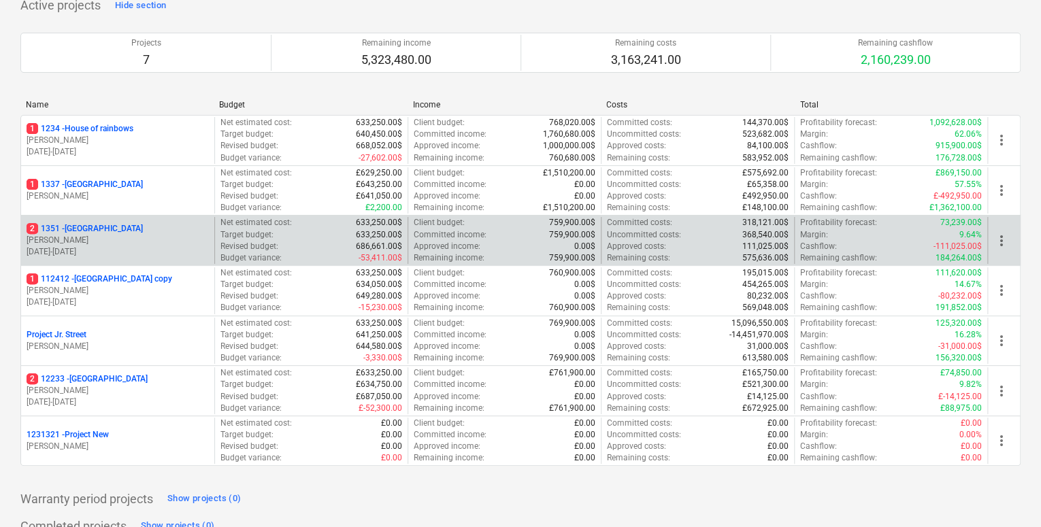
scroll to position [108, 0]
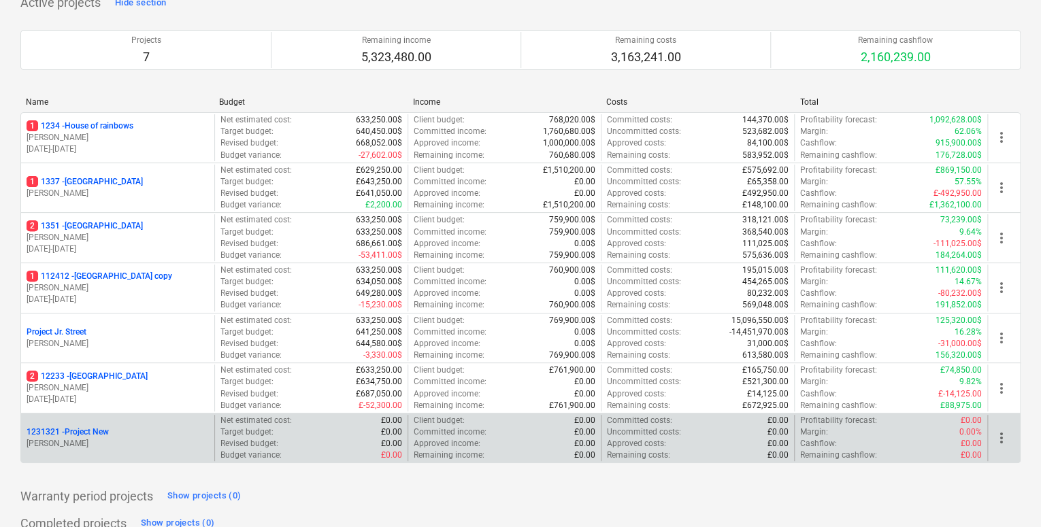
click at [122, 421] on div "1231321 - Project New [PERSON_NAME]" at bounding box center [117, 438] width 193 height 47
click at [117, 428] on div "1231321 - Project New" at bounding box center [118, 433] width 182 height 12
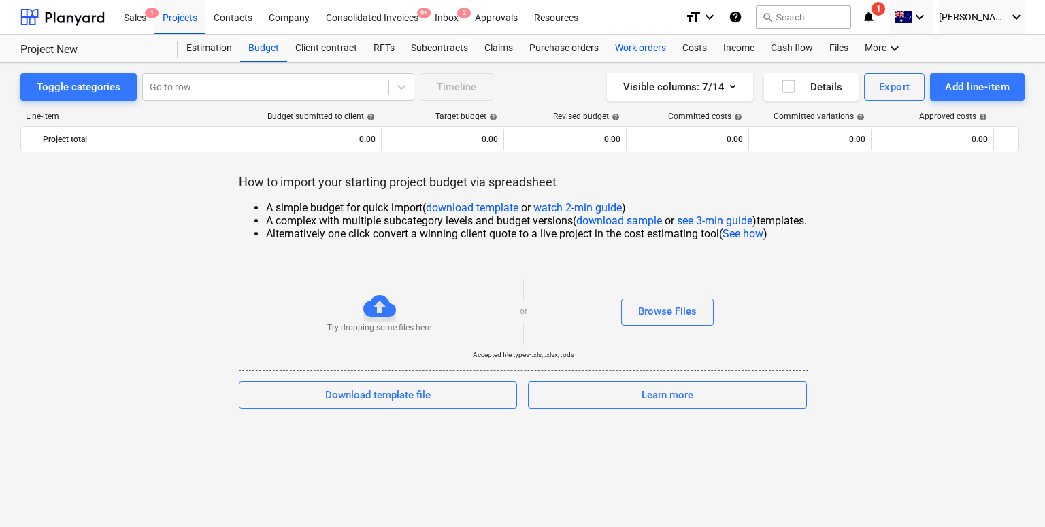
click at [630, 42] on div "Work orders" at bounding box center [640, 48] width 67 height 27
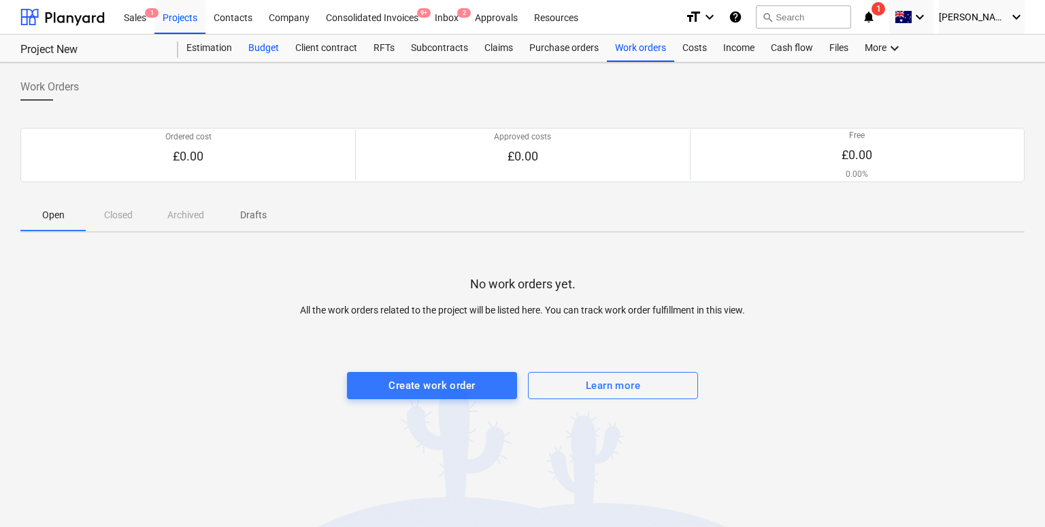
click at [257, 52] on div "Budget" at bounding box center [263, 48] width 47 height 27
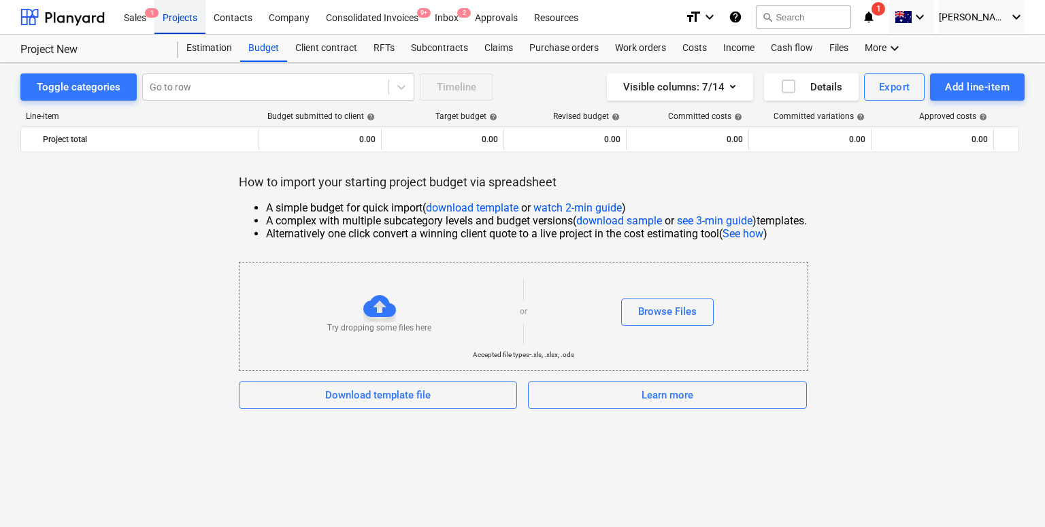
click at [176, 16] on div "Projects" at bounding box center [179, 16] width 51 height 35
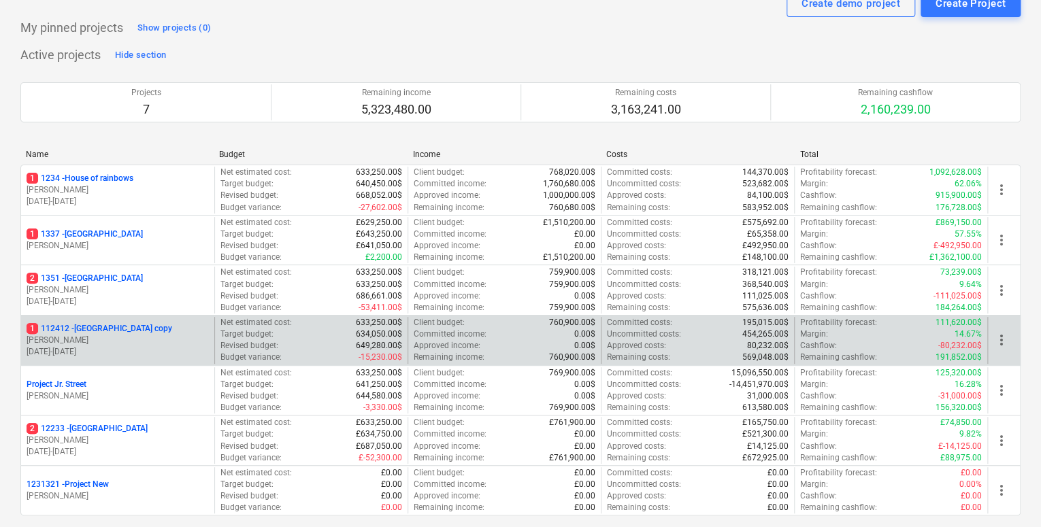
scroll to position [117, 0]
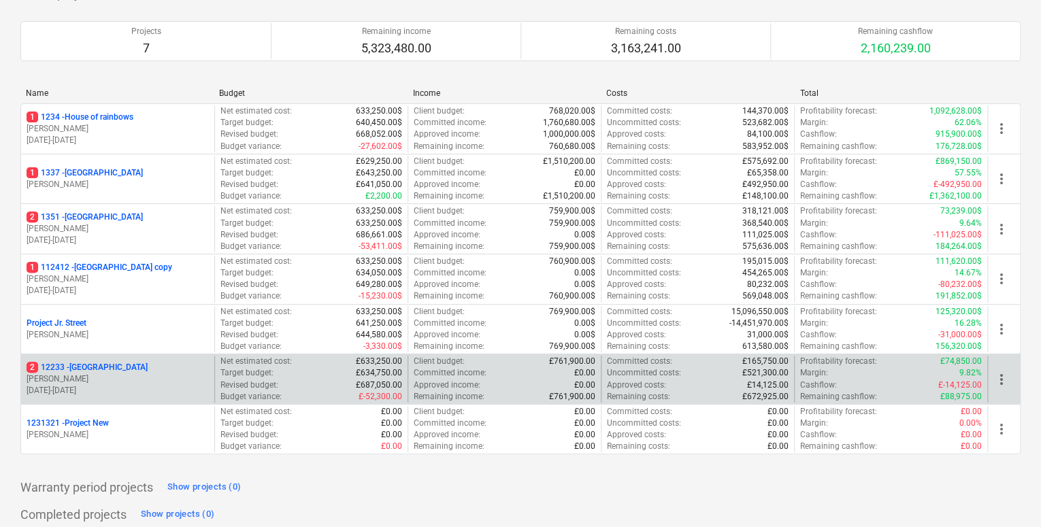
click at [133, 362] on div "2 [STREET_ADDRESS]" at bounding box center [118, 368] width 182 height 12
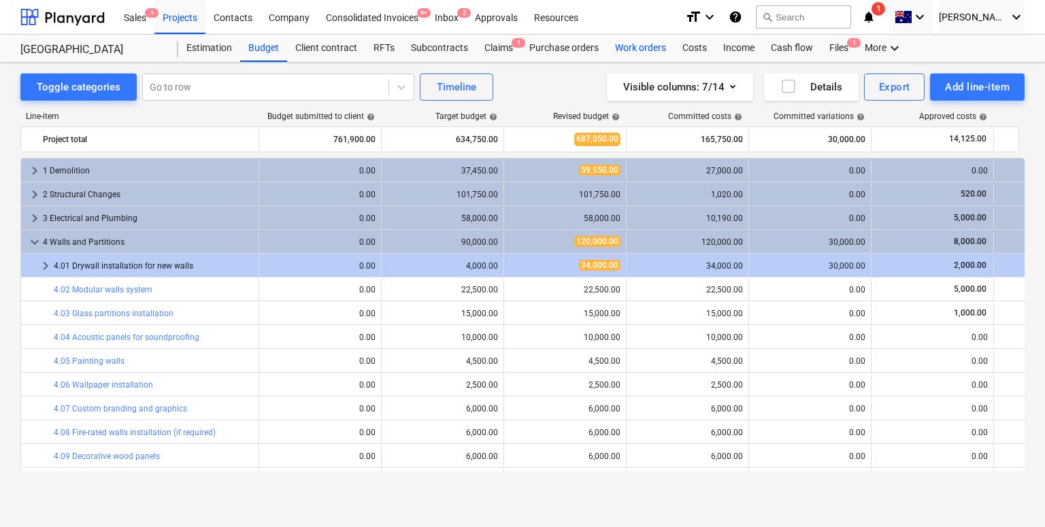
click at [641, 44] on div "Work orders" at bounding box center [640, 48] width 67 height 27
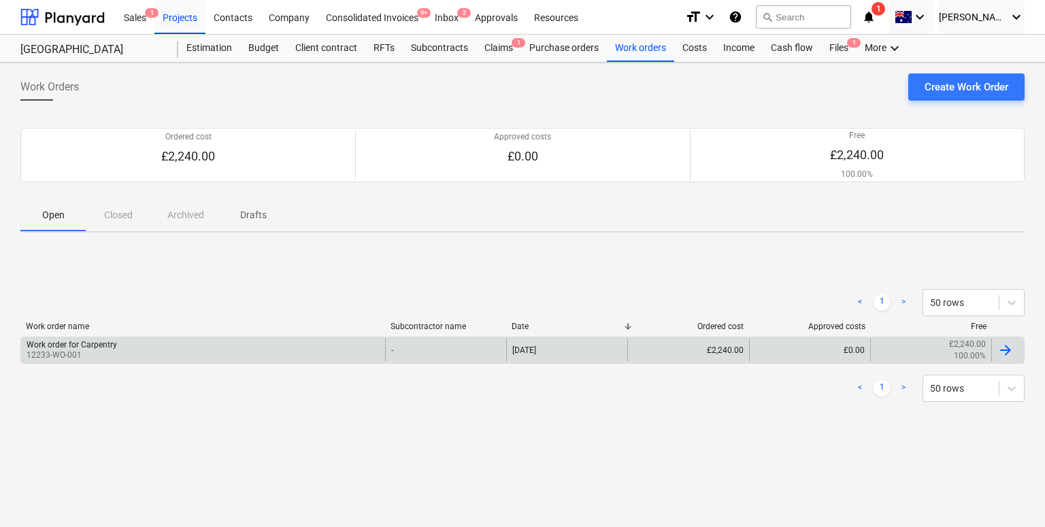
click at [144, 358] on div "Work order for Carpentry 12233-WO-001" at bounding box center [203, 350] width 364 height 23
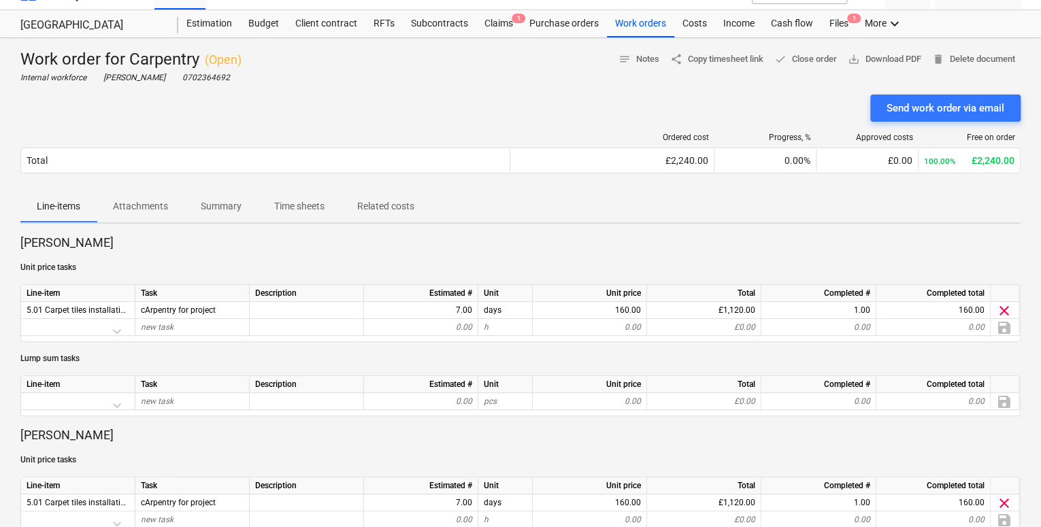
scroll to position [24, 0]
drag, startPoint x: 50, startPoint y: 246, endPoint x: 16, endPoint y: 246, distance: 33.3
click at [16, 246] on div "Work order for Carpentry ( Open ) Internal workforce [PERSON_NAME] 0702364692 n…" at bounding box center [520, 425] width 1041 height 774
drag, startPoint x: 16, startPoint y: 246, endPoint x: 37, endPoint y: 292, distance: 50.8
click at [37, 292] on div "Work order for Carpentry ( Open ) Internal workforce [PERSON_NAME] 0702364692 n…" at bounding box center [520, 425] width 1041 height 774
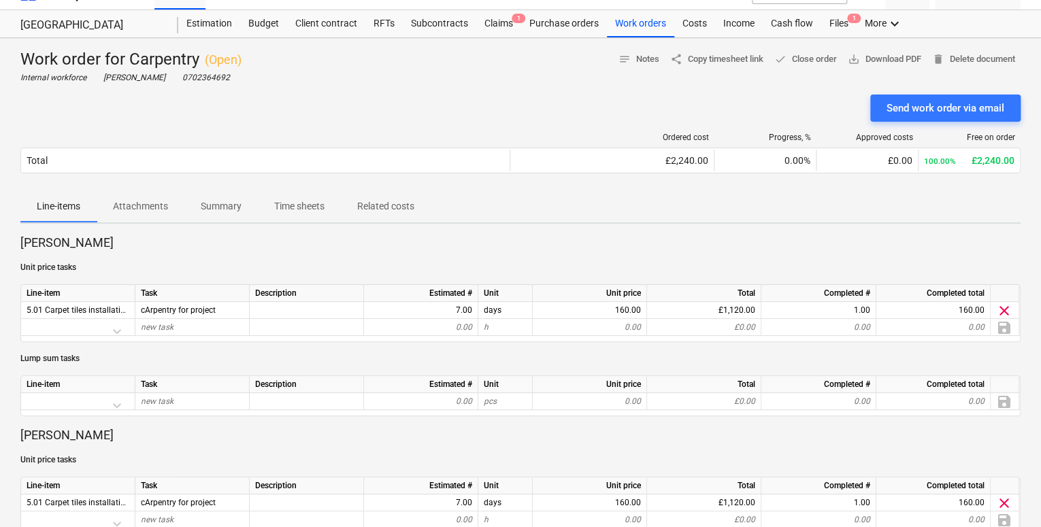
click at [42, 431] on p "[PERSON_NAME]" at bounding box center [520, 435] width 1000 height 16
click at [225, 227] on div "Work order for Carpentry ( Open ) Internal workforce [PERSON_NAME] 0702364692 n…" at bounding box center [520, 425] width 1041 height 774
click at [657, 226] on div "Work order for Carpentry ( Open ) Internal workforce [PERSON_NAME] 0702364692 n…" at bounding box center [520, 425] width 1041 height 774
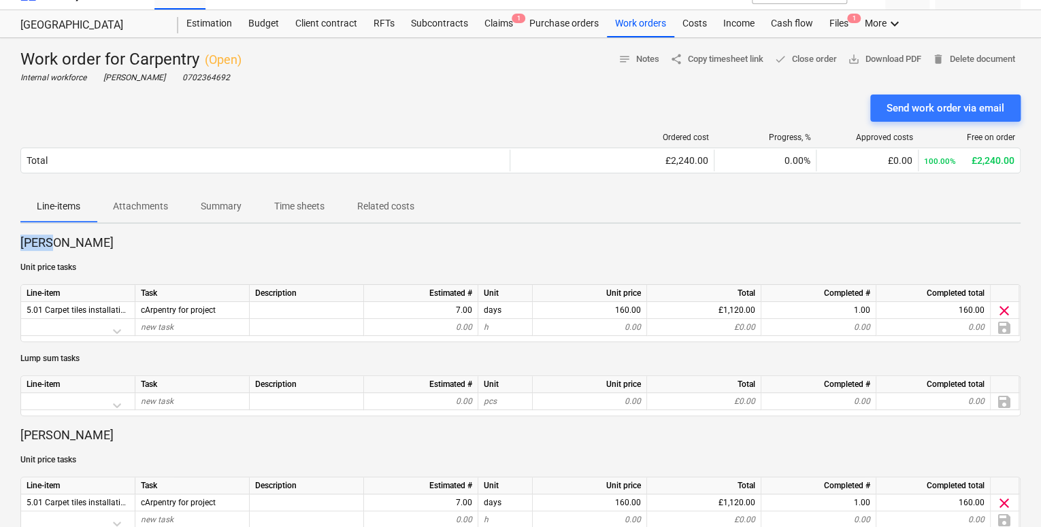
drag, startPoint x: 52, startPoint y: 244, endPoint x: 13, endPoint y: 244, distance: 39.5
click at [13, 244] on div "Work order for Carpentry ( Open ) Internal workforce [PERSON_NAME] 0702364692 n…" at bounding box center [520, 425] width 1041 height 774
click at [712, 56] on span "share Copy timesheet link" at bounding box center [716, 60] width 93 height 16
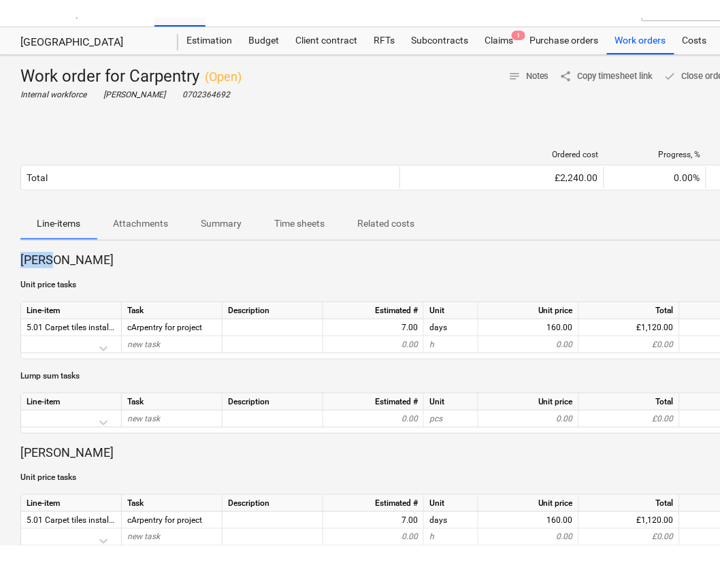
scroll to position [25, 0]
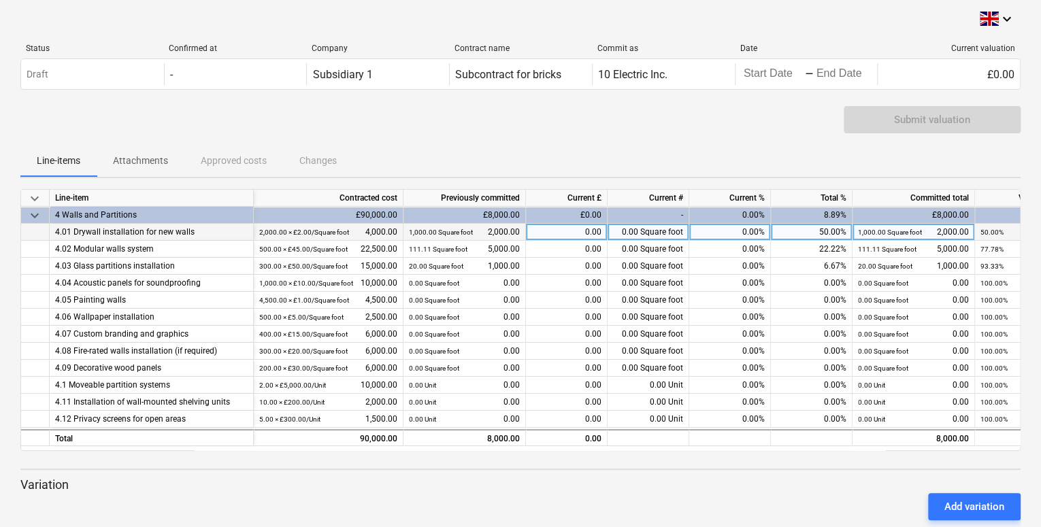
click at [762, 234] on div "0.00%" at bounding box center [730, 232] width 82 height 17
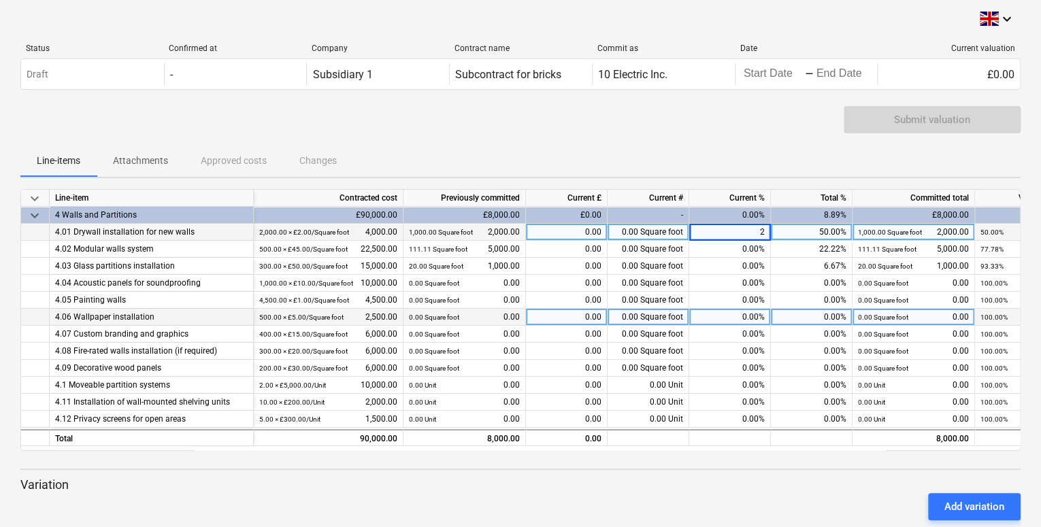
type input "20"
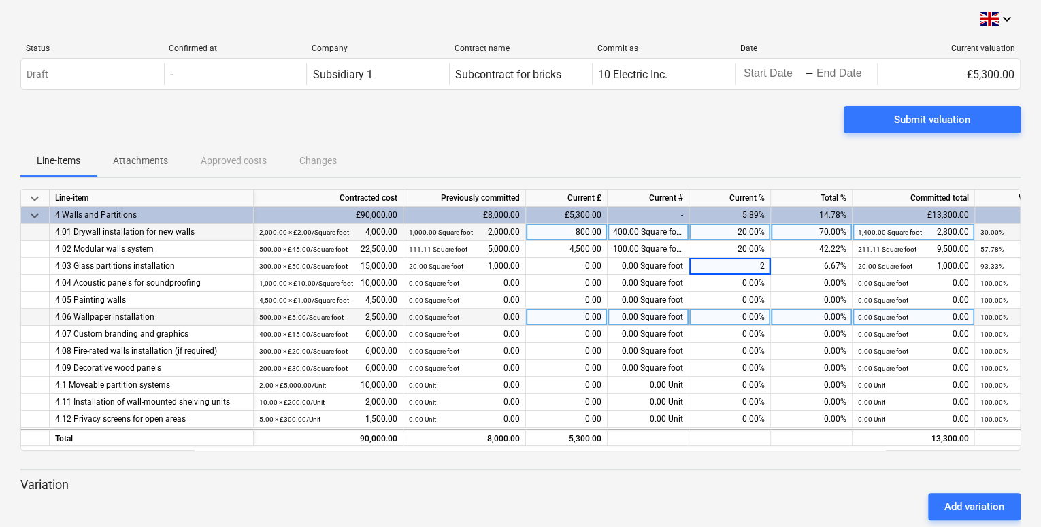
type input "20"
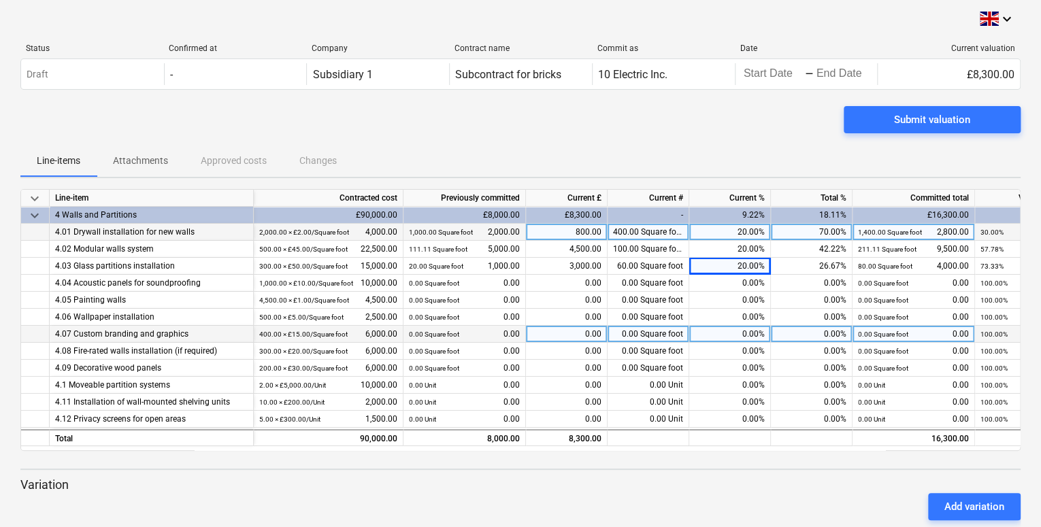
click at [562, 331] on div "0.00" at bounding box center [567, 334] width 82 height 17
type input "3000"
click at [985, 19] on span at bounding box center [989, 19] width 19 height 14
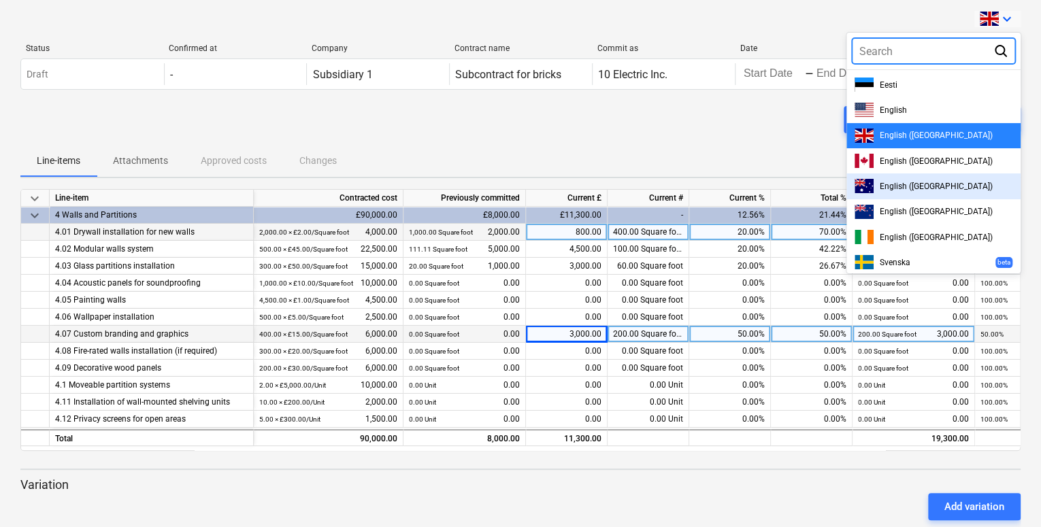
click at [893, 186] on span "English ([GEOGRAPHIC_DATA])" at bounding box center [935, 187] width 113 height 10
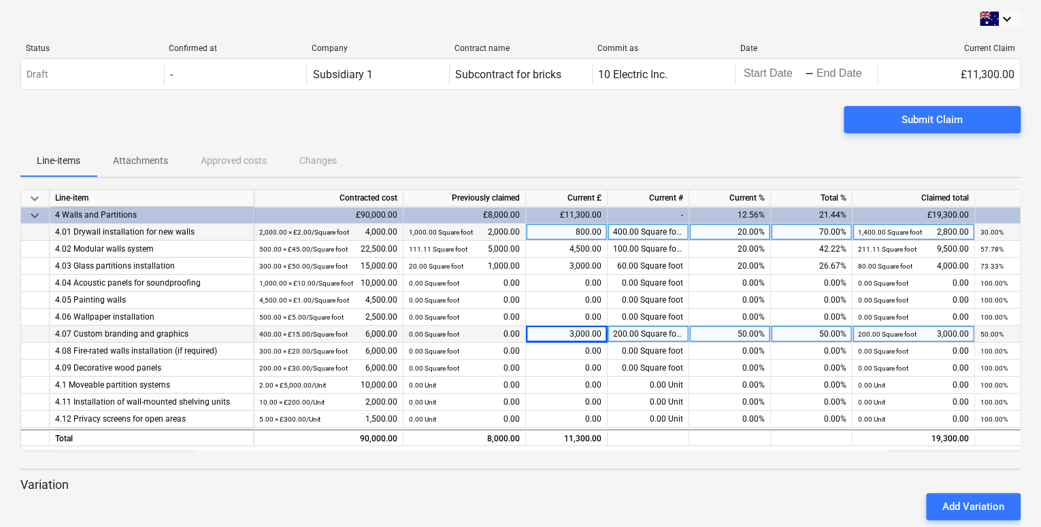
click at [606, 156] on div "Line-items Attachments Approved costs Changes" at bounding box center [520, 160] width 1000 height 33
click at [910, 121] on div "Submit Claim" at bounding box center [932, 120] width 61 height 18
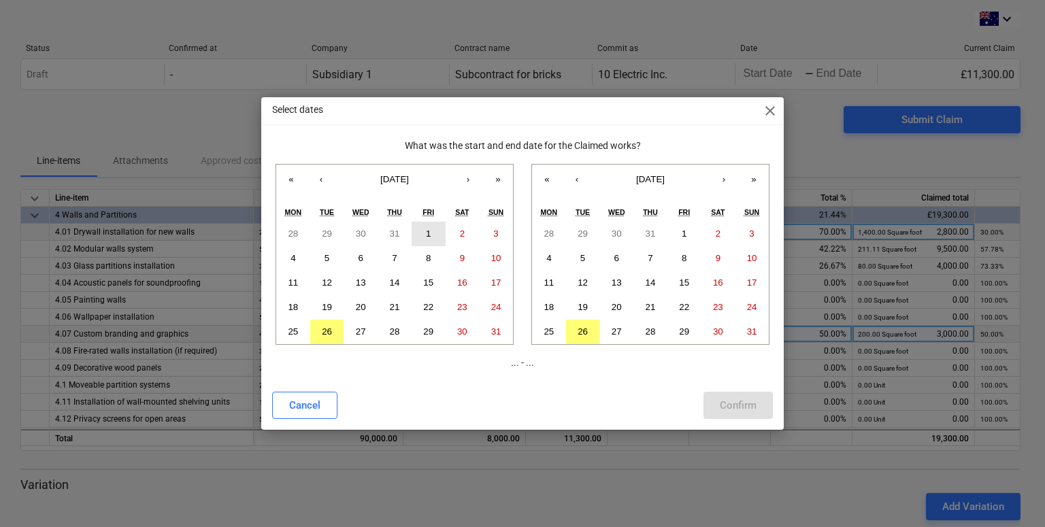
click at [426, 241] on button "1" at bounding box center [429, 234] width 34 height 24
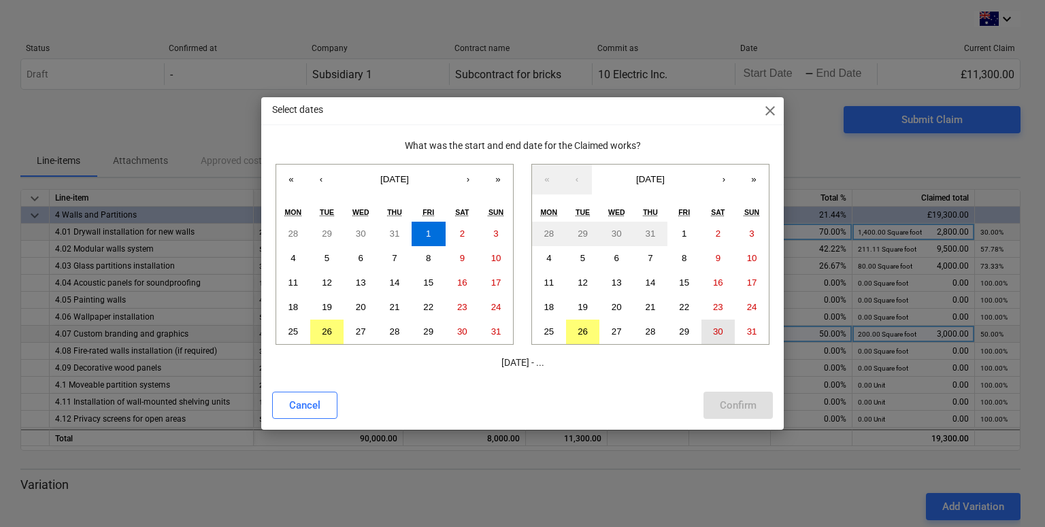
click at [730, 323] on button "30" at bounding box center [719, 332] width 34 height 24
click at [736, 403] on div "Confirm" at bounding box center [738, 406] width 37 height 18
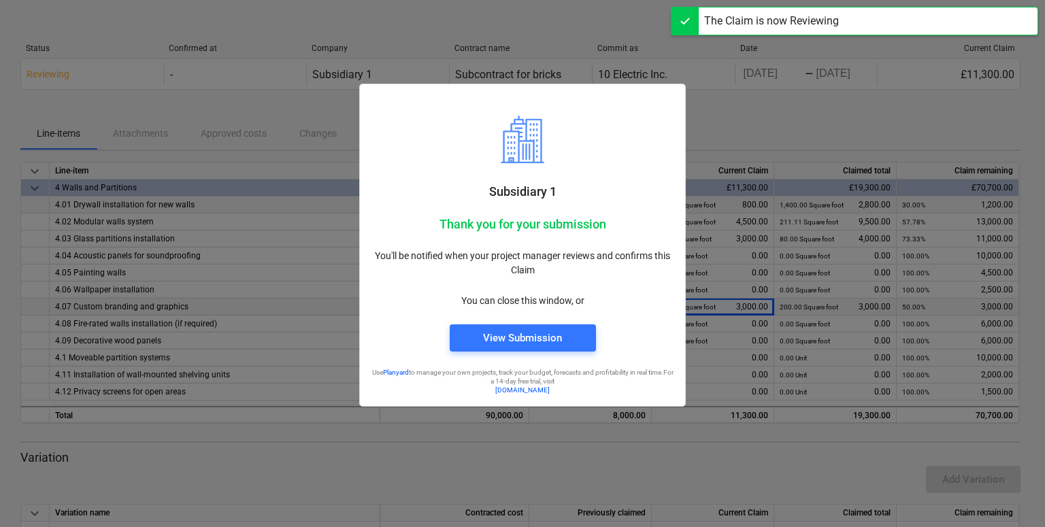
click at [531, 22] on div "Subsidiary 1 Thank you for your submission You'll be notified when your project…" at bounding box center [522, 203] width 327 height 407
